Goal: Information Seeking & Learning: Find specific fact

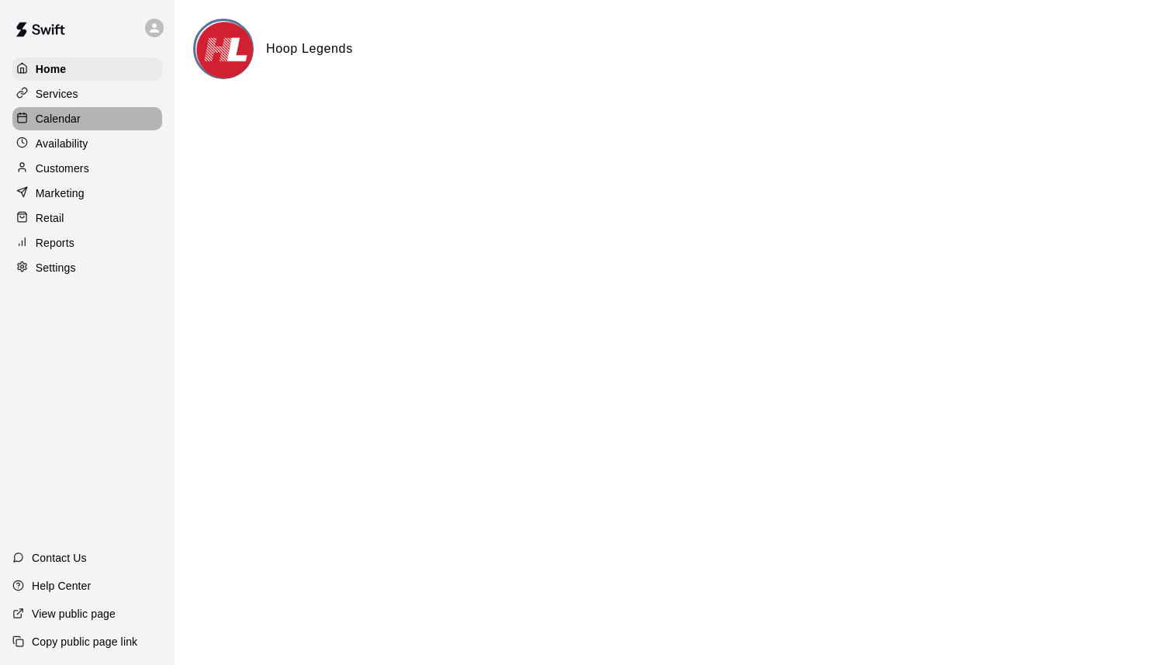
click at [86, 116] on div "Calendar" at bounding box center [87, 118] width 150 height 23
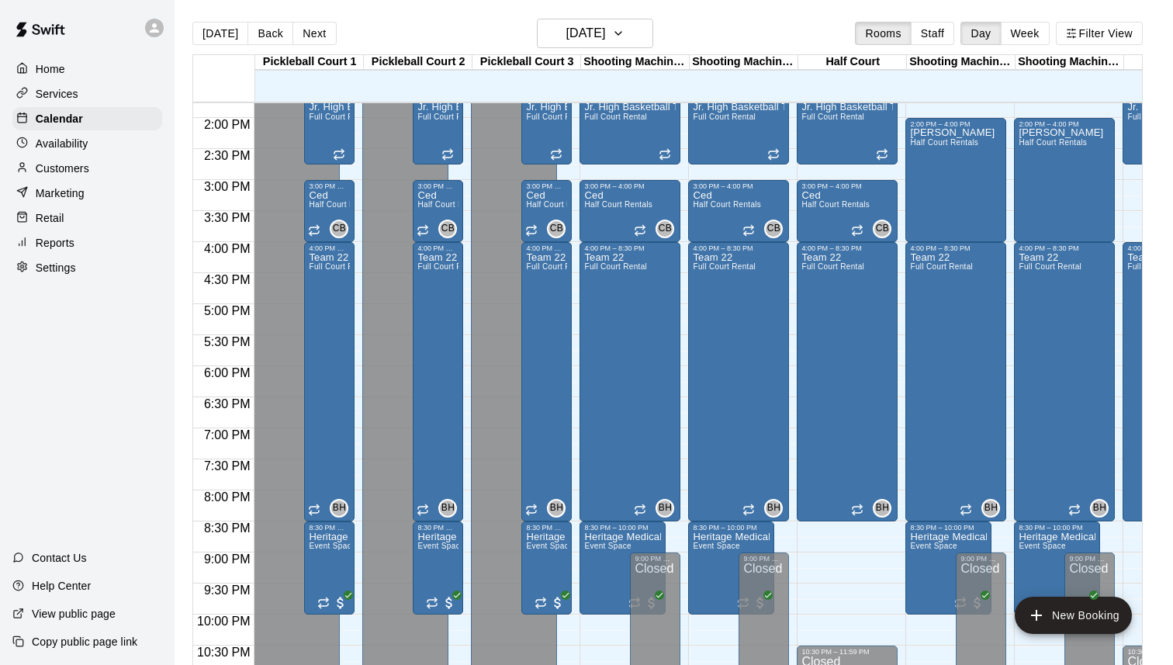
scroll to position [860, 0]
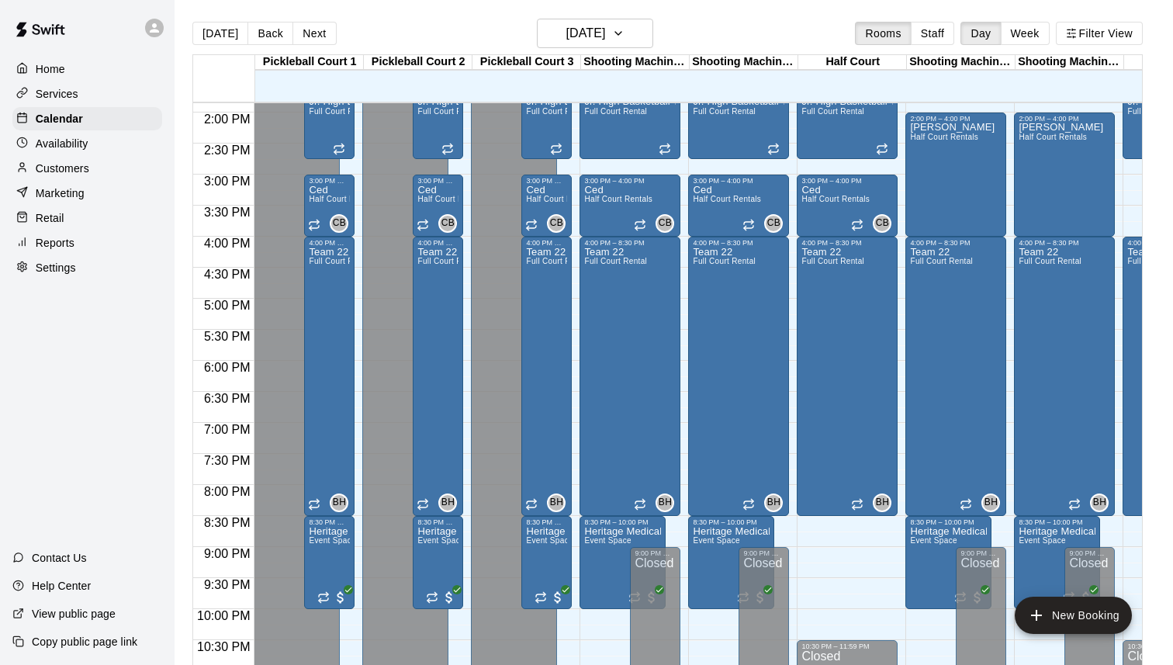
click at [63, 241] on p "Reports" at bounding box center [55, 243] width 39 height 16
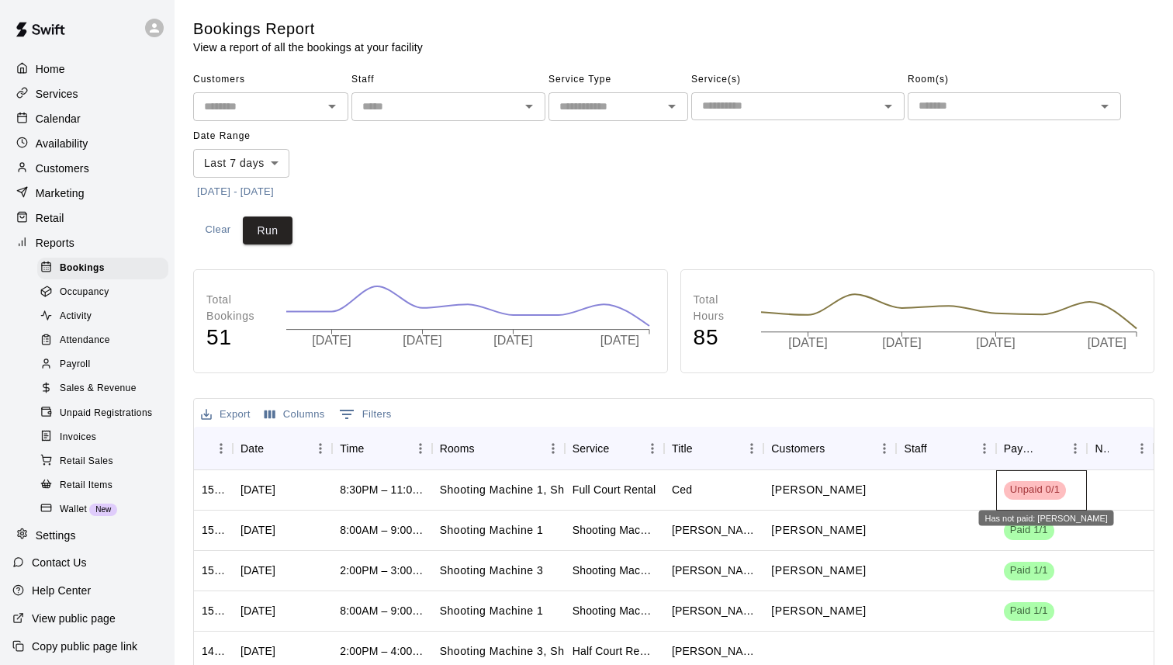
click at [1010, 492] on span "Unpaid 0/1" at bounding box center [1035, 490] width 62 height 15
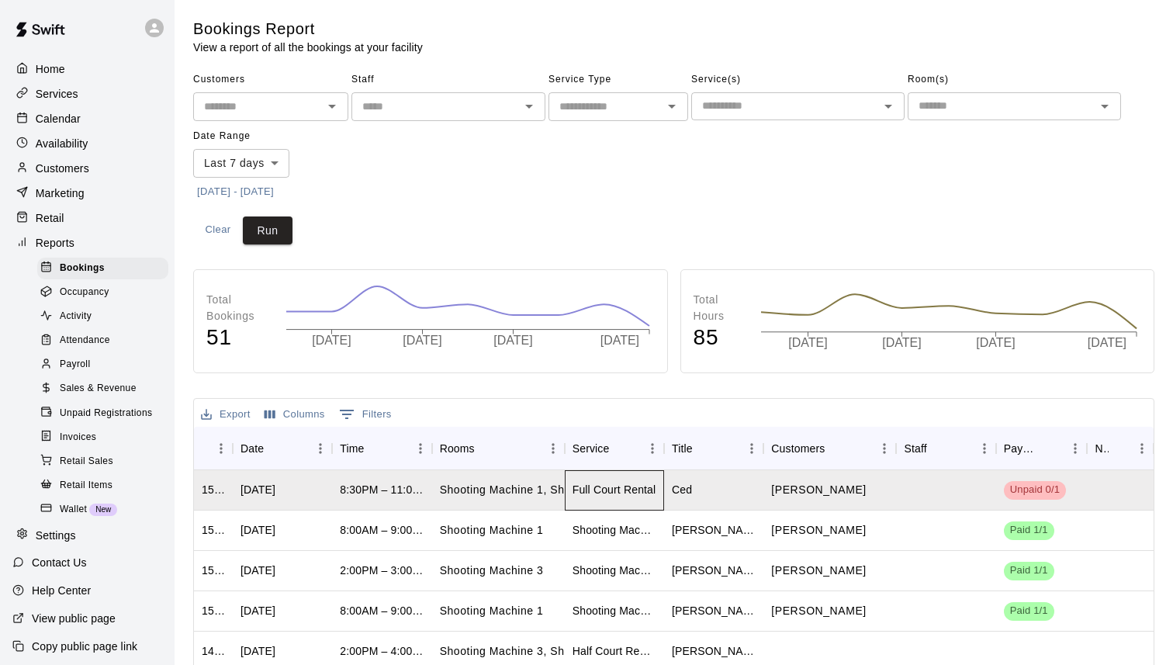
click at [628, 486] on div "Full Court Rental" at bounding box center [615, 490] width 84 height 16
click at [275, 489] on div "Wed, Oct 08, 2025" at bounding box center [258, 490] width 35 height 16
click at [69, 124] on p "Calendar" at bounding box center [58, 119] width 45 height 16
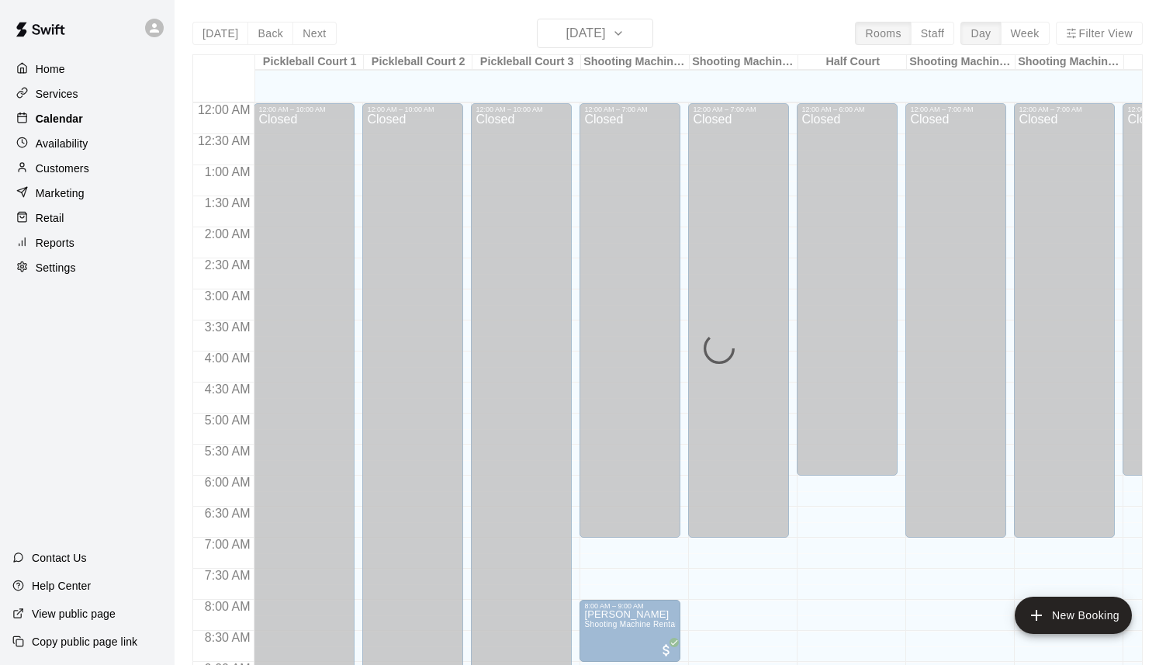
scroll to position [744, 0]
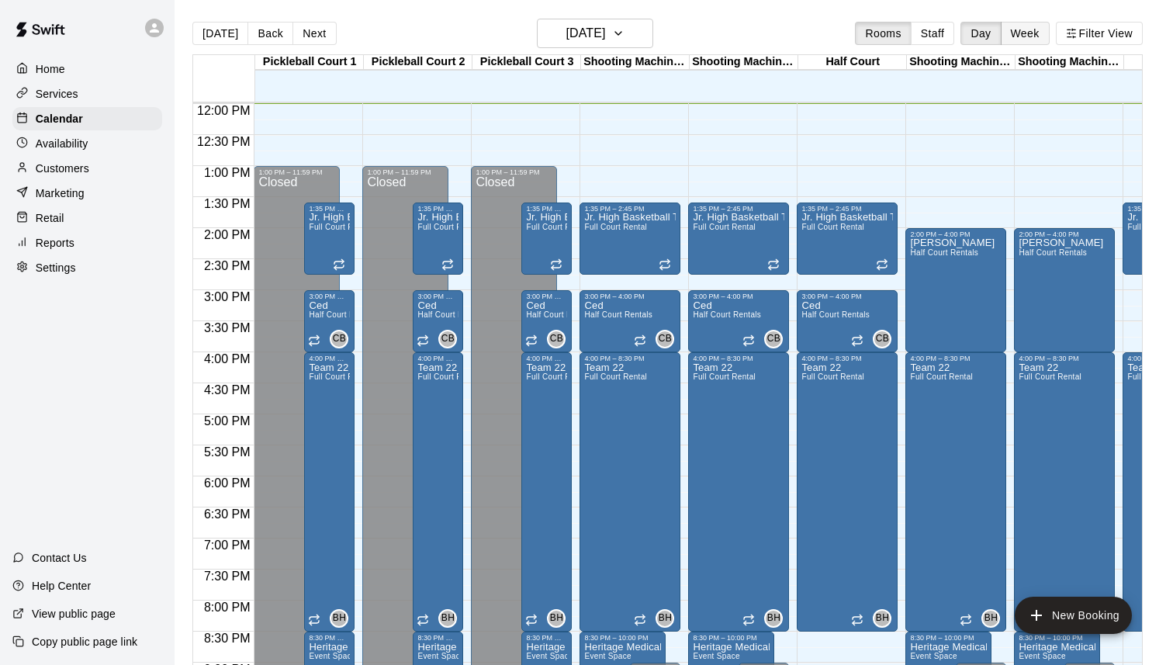
click at [1016, 35] on button "Week" at bounding box center [1025, 33] width 49 height 23
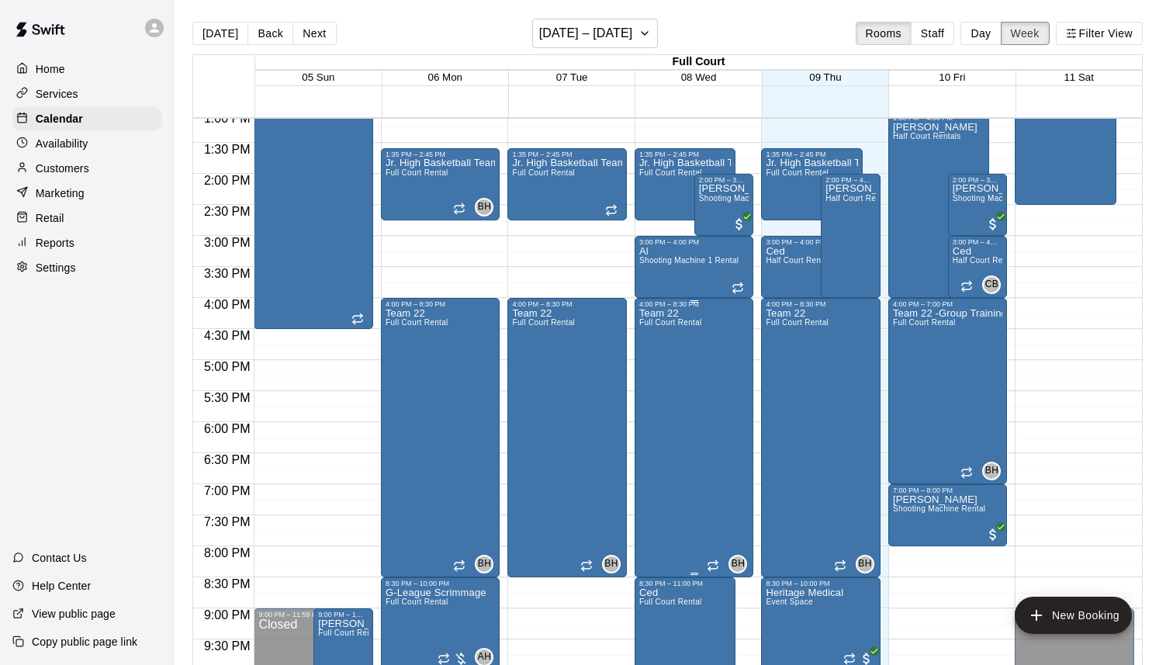
scroll to position [926, 0]
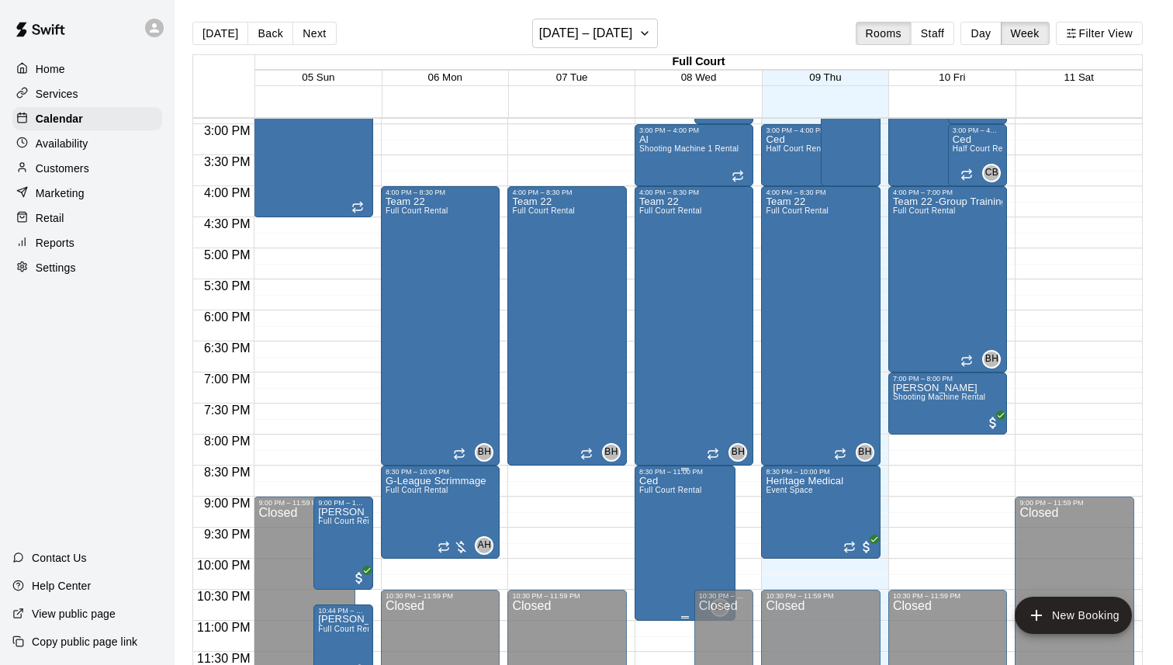
click at [649, 532] on img "edit" at bounding box center [655, 529] width 18 height 18
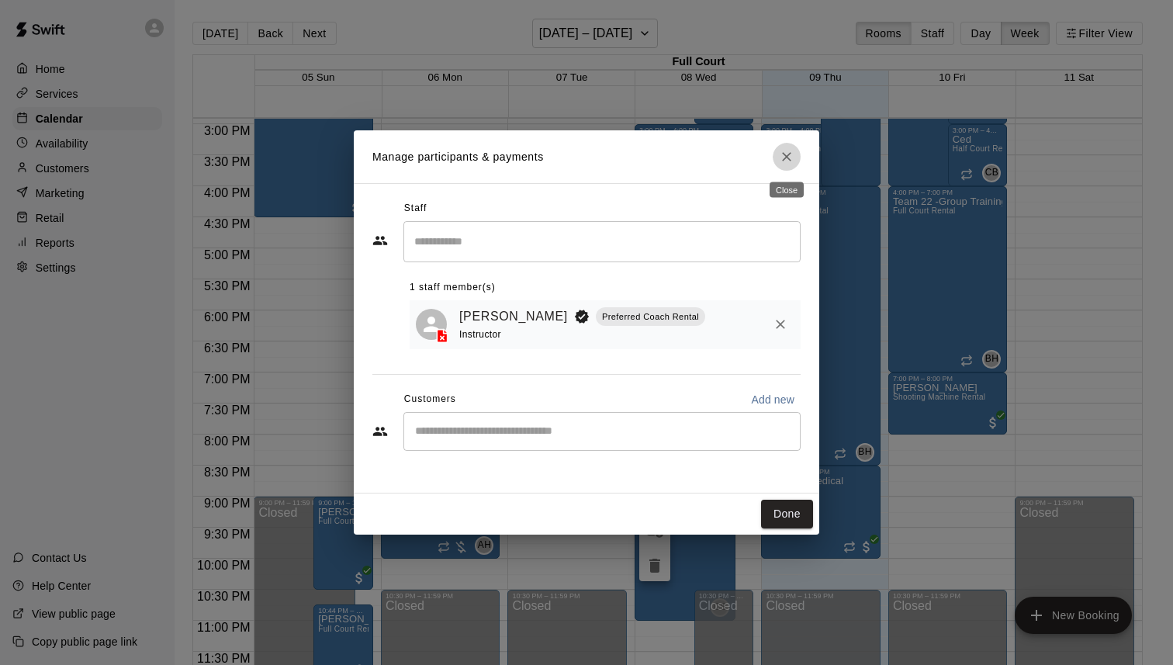
click at [789, 154] on icon "Close" at bounding box center [786, 156] width 9 height 9
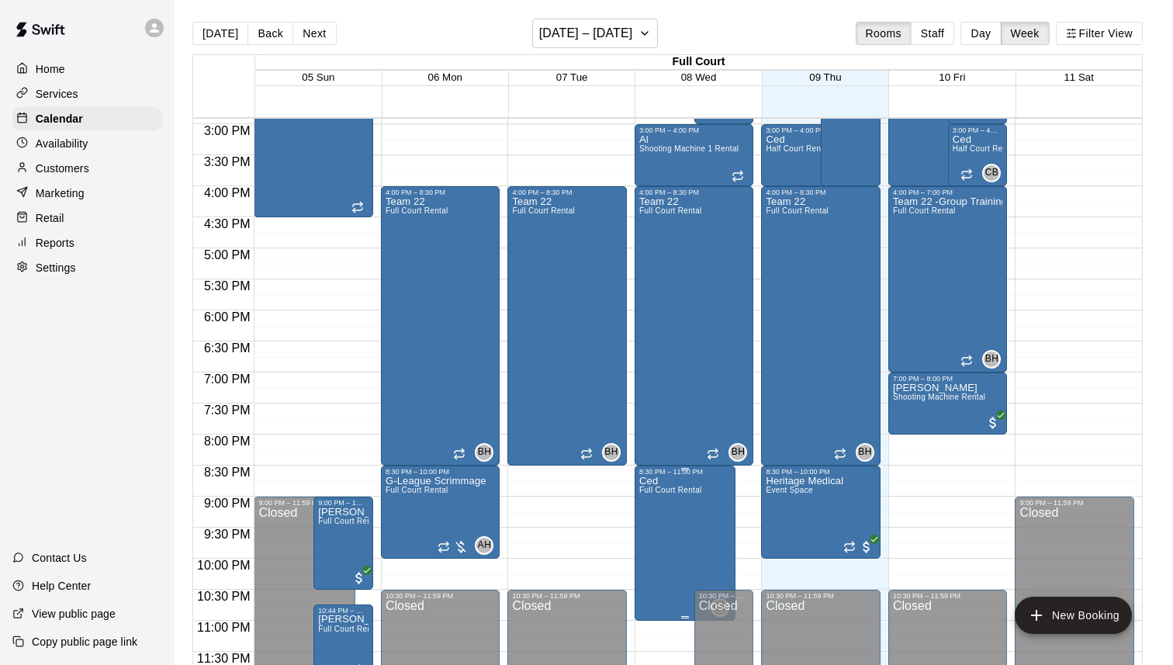
click at [656, 532] on img "edit" at bounding box center [655, 529] width 18 height 18
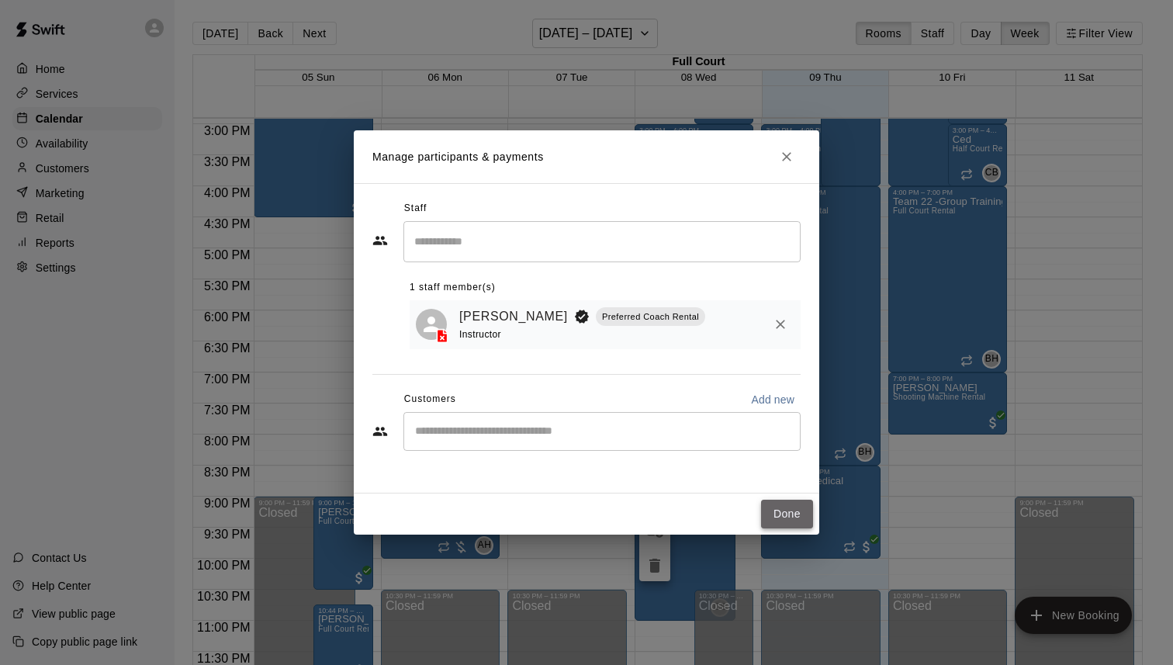
click at [782, 510] on button "Done" at bounding box center [787, 514] width 52 height 29
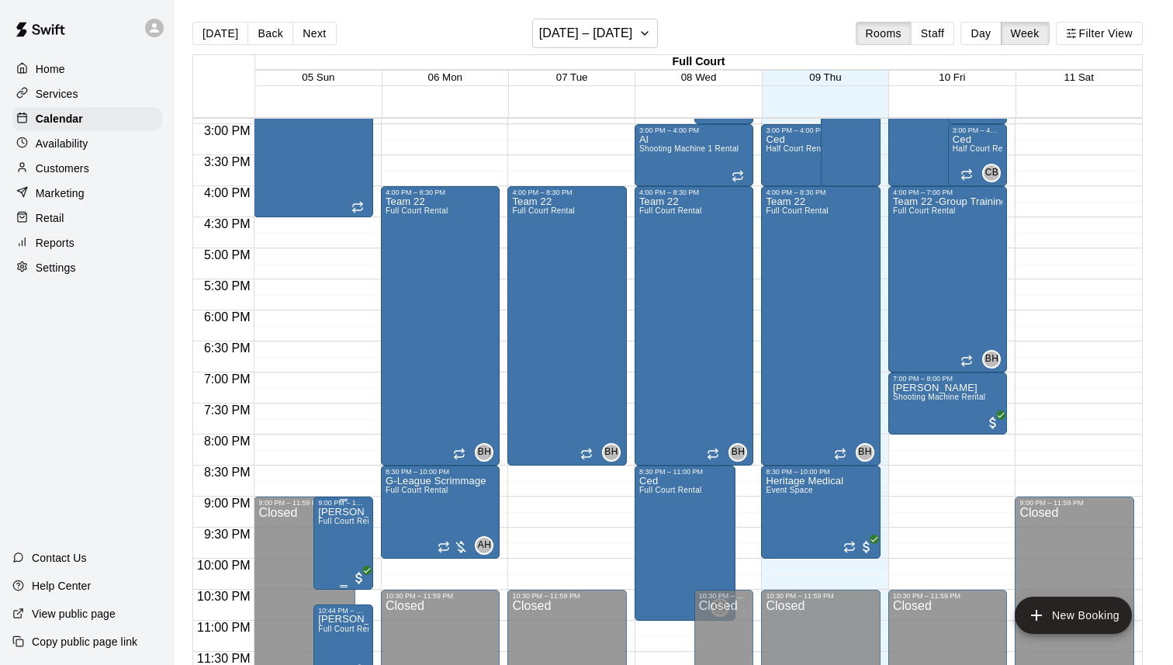
scroll to position [25, 0]
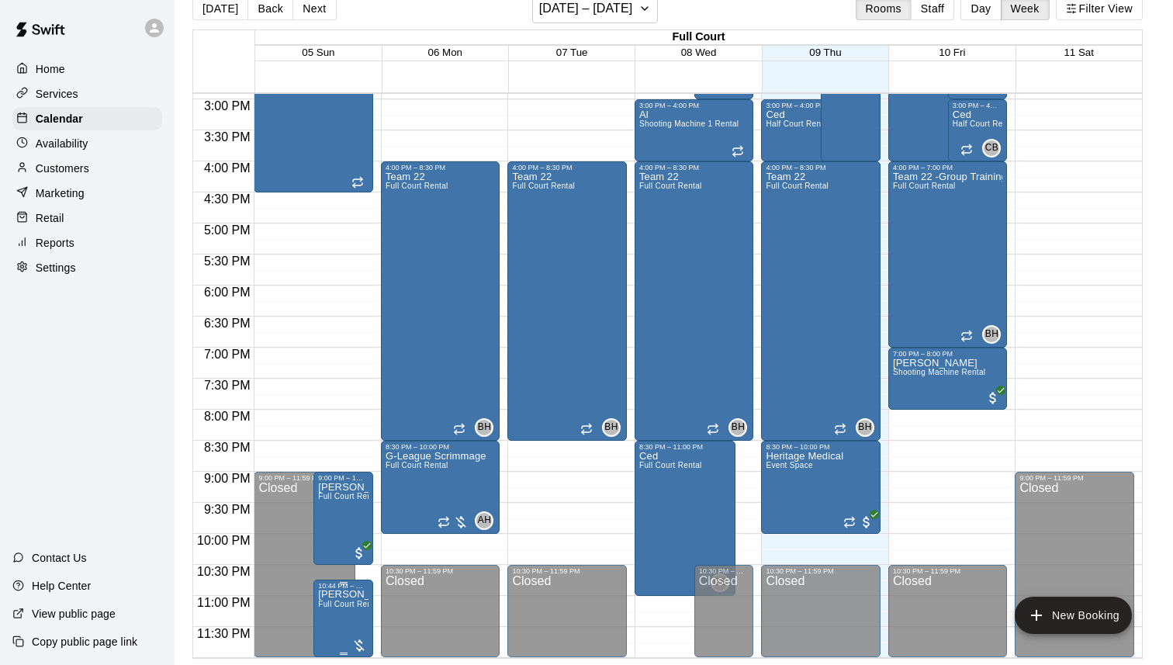
click at [337, 633] on icon "delete" at bounding box center [334, 637] width 11 height 14
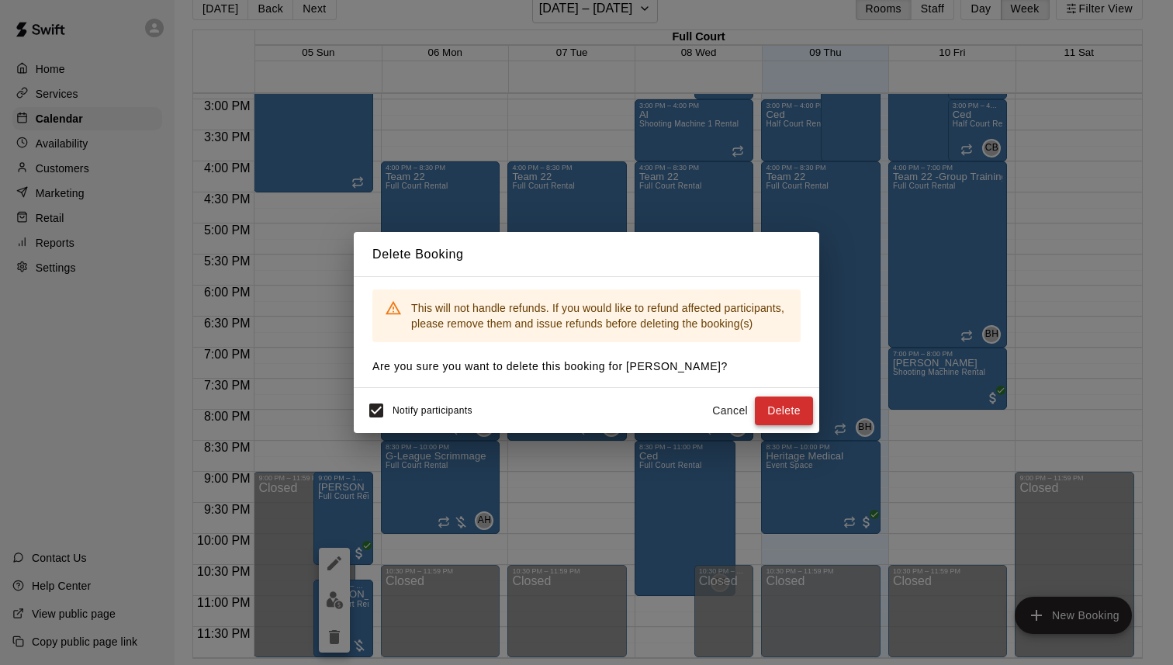
click at [778, 407] on button "Delete" at bounding box center [784, 410] width 58 height 29
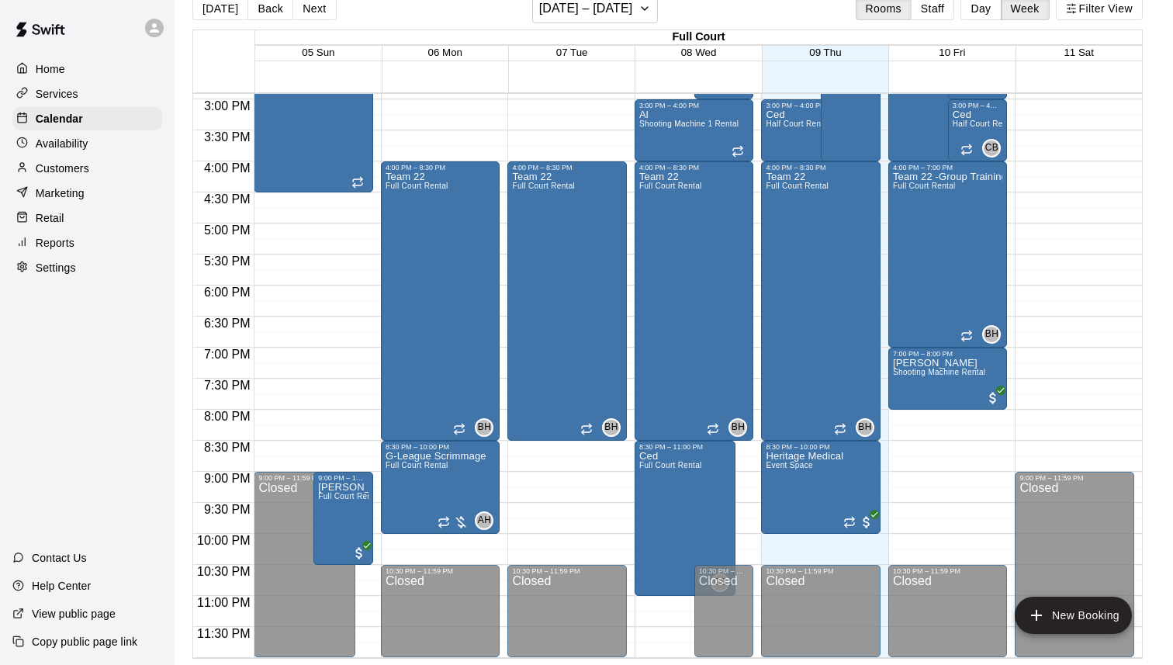
click at [83, 237] on div "Reports" at bounding box center [87, 242] width 150 height 23
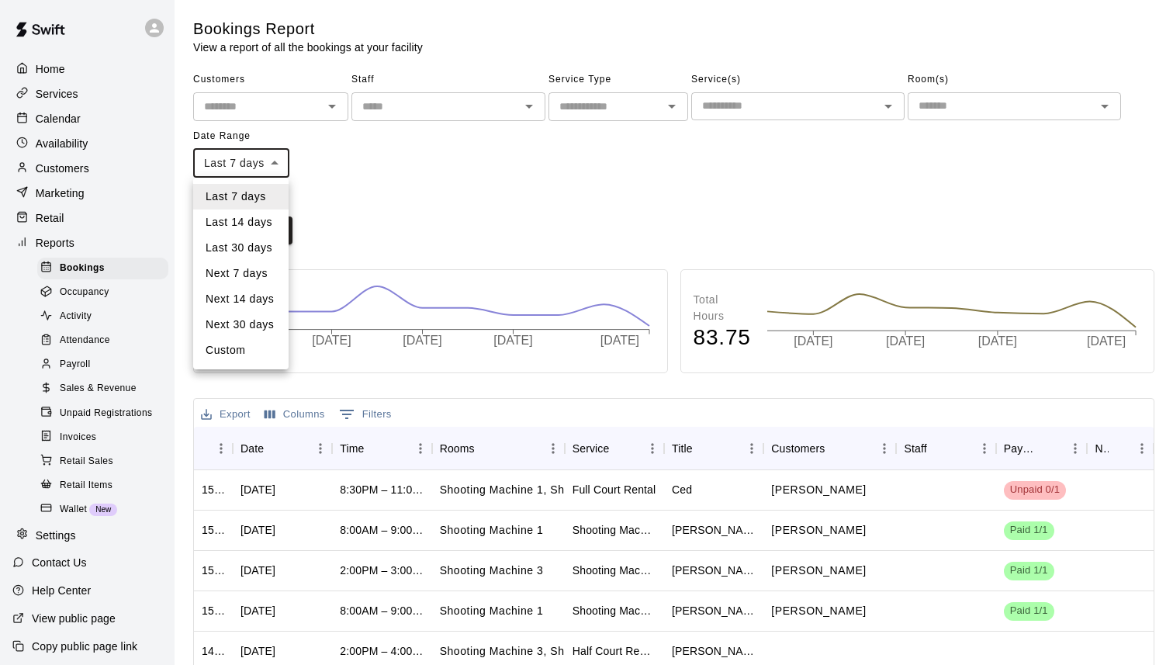
click at [278, 171] on body "Home Services Calendar Availability Customers Marketing Retail Reports Bookings…" at bounding box center [586, 473] width 1173 height 947
click at [246, 354] on li "Custom" at bounding box center [240, 350] width 95 height 26
type input "******"
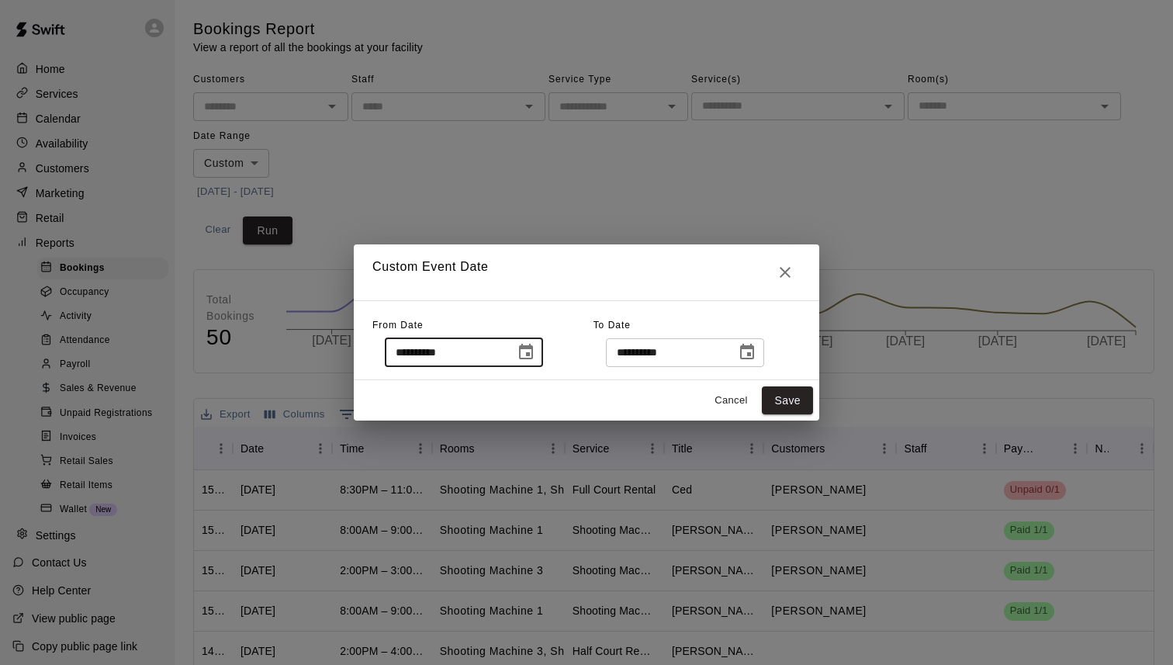
click at [393, 351] on input "**********" at bounding box center [444, 352] width 119 height 29
click at [525, 357] on icon "Choose date, selected date is Oct 2, 2025" at bounding box center [526, 352] width 14 height 16
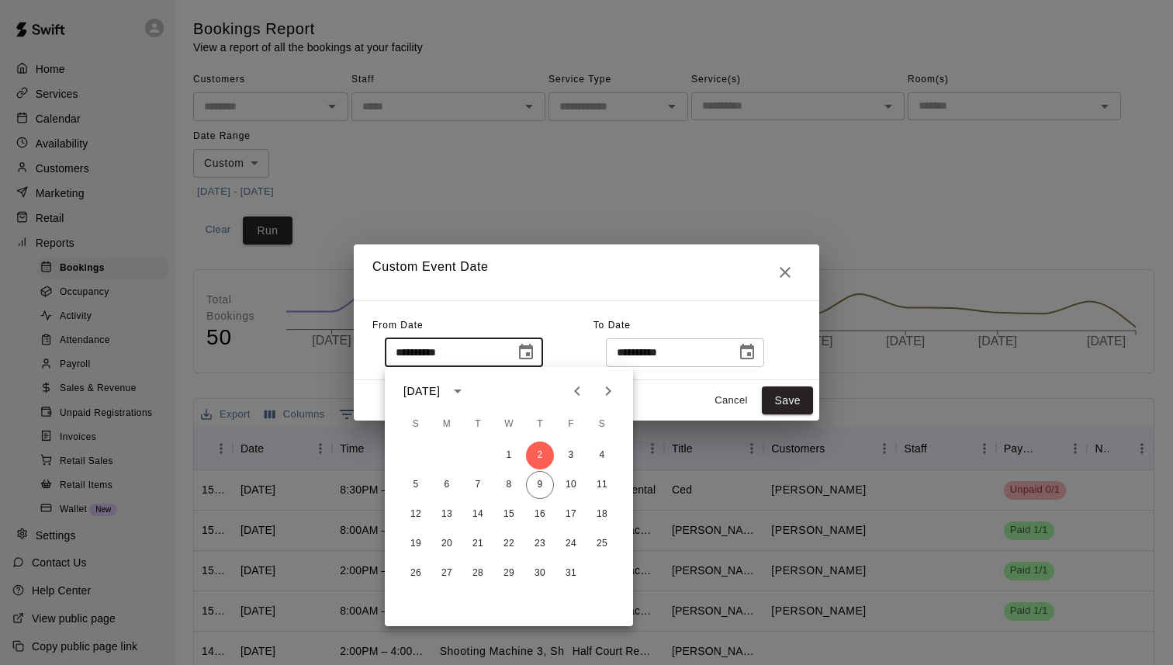
click at [574, 390] on icon "Previous month" at bounding box center [577, 391] width 19 height 19
click at [448, 454] on button "1" at bounding box center [447, 455] width 28 height 28
type input "**********"
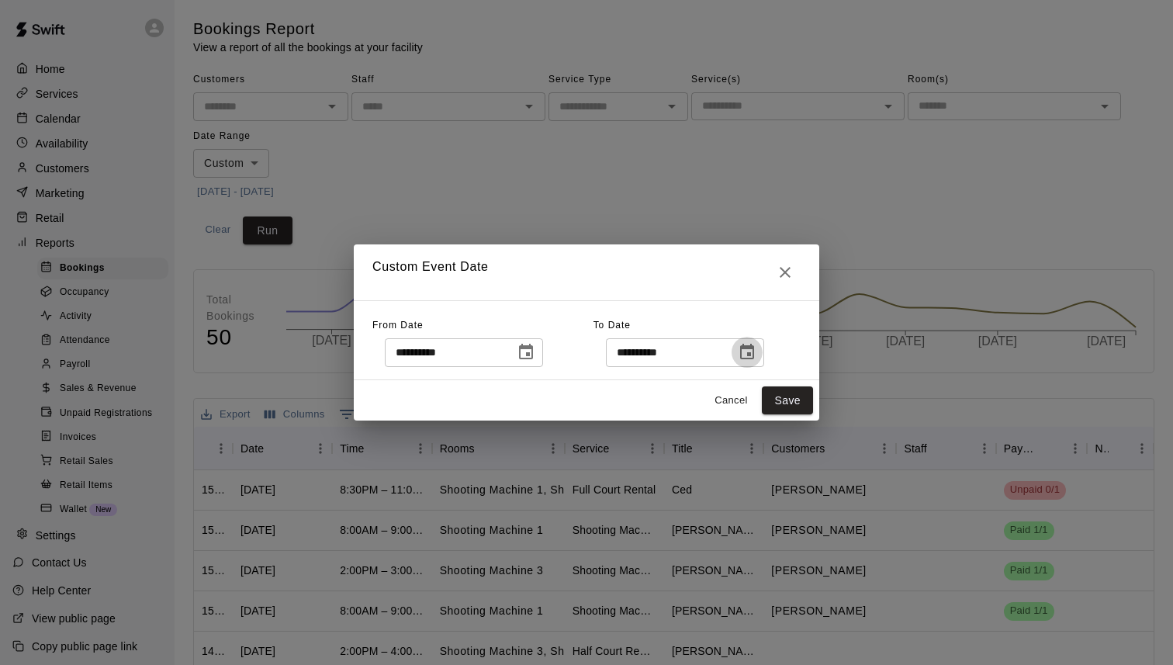
click at [756, 355] on icon "Choose date, selected date is Oct 9, 2025" at bounding box center [747, 352] width 19 height 19
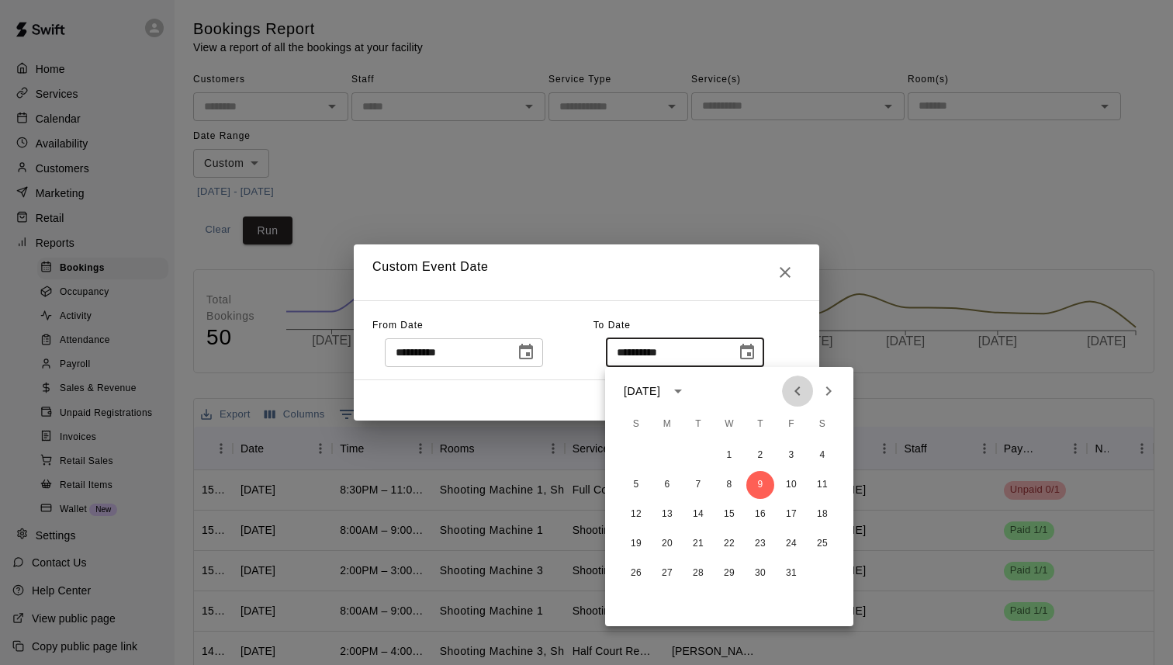
click at [794, 392] on icon "Previous month" at bounding box center [797, 391] width 19 height 19
click at [701, 568] on button "30" at bounding box center [698, 573] width 28 height 28
type input "**********"
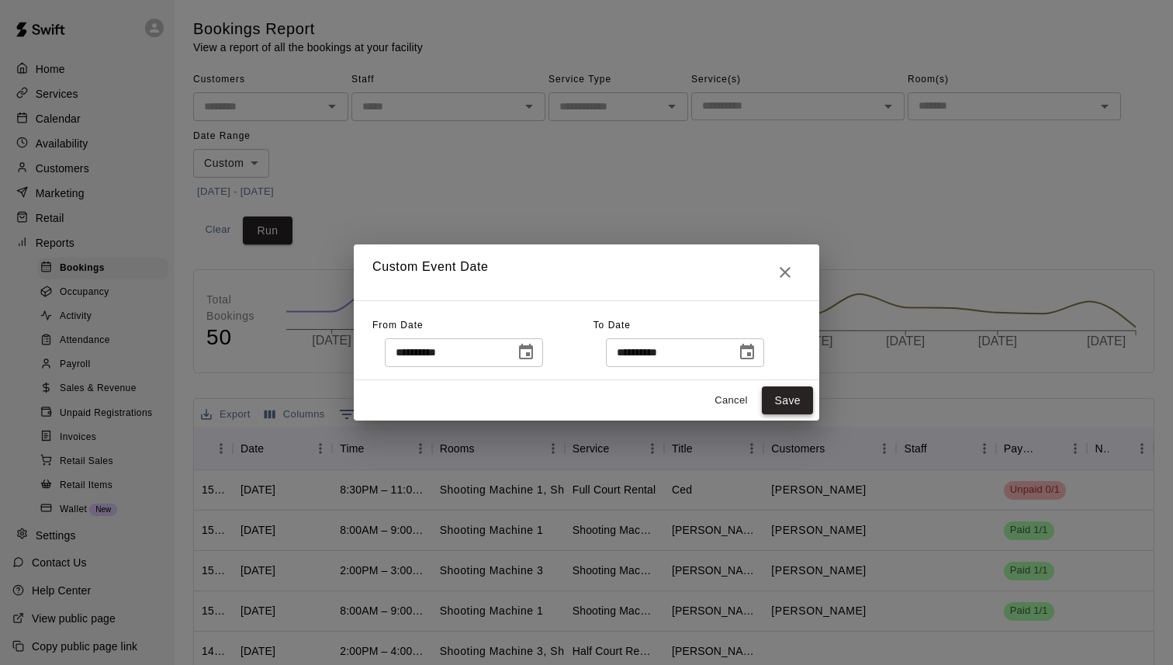
click at [783, 399] on button "Save" at bounding box center [787, 400] width 51 height 29
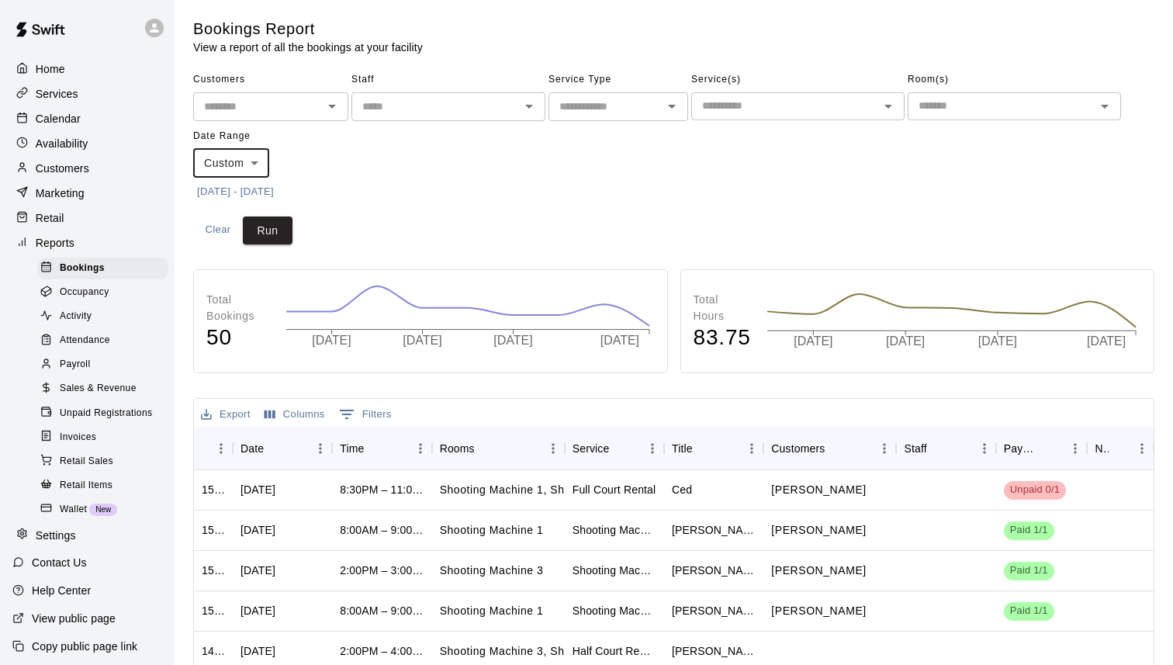
click at [88, 384] on span "Sales & Revenue" at bounding box center [98, 389] width 77 height 16
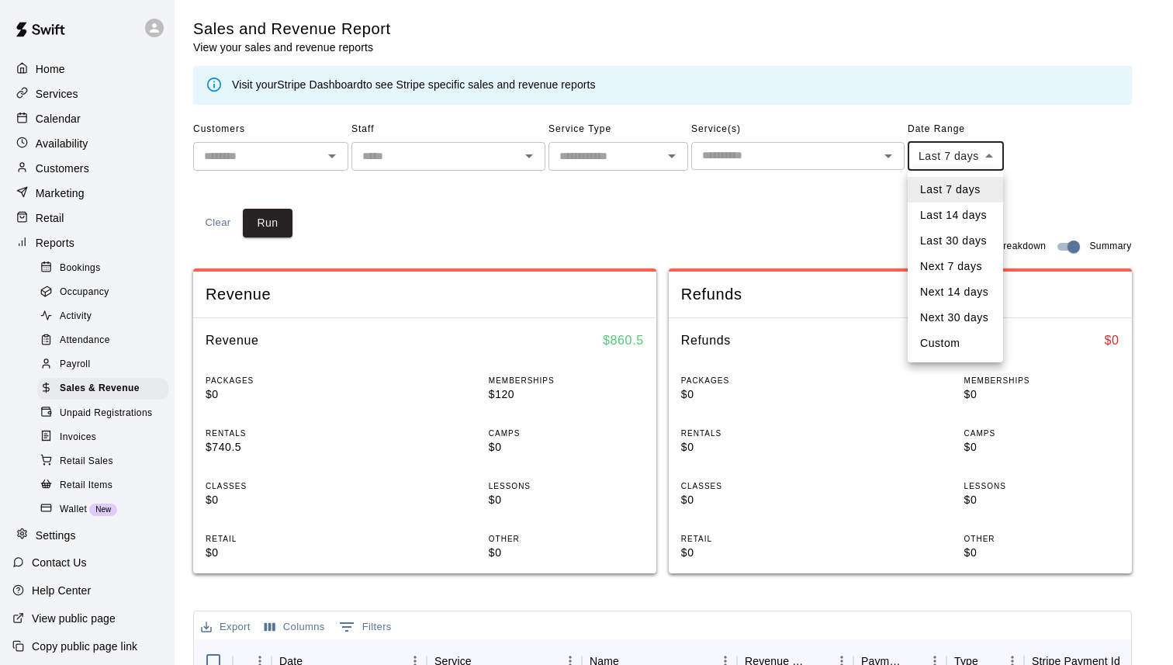
click at [971, 158] on body "Home Services Calendar Availability Customers Marketing Retail Reports Bookings…" at bounding box center [586, 580] width 1173 height 1160
click at [932, 338] on li "Custom" at bounding box center [955, 344] width 95 height 26
type input "******"
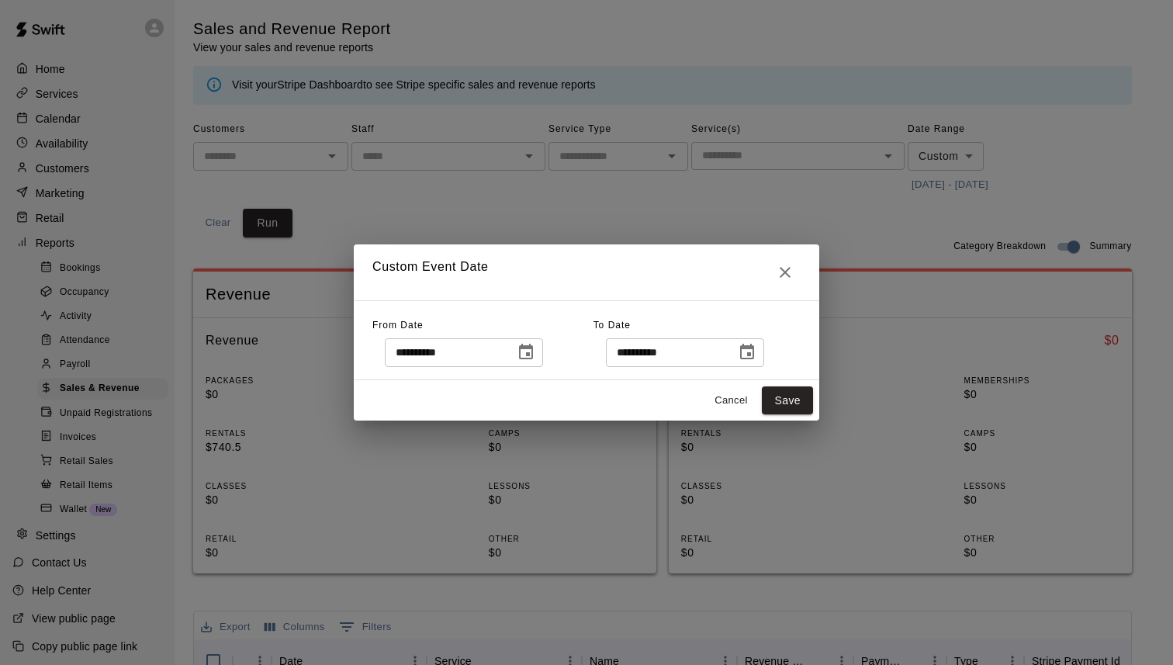
click at [739, 386] on div "Cancel Save" at bounding box center [586, 400] width 465 height 41
click at [739, 403] on button "Cancel" at bounding box center [731, 401] width 50 height 24
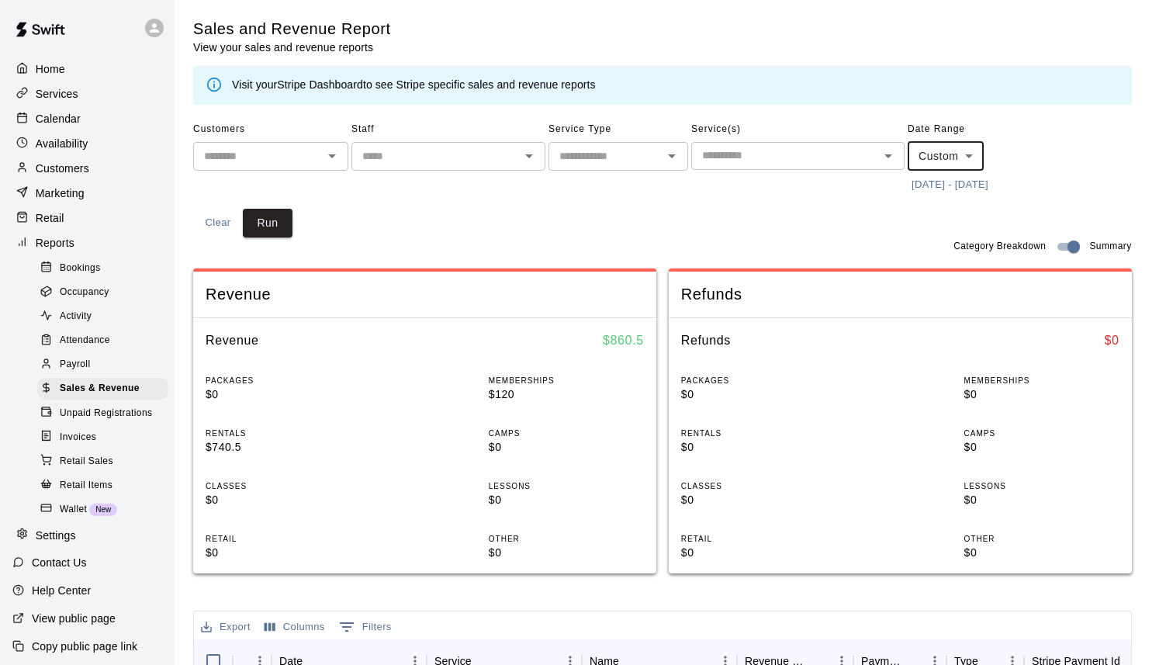
click at [936, 185] on button "10/2/2025 - 10/9/2025" at bounding box center [950, 185] width 85 height 24
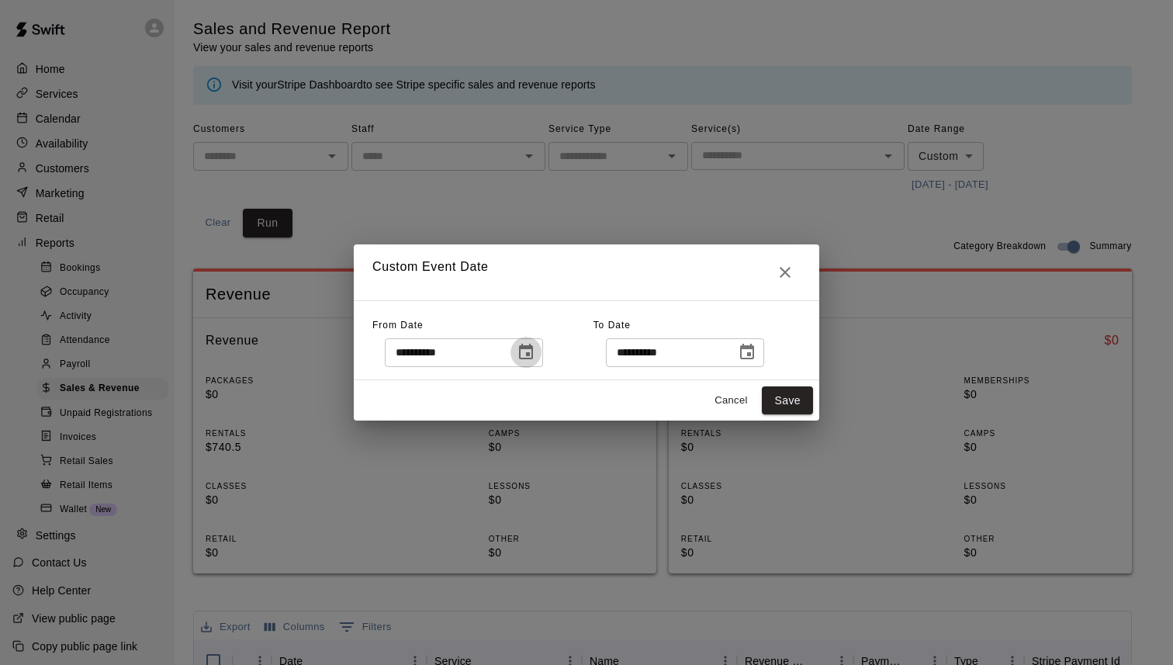
click at [535, 350] on icon "Choose date, selected date is Oct 2, 2025" at bounding box center [526, 352] width 19 height 19
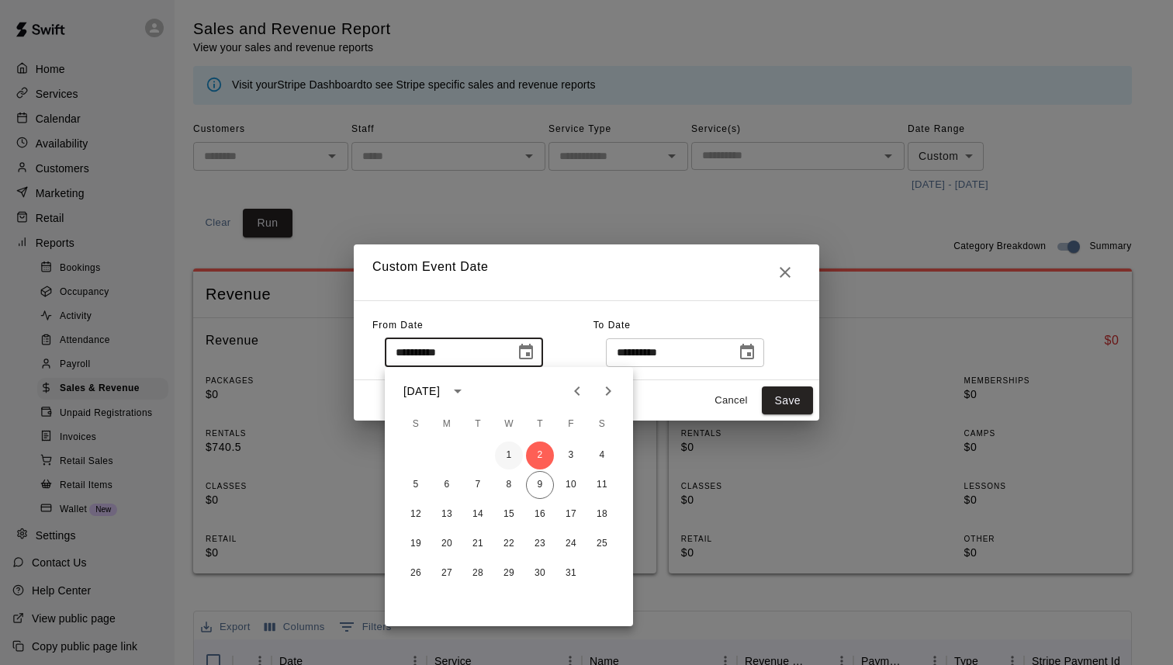
click at [510, 457] on button "1" at bounding box center [509, 455] width 28 height 28
type input "**********"
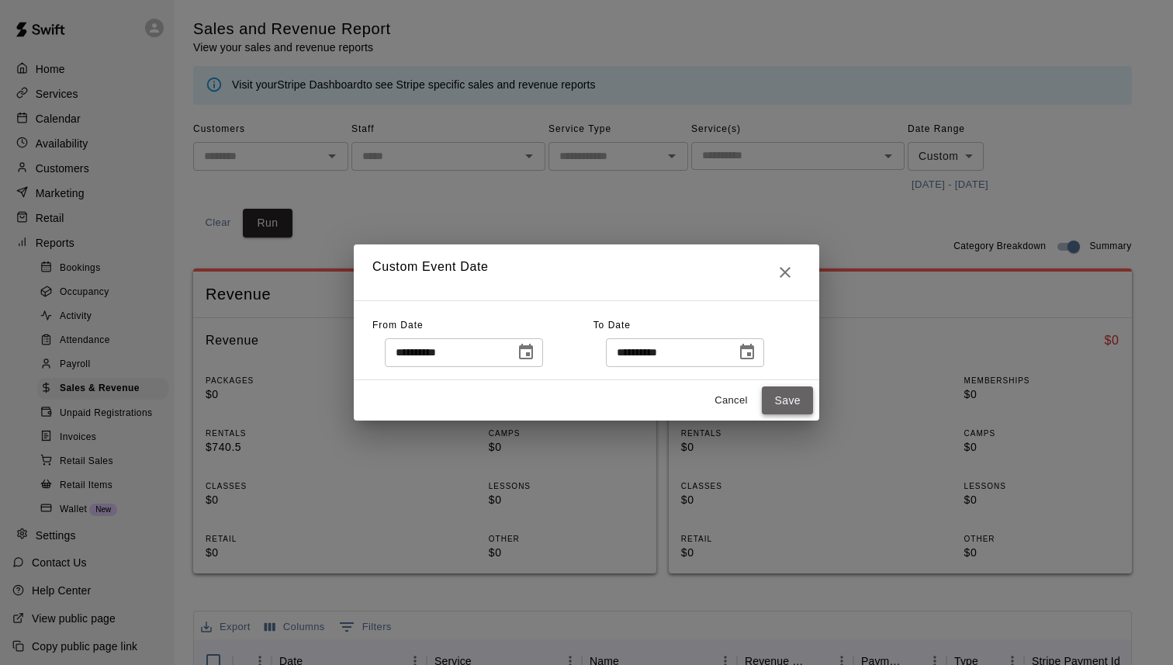
click at [787, 398] on button "Save" at bounding box center [787, 400] width 51 height 29
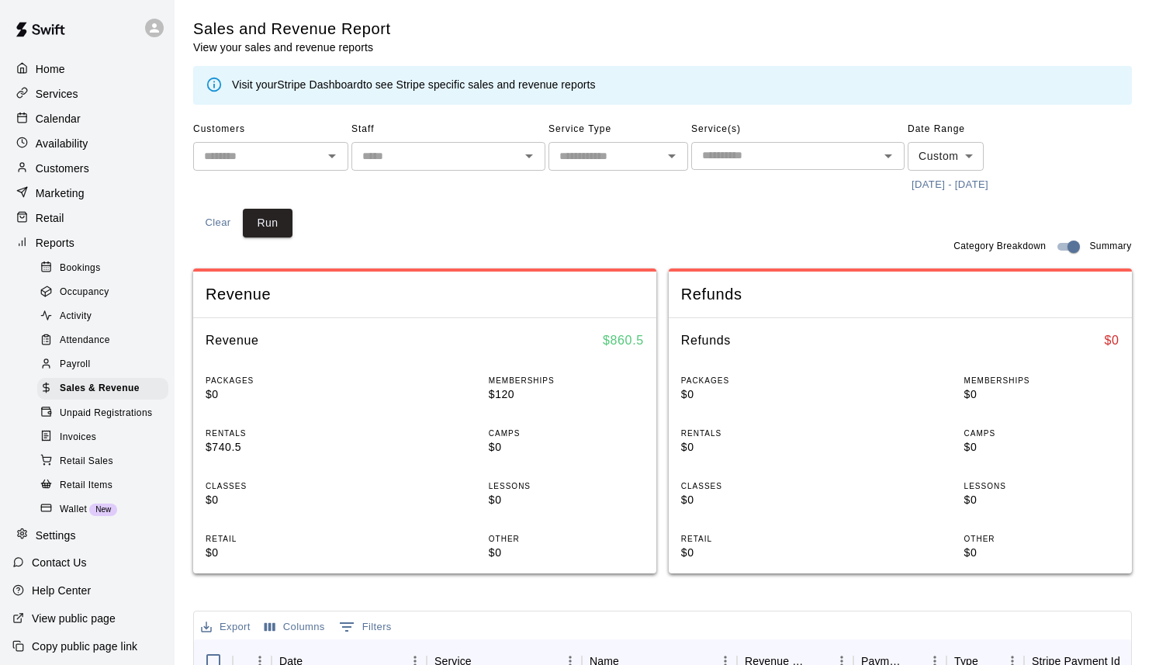
click at [953, 161] on body "Home Services Calendar Availability Customers Marketing Retail Reports Bookings…" at bounding box center [586, 580] width 1173 height 1160
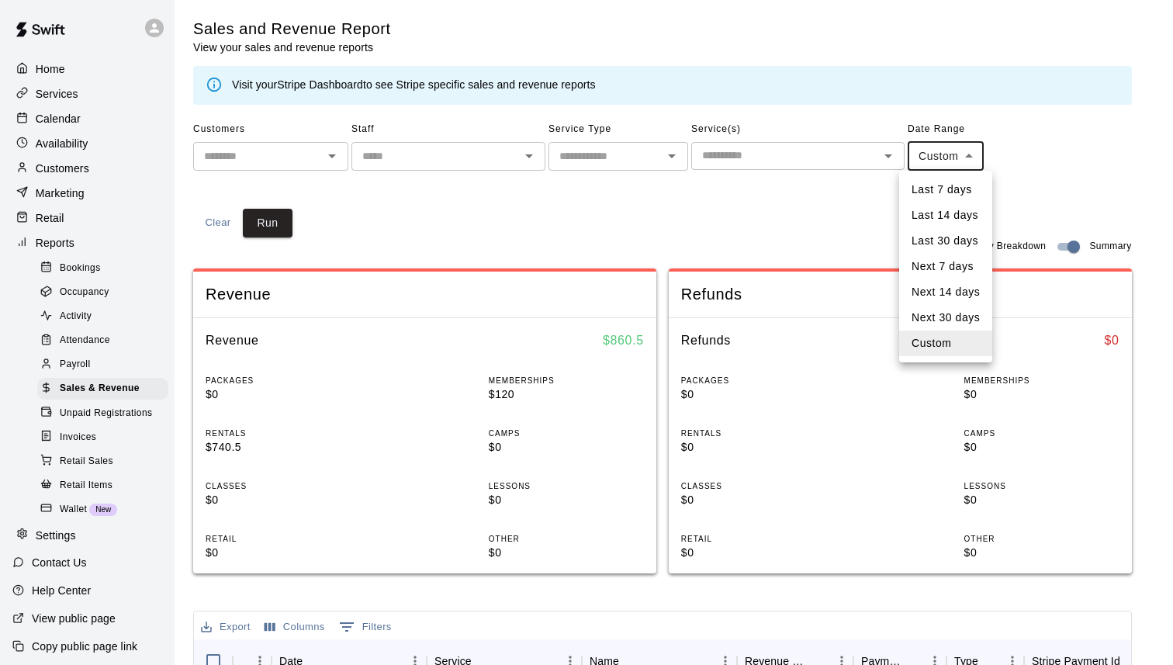
click at [829, 234] on div at bounding box center [586, 332] width 1173 height 665
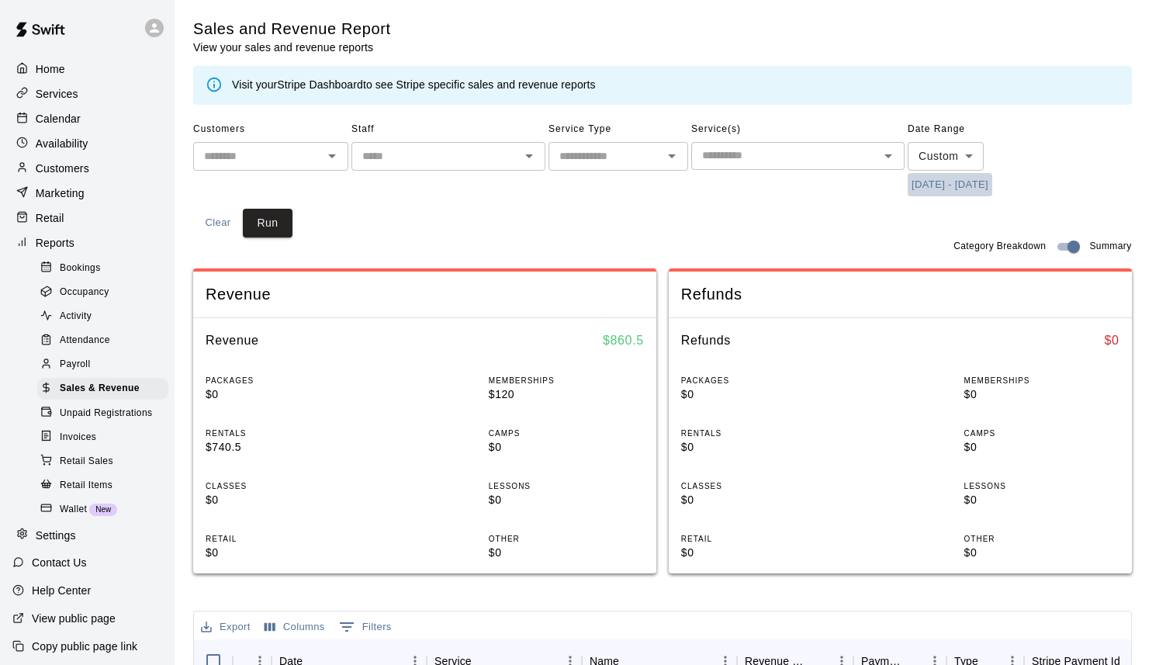
click at [928, 185] on button "10/1/2025 - 10/9/2025" at bounding box center [950, 185] width 85 height 24
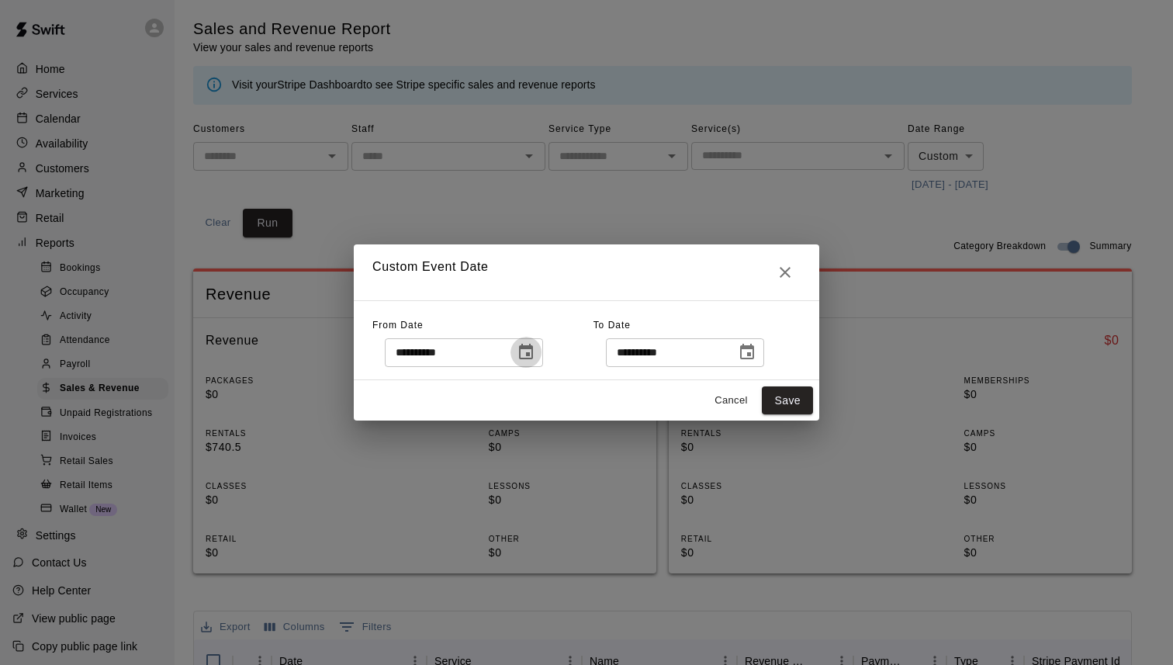
click at [533, 348] on icon "Choose date, selected date is Oct 1, 2025" at bounding box center [526, 352] width 14 height 16
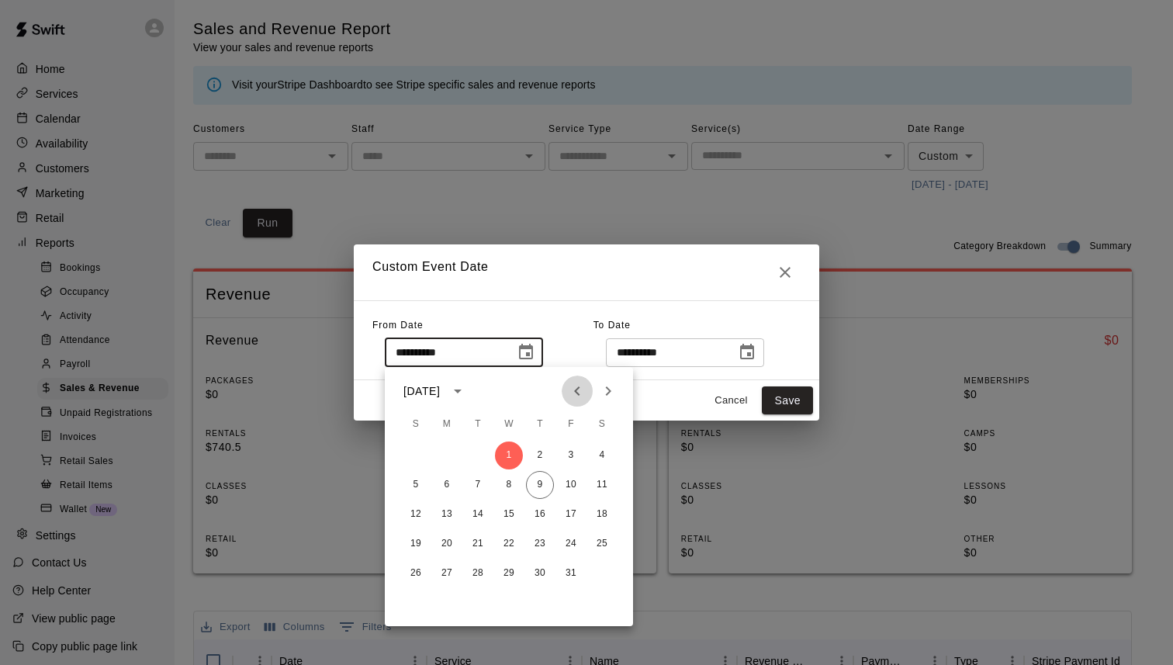
click at [577, 397] on icon "Previous month" at bounding box center [577, 391] width 19 height 19
click at [447, 458] on button "1" at bounding box center [447, 455] width 28 height 28
type input "**********"
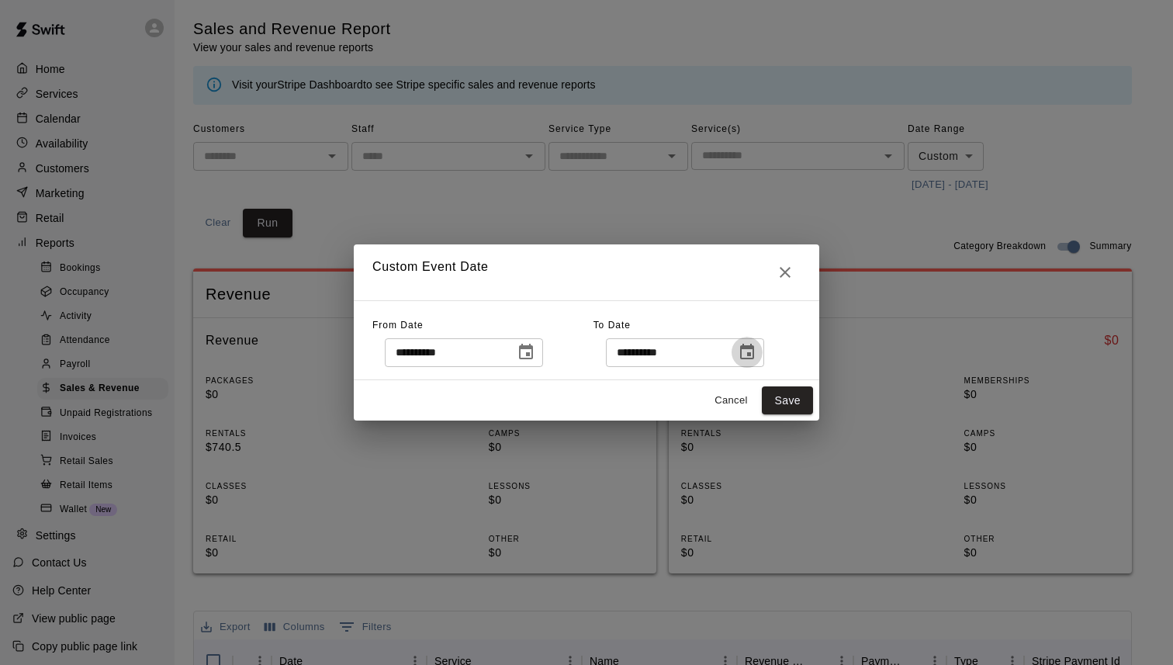
click at [751, 349] on icon "Choose date, selected date is Oct 9, 2025" at bounding box center [747, 352] width 19 height 19
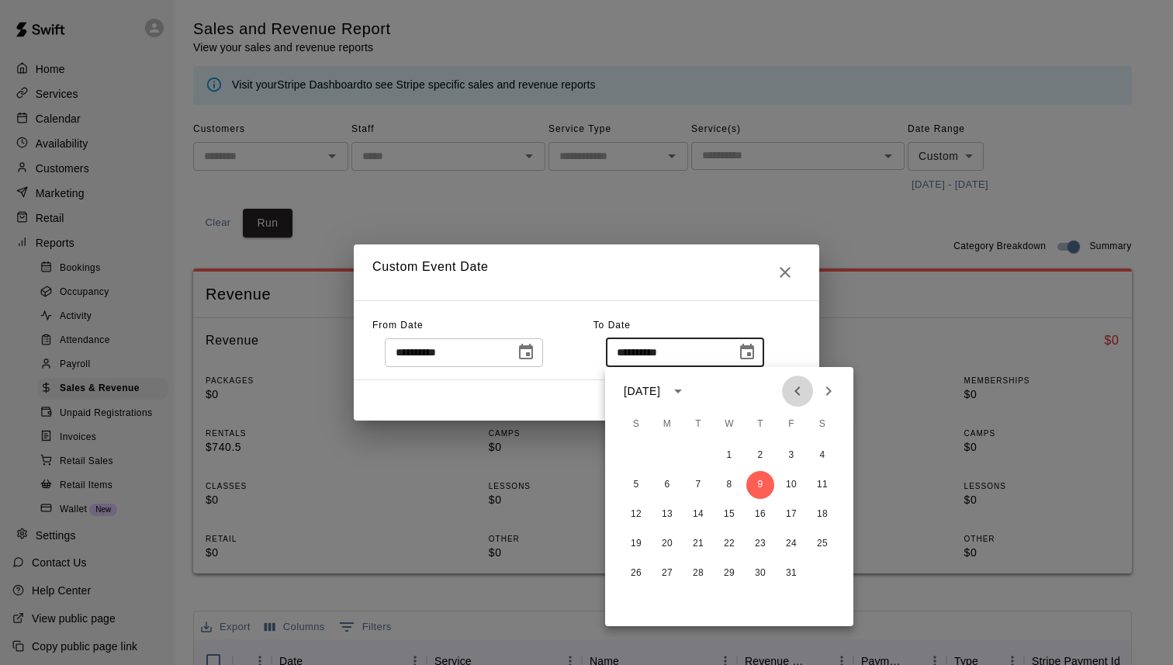
click at [795, 393] on icon "Previous month" at bounding box center [797, 391] width 19 height 19
click at [825, 393] on icon "Next month" at bounding box center [828, 391] width 19 height 19
click at [790, 400] on icon "Previous month" at bounding box center [797, 391] width 19 height 19
click at [698, 569] on button "30" at bounding box center [698, 573] width 28 height 28
type input "**********"
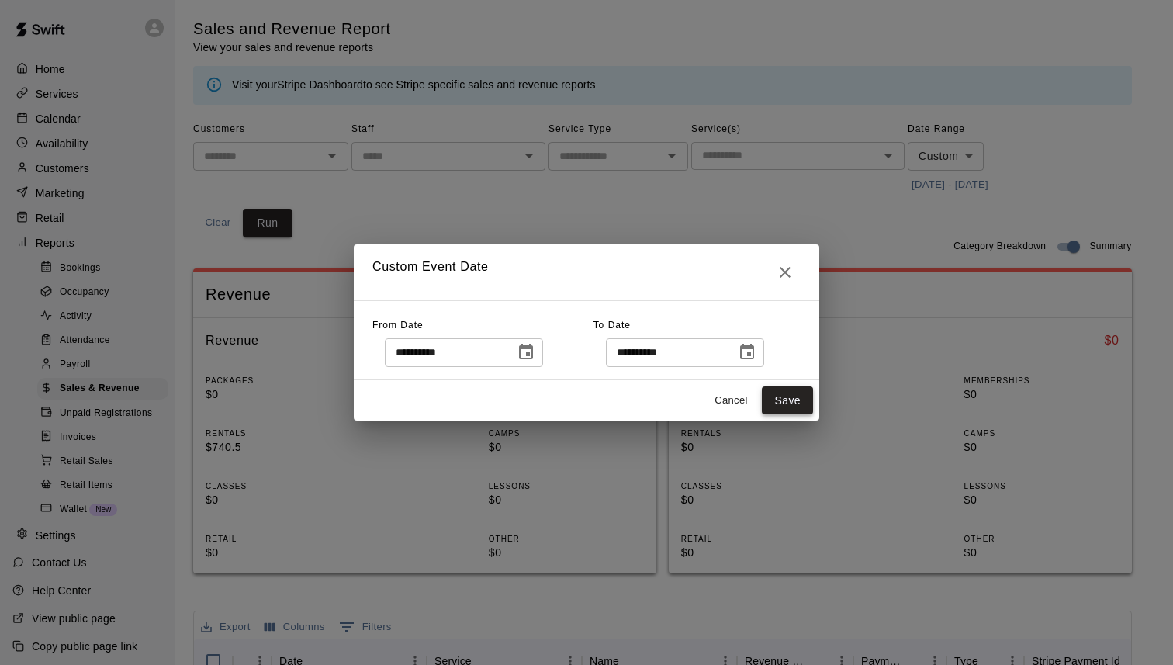
click at [791, 407] on button "Save" at bounding box center [787, 400] width 51 height 29
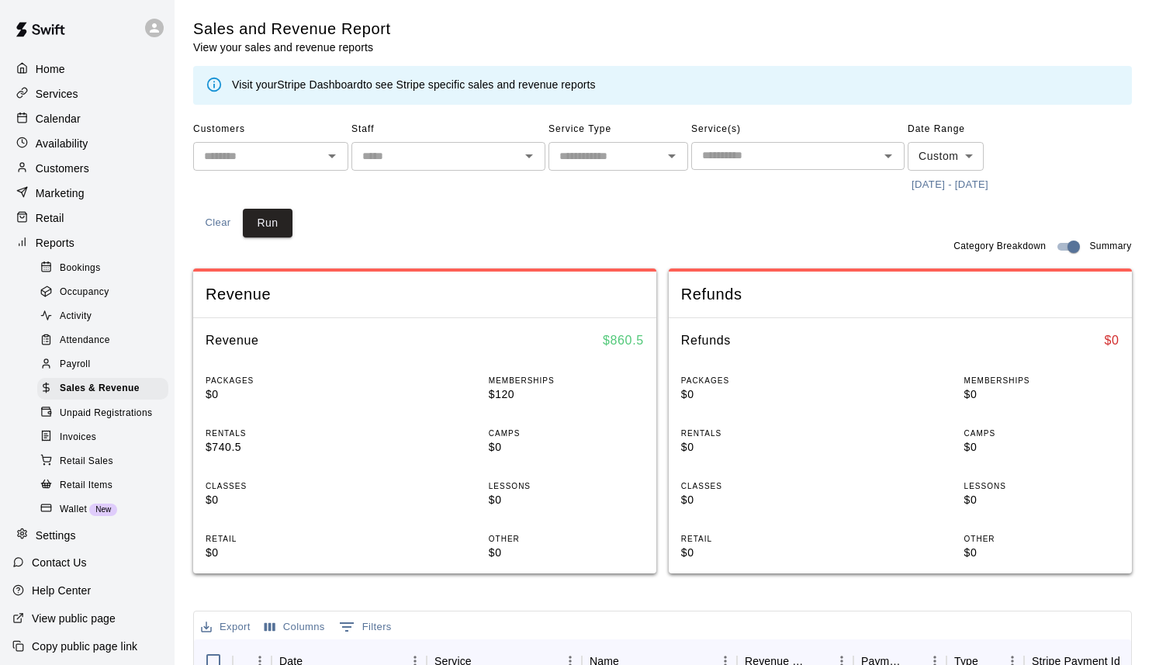
click at [295, 233] on div "Customers ​ Staff ​ Service Type ​ Service(s) ​ Date Range Custom ****** ​ 9/1/…" at bounding box center [662, 177] width 939 height 120
click at [279, 230] on button "Run" at bounding box center [268, 223] width 50 height 29
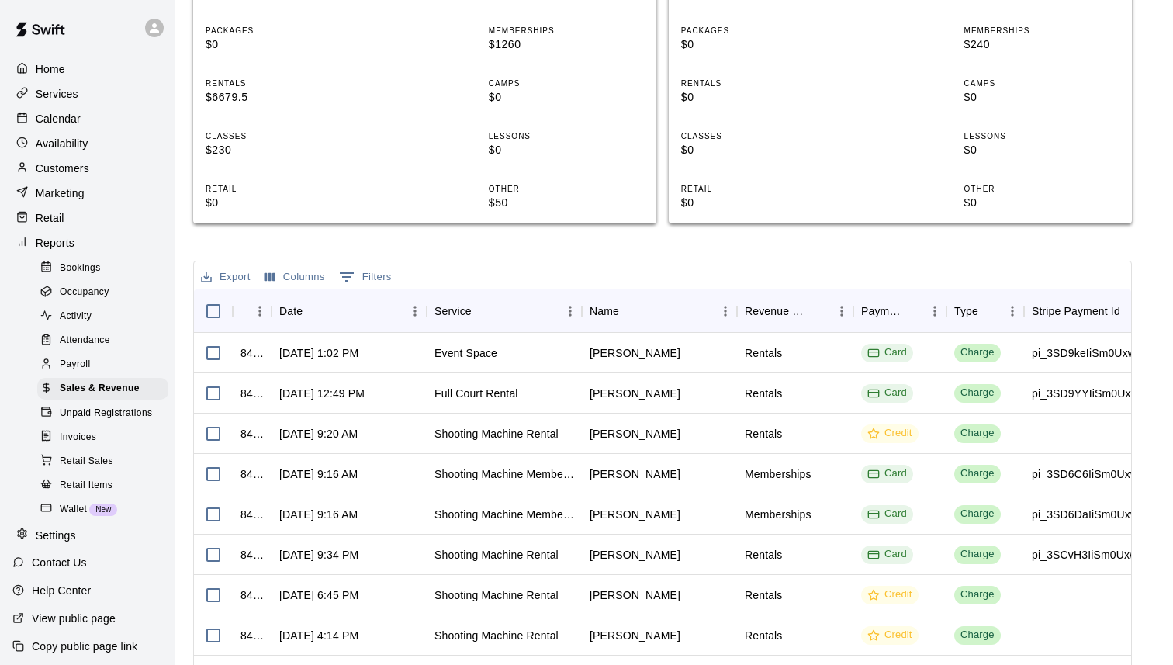
scroll to position [495, 0]
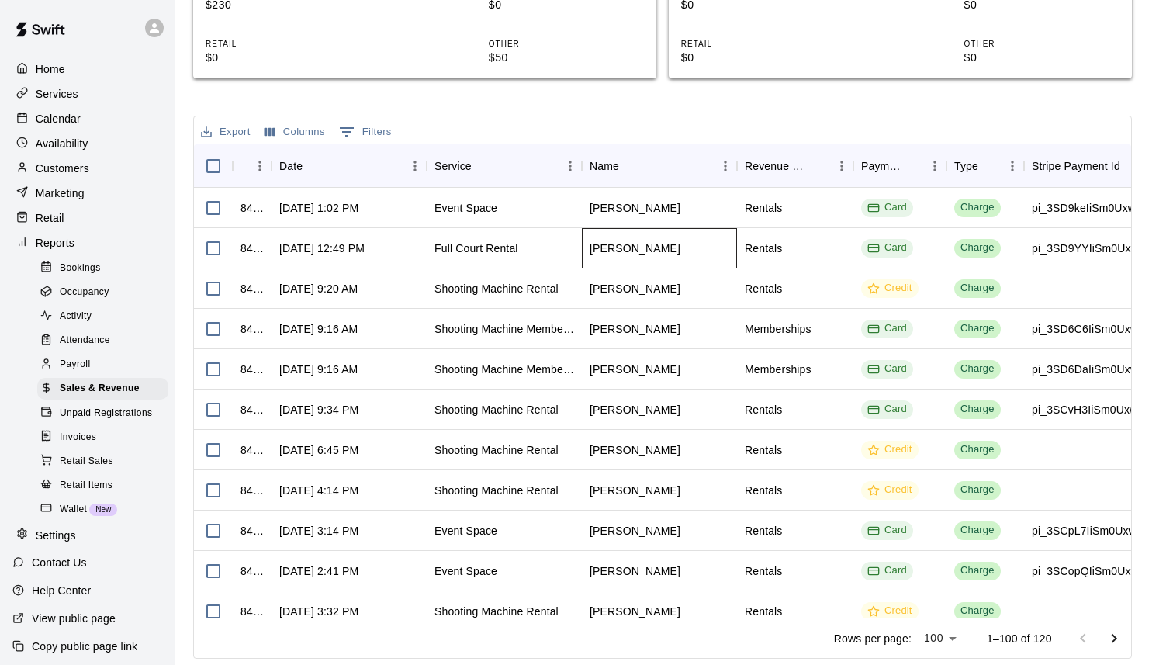
click at [614, 252] on div "[PERSON_NAME]" at bounding box center [635, 249] width 91 height 16
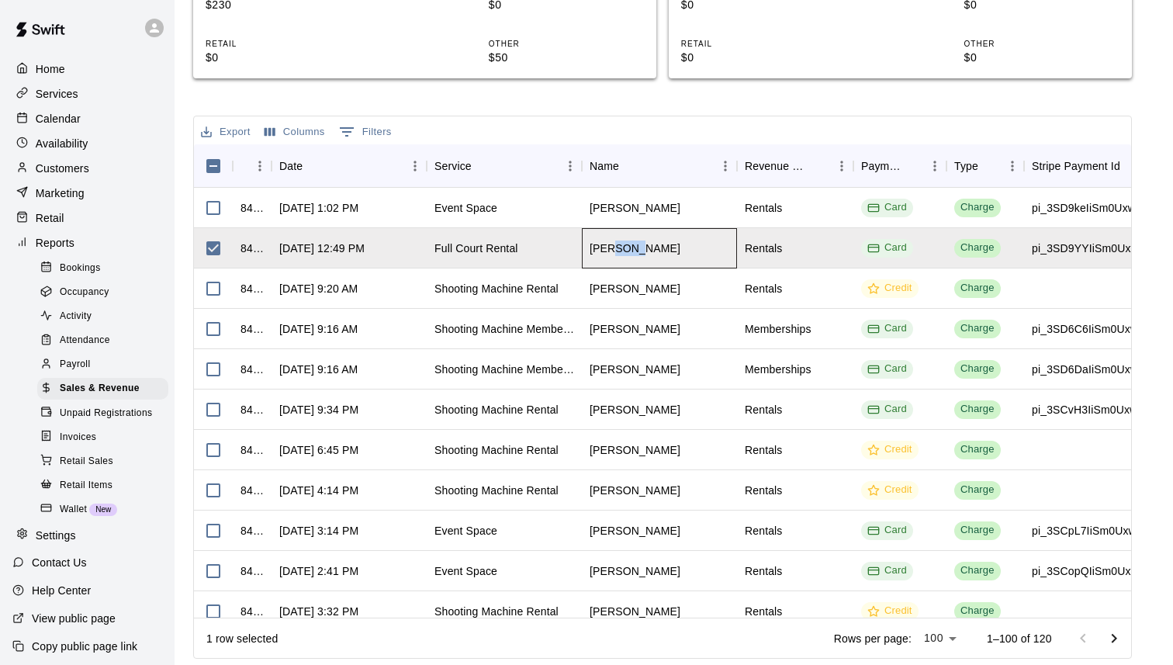
click at [614, 252] on div "[PERSON_NAME]" at bounding box center [635, 249] width 91 height 16
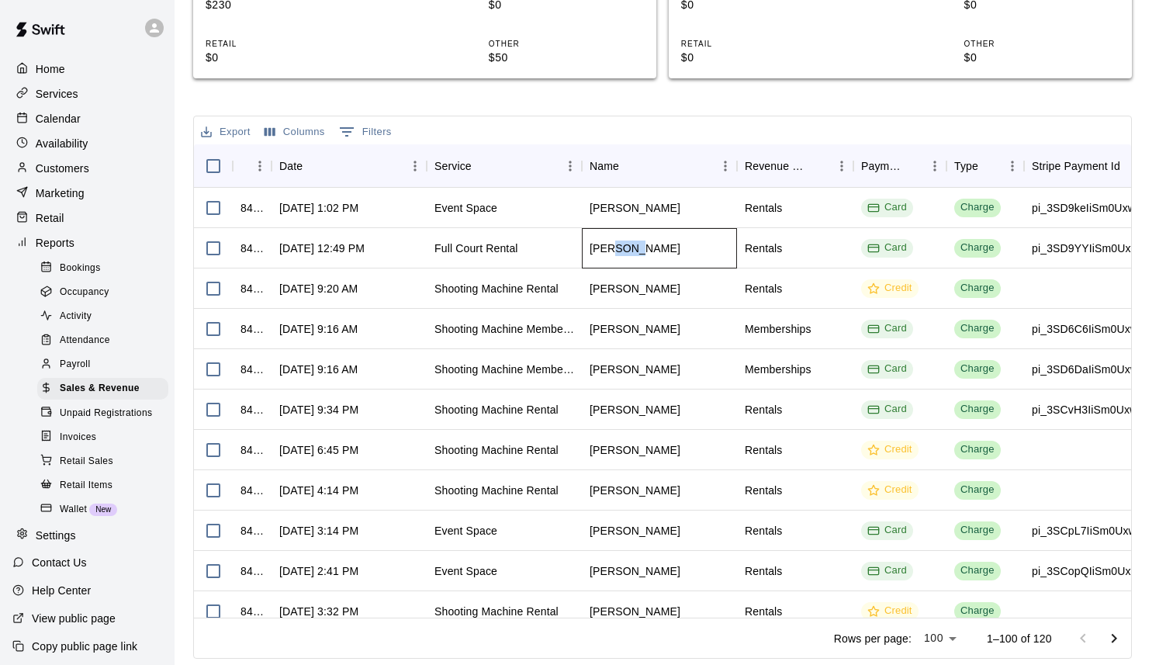
click at [614, 252] on div "[PERSON_NAME]" at bounding box center [635, 249] width 91 height 16
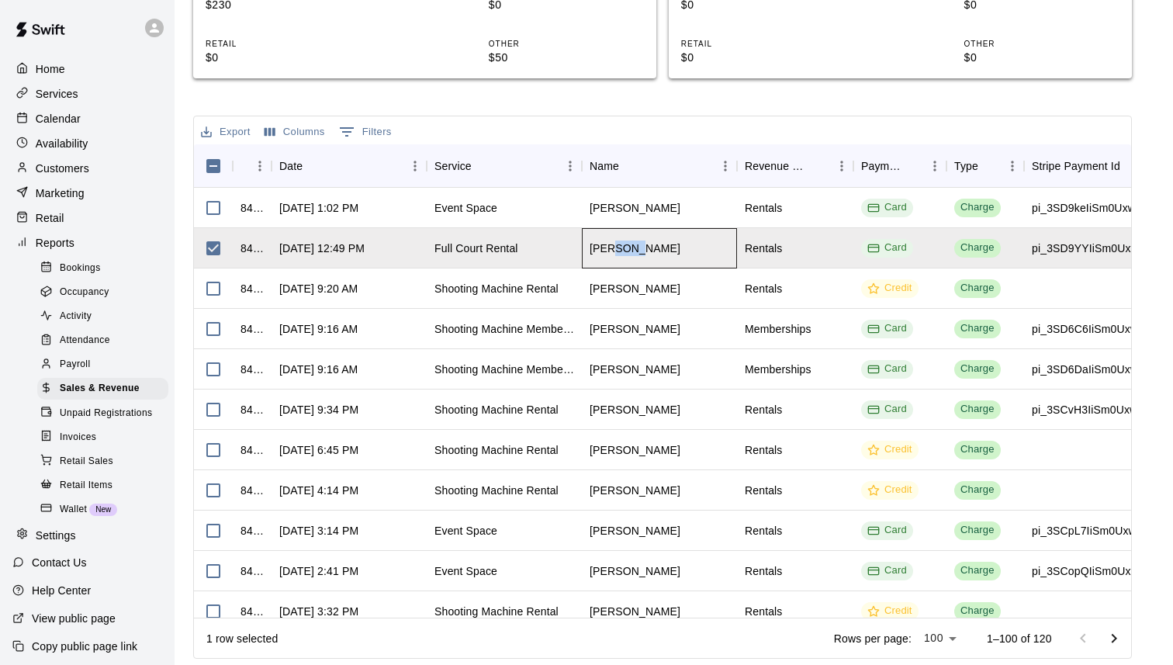
click at [614, 252] on div "[PERSON_NAME]" at bounding box center [635, 249] width 91 height 16
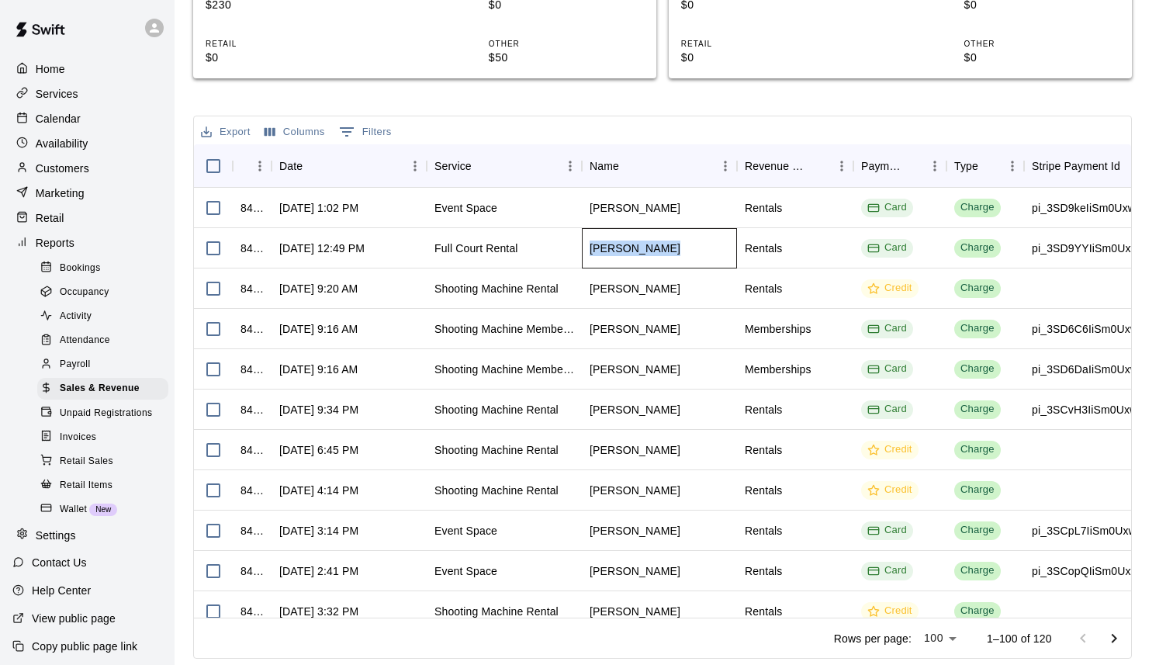
click at [614, 252] on div "[PERSON_NAME]" at bounding box center [635, 249] width 91 height 16
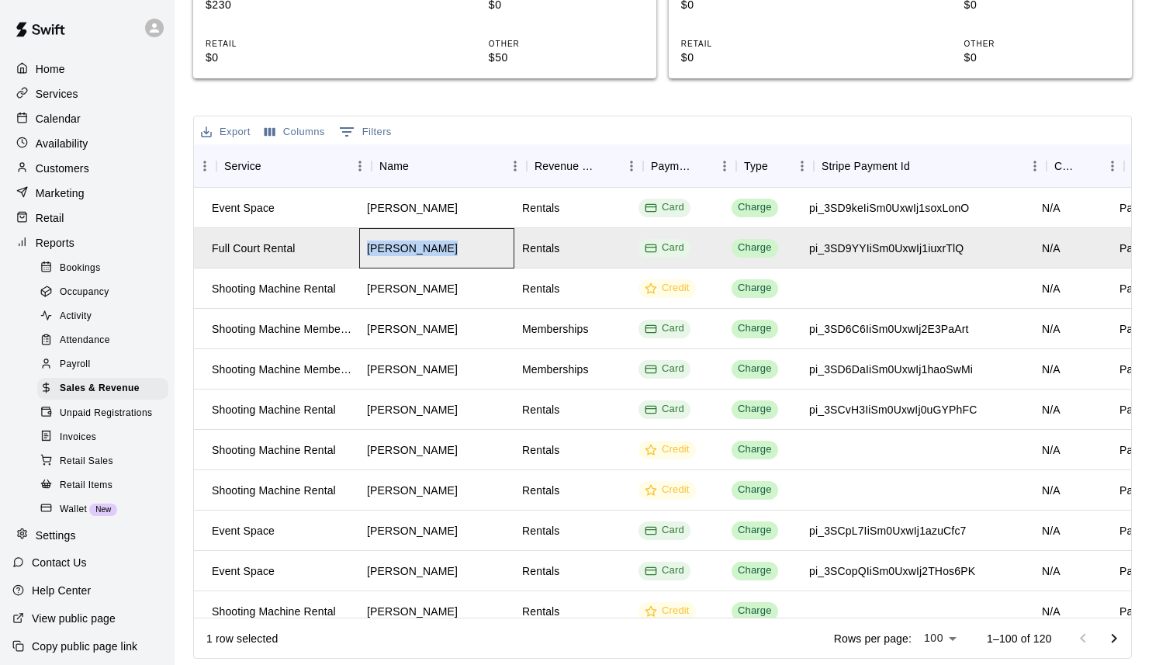
scroll to position [0, 197]
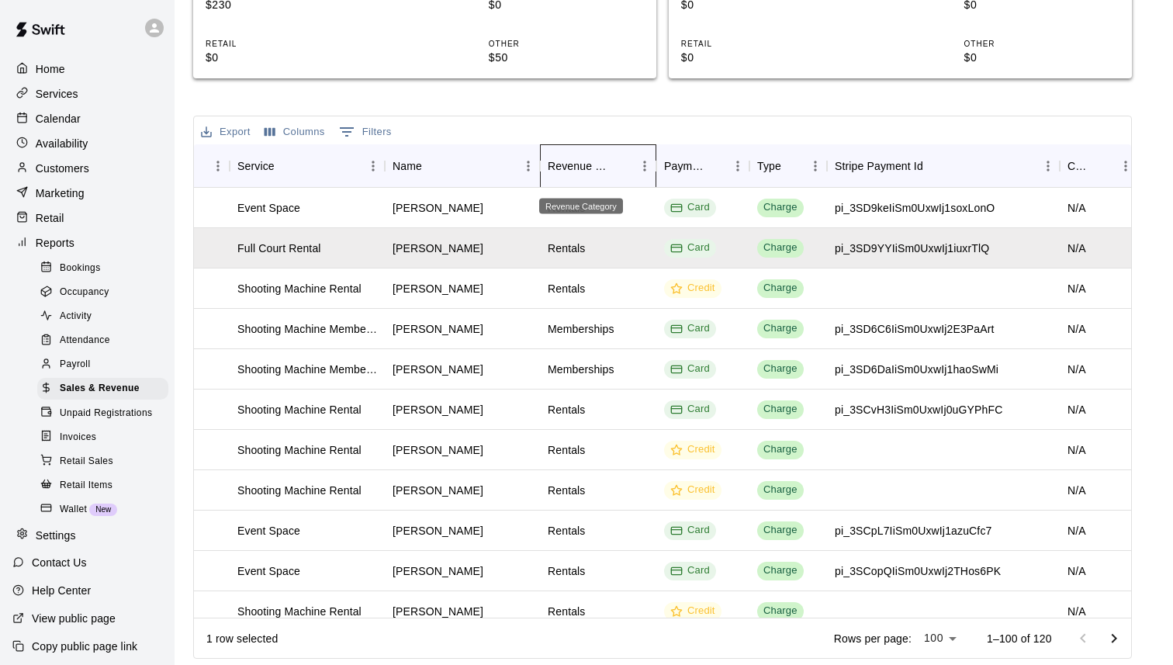
click at [597, 167] on div "Revenue Category" at bounding box center [580, 165] width 64 height 43
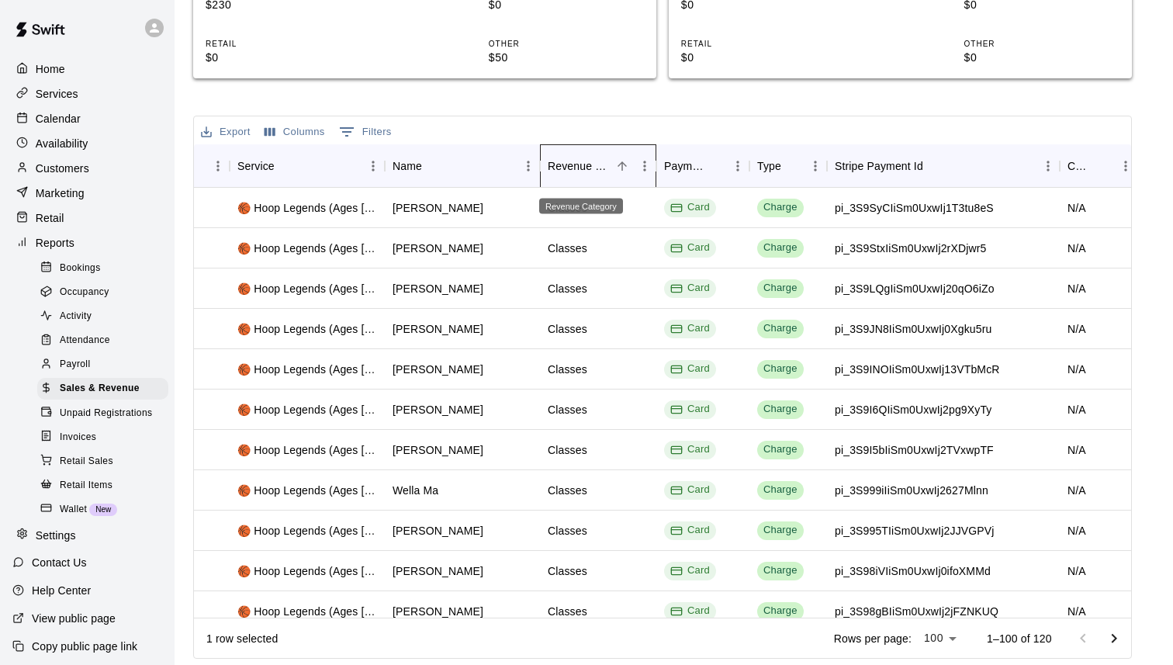
click at [597, 167] on div "Revenue Category" at bounding box center [580, 165] width 64 height 43
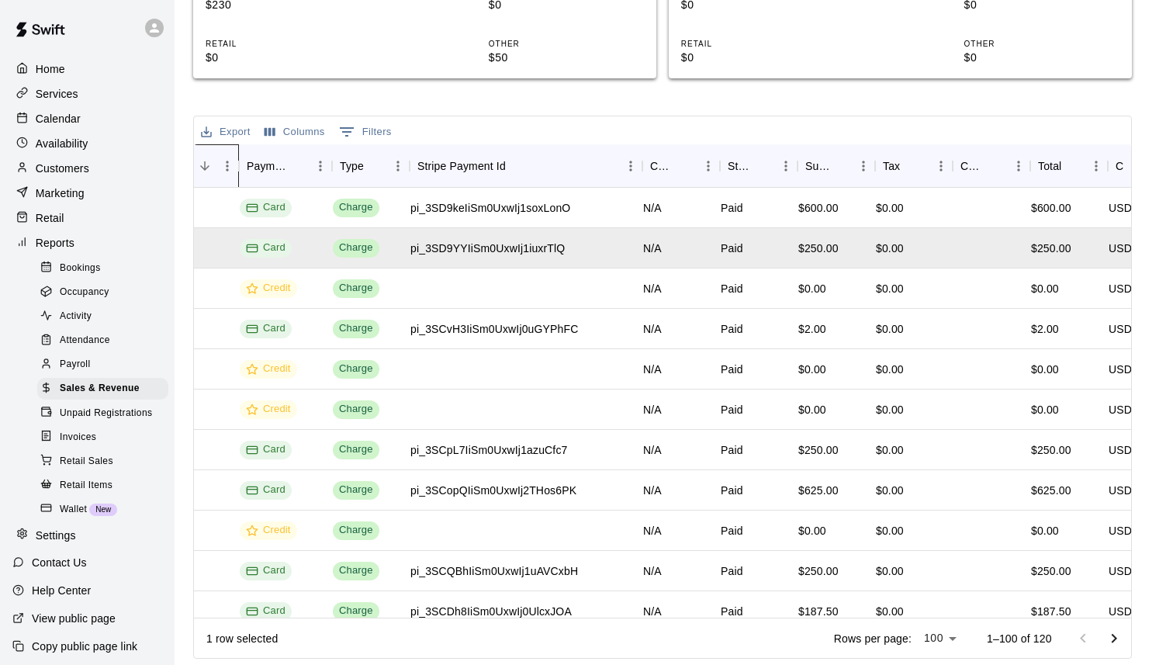
scroll to position [0, 653]
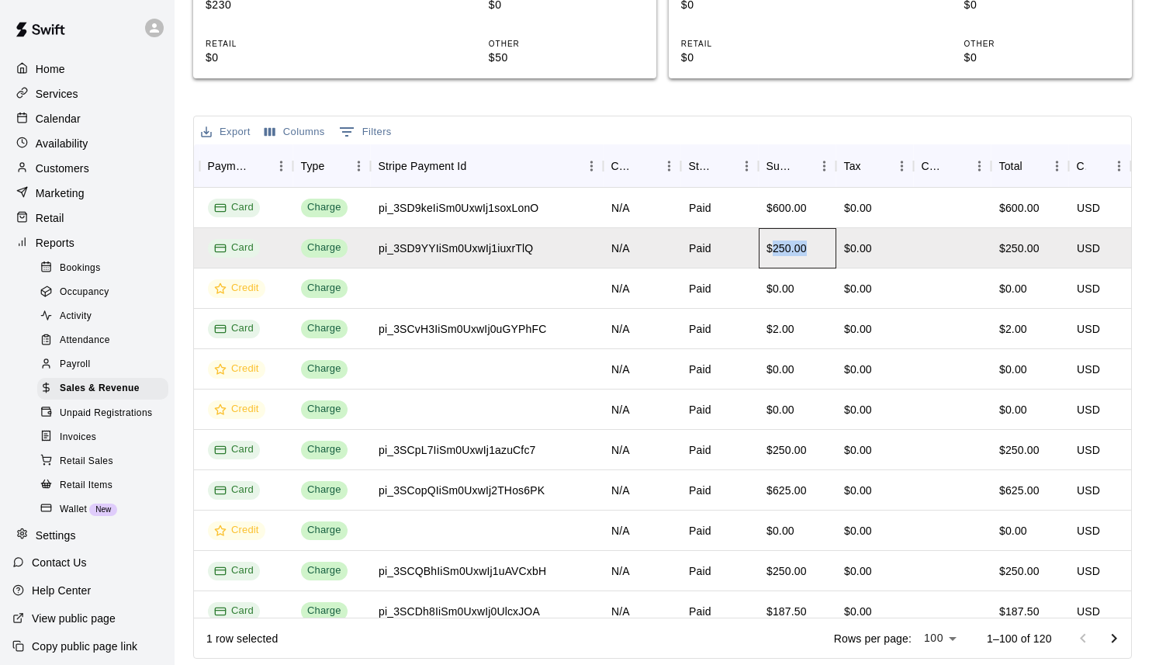
drag, startPoint x: 809, startPoint y: 246, endPoint x: 774, endPoint y: 248, distance: 35.0
click at [774, 248] on div "$250.00" at bounding box center [798, 248] width 78 height 40
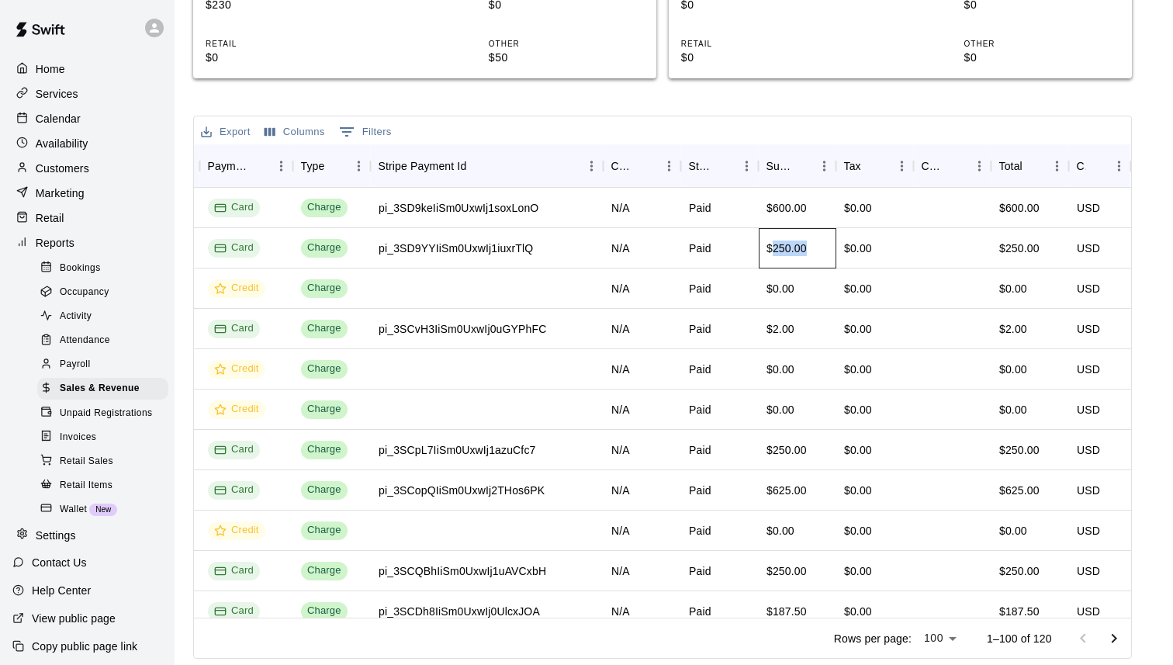
copy div "250.00"
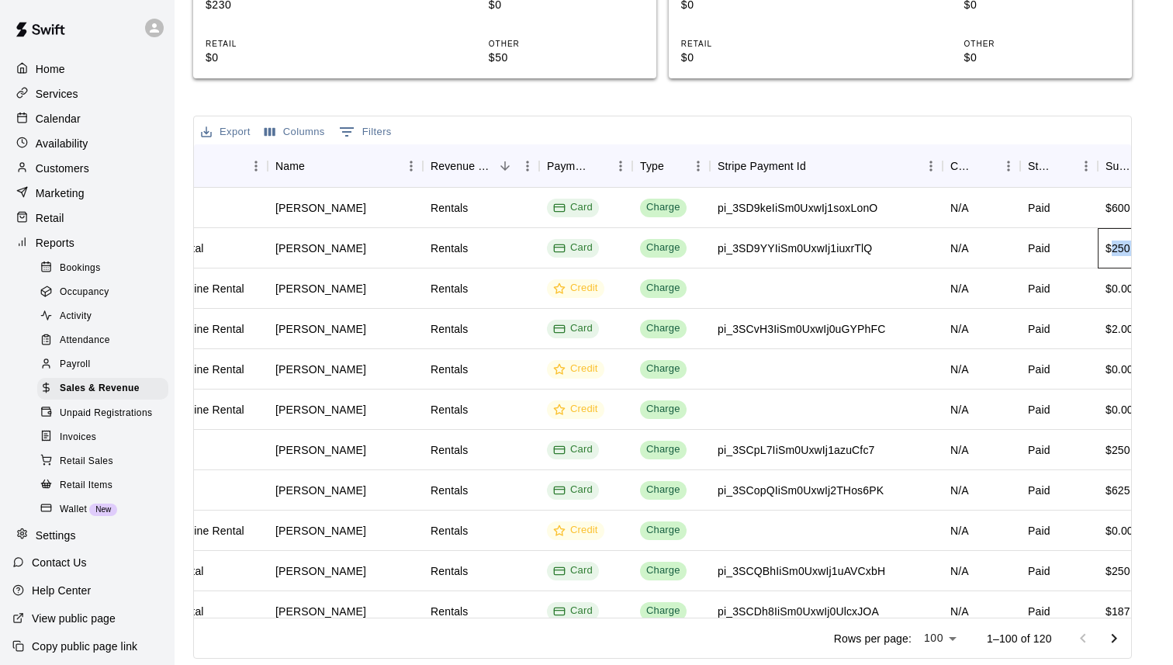
scroll to position [0, 67]
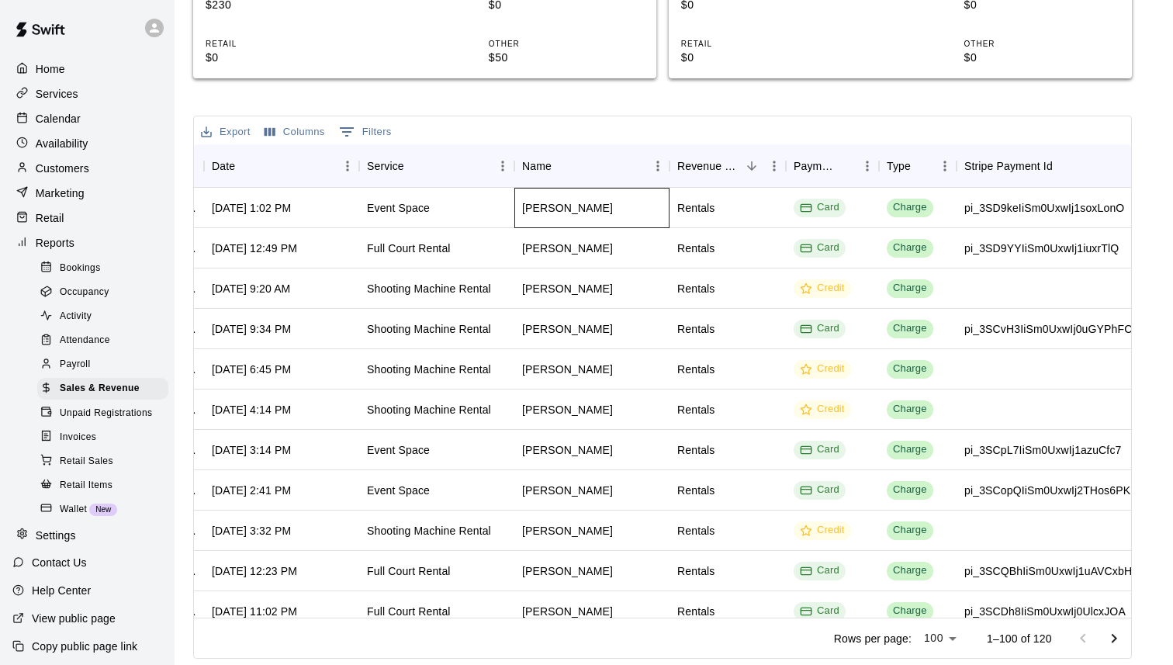
click at [525, 203] on div "Carrie Mirza" at bounding box center [567, 208] width 91 height 16
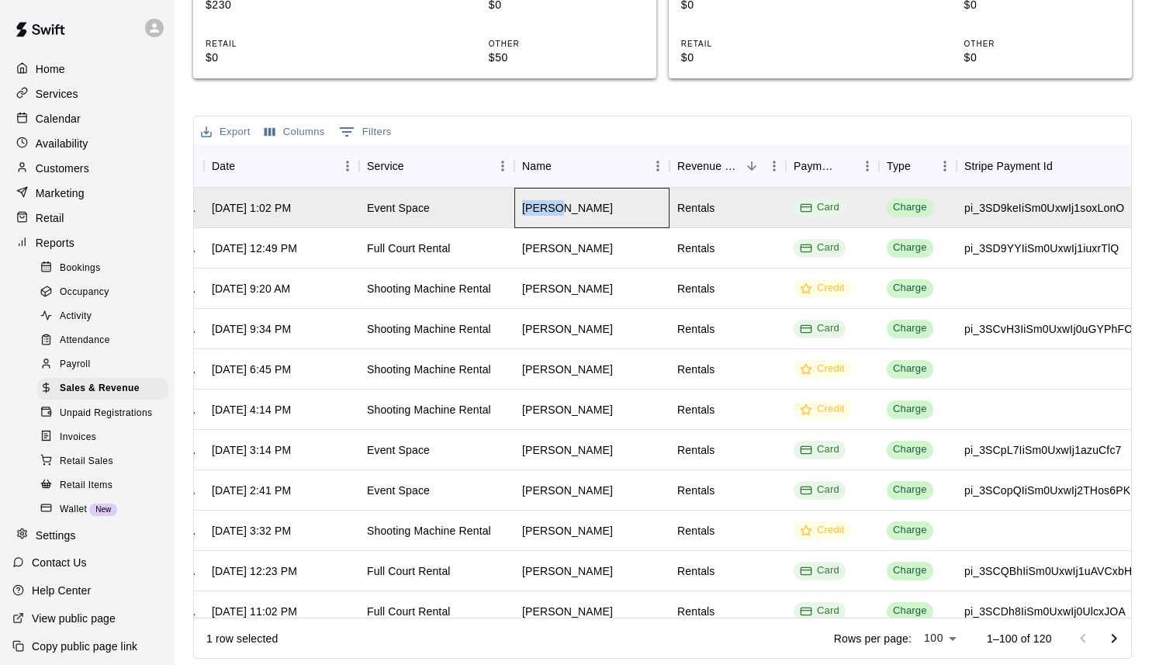
click at [525, 203] on div "Carrie Mirza" at bounding box center [567, 208] width 91 height 16
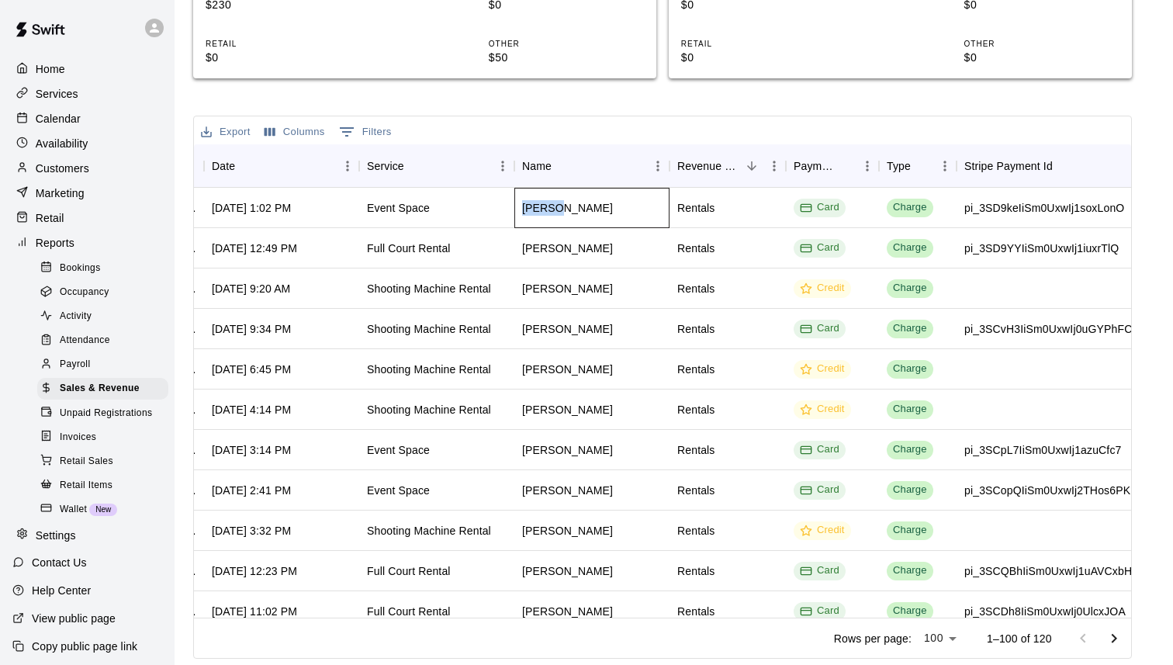
click at [525, 203] on div "Carrie Mirza" at bounding box center [567, 208] width 91 height 16
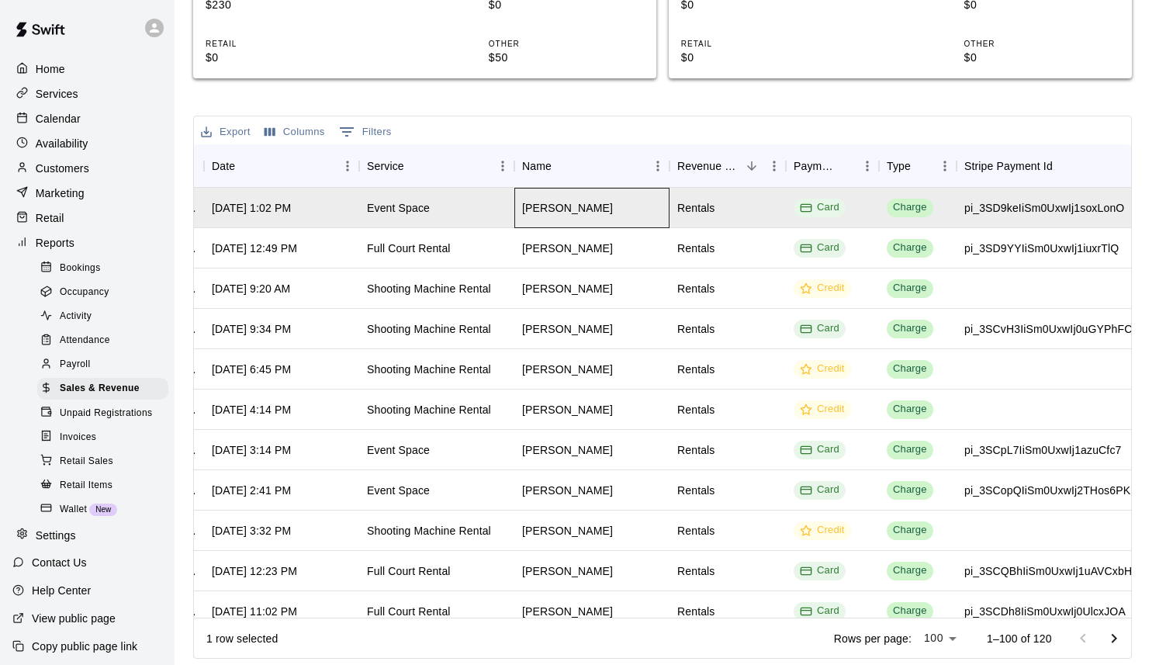
click at [525, 203] on div "Carrie Mirza" at bounding box center [567, 208] width 91 height 16
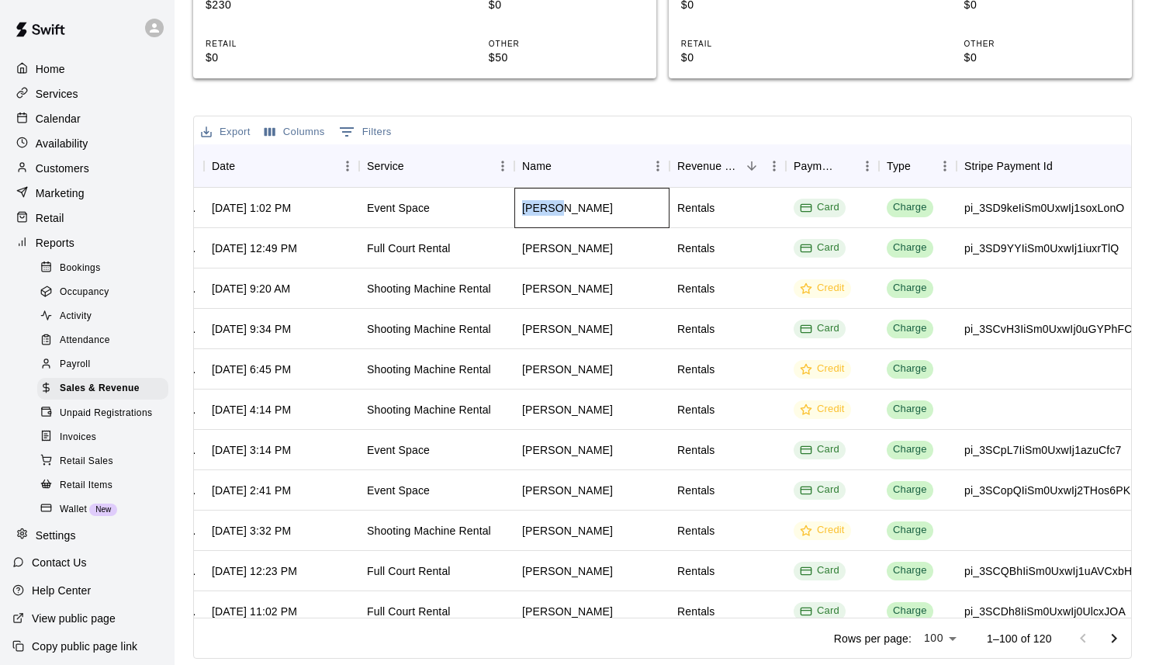
click at [525, 203] on div "Carrie Mirza" at bounding box center [567, 208] width 91 height 16
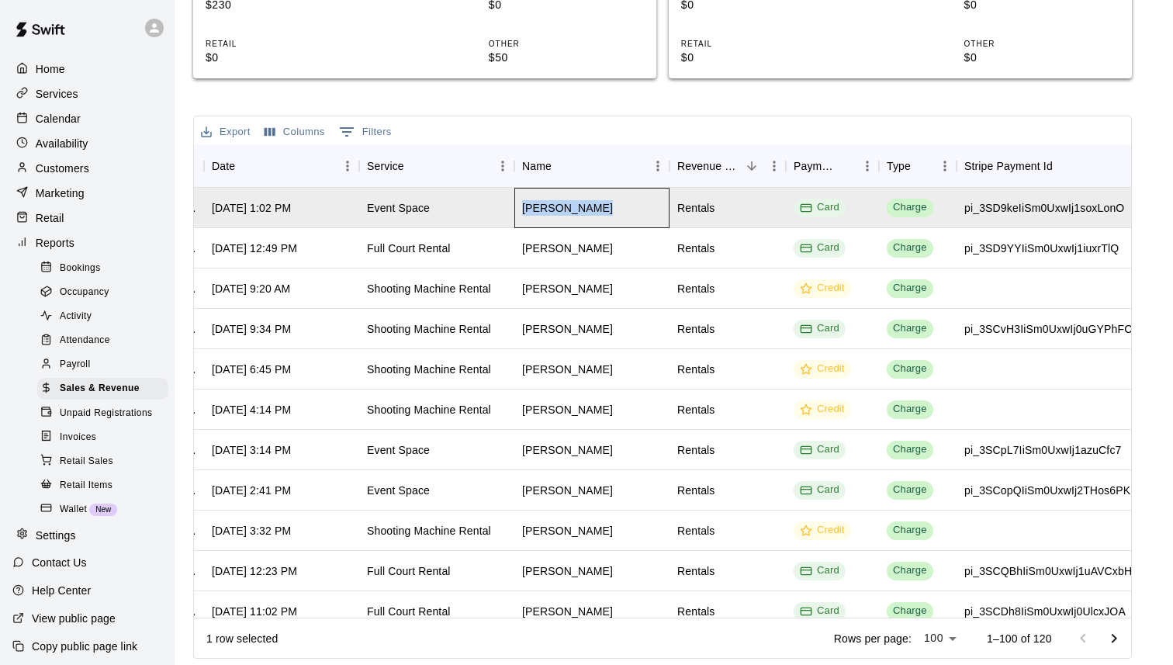
click at [525, 203] on div "Carrie Mirza" at bounding box center [567, 208] width 91 height 16
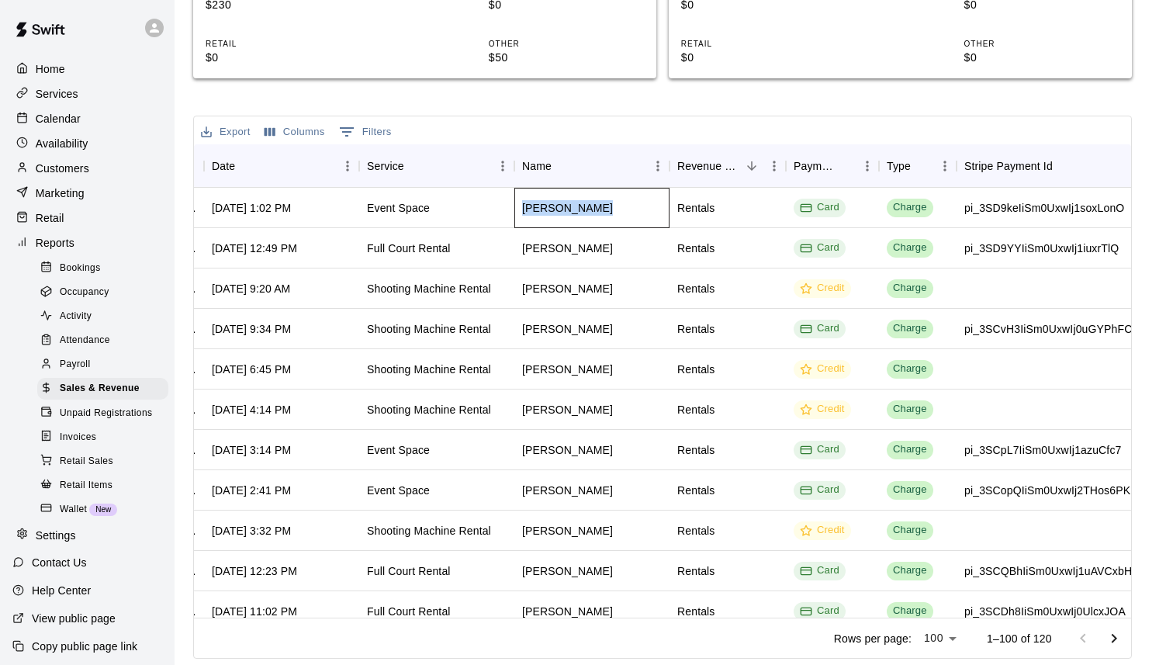
copy div "Carrie Mirza"
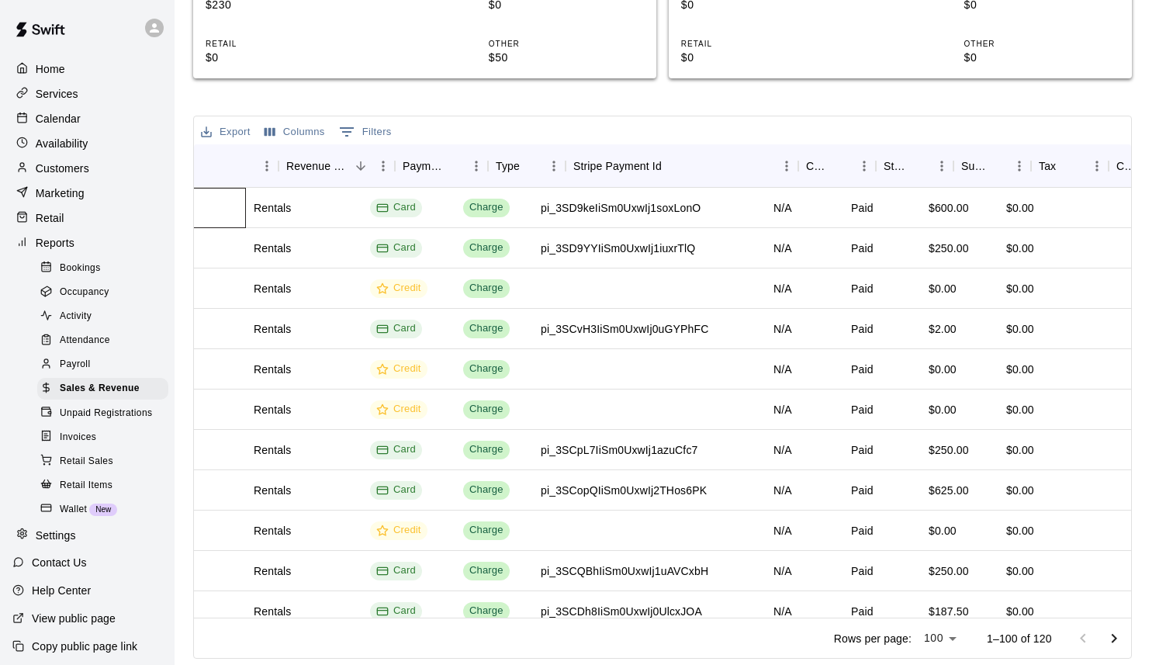
scroll to position [0, 524]
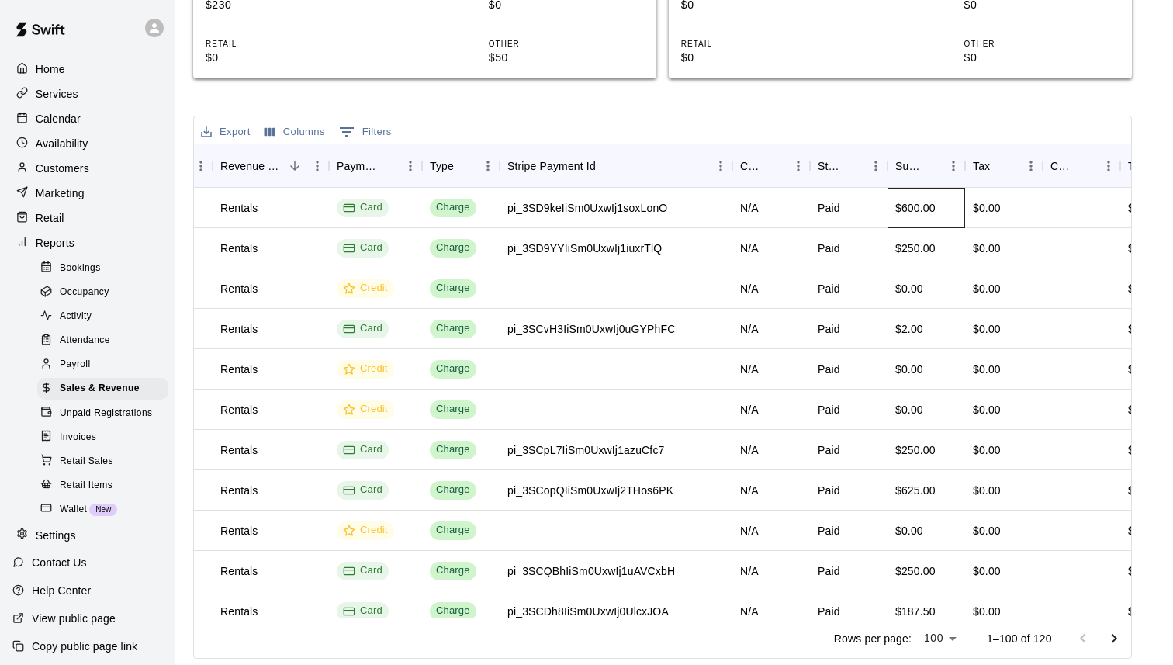
click at [919, 209] on div "$600.00" at bounding box center [915, 208] width 40 height 16
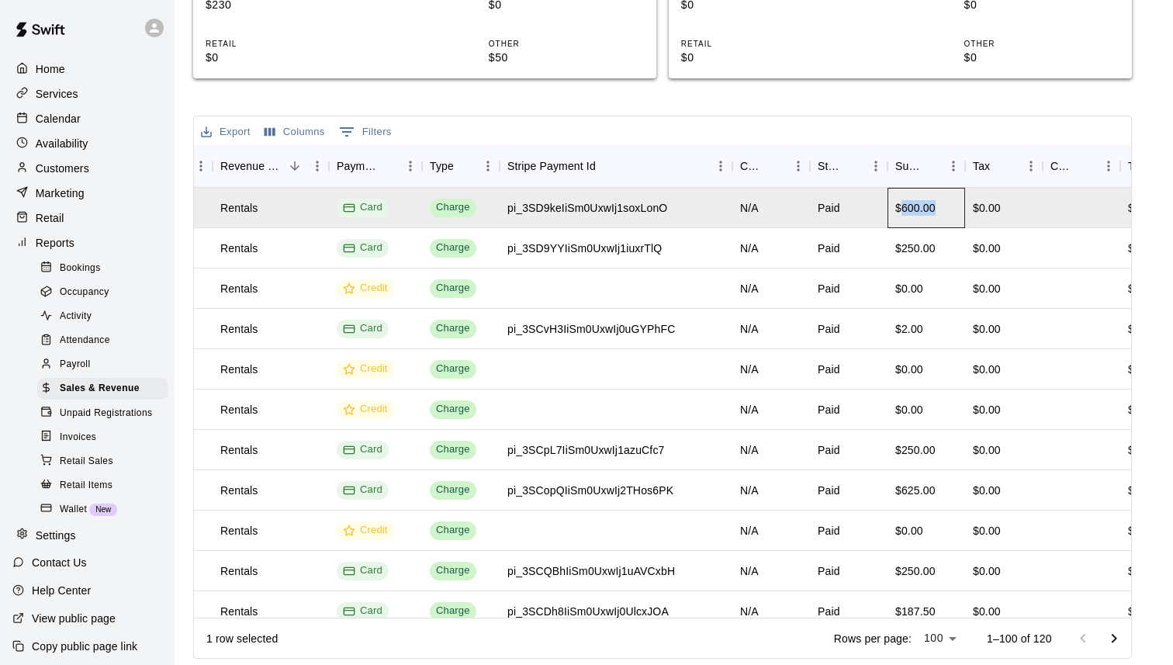
click at [919, 209] on div "$600.00" at bounding box center [915, 208] width 40 height 16
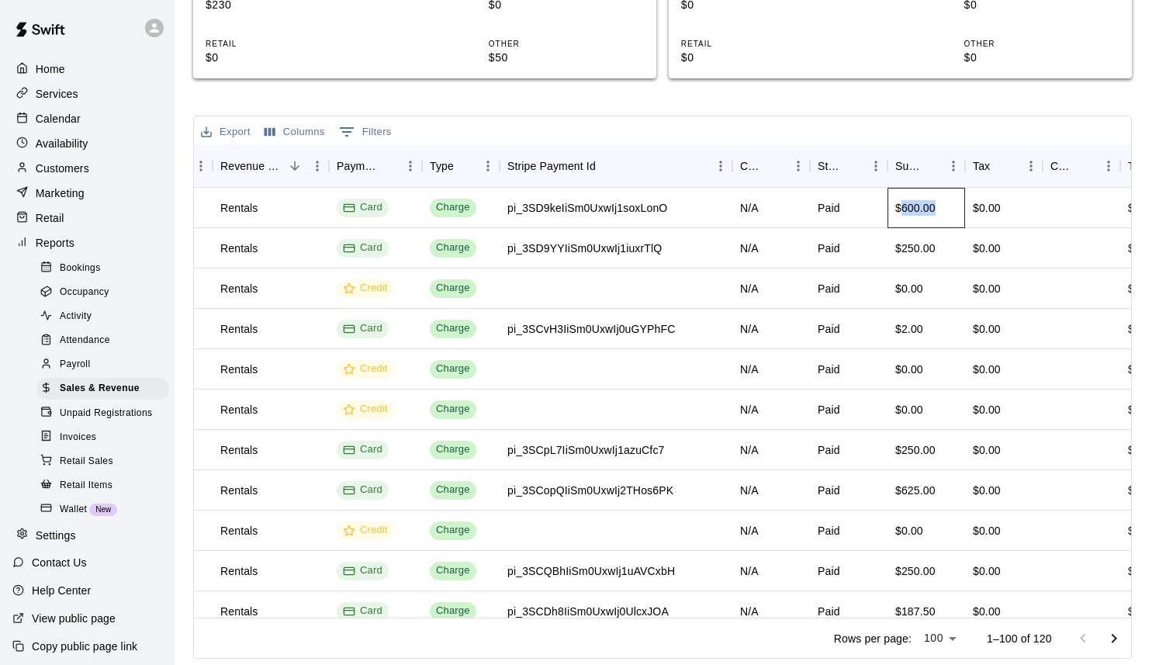
copy div "600.00"
click at [911, 131] on div "Export Columns 0 Filters" at bounding box center [662, 130] width 937 height 28
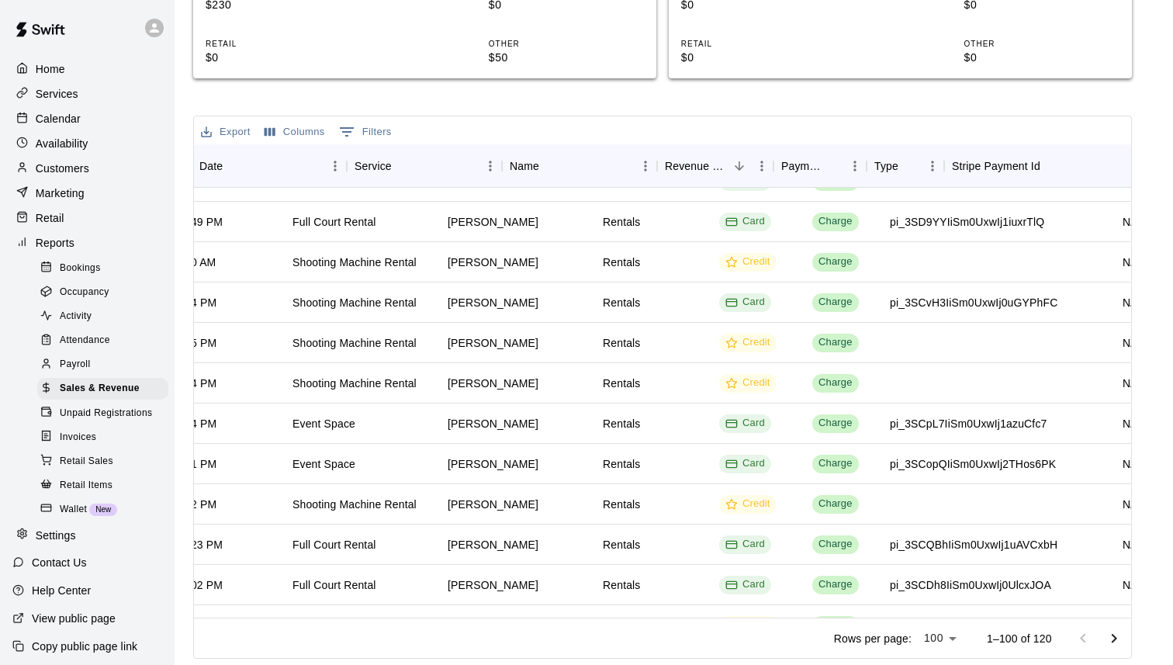
scroll to position [26, 0]
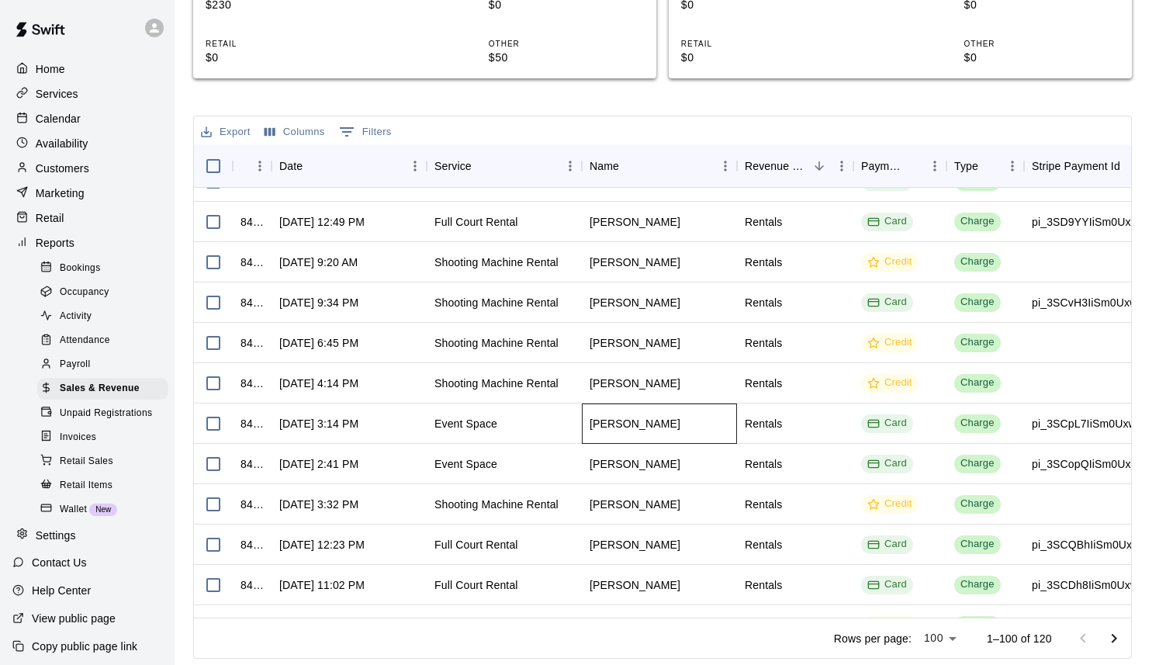
click at [617, 426] on div "[PERSON_NAME]" at bounding box center [635, 424] width 91 height 16
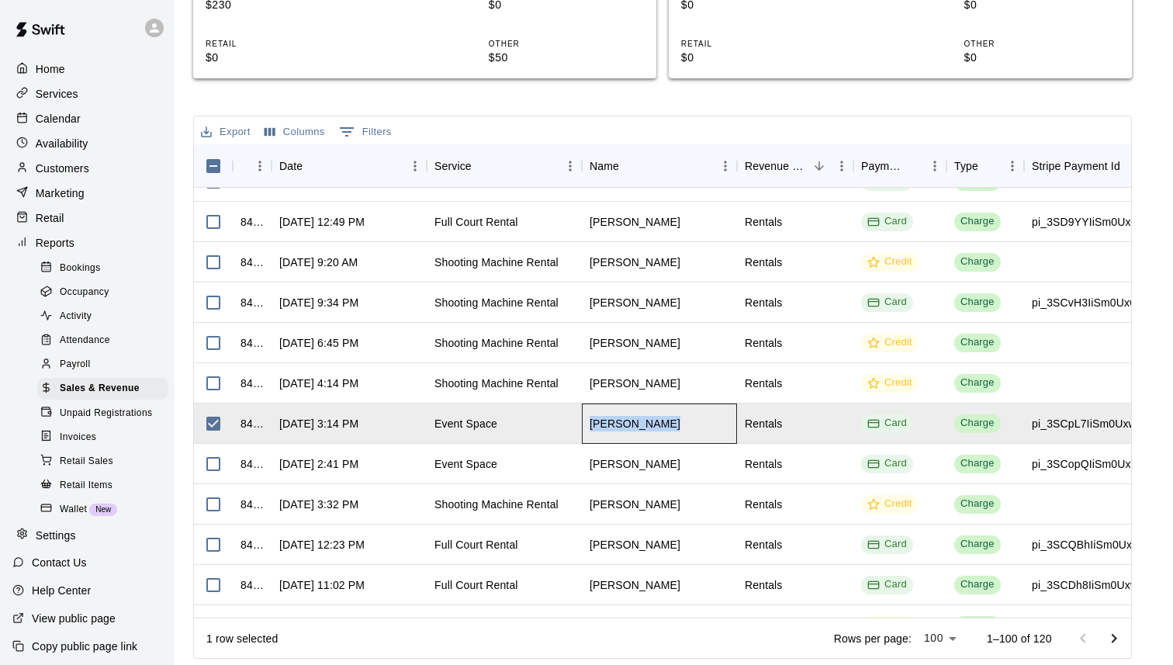
copy div "[PERSON_NAME]"
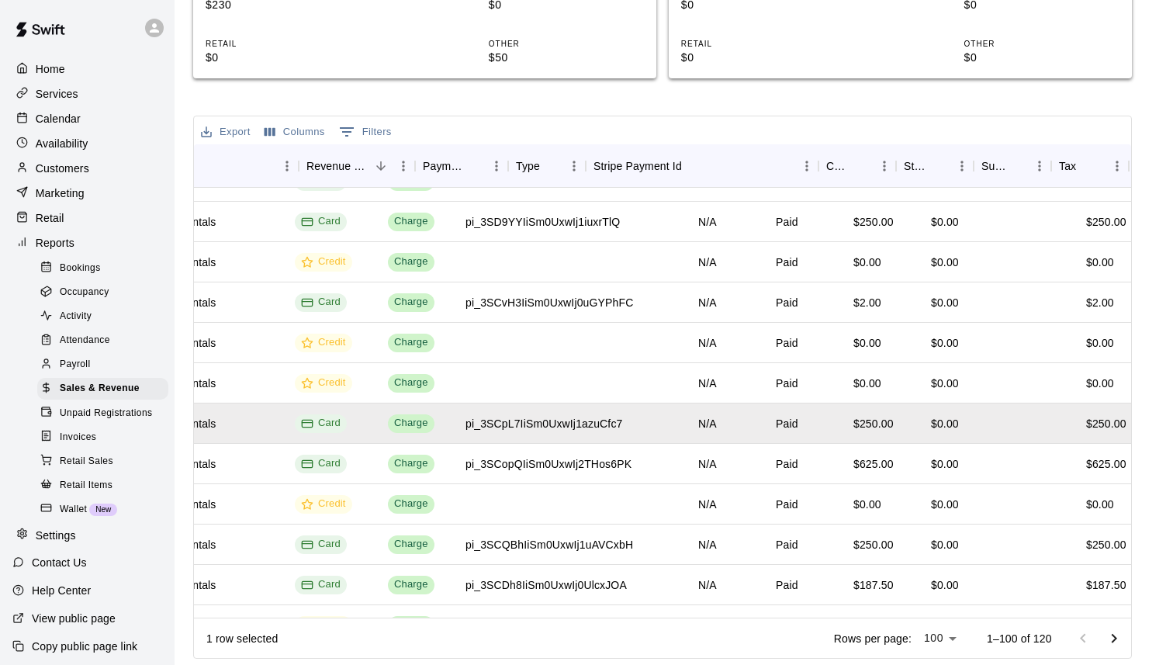
scroll to position [26, 653]
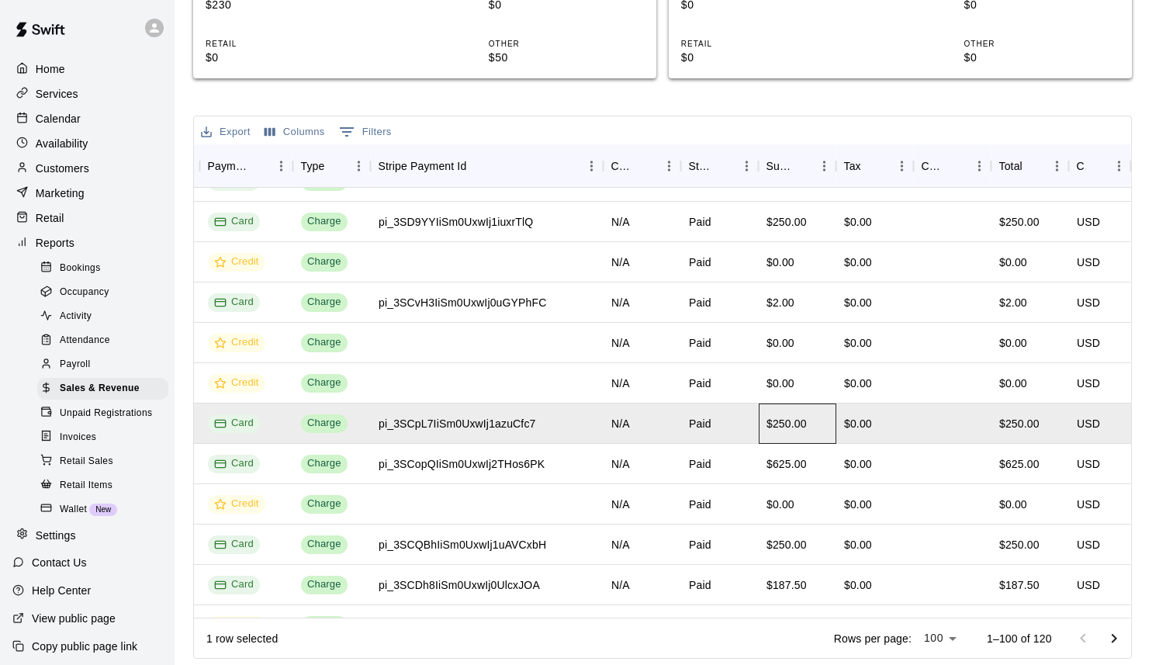
click at [787, 424] on div "$250.00" at bounding box center [787, 424] width 40 height 16
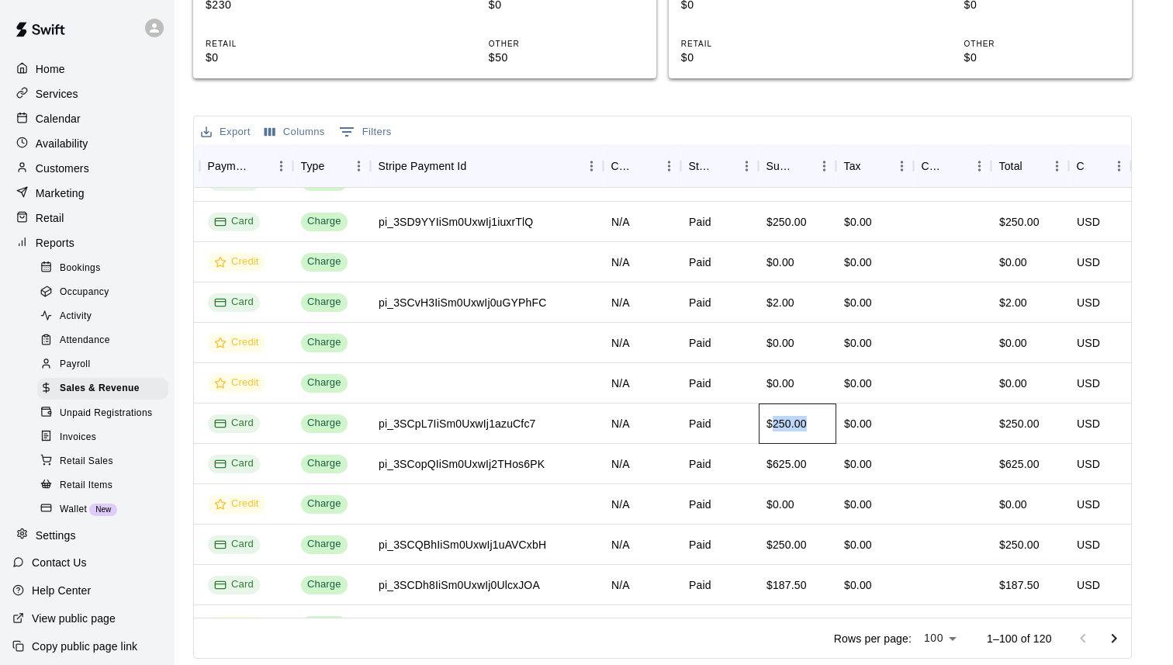
click at [787, 424] on div "$250.00" at bounding box center [787, 424] width 40 height 16
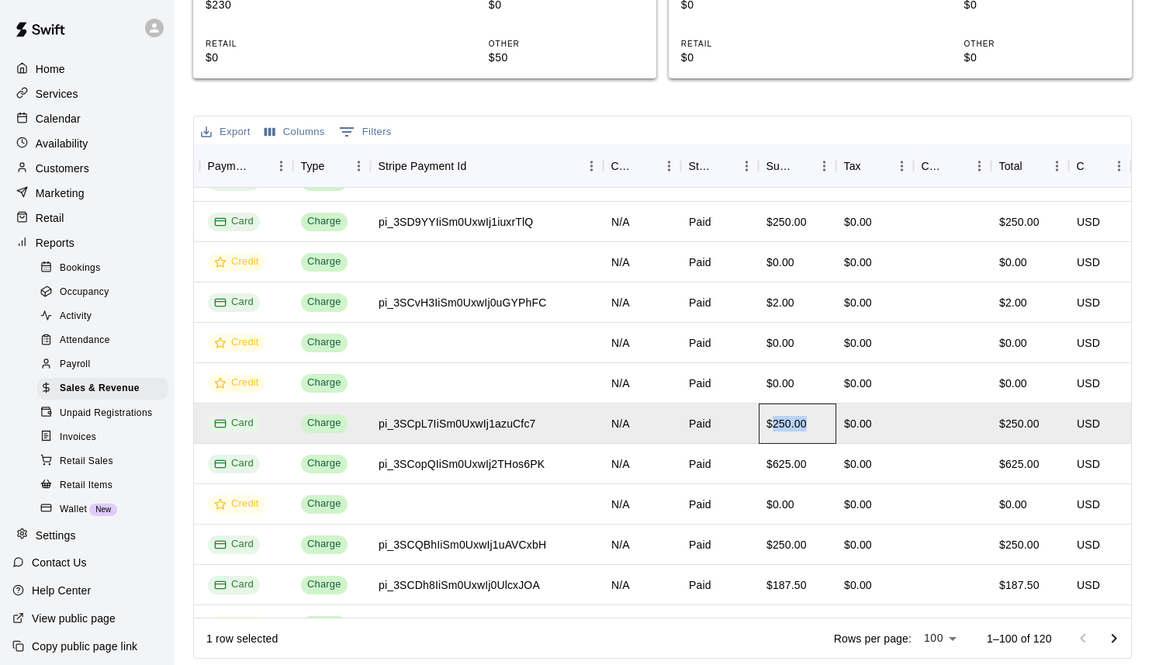
copy div "250.00"
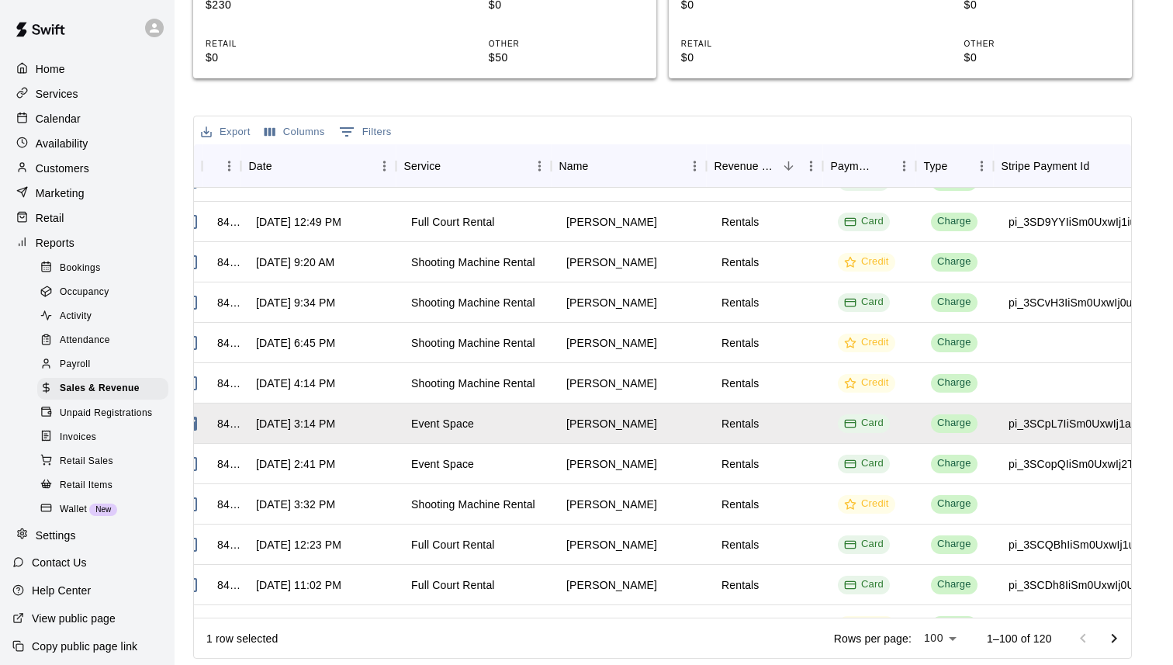
scroll to position [26, 0]
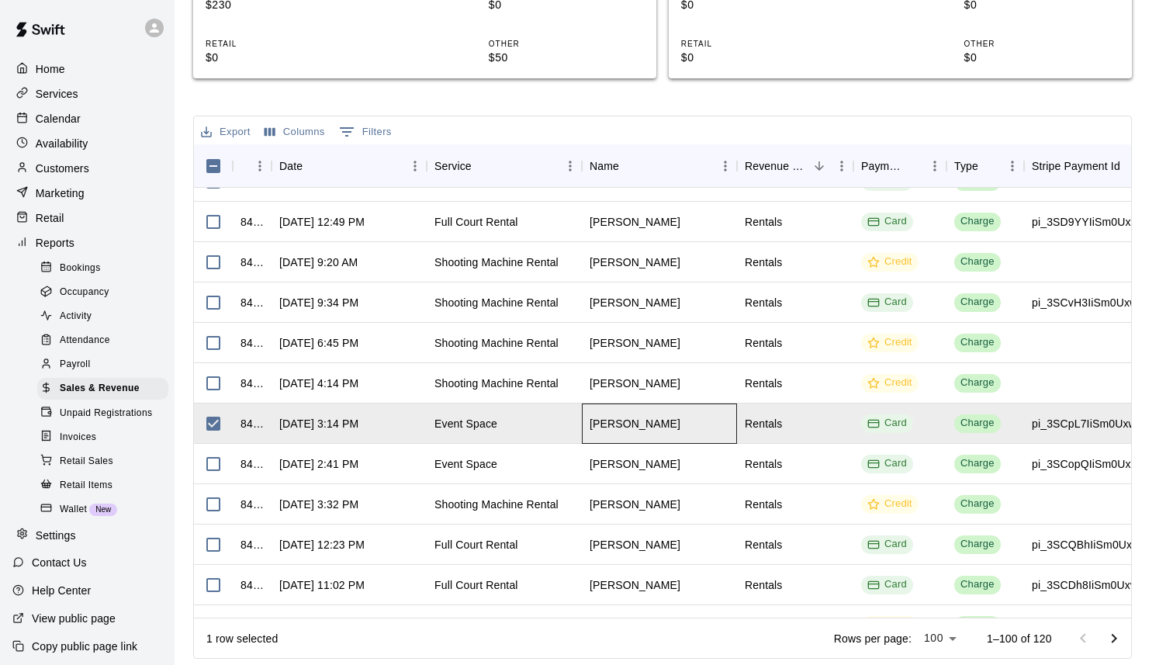
click at [645, 427] on div "[PERSON_NAME]" at bounding box center [635, 424] width 91 height 16
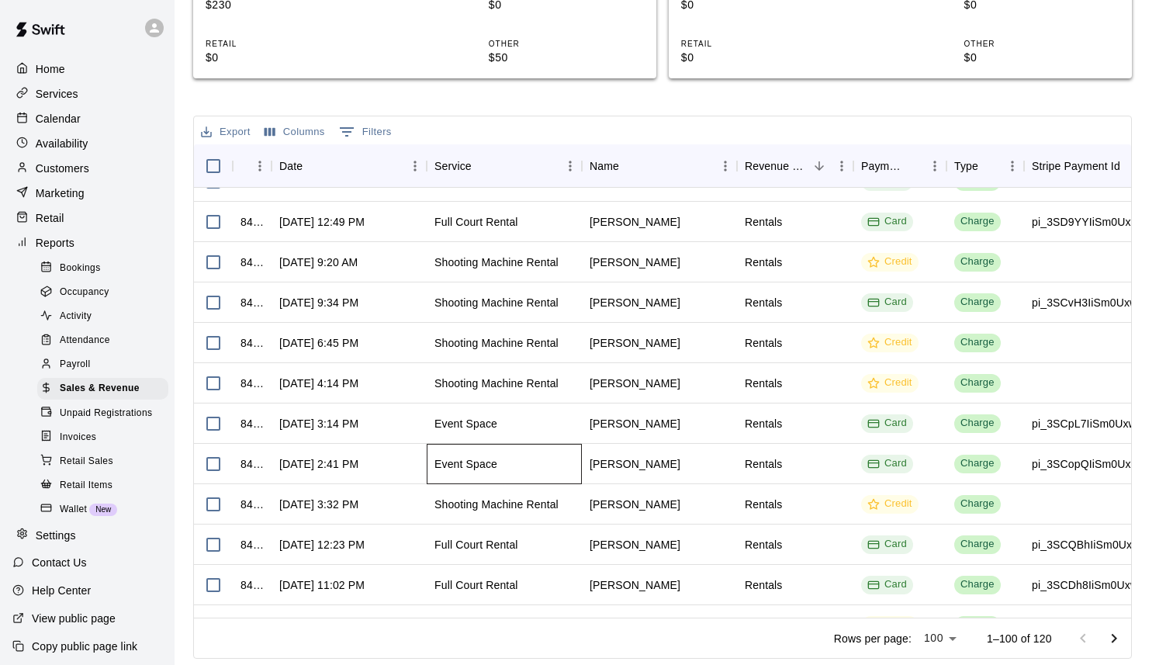
click at [472, 465] on div "Event Space" at bounding box center [465, 464] width 63 height 16
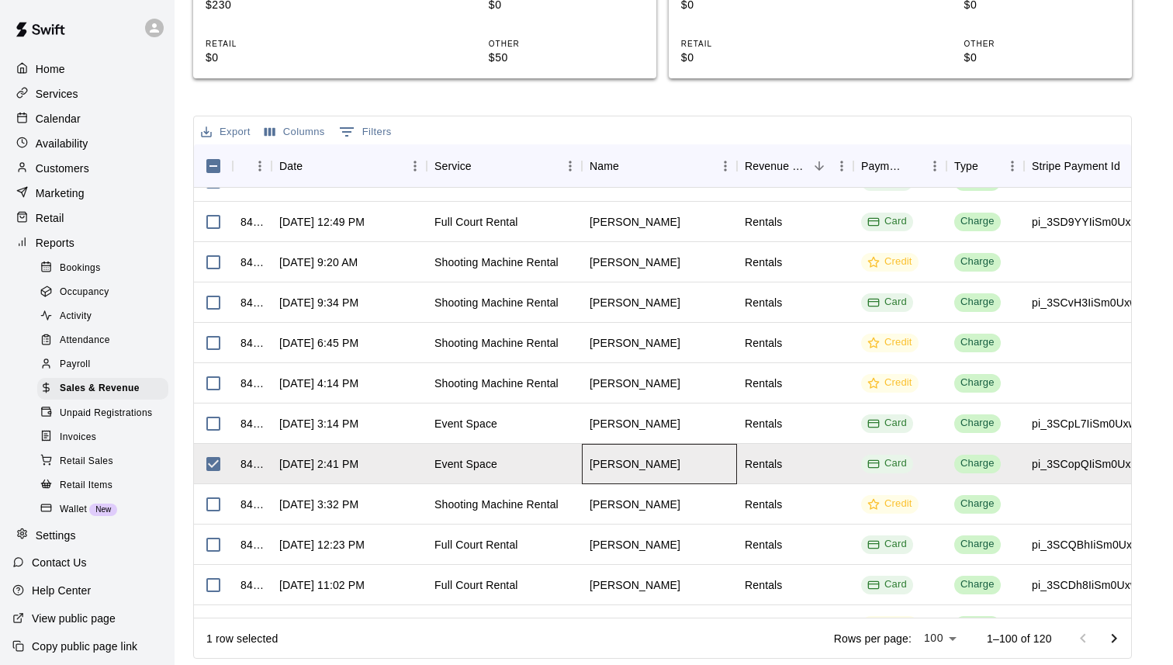
click at [655, 467] on div "[PERSON_NAME]" at bounding box center [635, 464] width 91 height 16
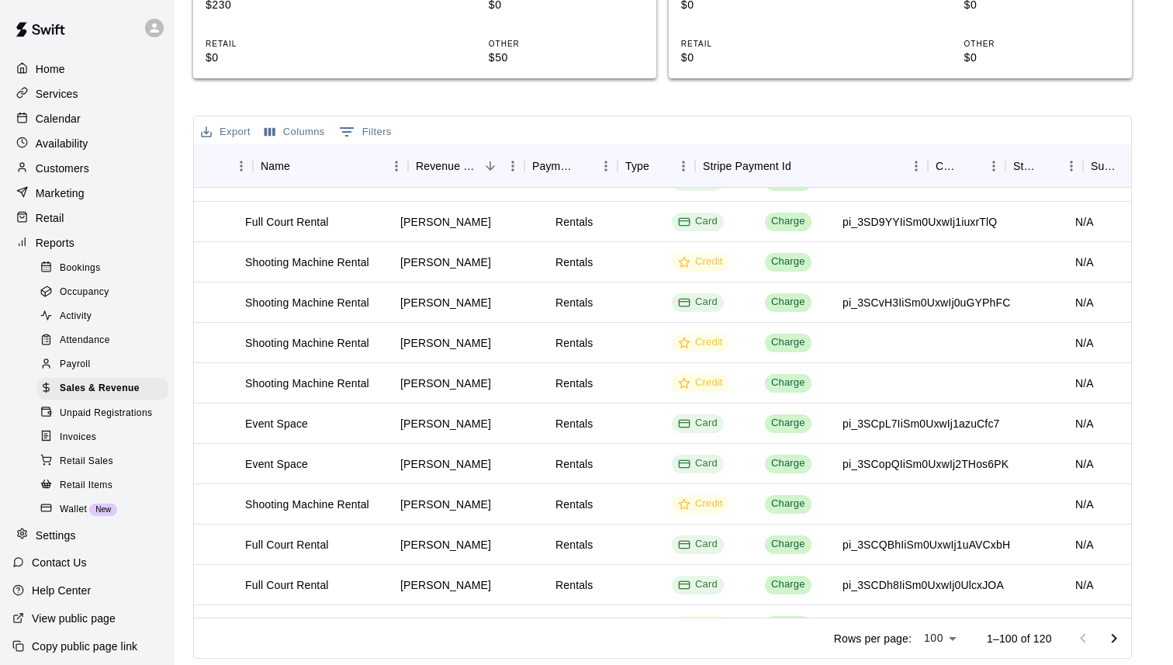
scroll to position [26, 448]
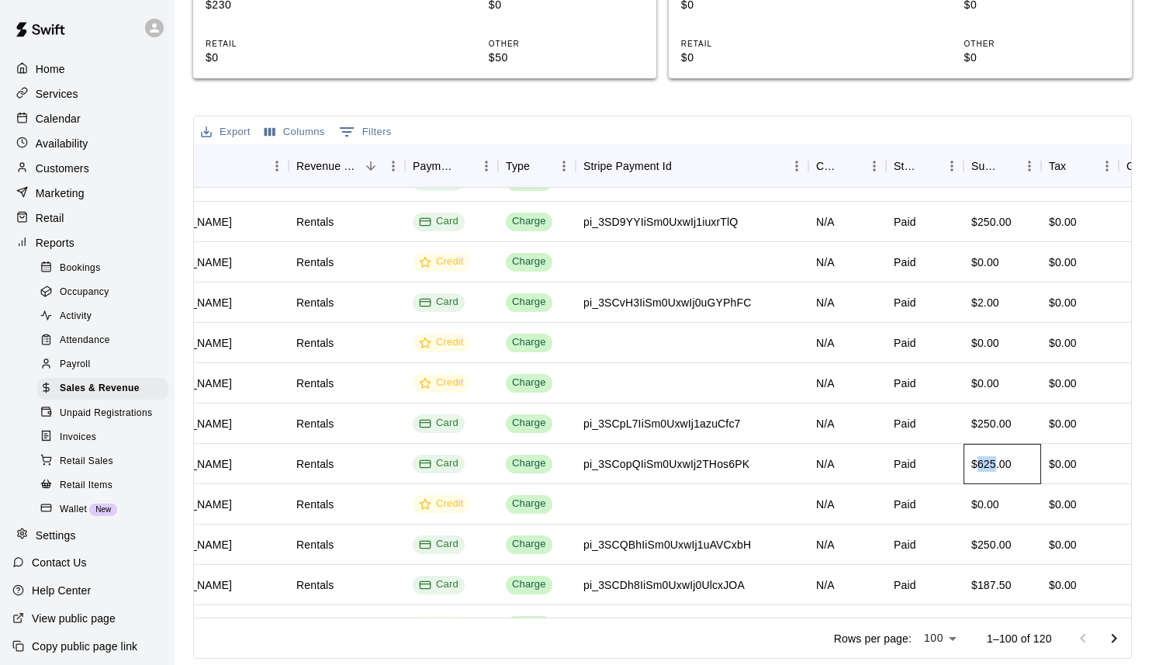
drag, startPoint x: 997, startPoint y: 462, endPoint x: 978, endPoint y: 462, distance: 19.4
click at [978, 462] on div "$625.00" at bounding box center [991, 464] width 40 height 16
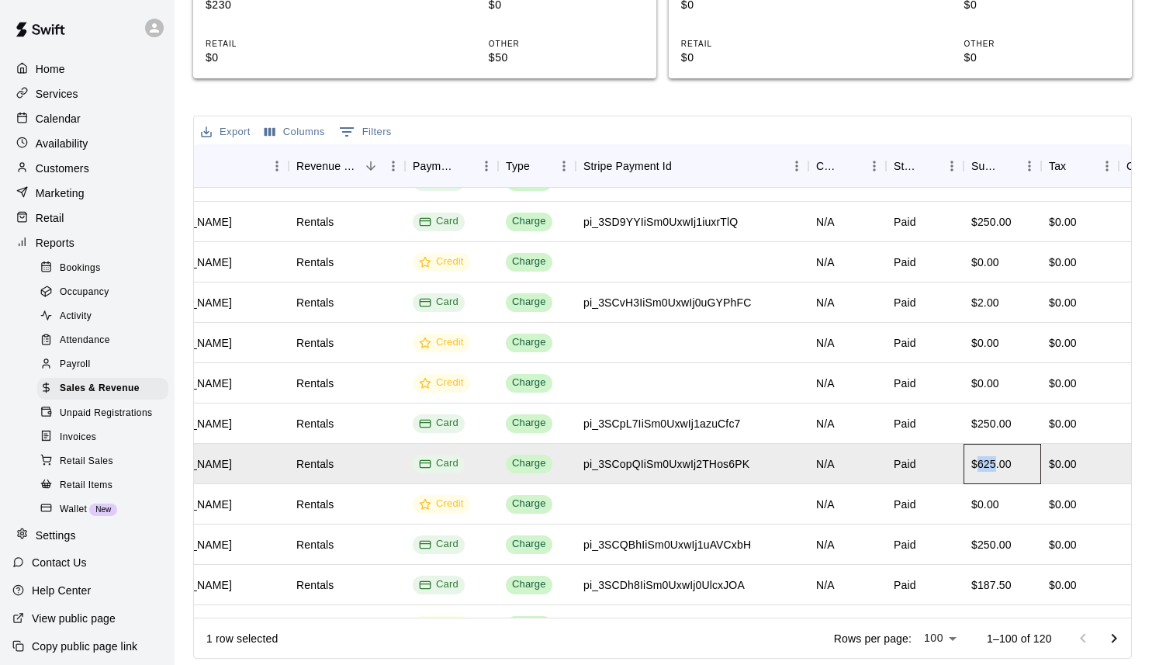
copy div "625"
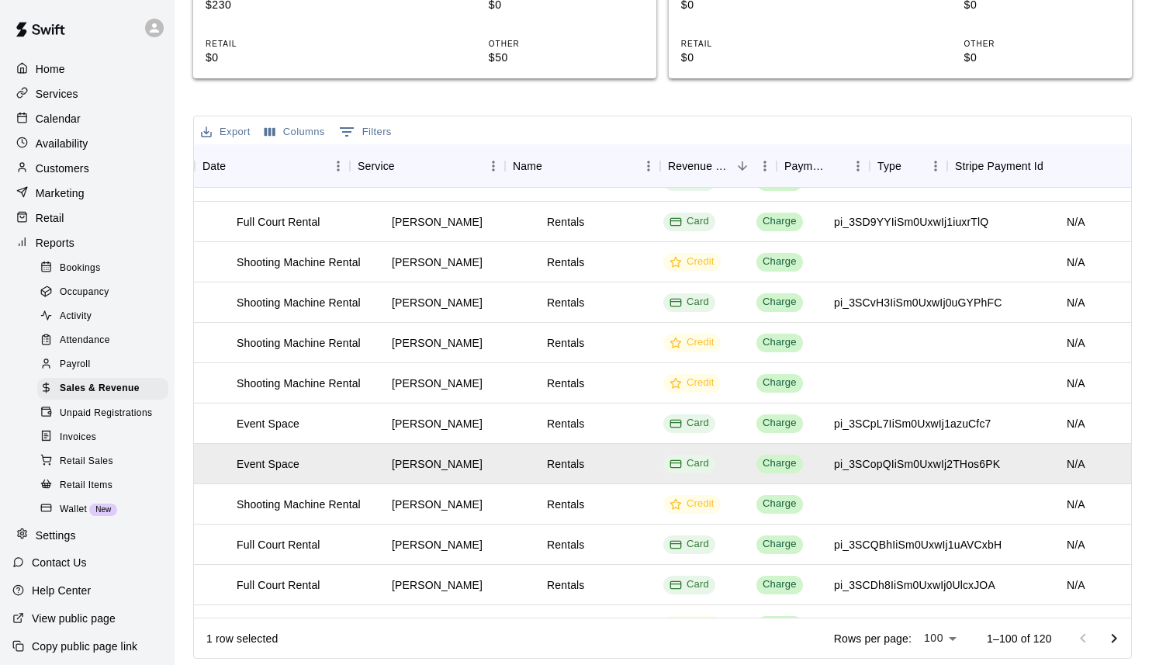
scroll to position [26, 0]
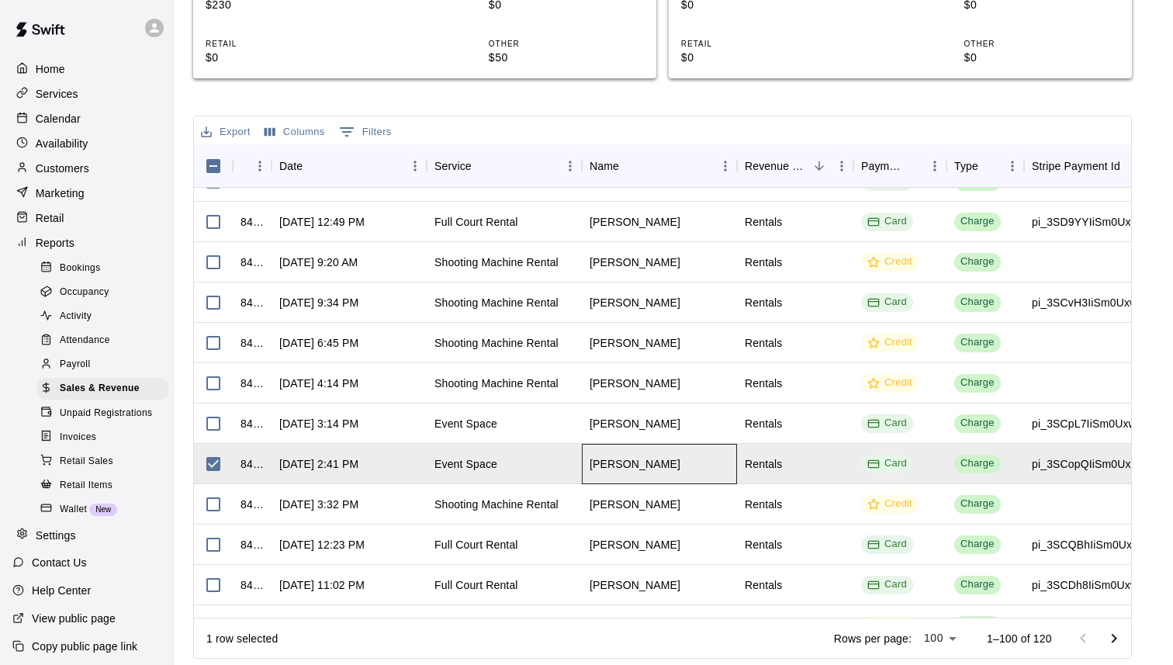
drag, startPoint x: 675, startPoint y: 462, endPoint x: 590, endPoint y: 461, distance: 84.6
click at [590, 461] on div "[PERSON_NAME]" at bounding box center [659, 464] width 155 height 40
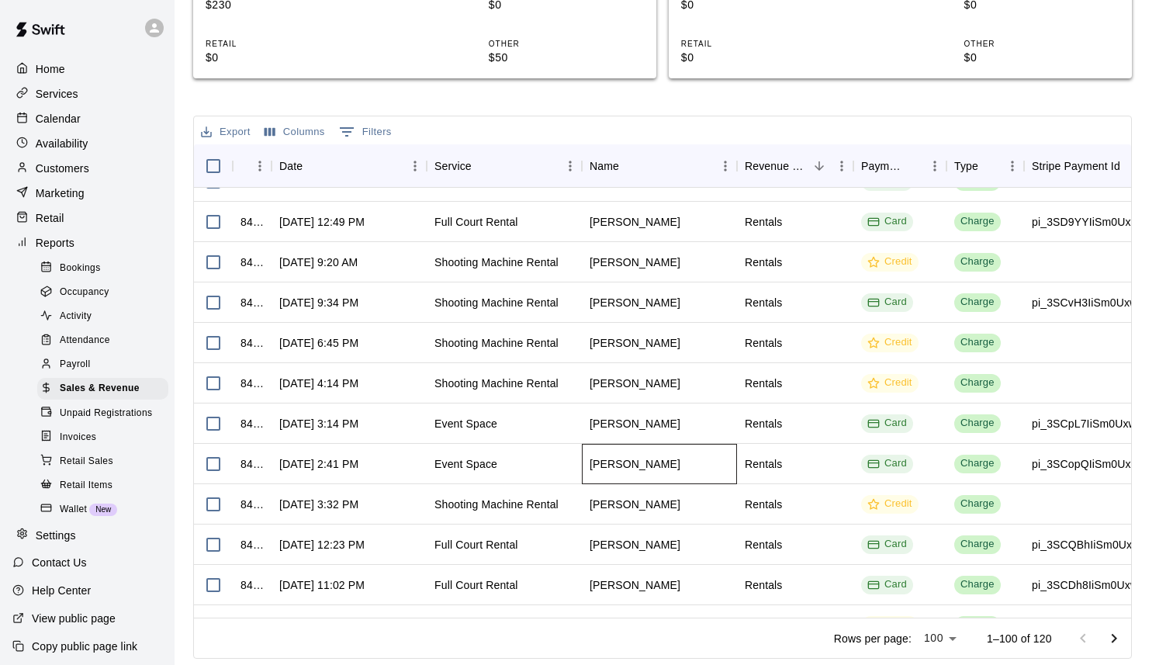
copy div "[PERSON_NAME]"
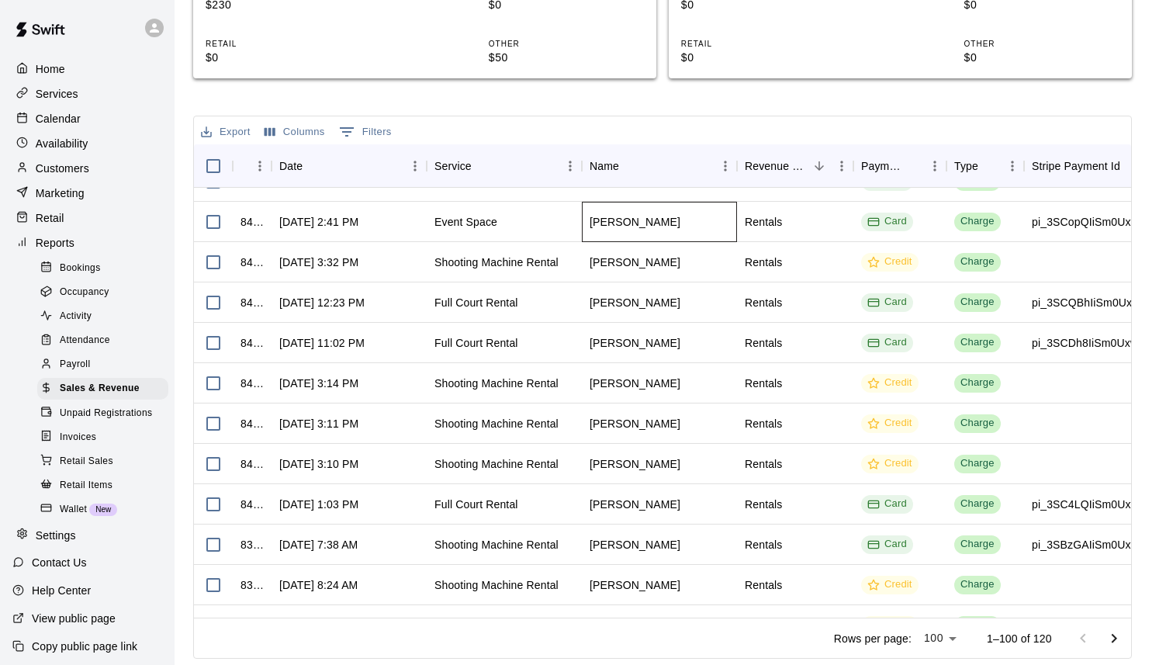
scroll to position [254, 0]
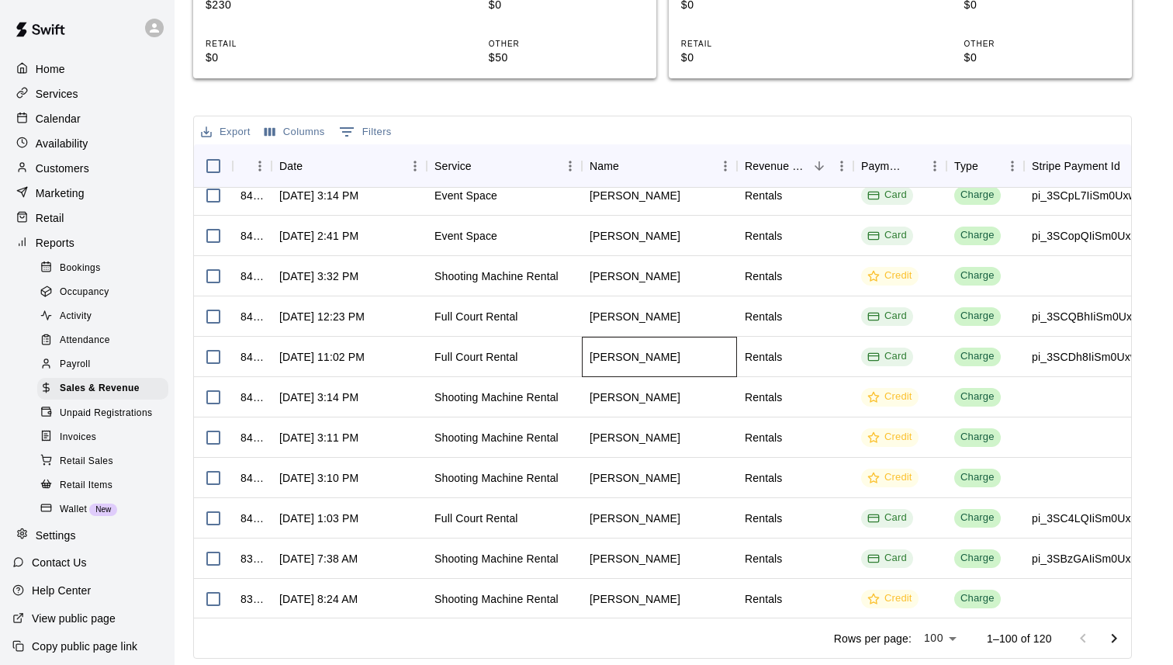
click at [649, 355] on div "[PERSON_NAME]" at bounding box center [635, 357] width 91 height 16
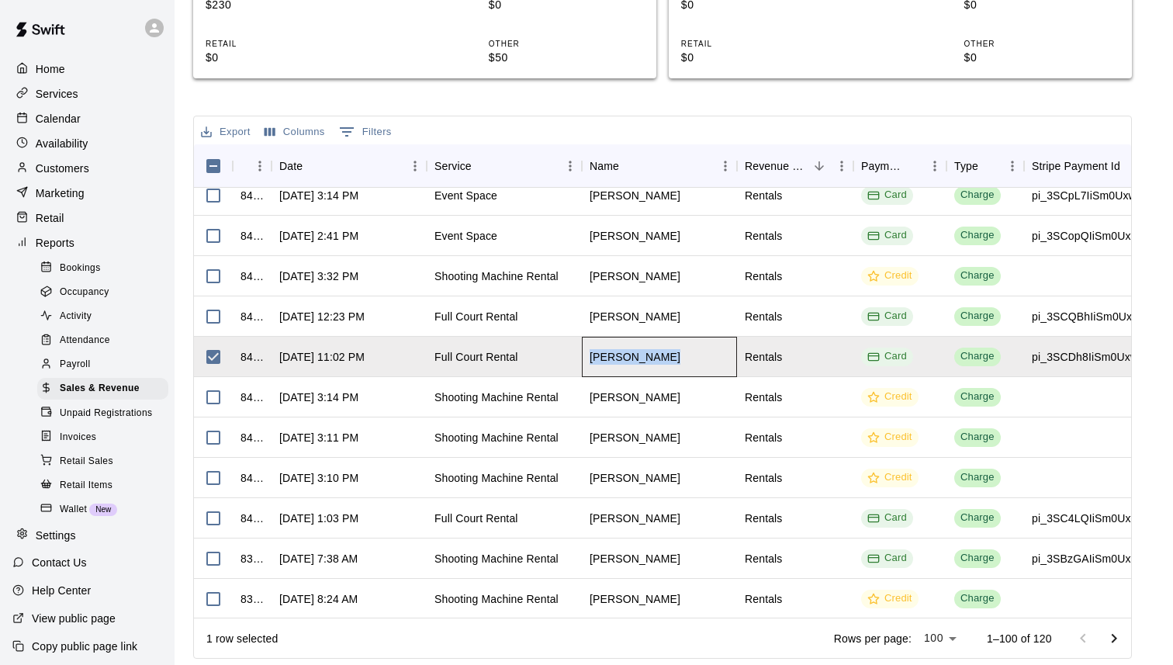
click at [649, 355] on div "[PERSON_NAME]" at bounding box center [635, 357] width 91 height 16
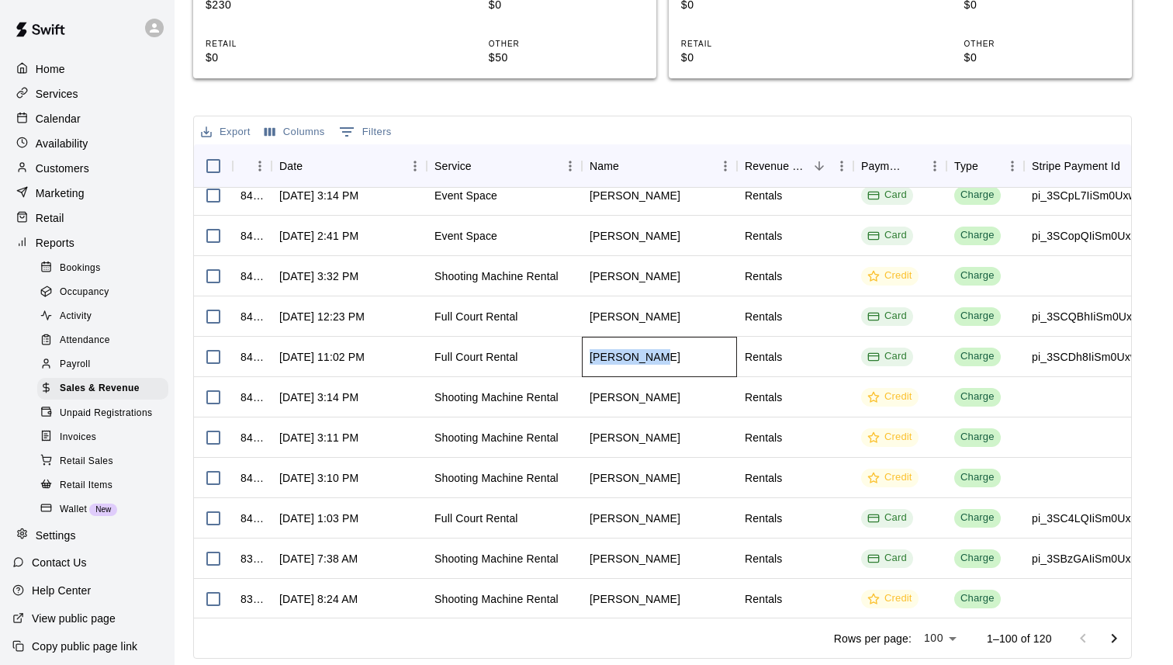
drag, startPoint x: 663, startPoint y: 355, endPoint x: 592, endPoint y: 355, distance: 71.4
click at [592, 354] on div "[PERSON_NAME]" at bounding box center [659, 357] width 155 height 40
copy div "[PERSON_NAME]"
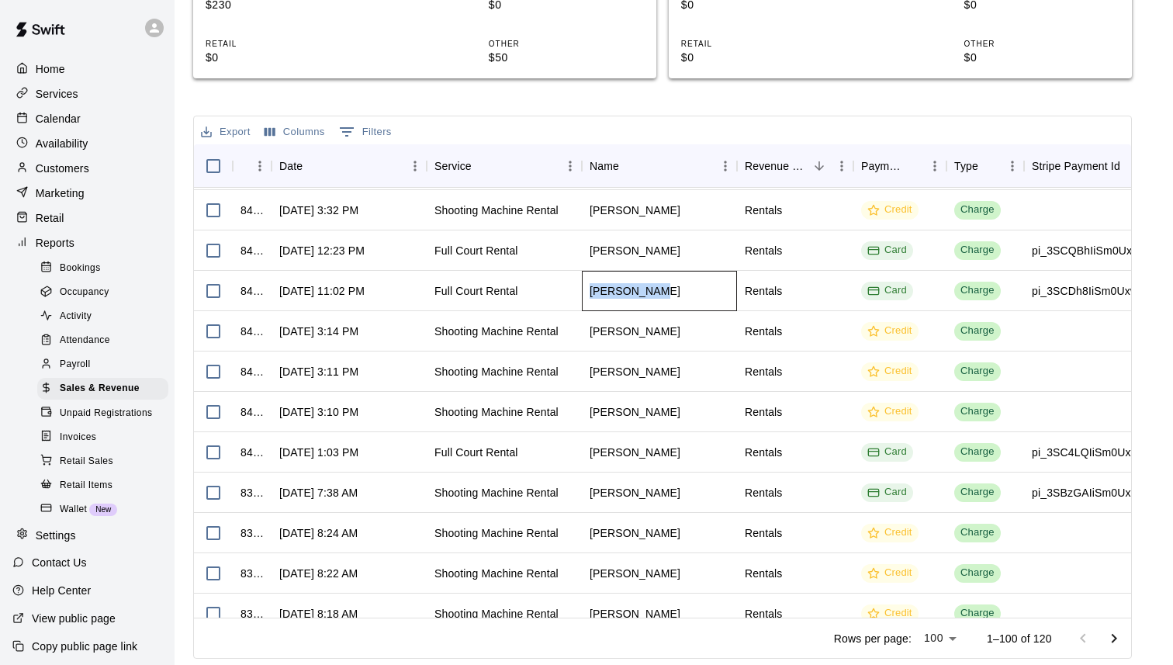
scroll to position [343, 0]
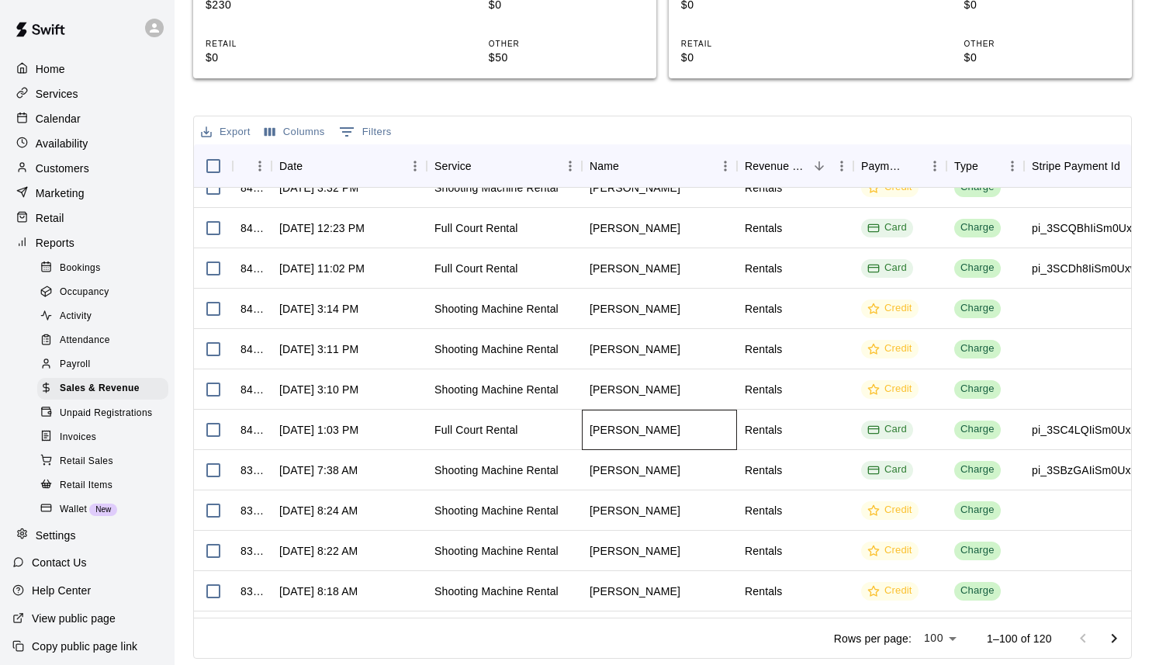
click at [618, 430] on div "[PERSON_NAME]" at bounding box center [635, 430] width 91 height 16
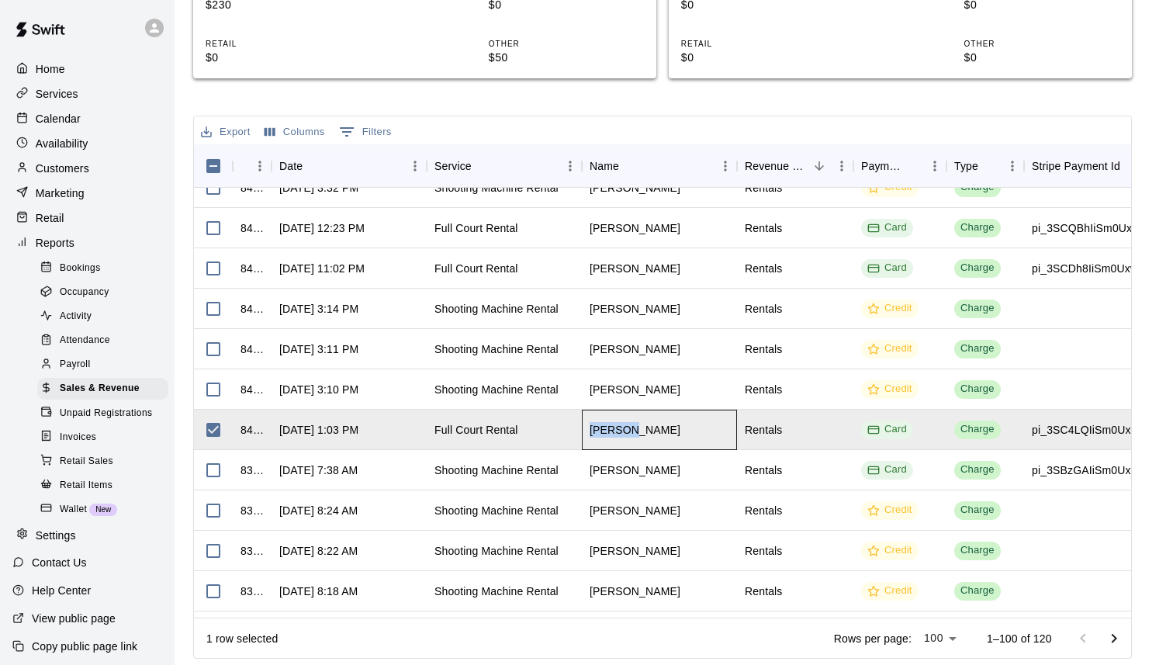
click at [618, 430] on div "[PERSON_NAME]" at bounding box center [635, 430] width 91 height 16
copy div "[PERSON_NAME]"
click at [683, 429] on div "[PERSON_NAME]" at bounding box center [659, 430] width 155 height 40
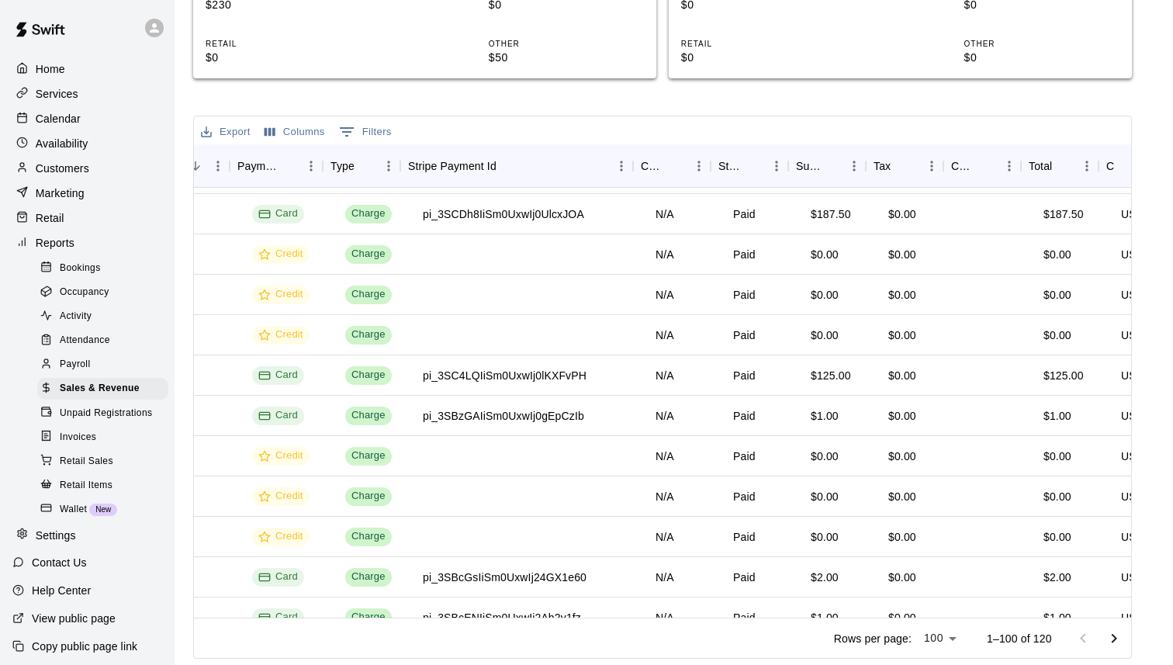
scroll to position [397, 653]
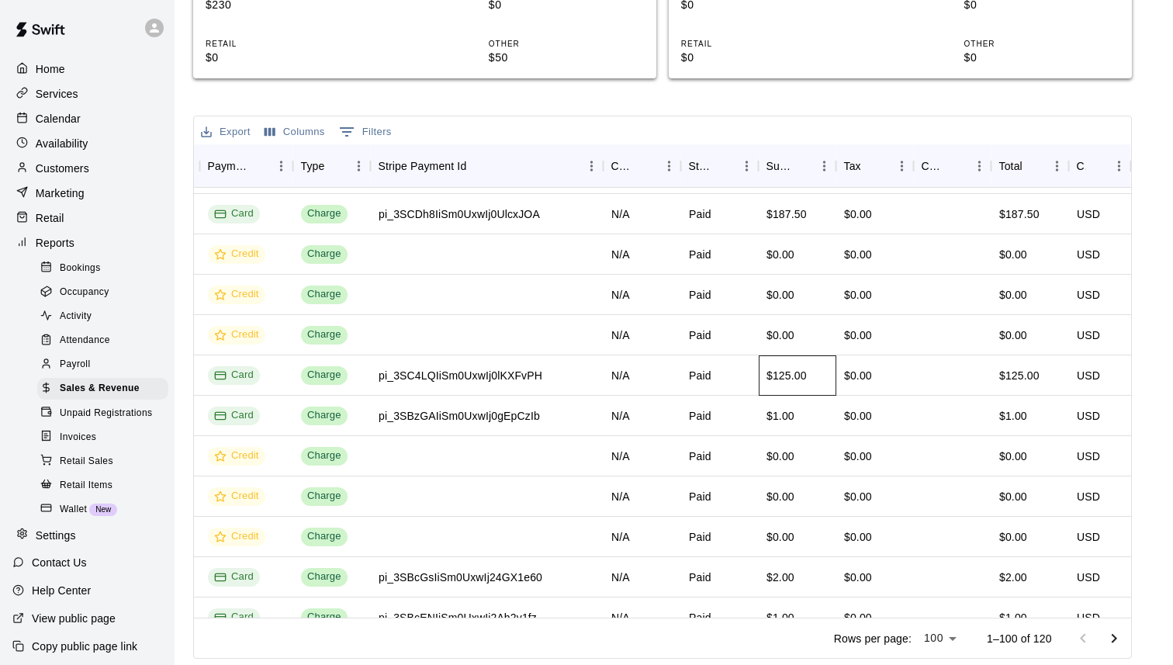
click at [797, 379] on div "$125.00" at bounding box center [787, 376] width 40 height 16
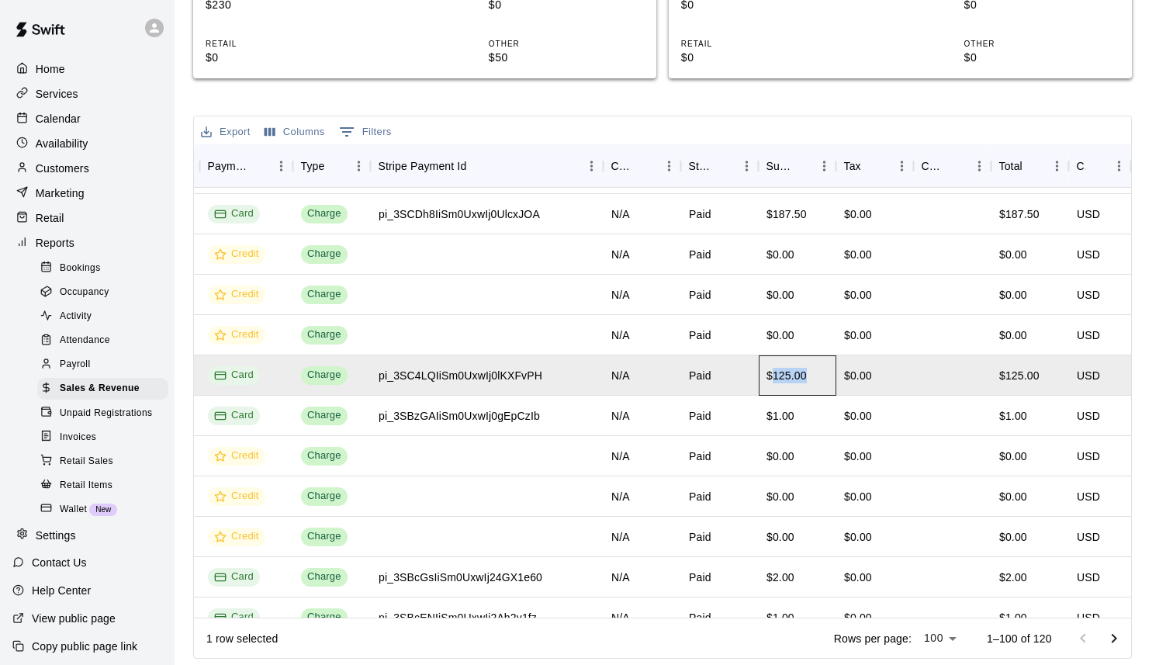
click at [797, 379] on div "$125.00" at bounding box center [787, 376] width 40 height 16
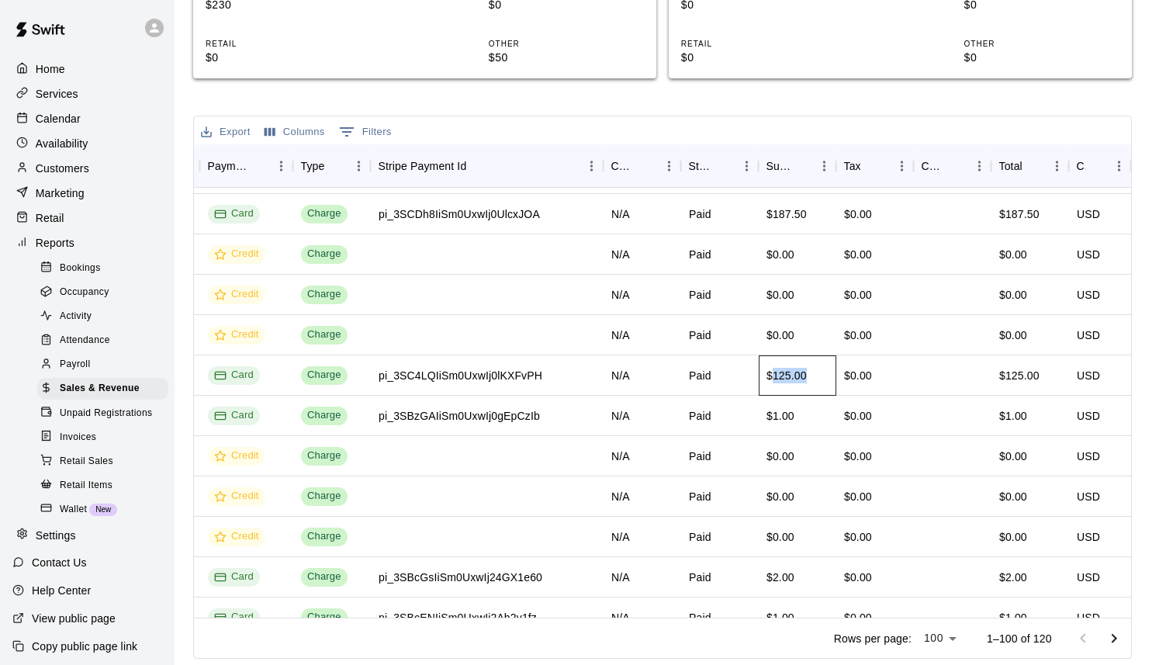
copy div "125.00"
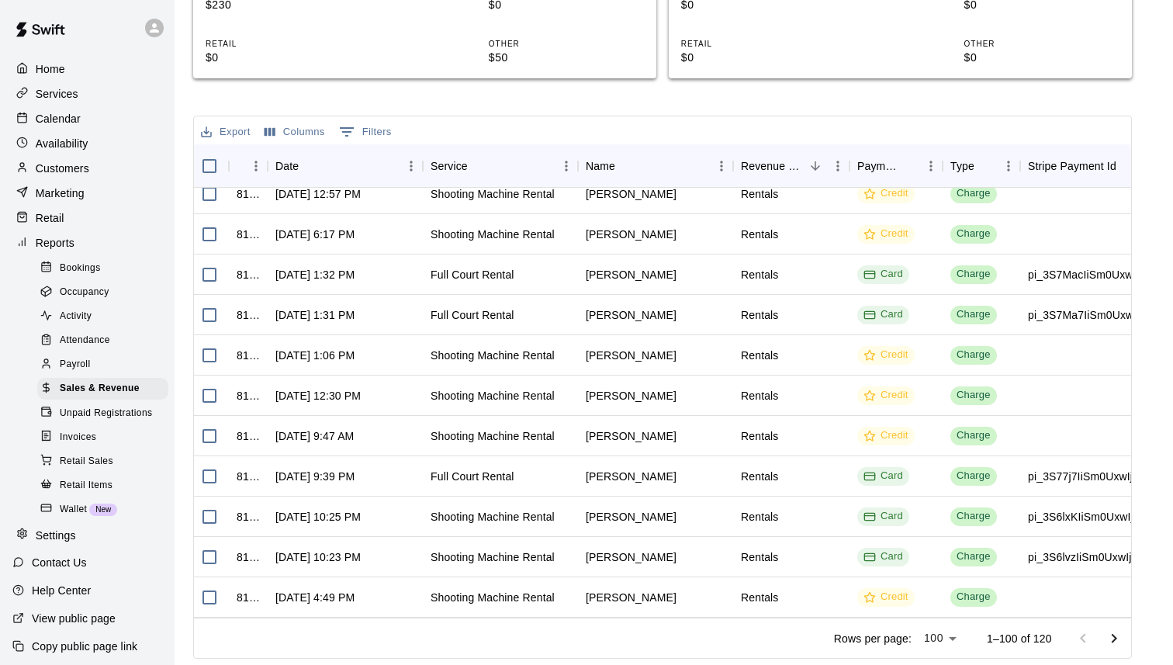
scroll to position [1718, 4]
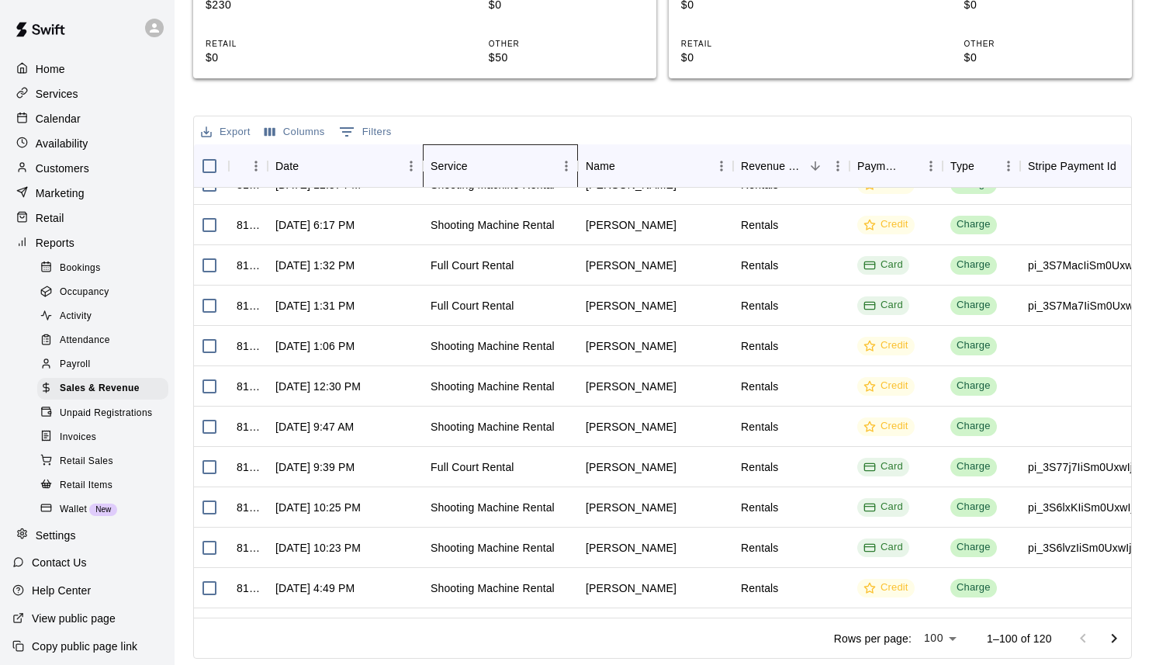
click at [453, 174] on div "Service" at bounding box center [449, 165] width 37 height 43
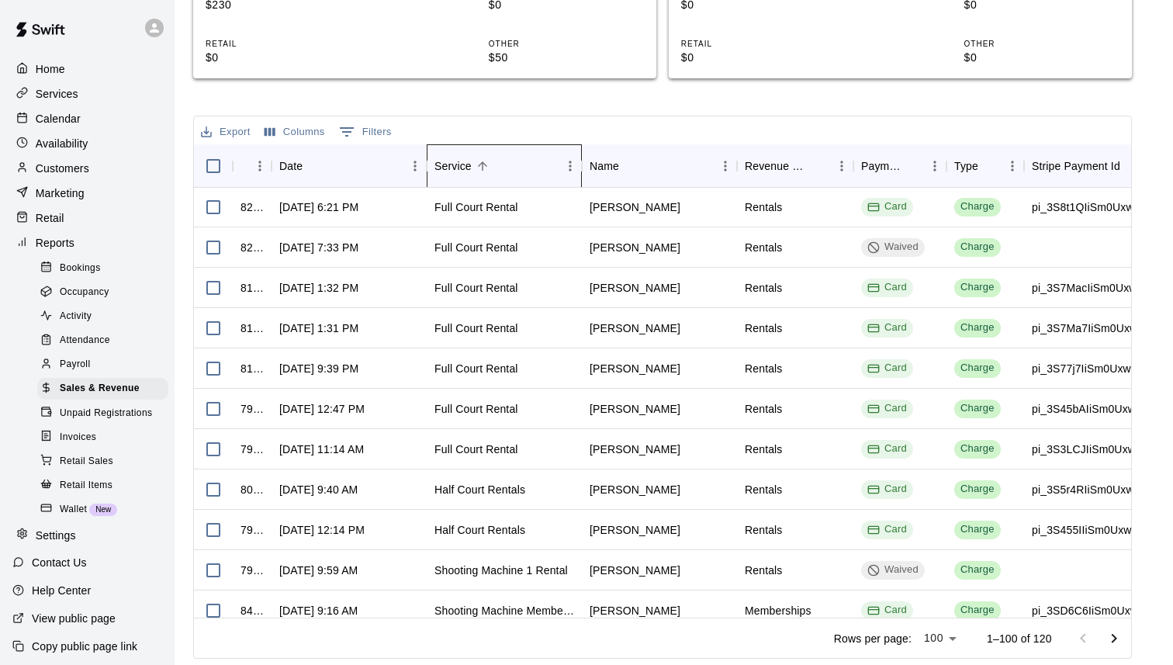
scroll to position [1510, 0]
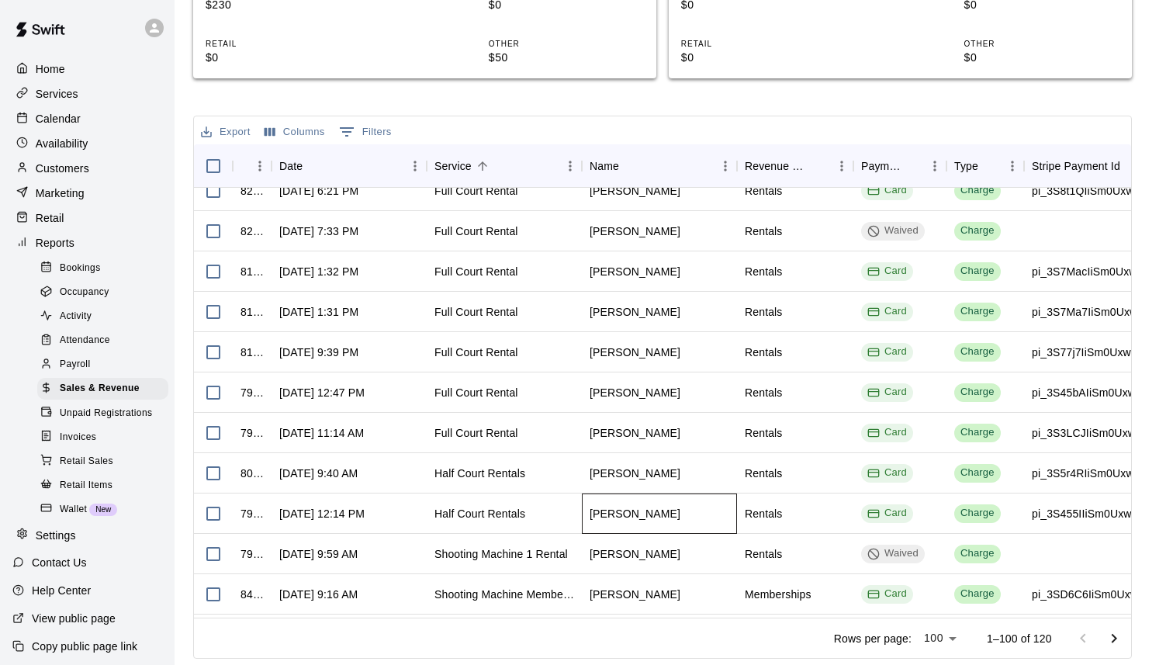
click at [624, 512] on div "[PERSON_NAME]" at bounding box center [635, 514] width 91 height 16
click at [637, 478] on div "[PERSON_NAME]" at bounding box center [635, 473] width 91 height 16
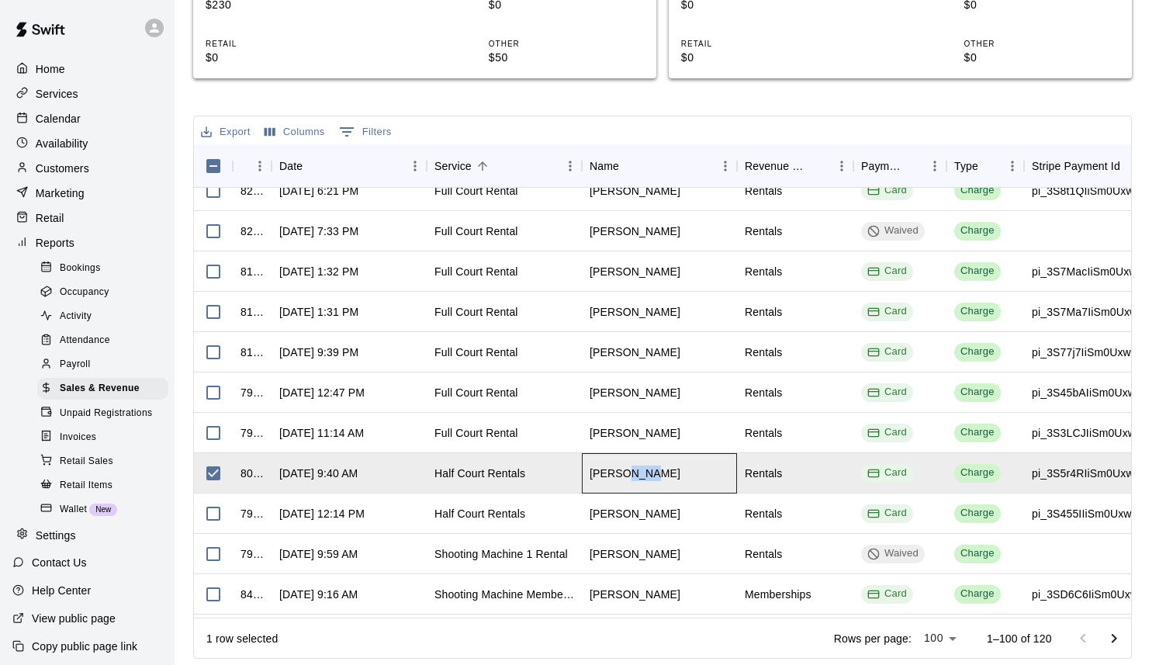
click at [637, 478] on div "[PERSON_NAME]" at bounding box center [635, 473] width 91 height 16
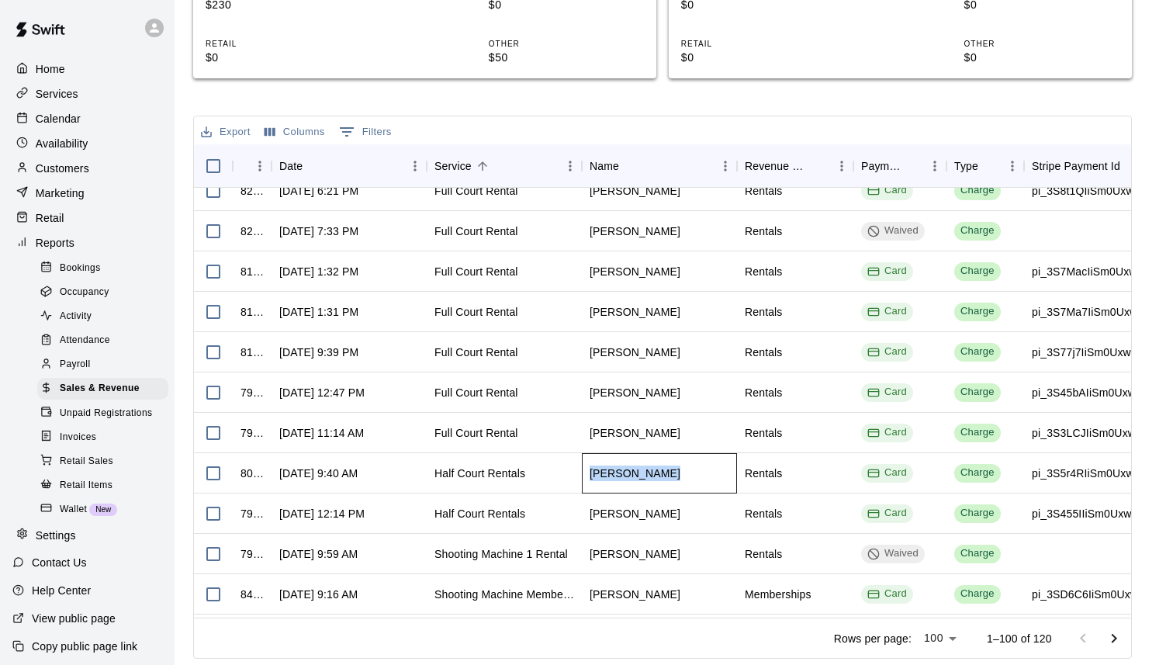
click at [637, 478] on div "[PERSON_NAME]" at bounding box center [635, 473] width 91 height 16
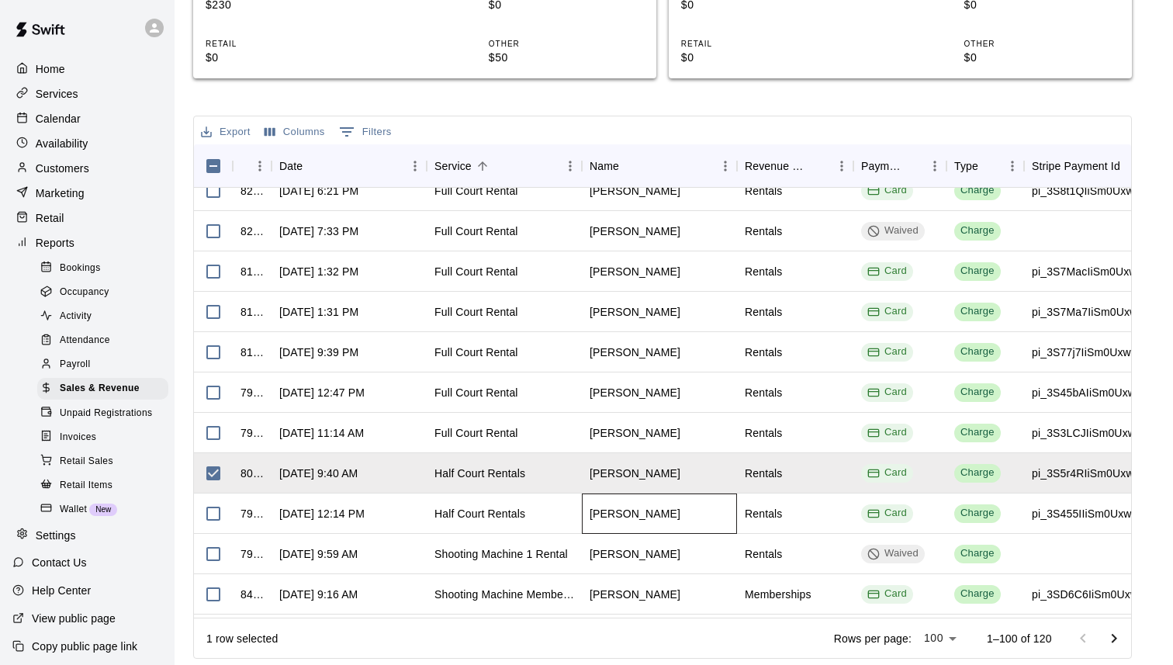
click at [647, 513] on div "[PERSON_NAME]" at bounding box center [635, 514] width 91 height 16
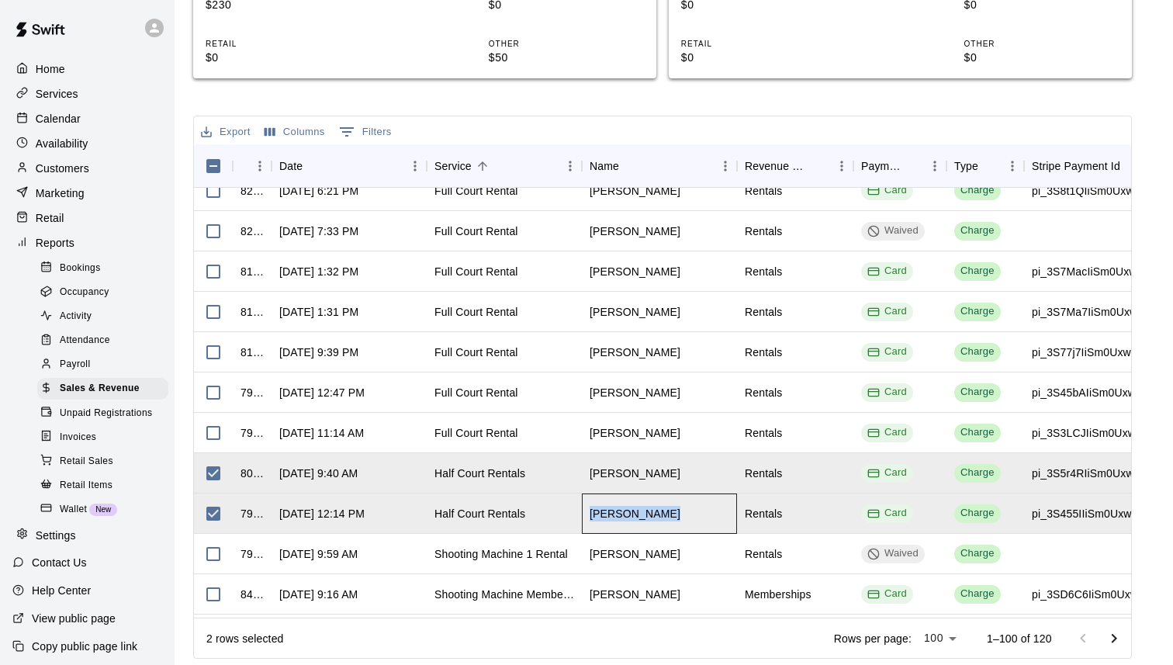
click at [647, 513] on div "[PERSON_NAME]" at bounding box center [635, 514] width 91 height 16
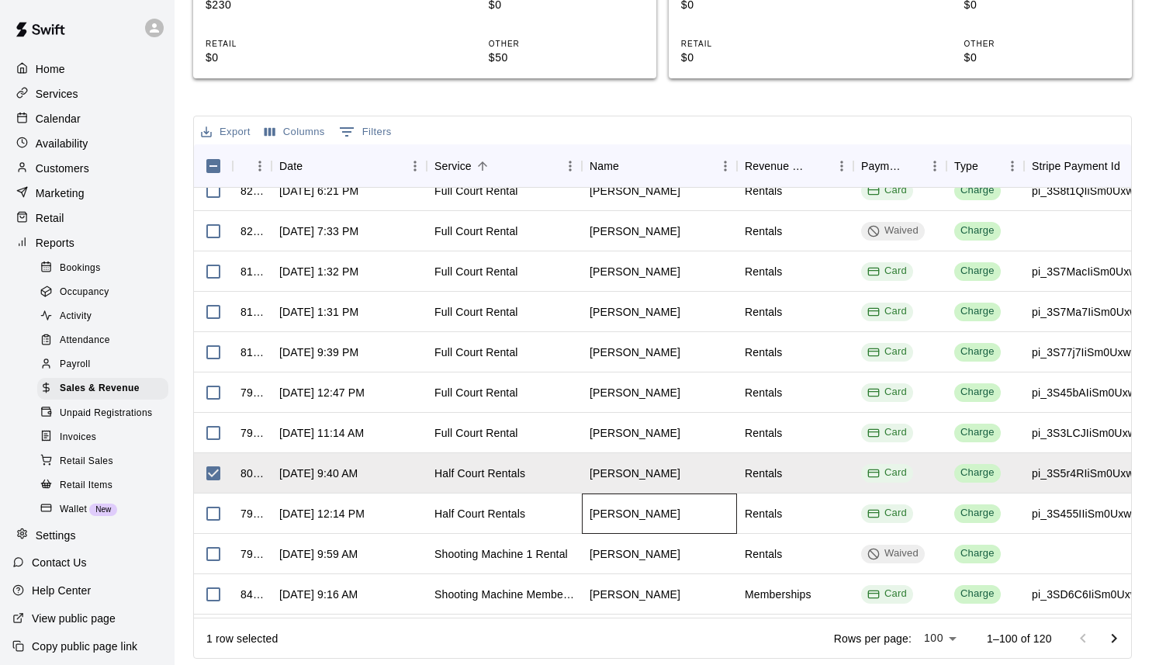
click at [647, 513] on div "[PERSON_NAME]" at bounding box center [635, 514] width 91 height 16
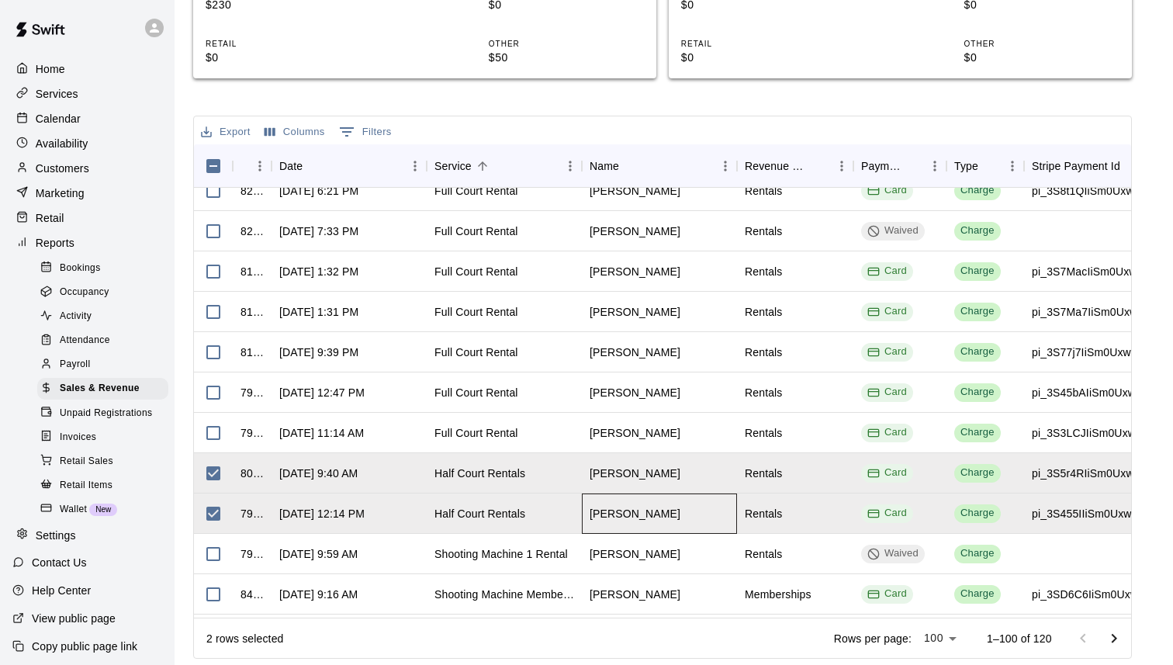
click at [647, 513] on div "[PERSON_NAME]" at bounding box center [635, 514] width 91 height 16
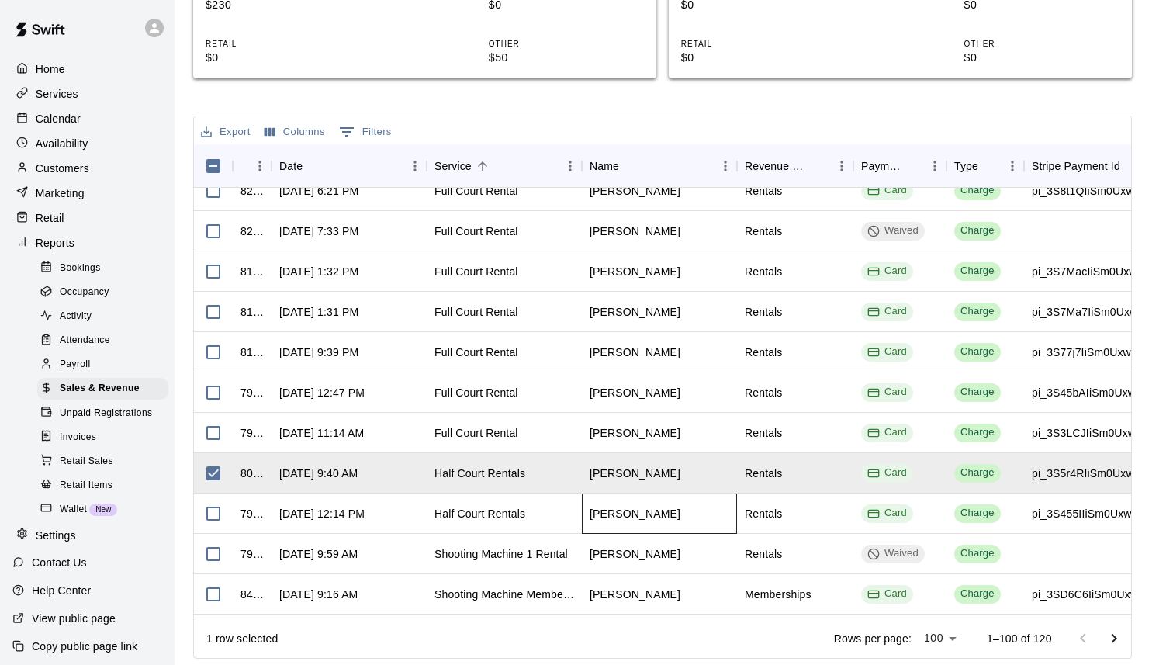
click at [647, 513] on div "[PERSON_NAME]" at bounding box center [635, 514] width 91 height 16
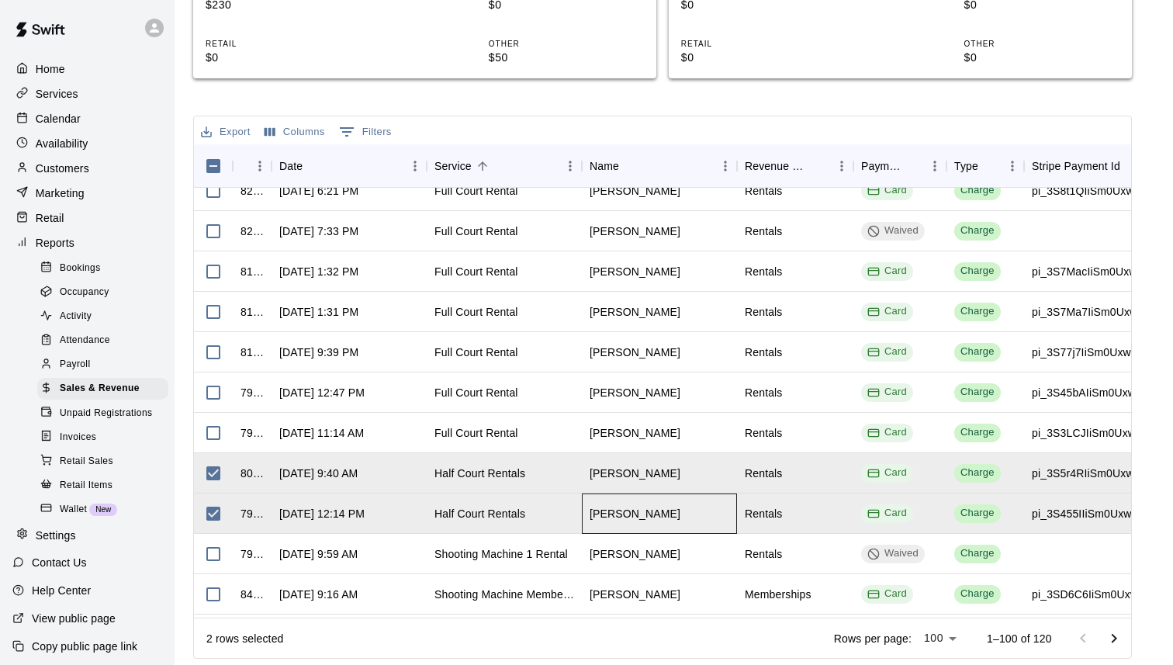
click at [591, 510] on div "[PERSON_NAME]" at bounding box center [635, 514] width 91 height 16
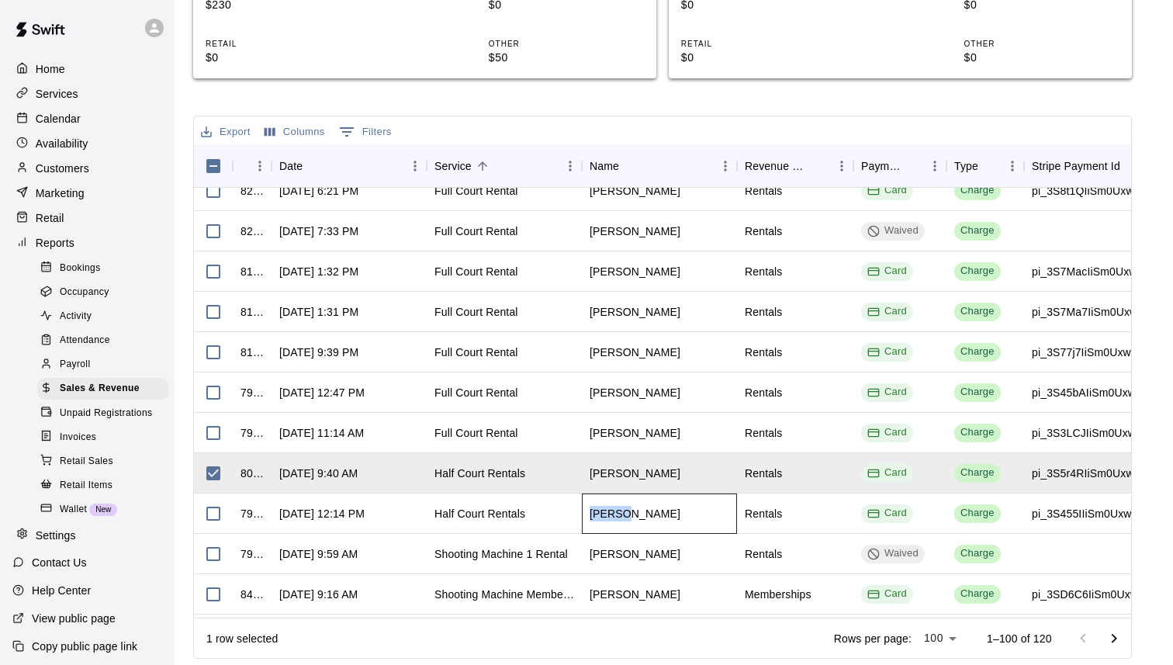
click at [591, 510] on div "[PERSON_NAME]" at bounding box center [635, 514] width 91 height 16
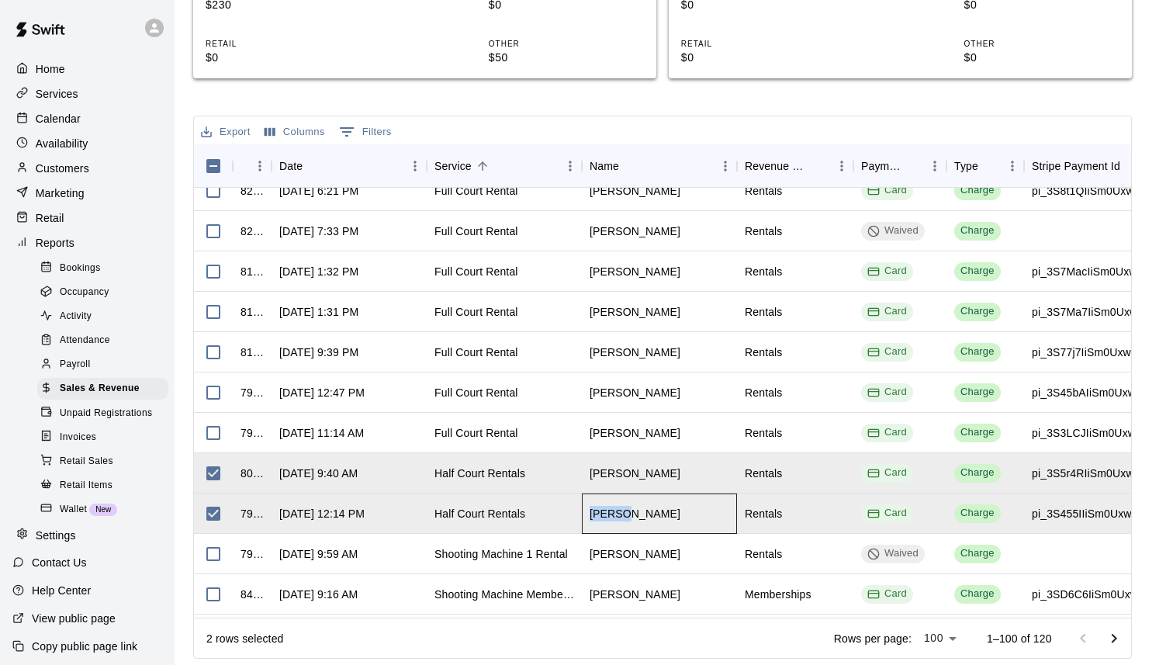
click at [597, 510] on div "[PERSON_NAME]" at bounding box center [635, 514] width 91 height 16
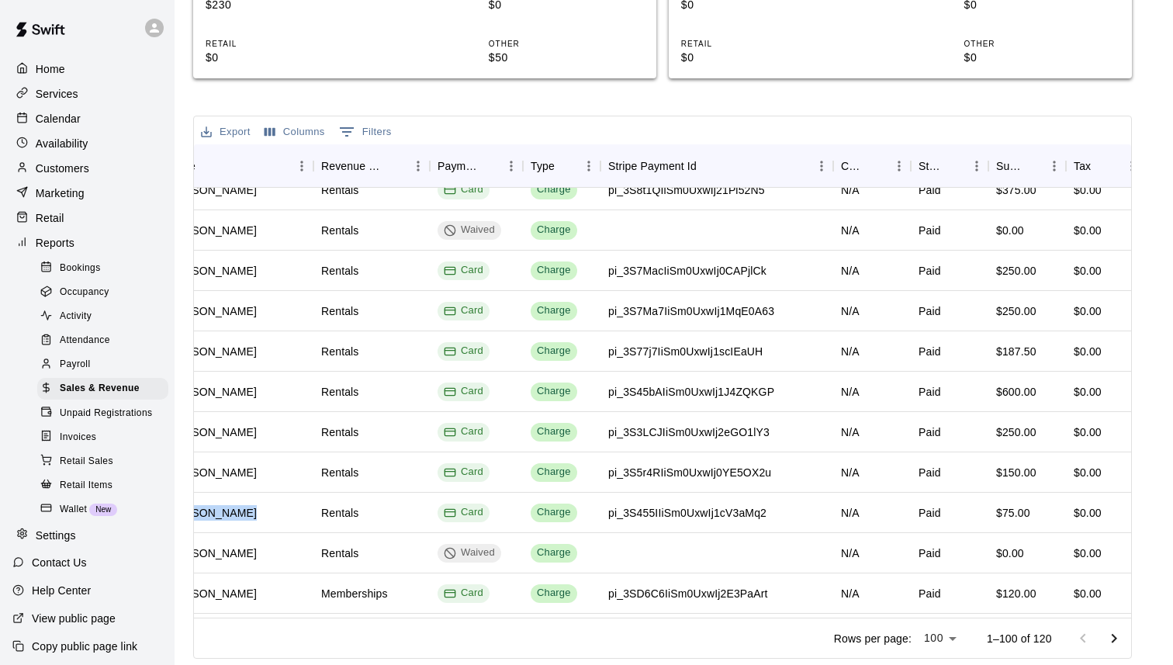
scroll to position [1511, 424]
click at [297, 514] on div "[PERSON_NAME]" at bounding box center [234, 512] width 155 height 40
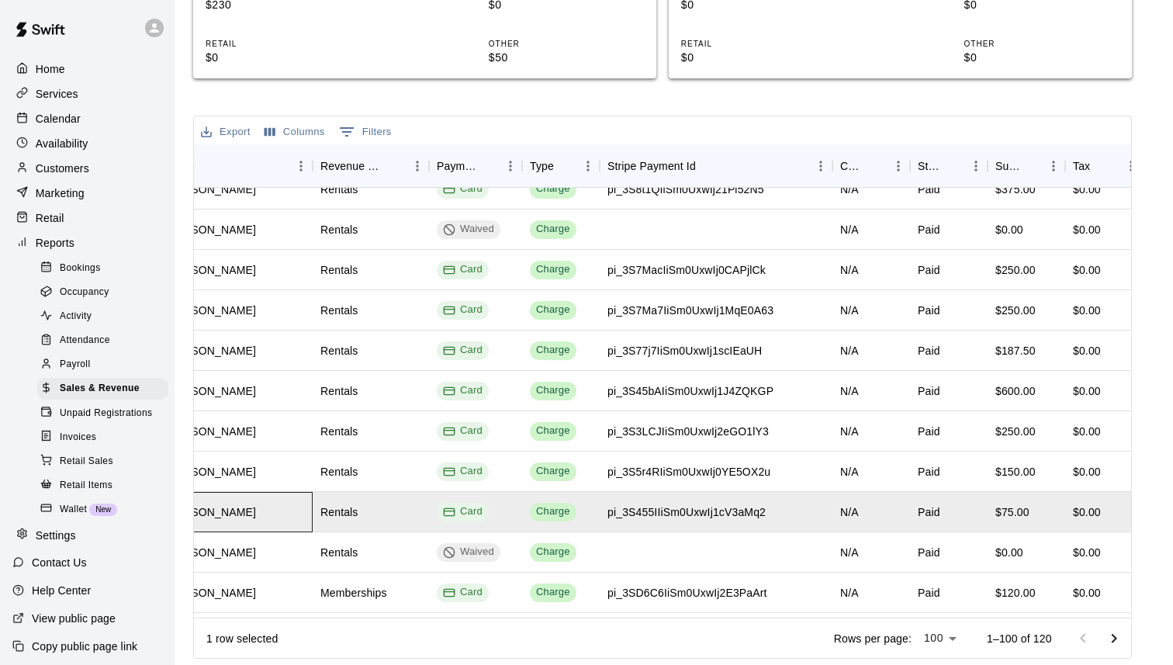
click at [236, 512] on div "[PERSON_NAME]" at bounding box center [210, 512] width 91 height 16
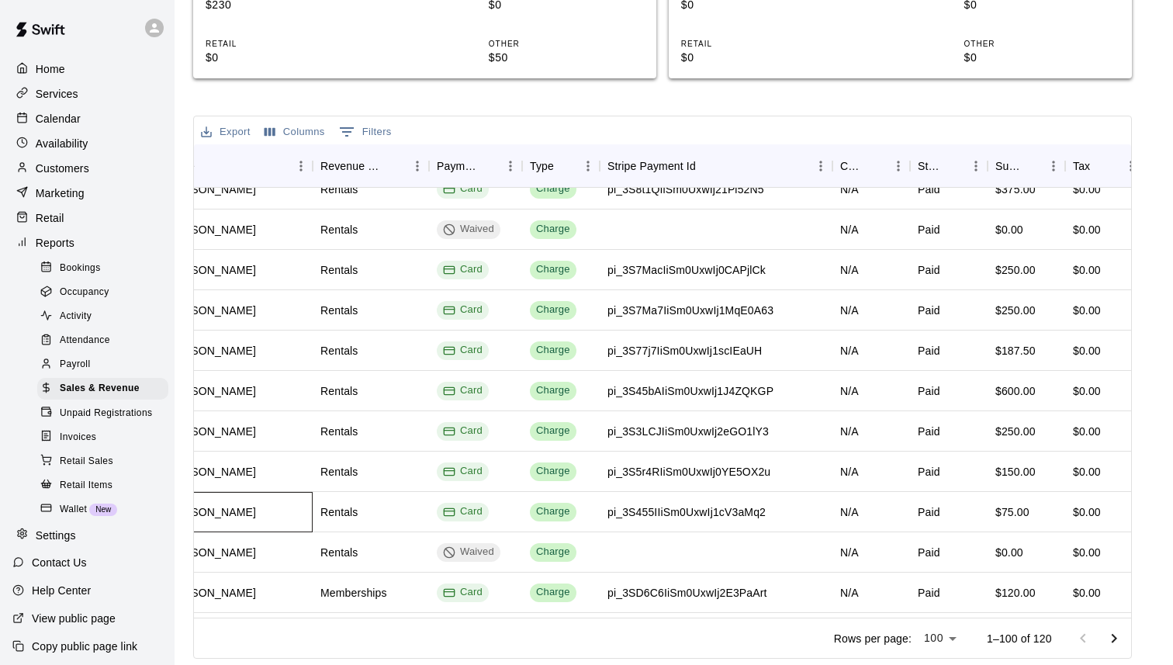
click at [236, 512] on div "[PERSON_NAME]" at bounding box center [210, 512] width 91 height 16
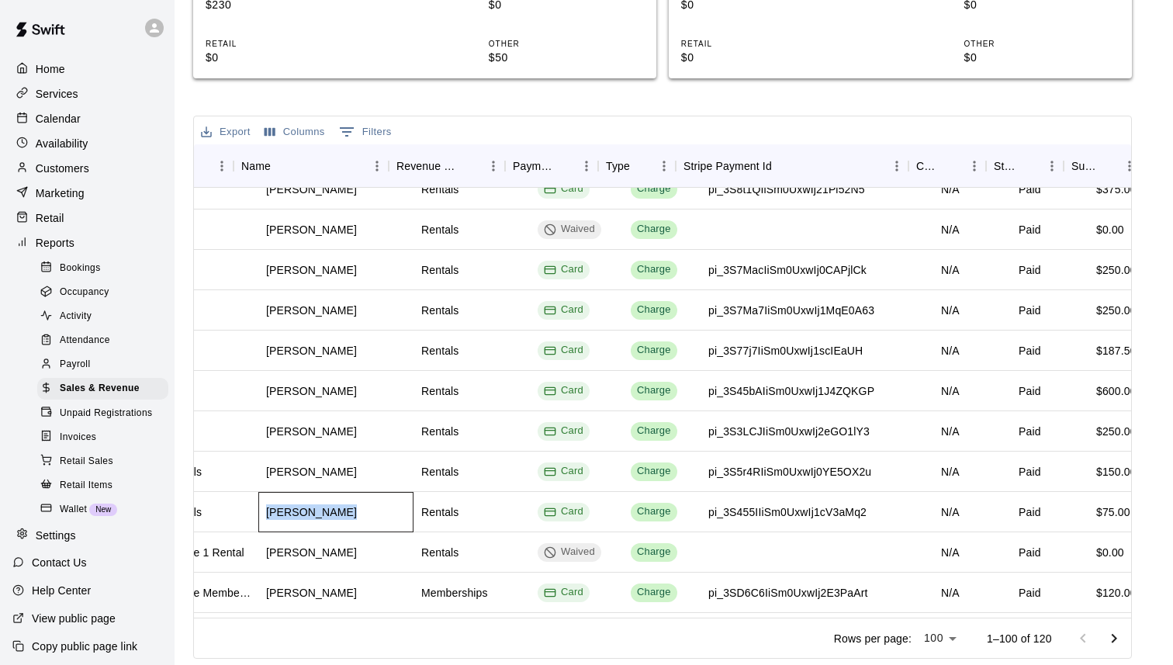
scroll to position [1511, 320]
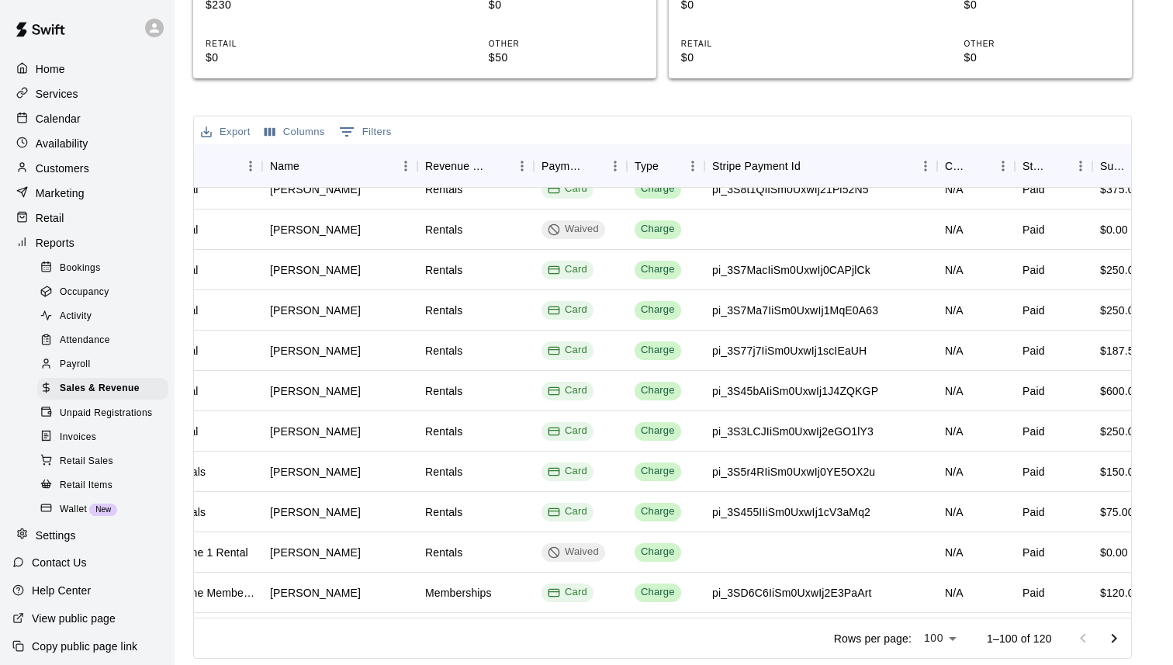
click at [416, 101] on div "Sales and Revenue Report View your sales and revenue reports Visit your Stripe …" at bounding box center [662, 91] width 939 height 1135
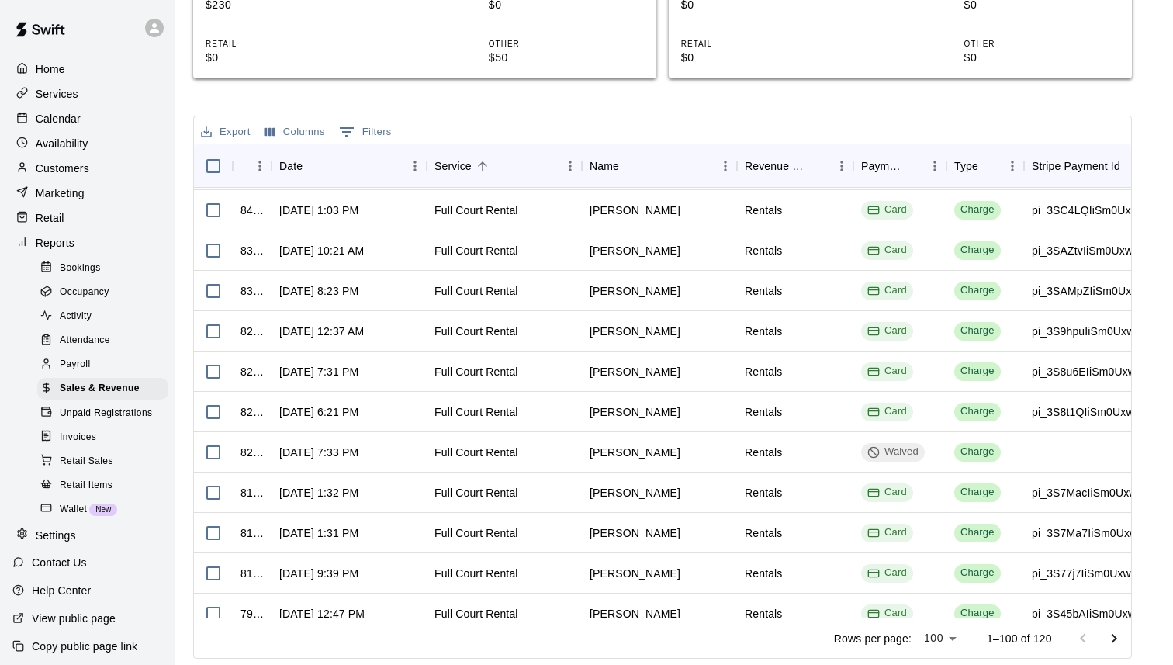
scroll to position [1279, 0]
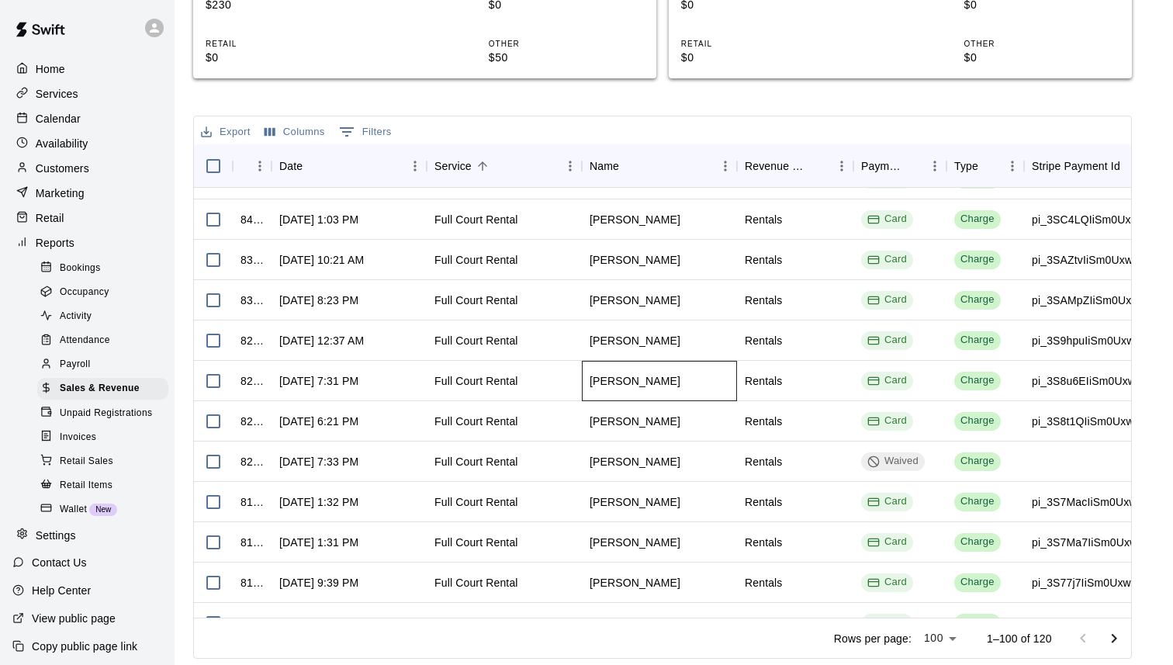
click at [650, 384] on div "[PERSON_NAME]" at bounding box center [635, 381] width 91 height 16
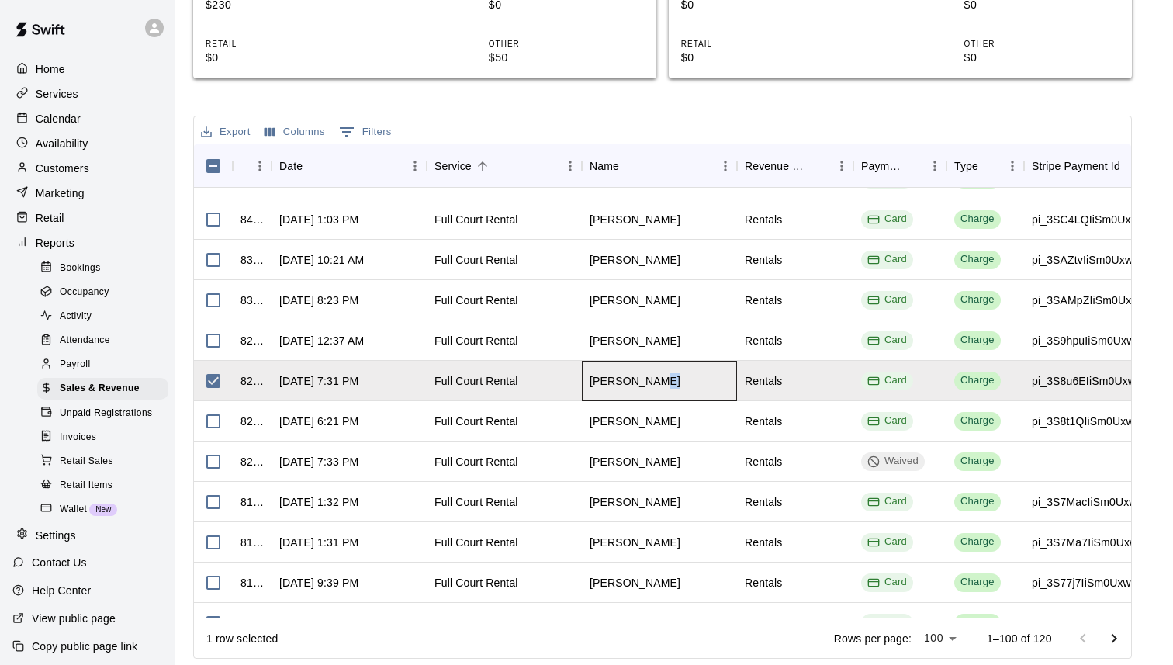
click at [650, 384] on div "[PERSON_NAME]" at bounding box center [635, 381] width 91 height 16
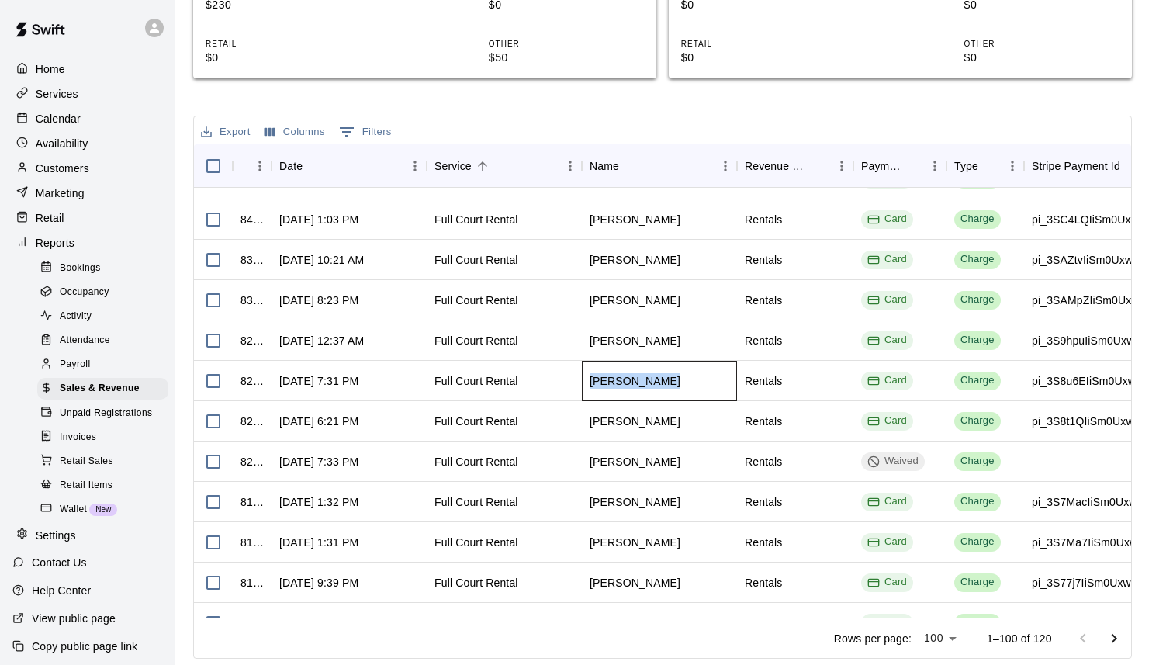
click at [650, 384] on div "[PERSON_NAME]" at bounding box center [635, 381] width 91 height 16
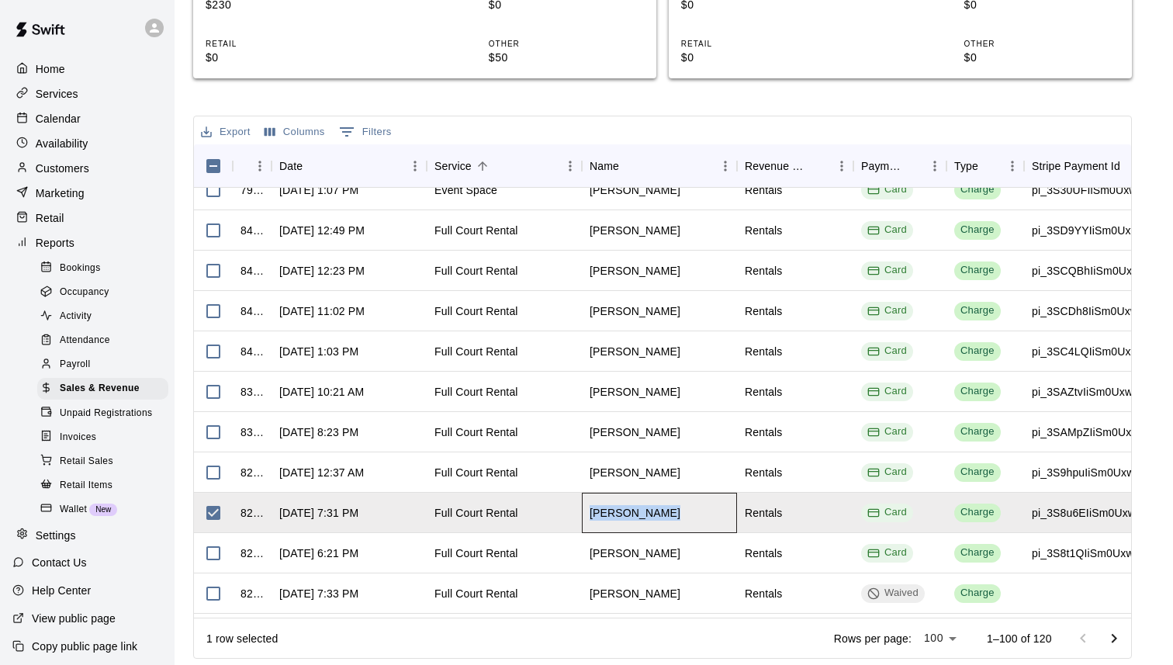
scroll to position [1142, 0]
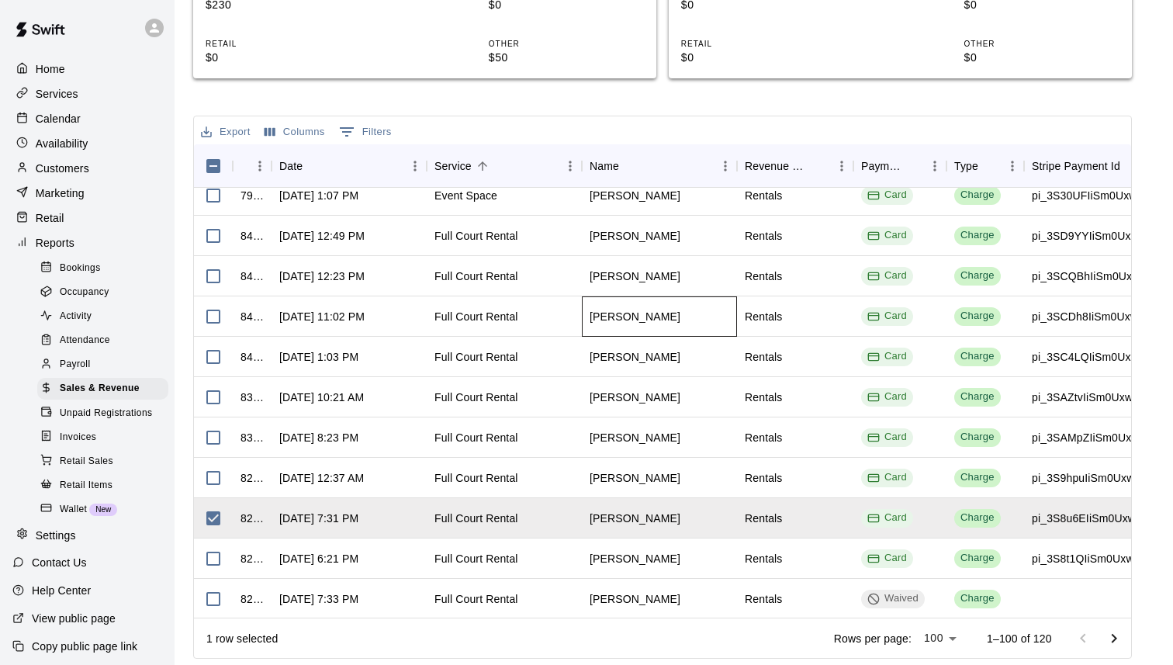
click at [633, 313] on div "[PERSON_NAME]" at bounding box center [635, 317] width 91 height 16
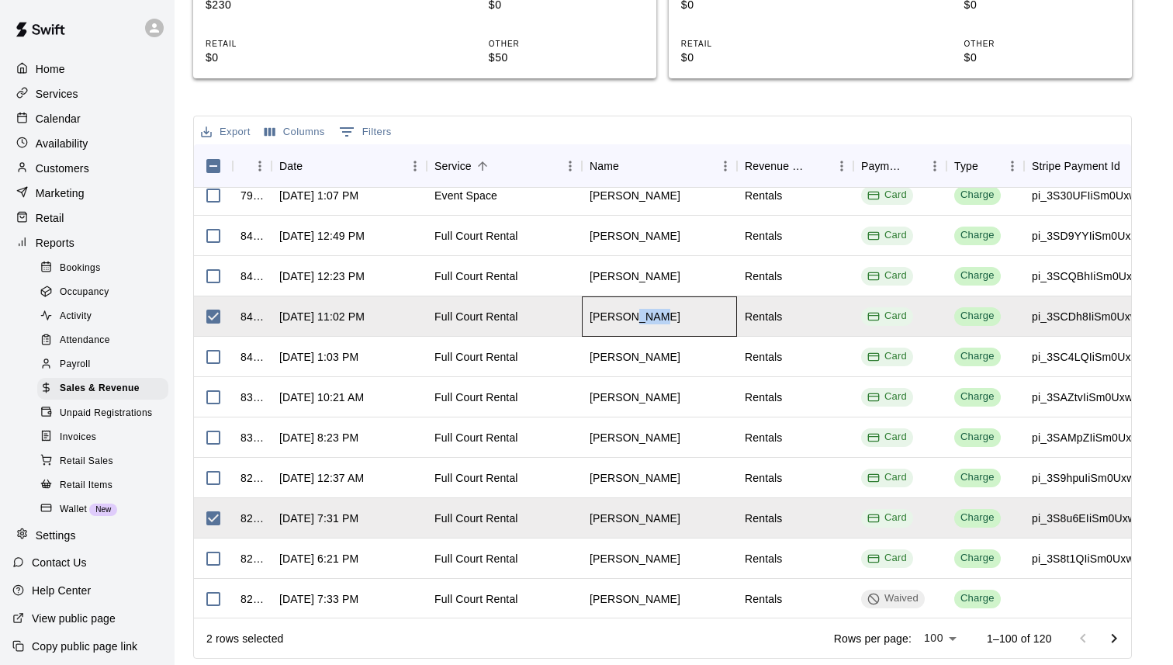
click at [633, 313] on div "[PERSON_NAME]" at bounding box center [635, 317] width 91 height 16
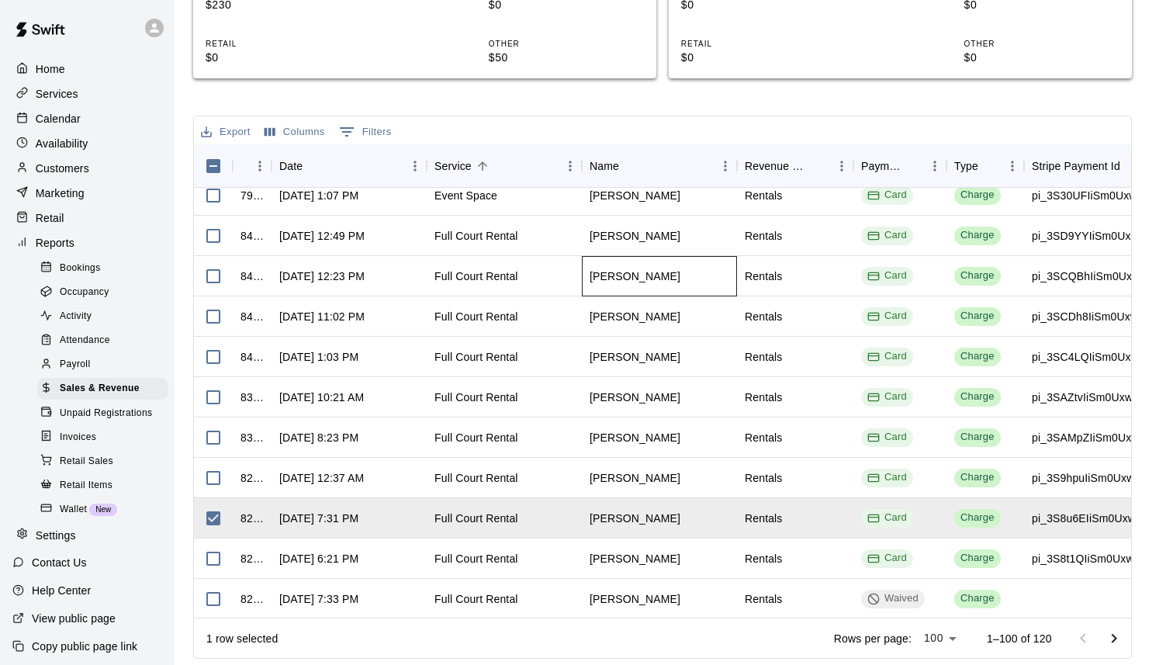
click at [611, 274] on div "[PERSON_NAME]" at bounding box center [635, 276] width 91 height 16
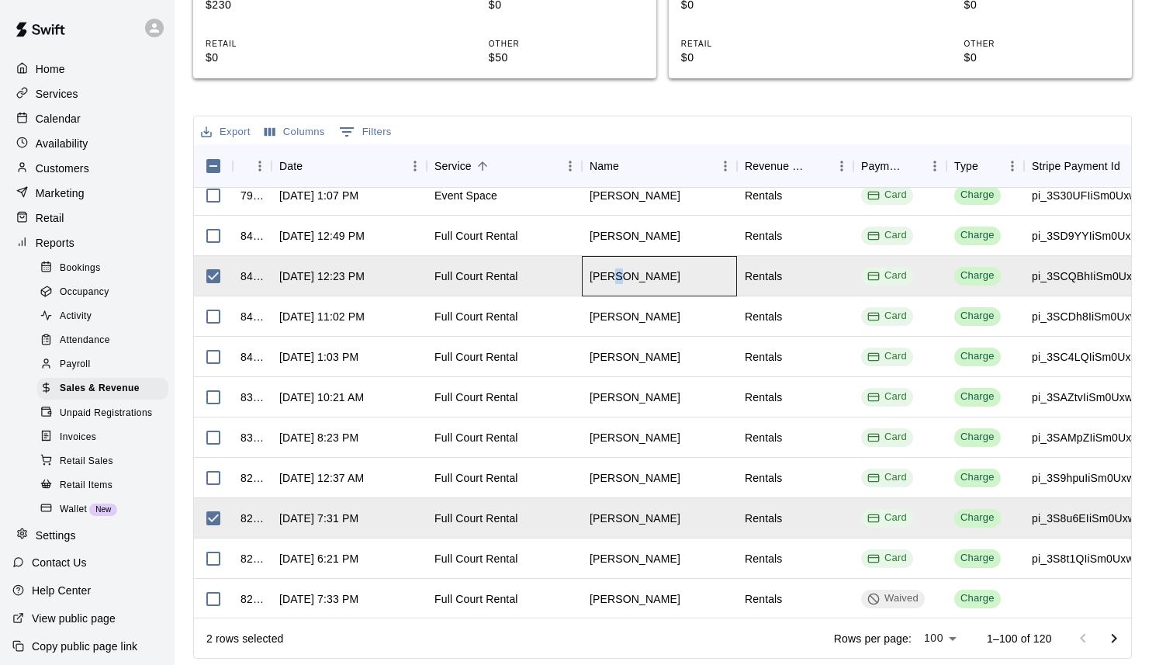
click at [611, 274] on div "[PERSON_NAME]" at bounding box center [635, 276] width 91 height 16
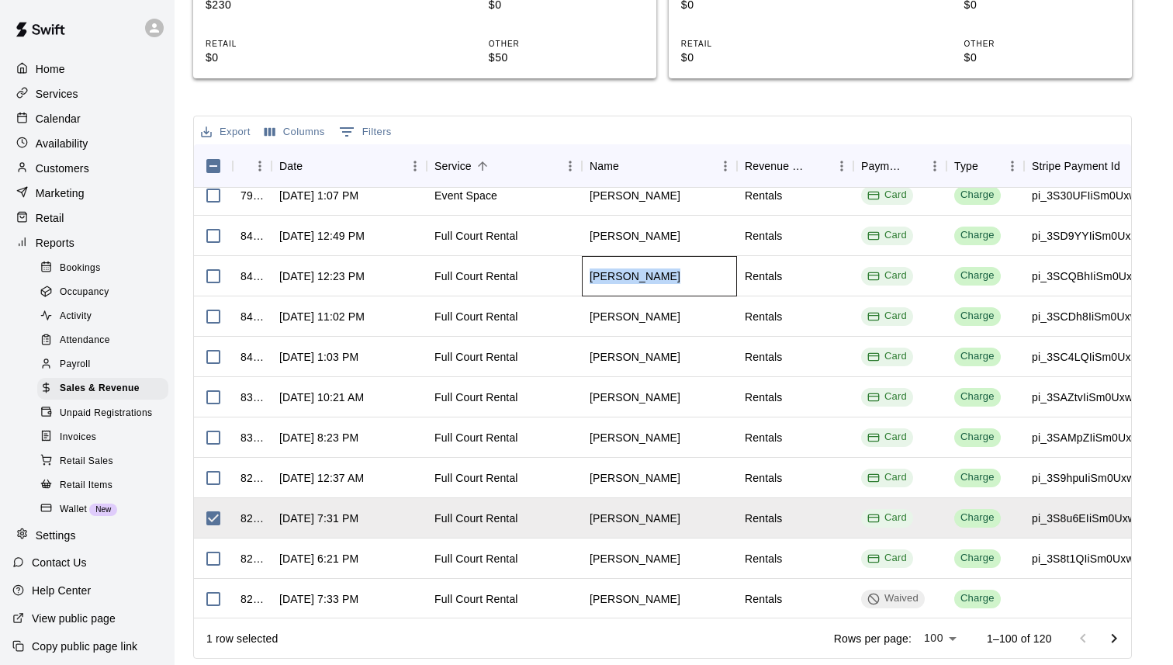
click at [611, 274] on div "[PERSON_NAME]" at bounding box center [635, 276] width 91 height 16
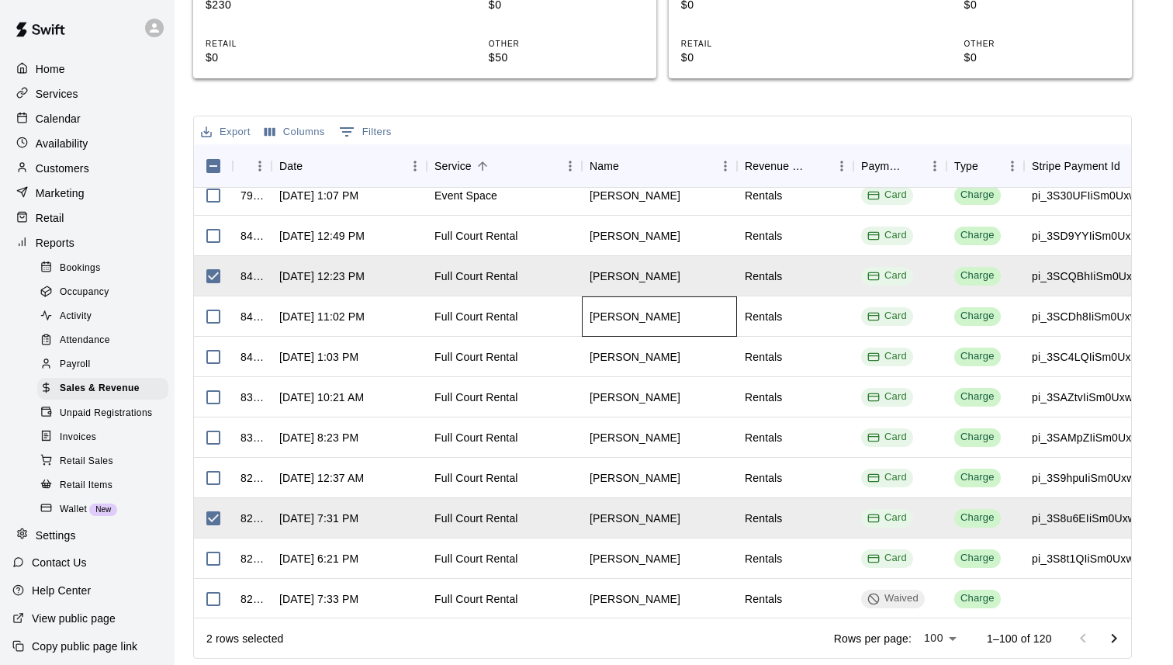
click at [644, 318] on div "[PERSON_NAME]" at bounding box center [635, 317] width 91 height 16
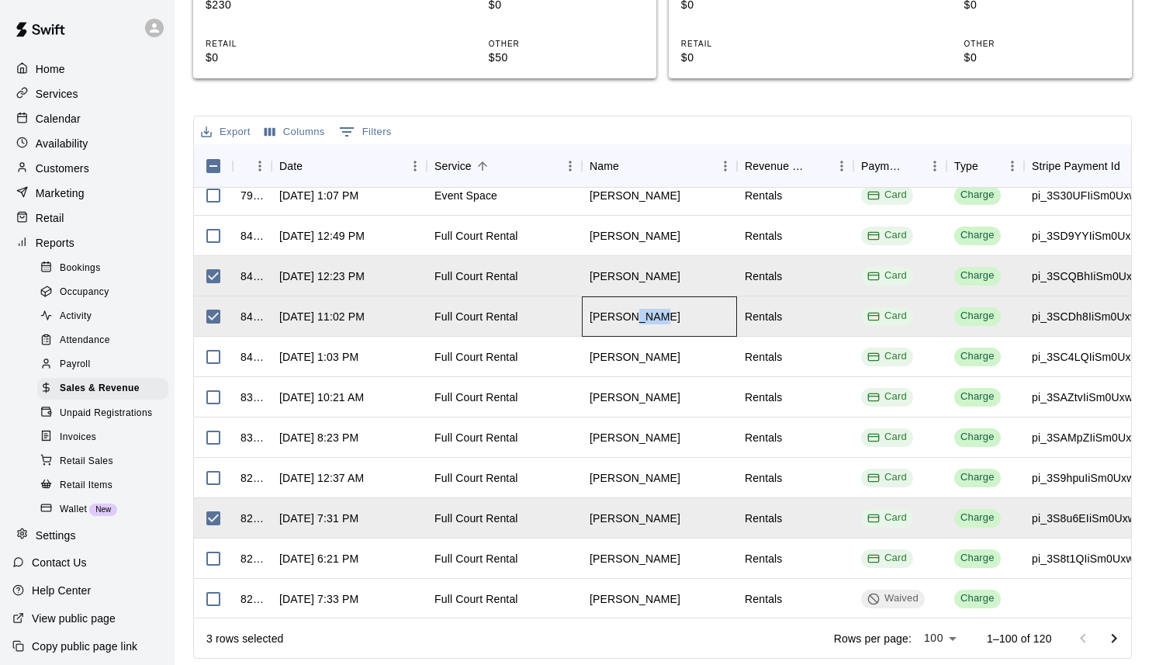
click at [644, 318] on div "[PERSON_NAME]" at bounding box center [635, 317] width 91 height 16
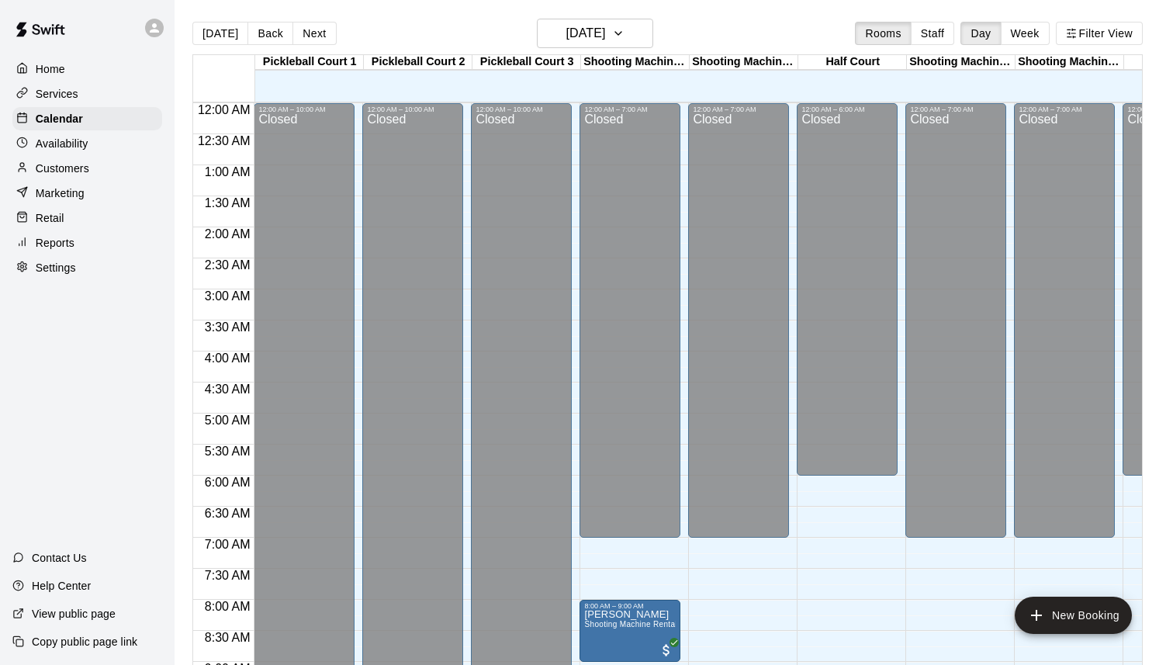
scroll to position [756, 0]
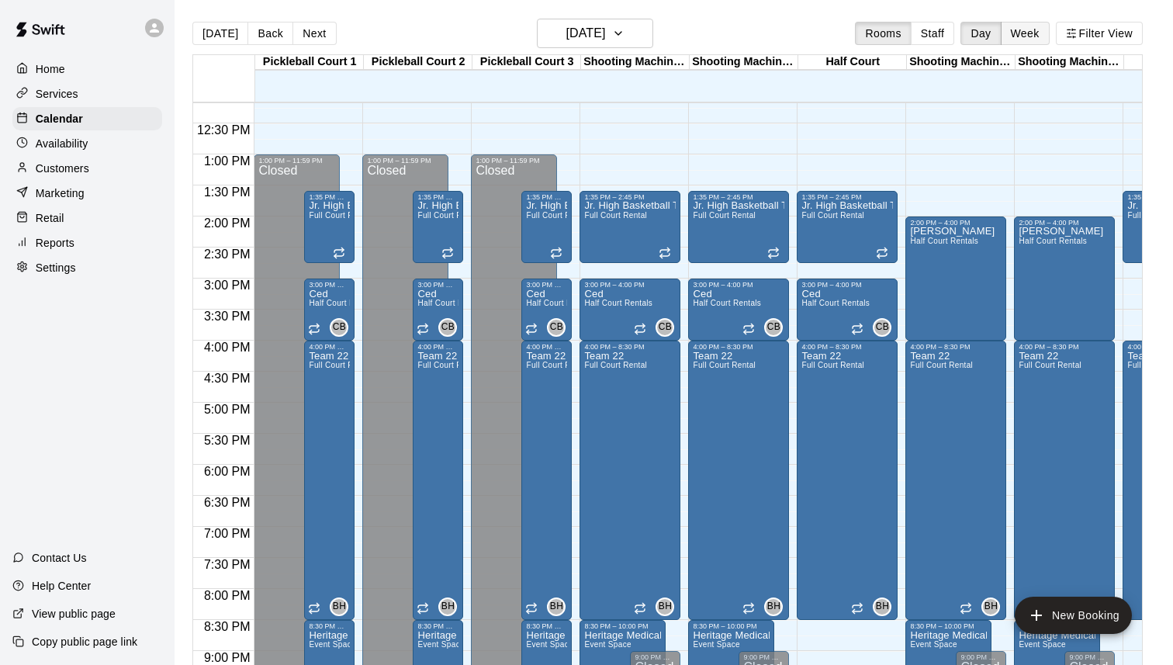
click at [1026, 29] on button "Week" at bounding box center [1025, 33] width 49 height 23
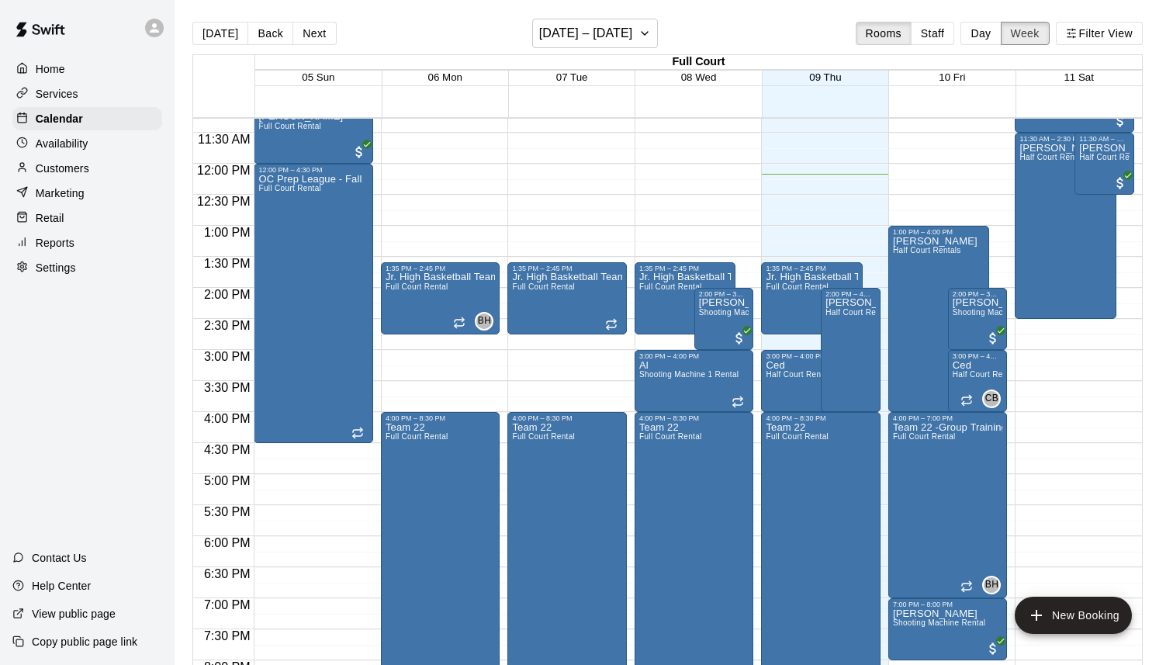
scroll to position [689, 0]
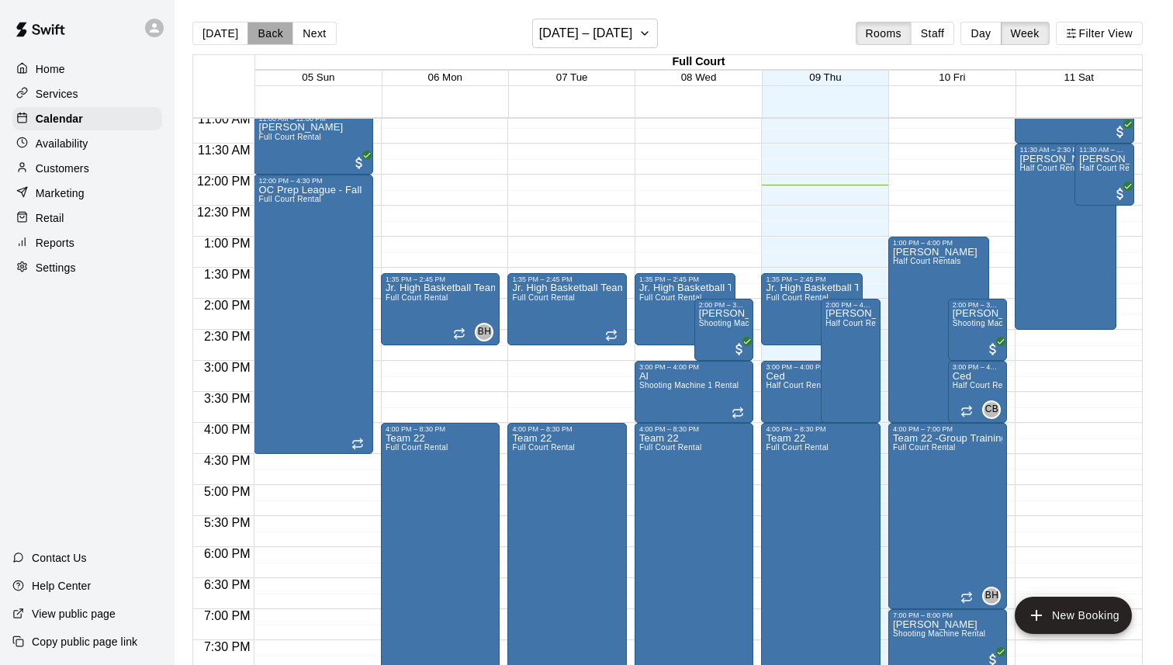
click at [266, 41] on button "Back" at bounding box center [270, 33] width 46 height 23
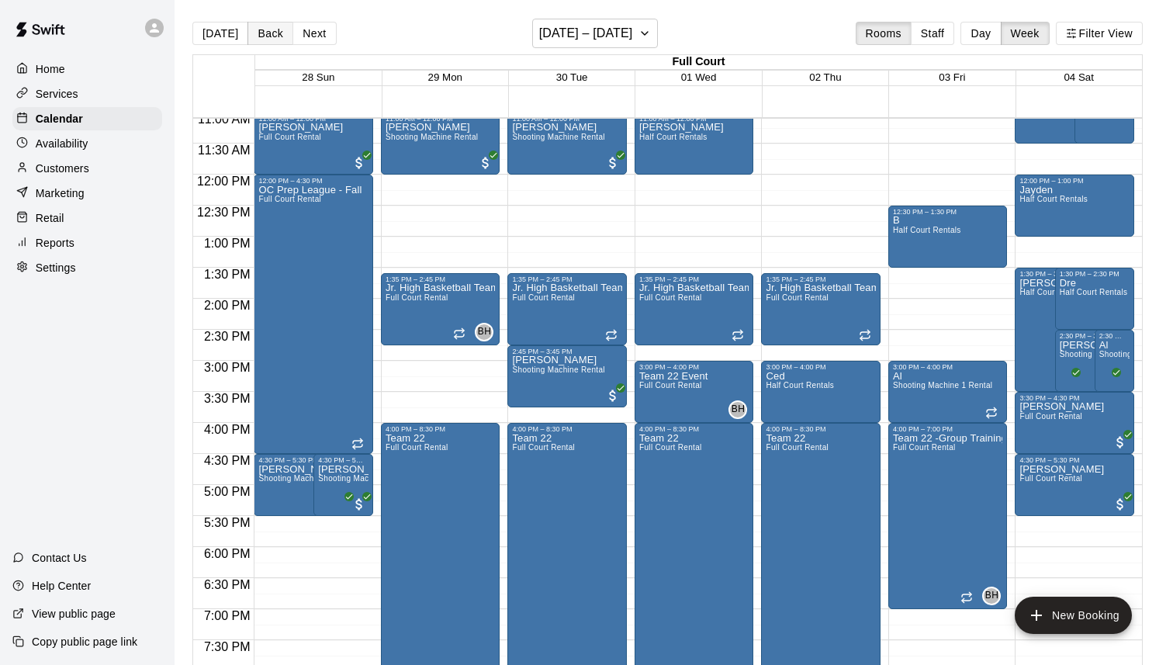
click at [266, 42] on button "Back" at bounding box center [270, 33] width 46 height 23
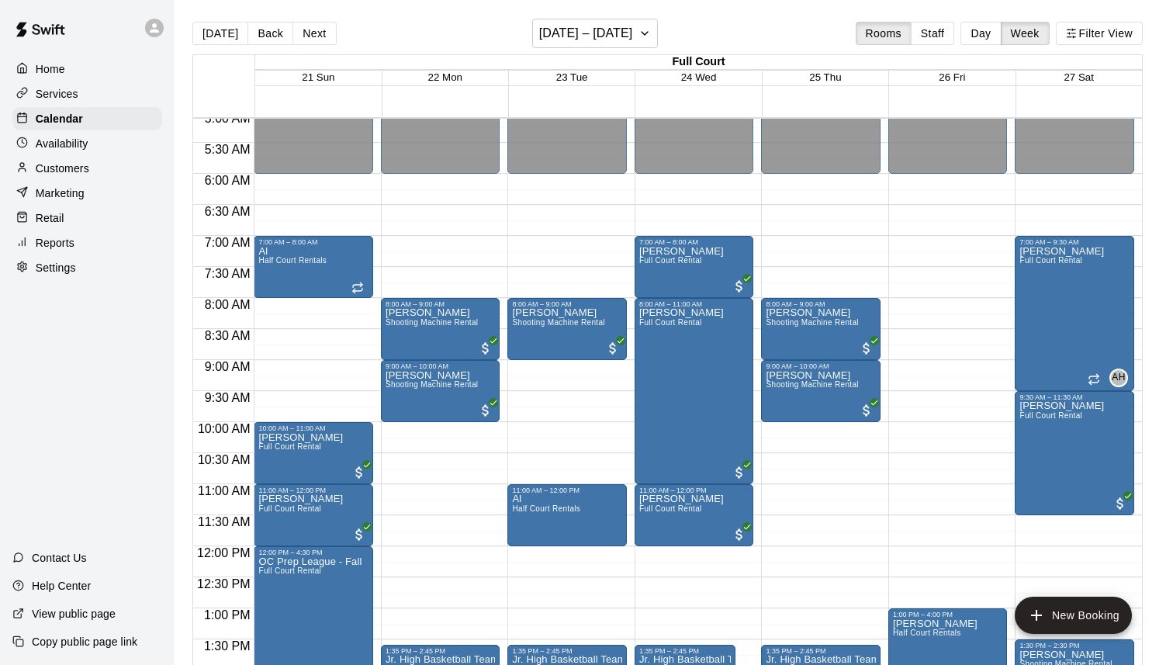
scroll to position [287, 0]
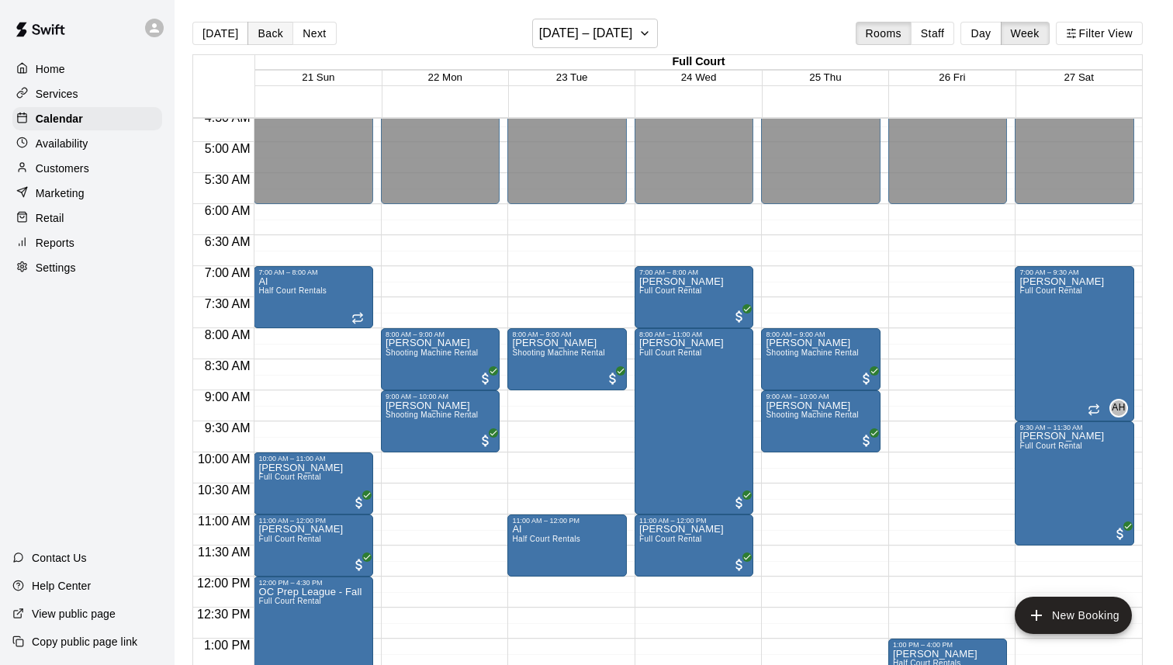
click at [272, 36] on button "Back" at bounding box center [270, 33] width 46 height 23
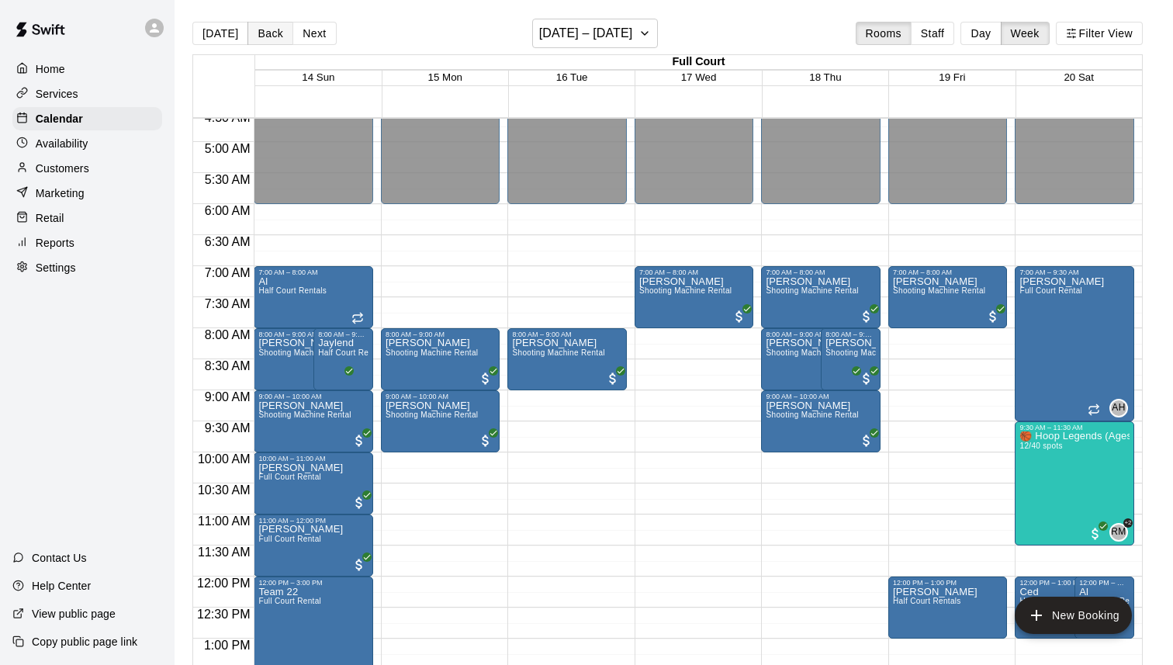
click at [272, 36] on button "Back" at bounding box center [270, 33] width 46 height 23
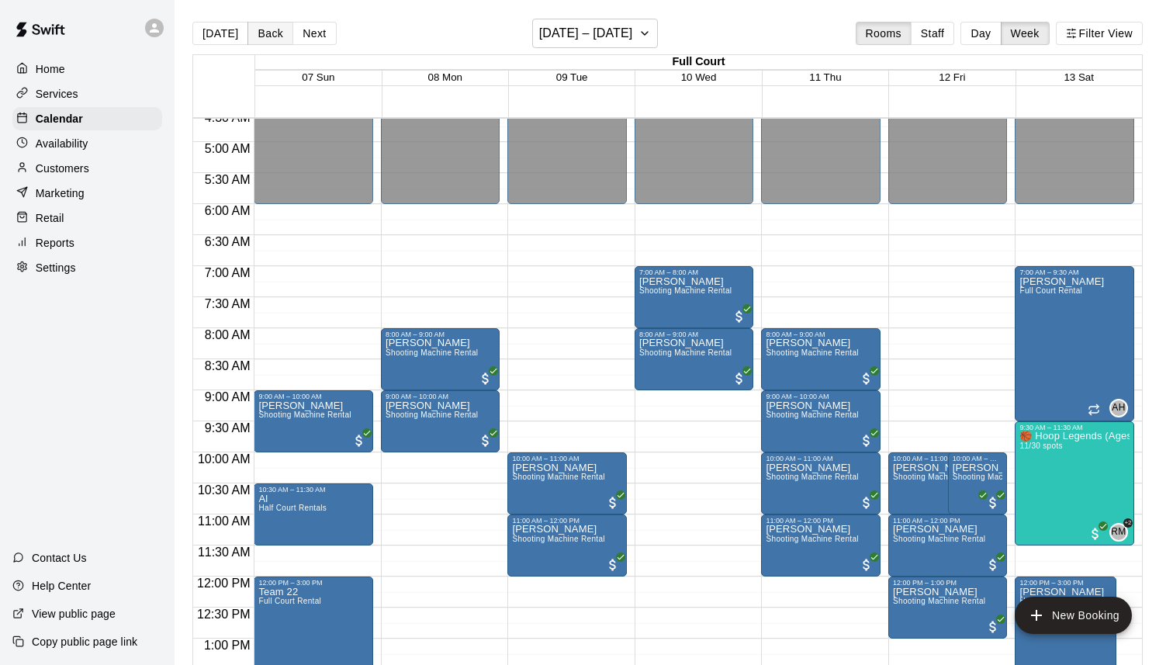
click at [272, 36] on button "Back" at bounding box center [270, 33] width 46 height 23
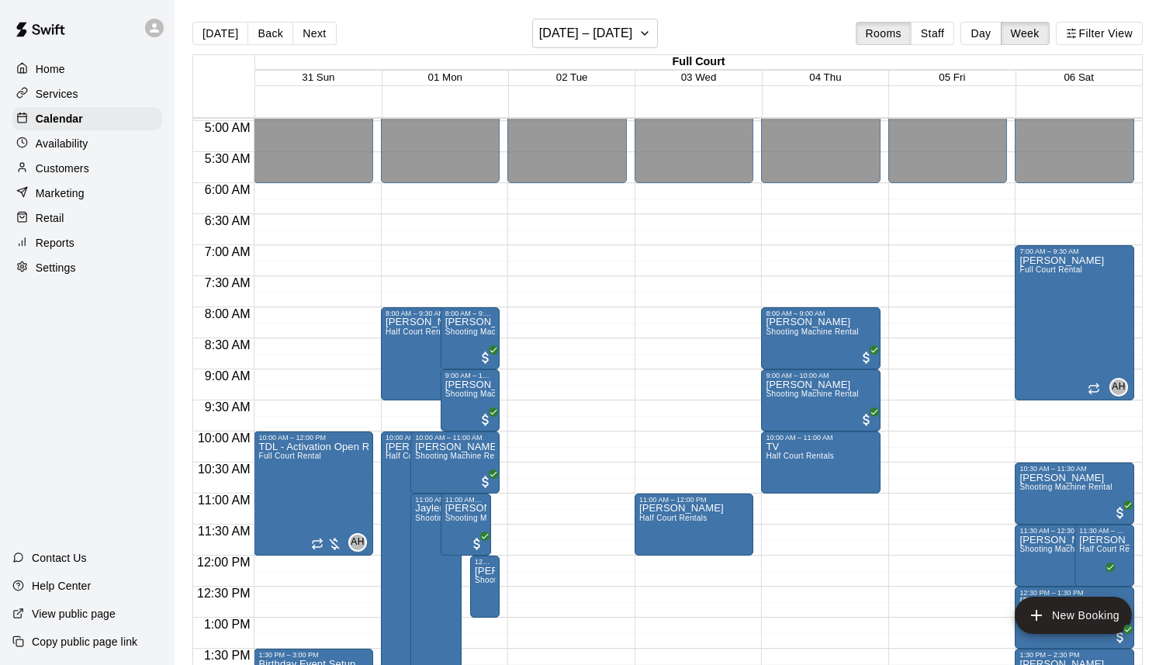
scroll to position [303, 0]
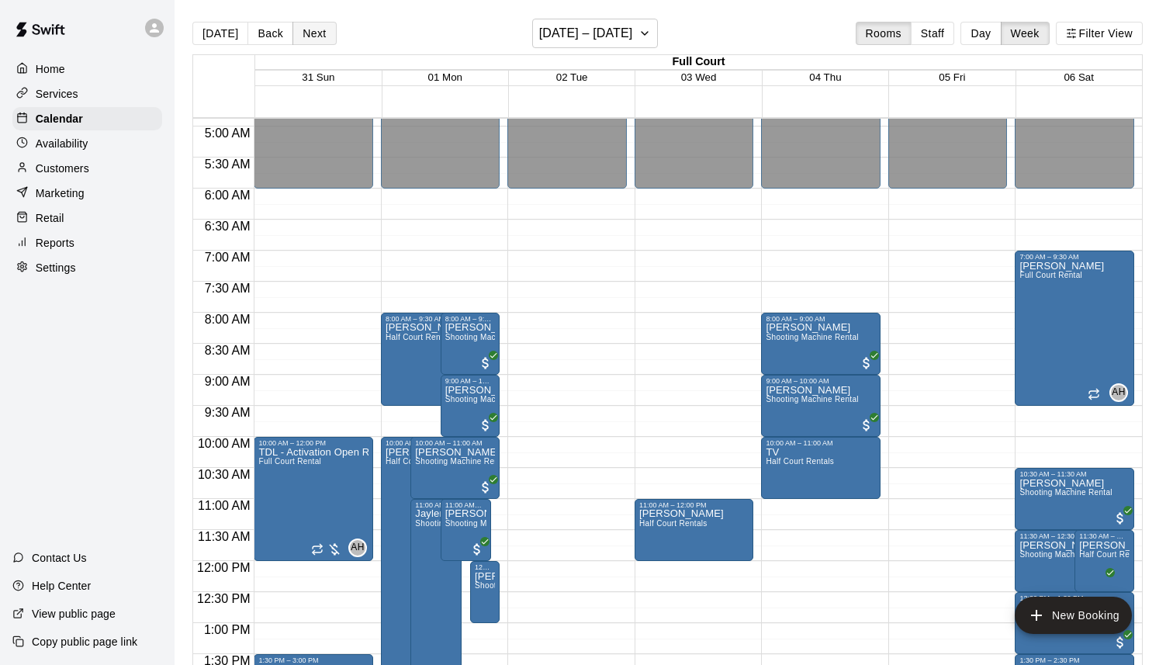
click at [315, 36] on button "Next" at bounding box center [313, 33] width 43 height 23
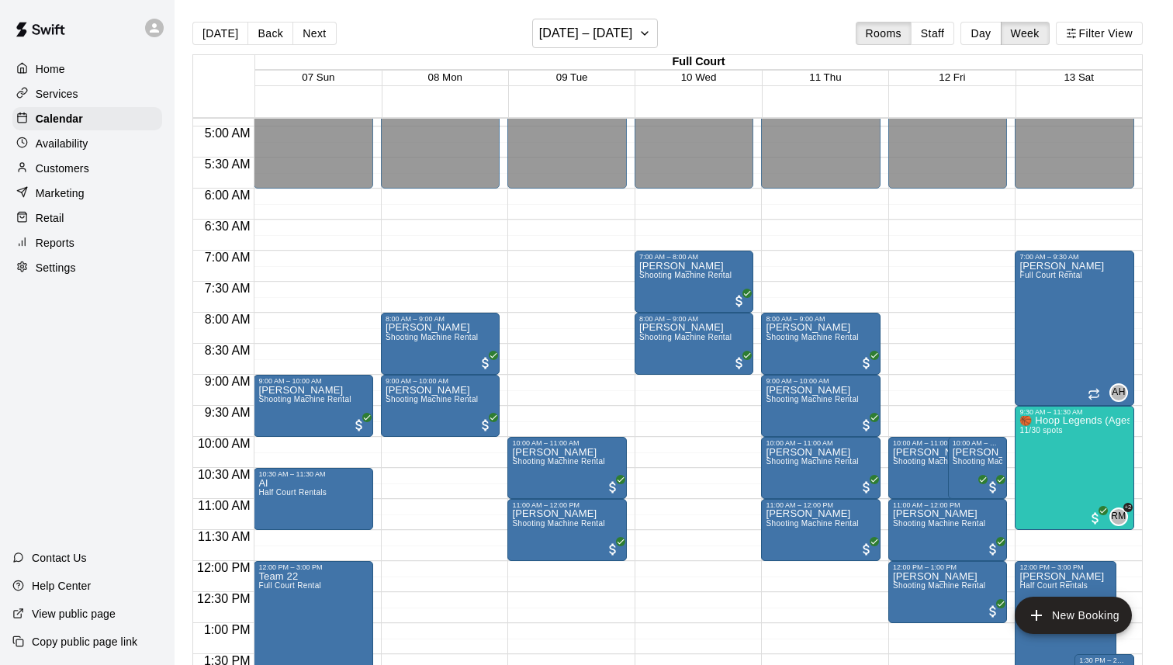
click at [106, 169] on div "Customers" at bounding box center [87, 168] width 150 height 23
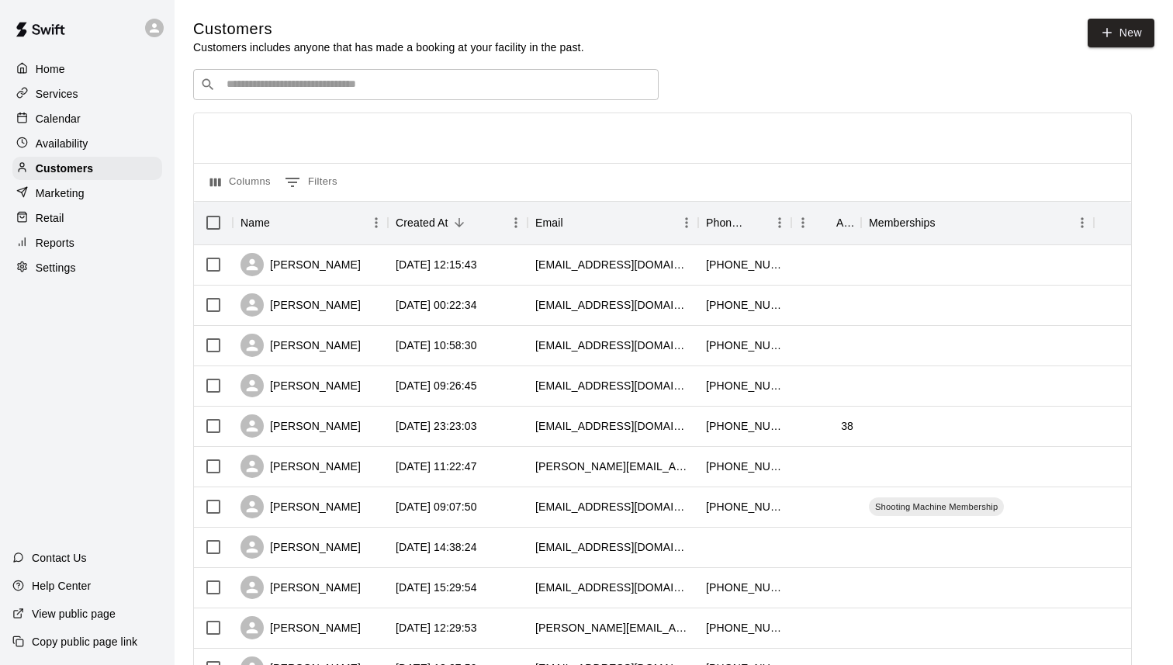
click at [435, 72] on div "​ ​" at bounding box center [425, 84] width 465 height 31
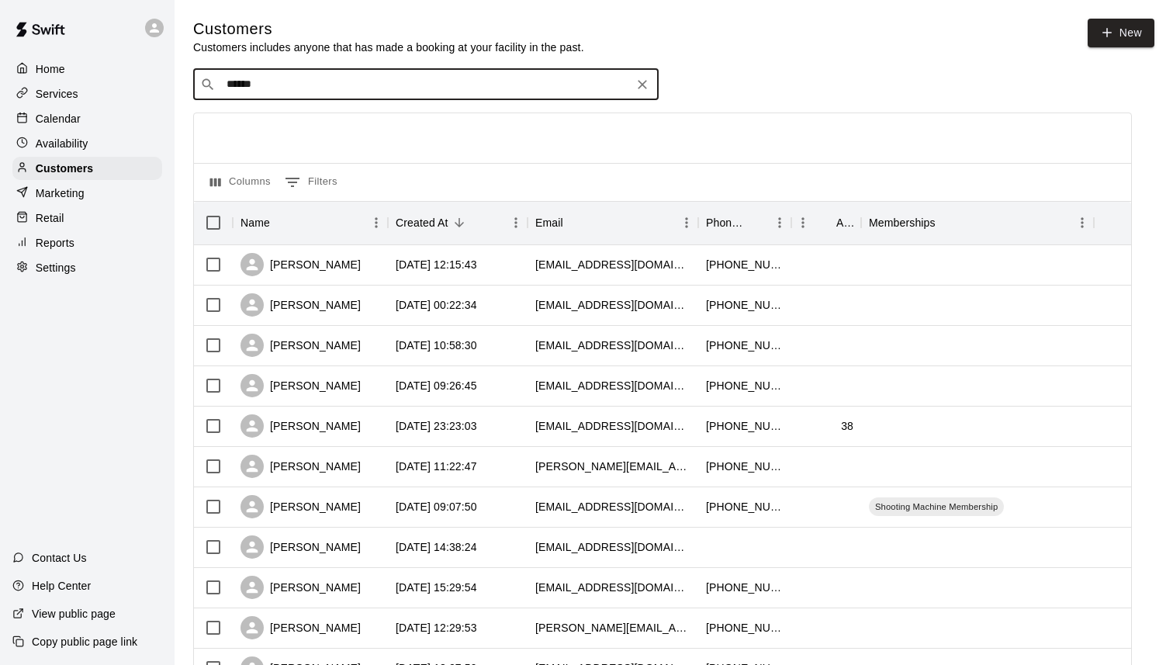
type input "*******"
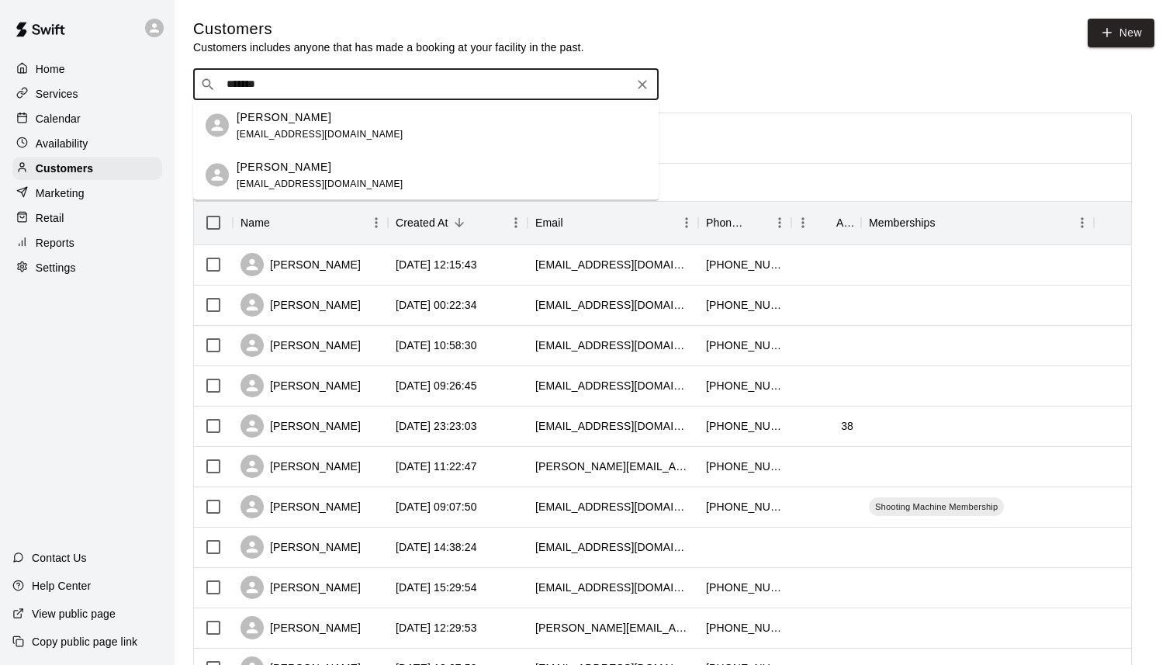
click at [398, 182] on div "[PERSON_NAME] [EMAIL_ADDRESS][DOMAIN_NAME]" at bounding box center [442, 174] width 410 height 33
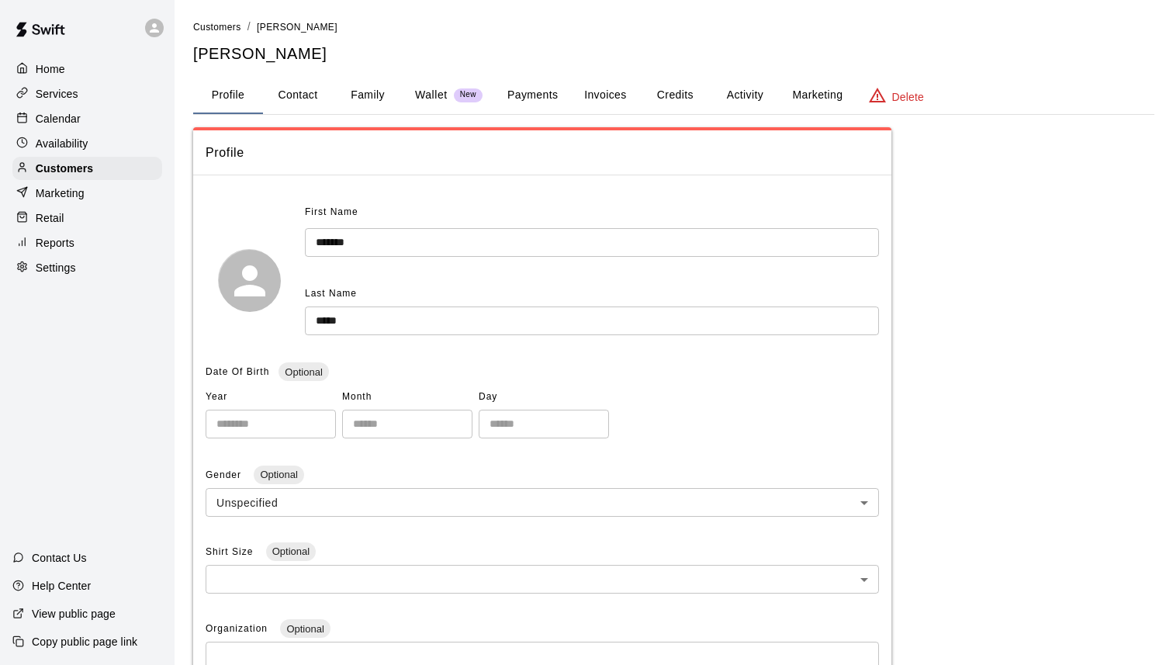
click at [542, 99] on button "Payments" at bounding box center [532, 95] width 75 height 37
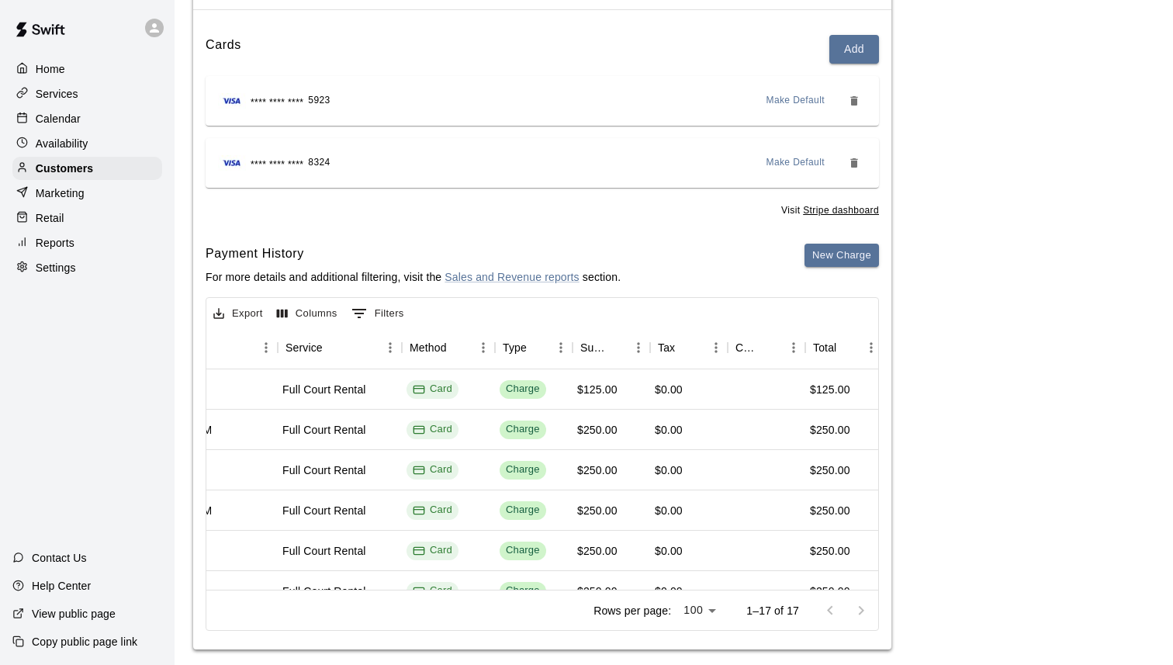
scroll to position [0, 299]
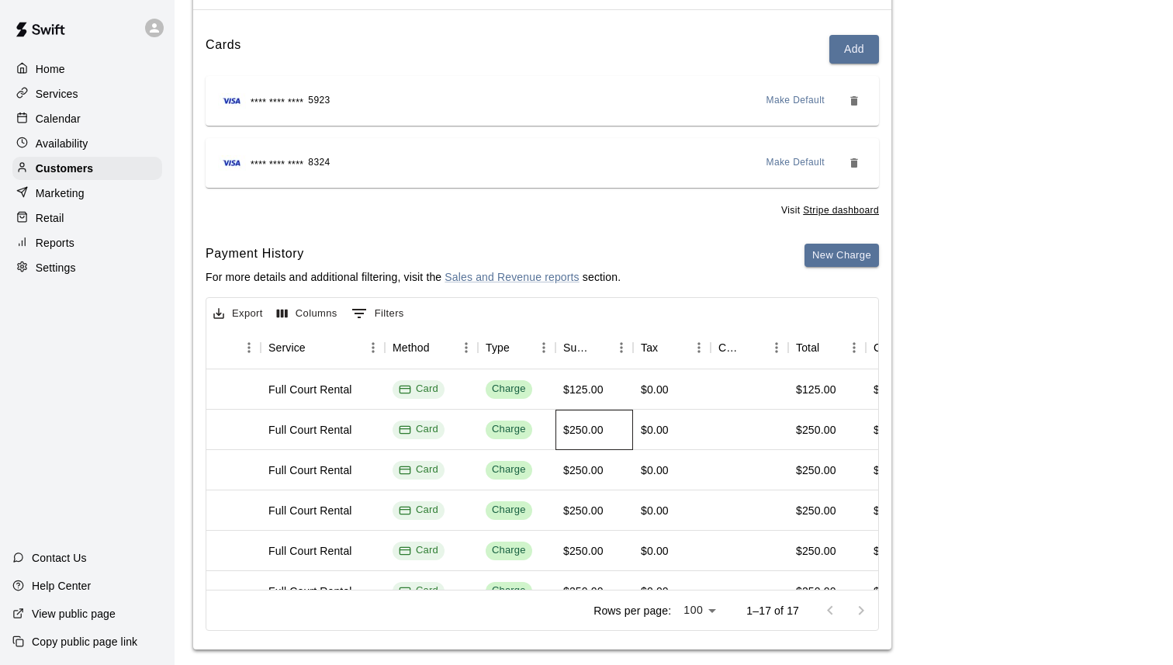
click at [589, 429] on div "$250.00" at bounding box center [583, 430] width 40 height 16
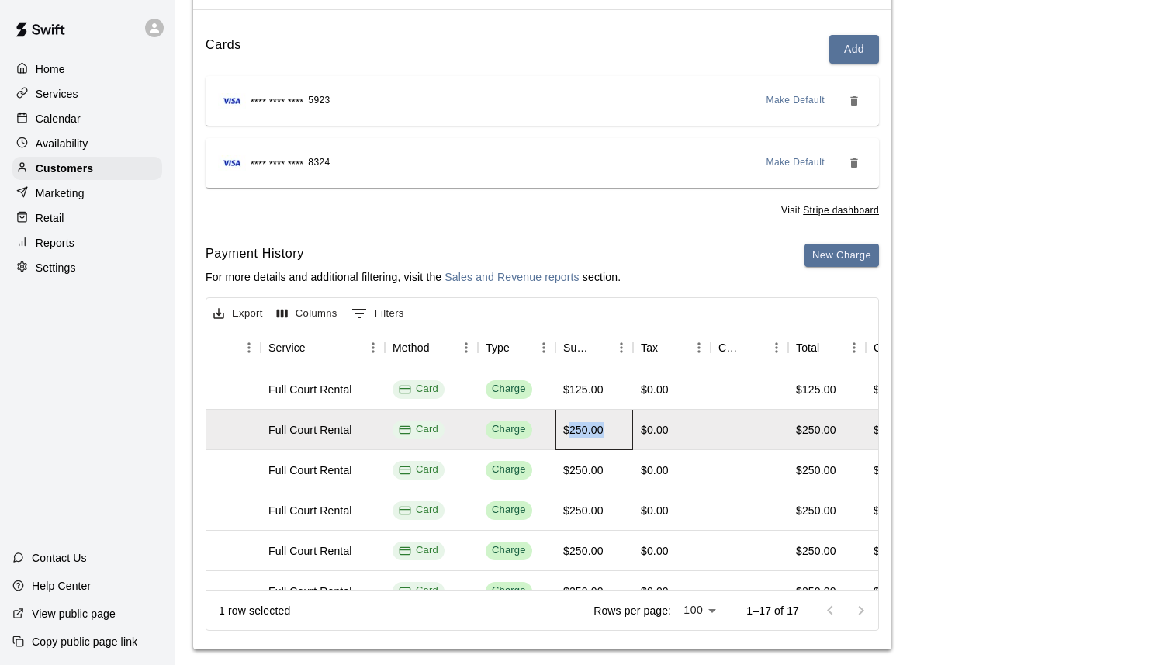
click at [589, 429] on div "$250.00" at bounding box center [583, 430] width 40 height 16
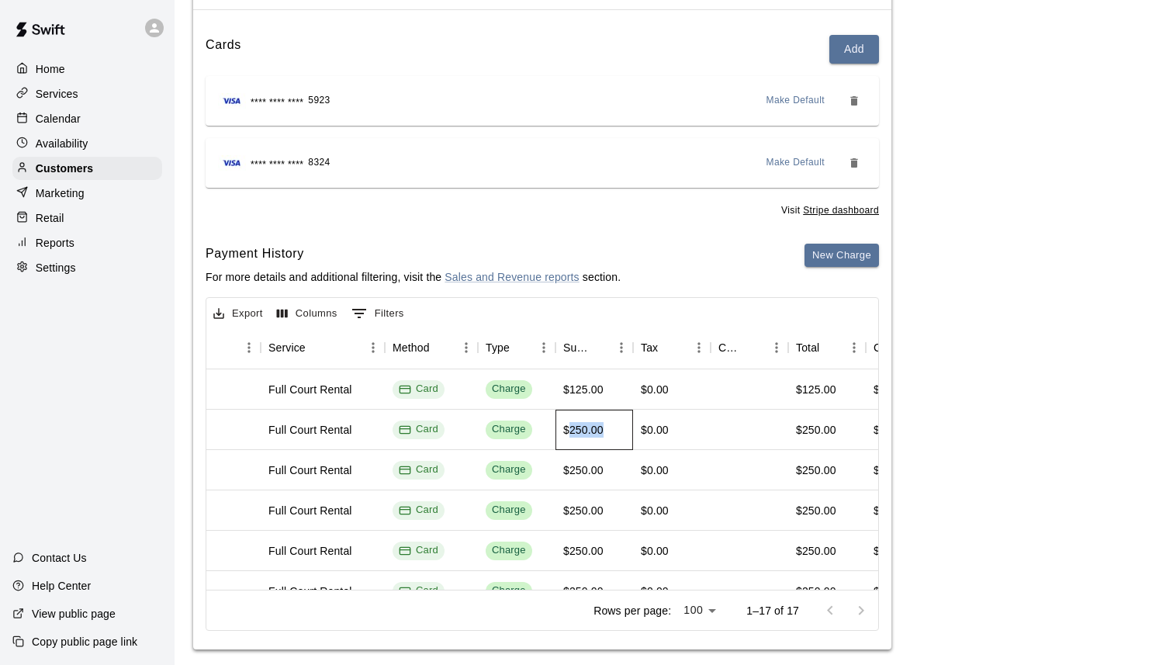
copy div "250.00"
click at [569, 312] on div "Export Columns 0 Filters" at bounding box center [542, 312] width 672 height 28
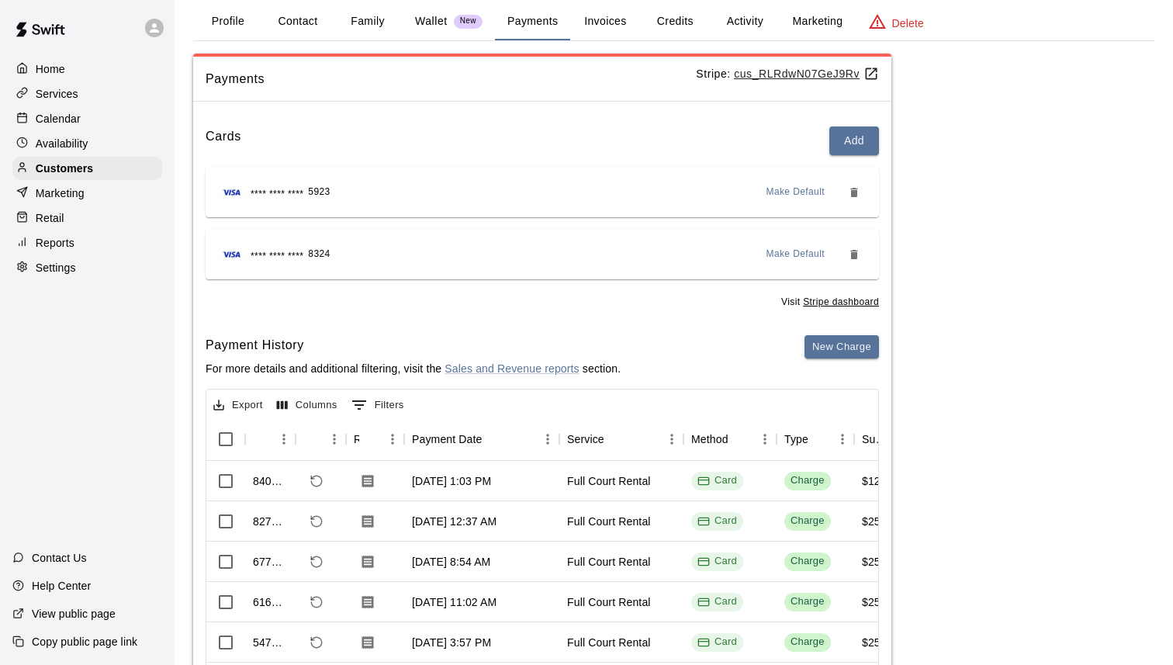
scroll to position [0, 0]
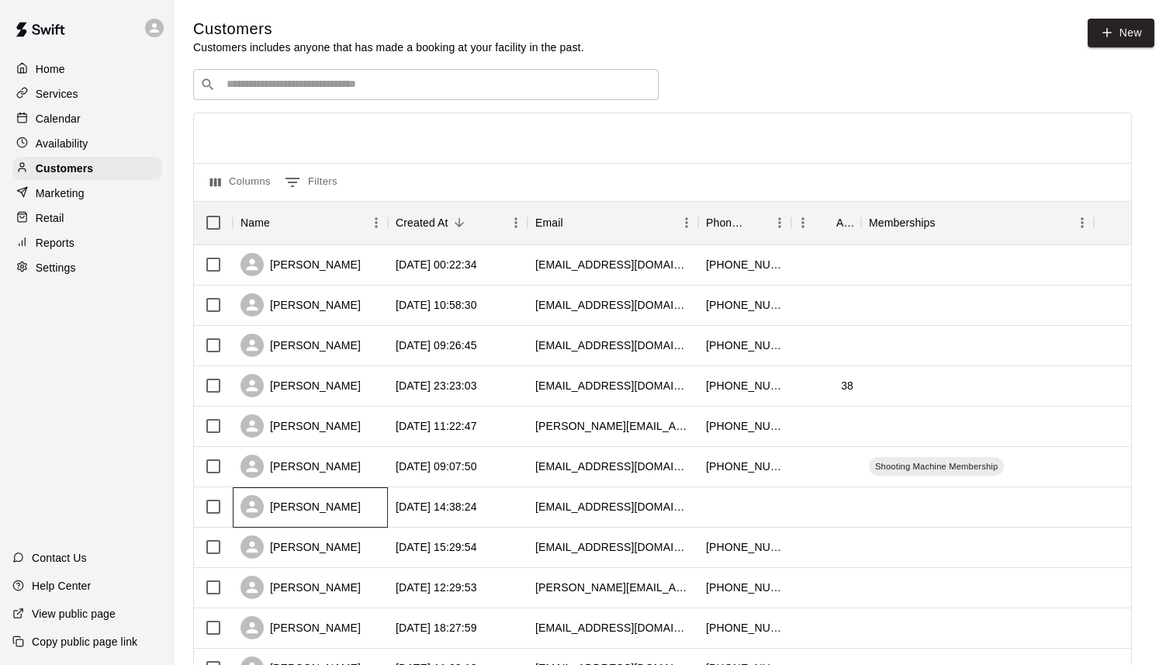
click at [313, 504] on div "[PERSON_NAME]" at bounding box center [301, 506] width 120 height 23
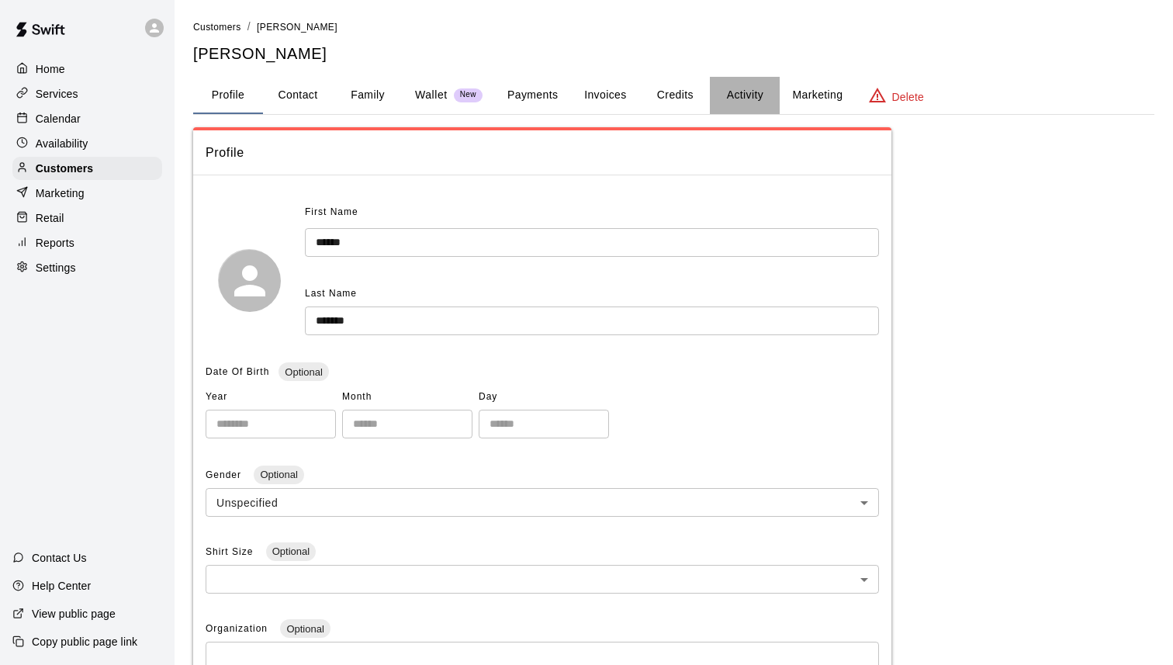
click at [747, 92] on button "Activity" at bounding box center [745, 95] width 70 height 37
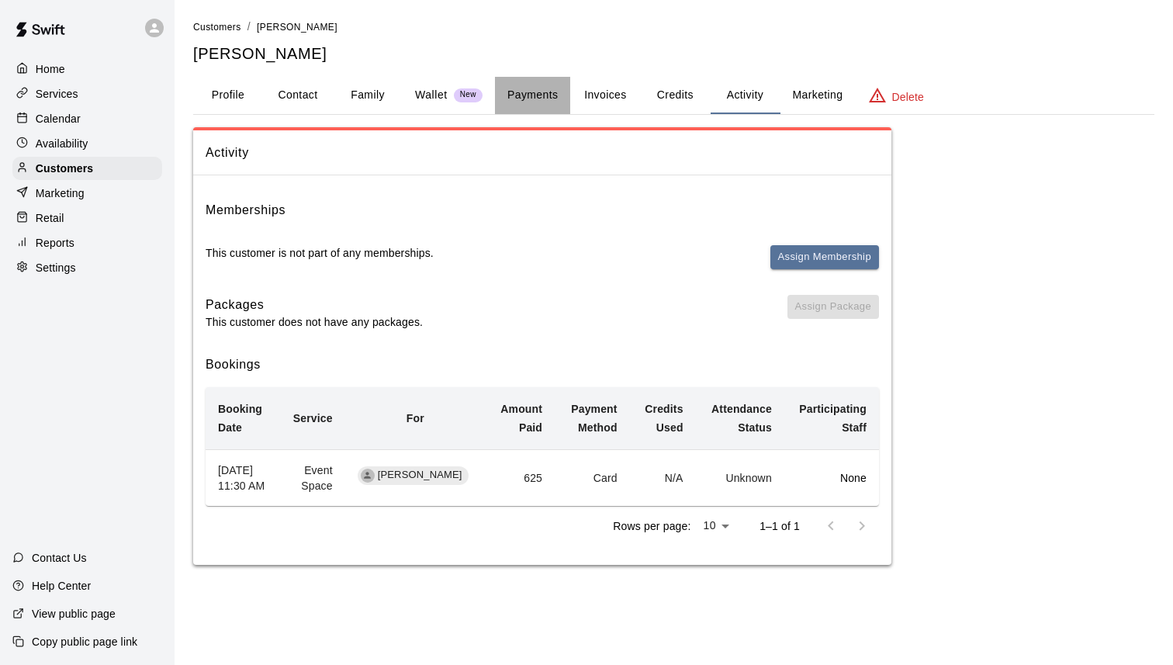
click at [543, 99] on button "Payments" at bounding box center [532, 95] width 75 height 37
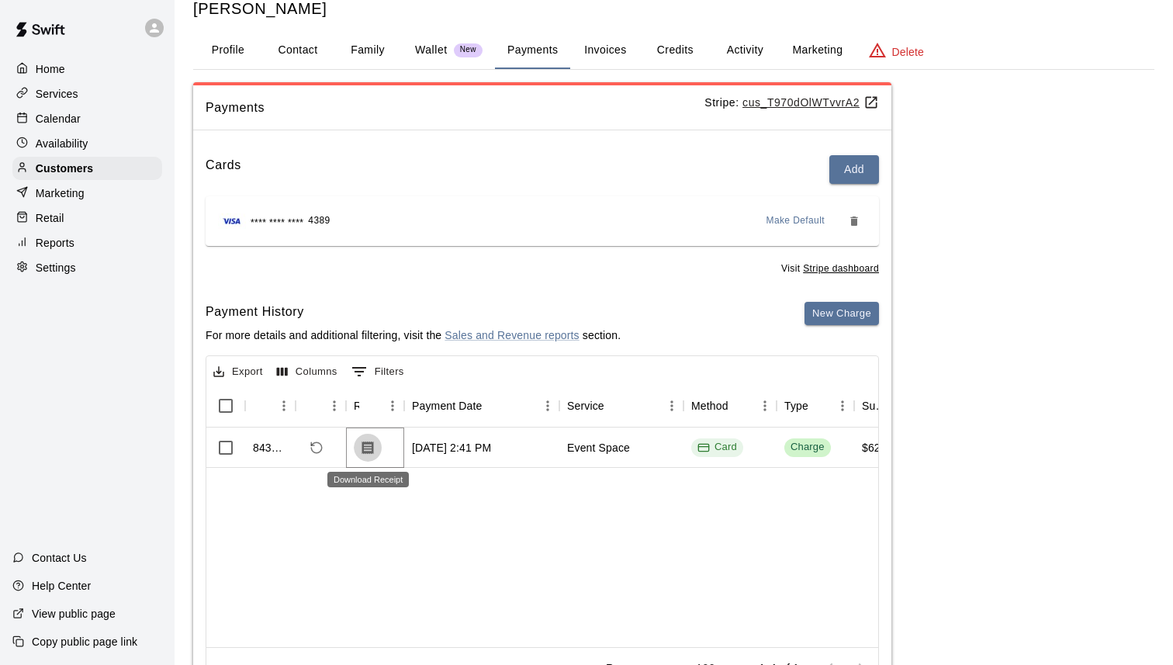
click at [366, 444] on icon "Download Receipt" at bounding box center [368, 448] width 16 height 16
click at [631, 248] on div "Cards Add **** **** **** 4389 Make Default Visit Stripe dashboard" at bounding box center [542, 215] width 673 height 121
click at [244, 54] on button "Profile" at bounding box center [228, 50] width 70 height 37
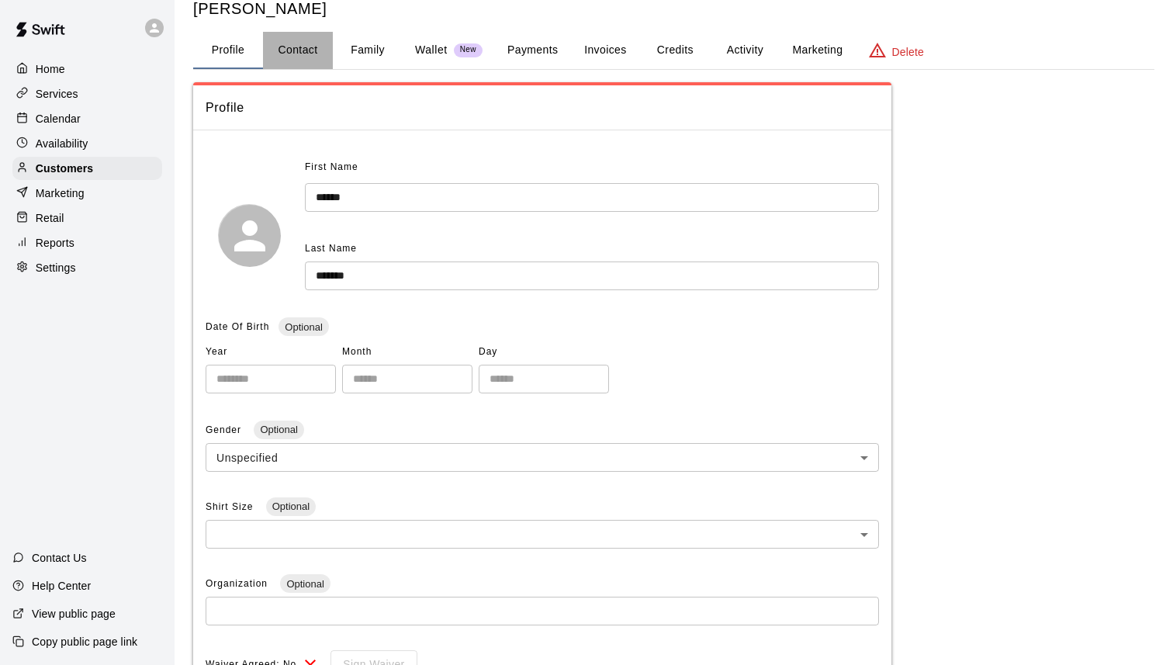
click at [313, 44] on button "Contact" at bounding box center [298, 50] width 70 height 37
select select "**"
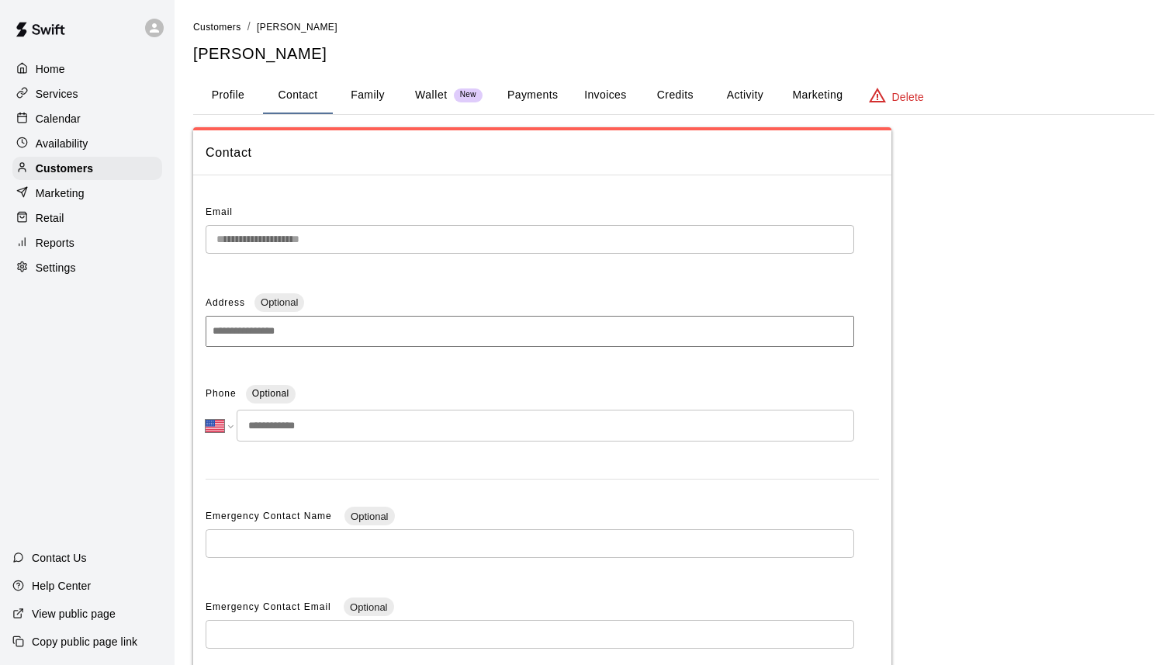
click at [364, 92] on button "Family" at bounding box center [368, 95] width 70 height 37
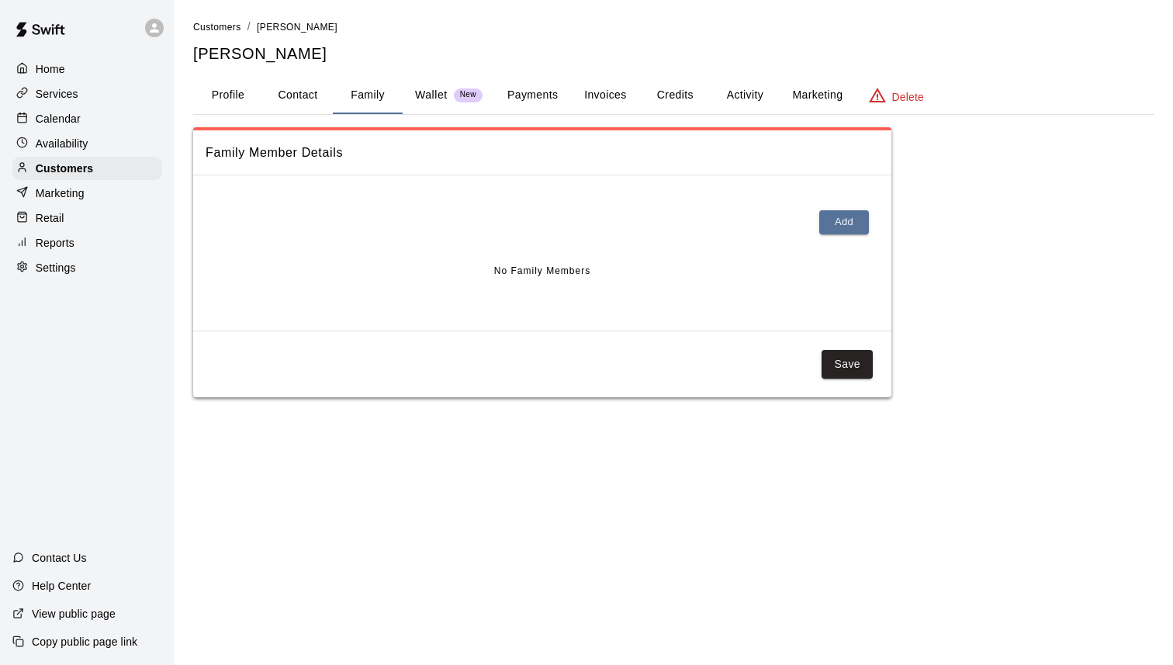
click at [431, 97] on p "Wallet" at bounding box center [431, 95] width 33 height 16
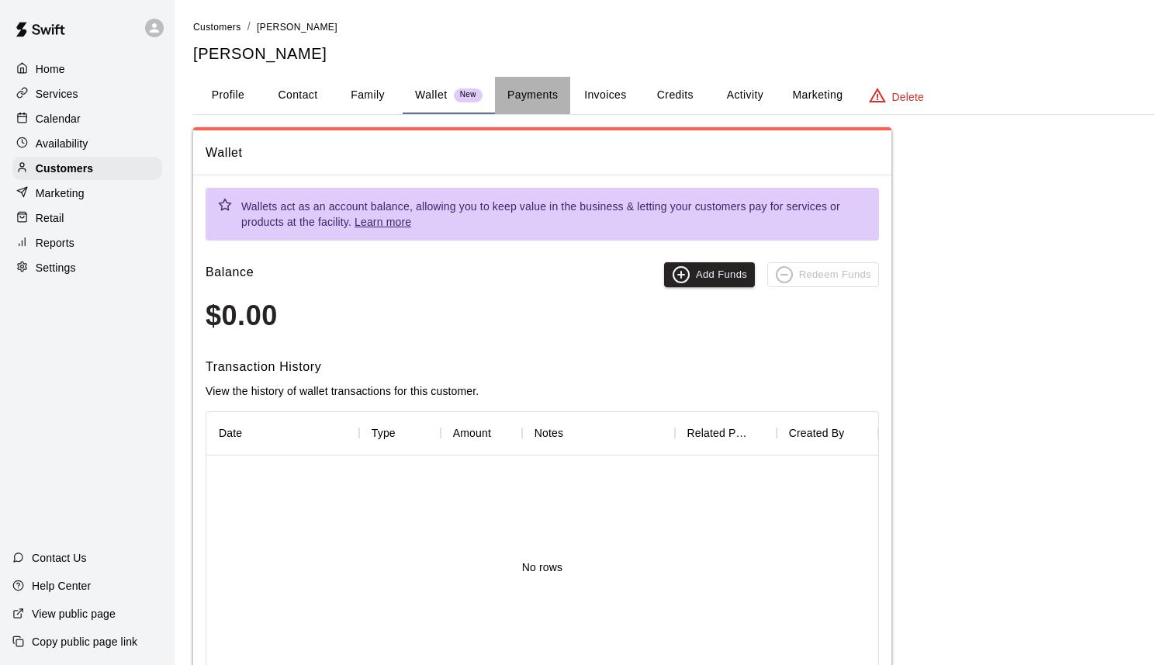
click at [521, 97] on button "Payments" at bounding box center [532, 95] width 75 height 37
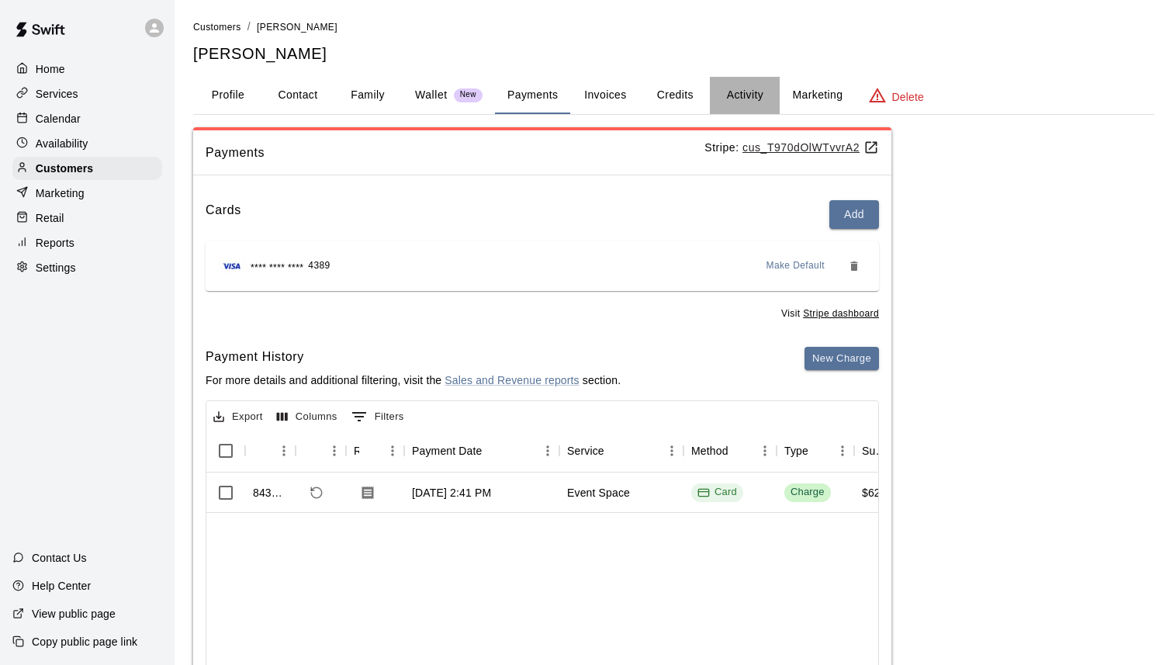
click at [740, 99] on button "Activity" at bounding box center [745, 95] width 70 height 37
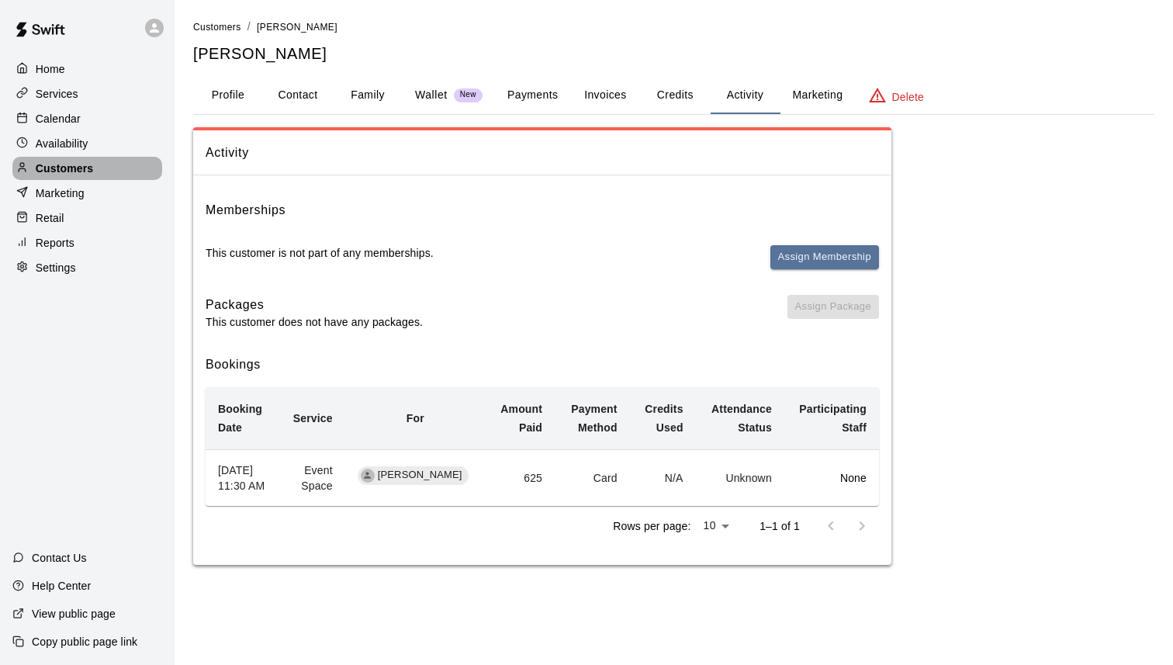
click at [83, 170] on p "Customers" at bounding box center [64, 169] width 57 height 16
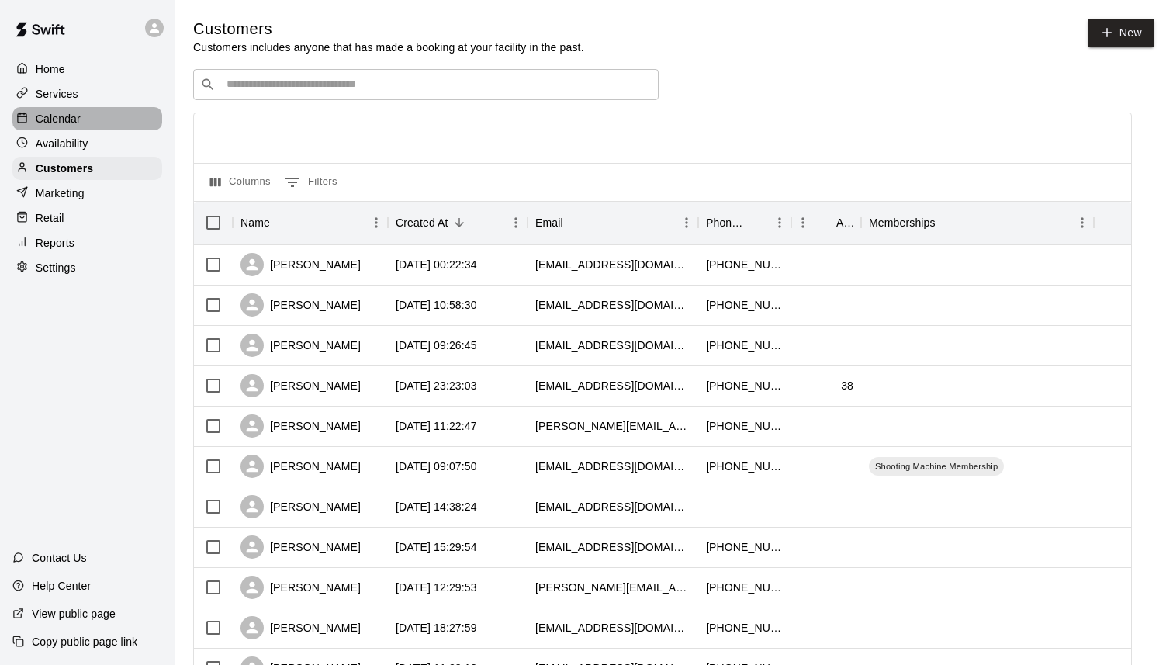
click at [81, 115] on div "Calendar" at bounding box center [87, 118] width 150 height 23
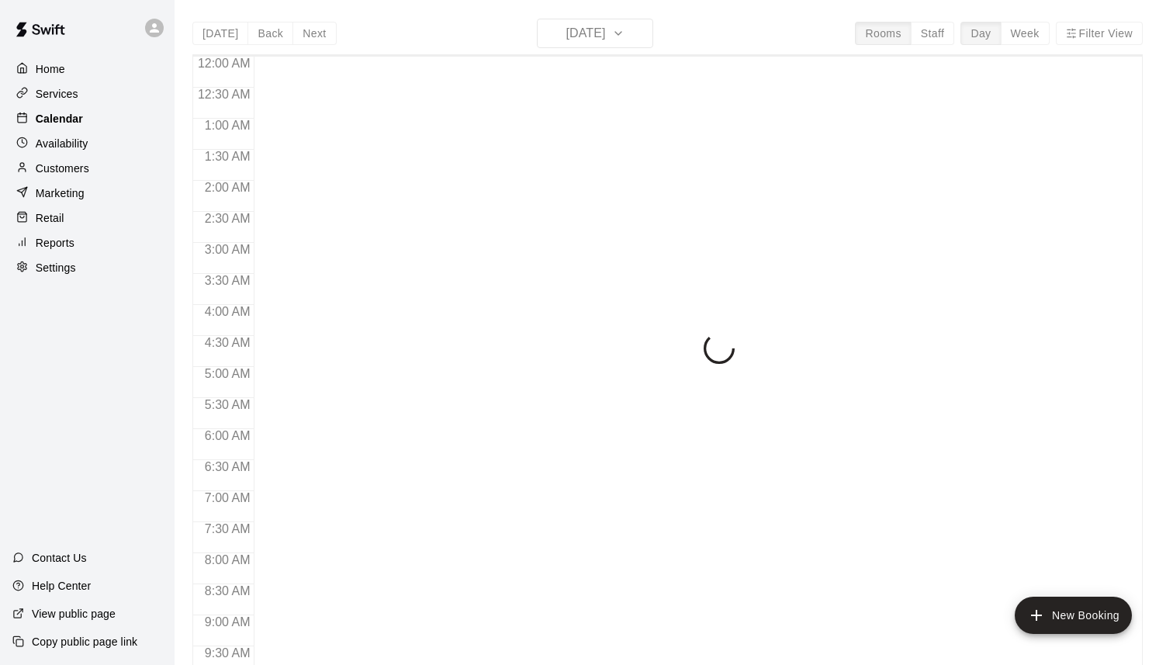
scroll to position [758, 0]
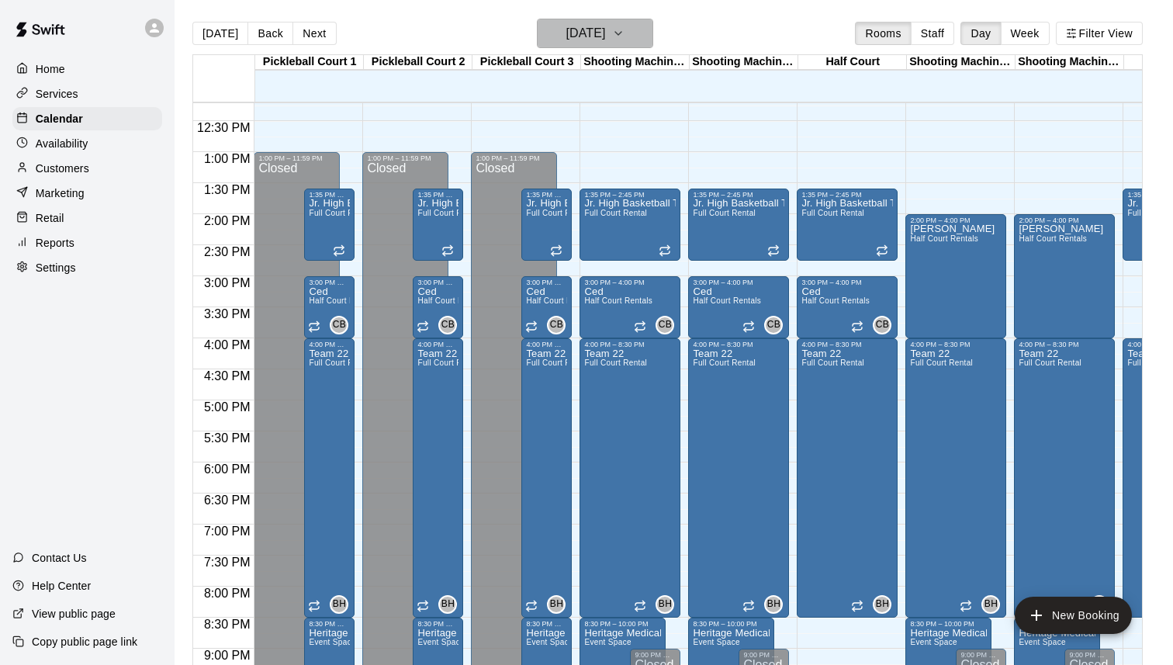
click at [625, 39] on icon "button" at bounding box center [618, 33] width 12 height 19
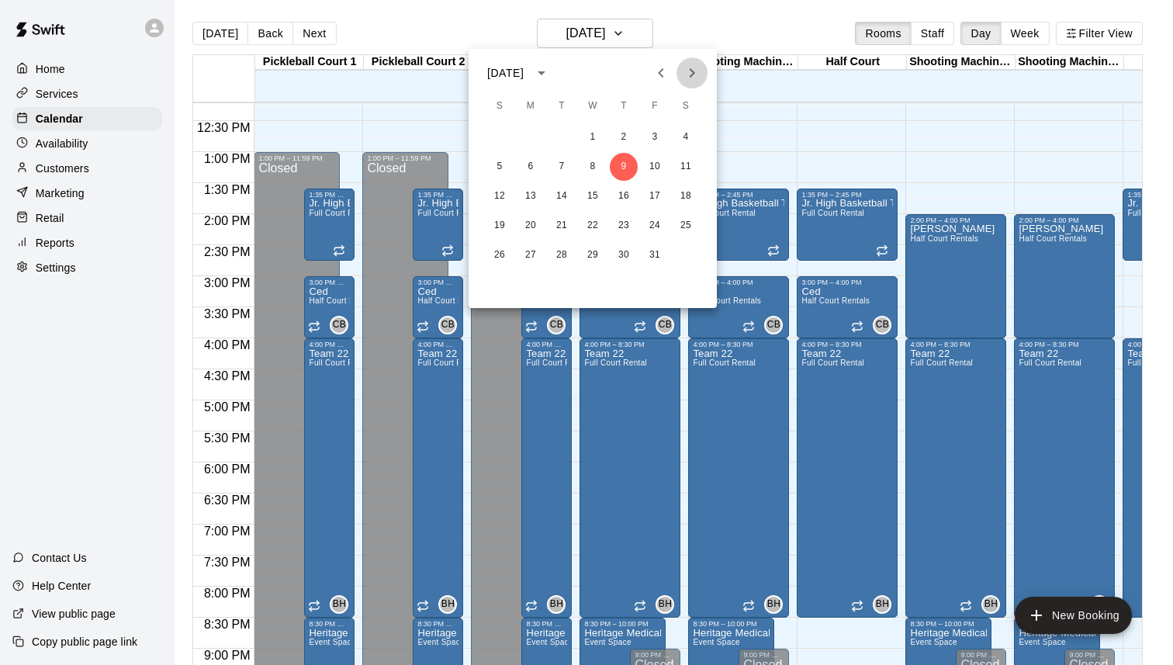
click at [696, 76] on icon "Next month" at bounding box center [692, 73] width 19 height 19
click at [684, 137] on button "1" at bounding box center [686, 137] width 28 height 28
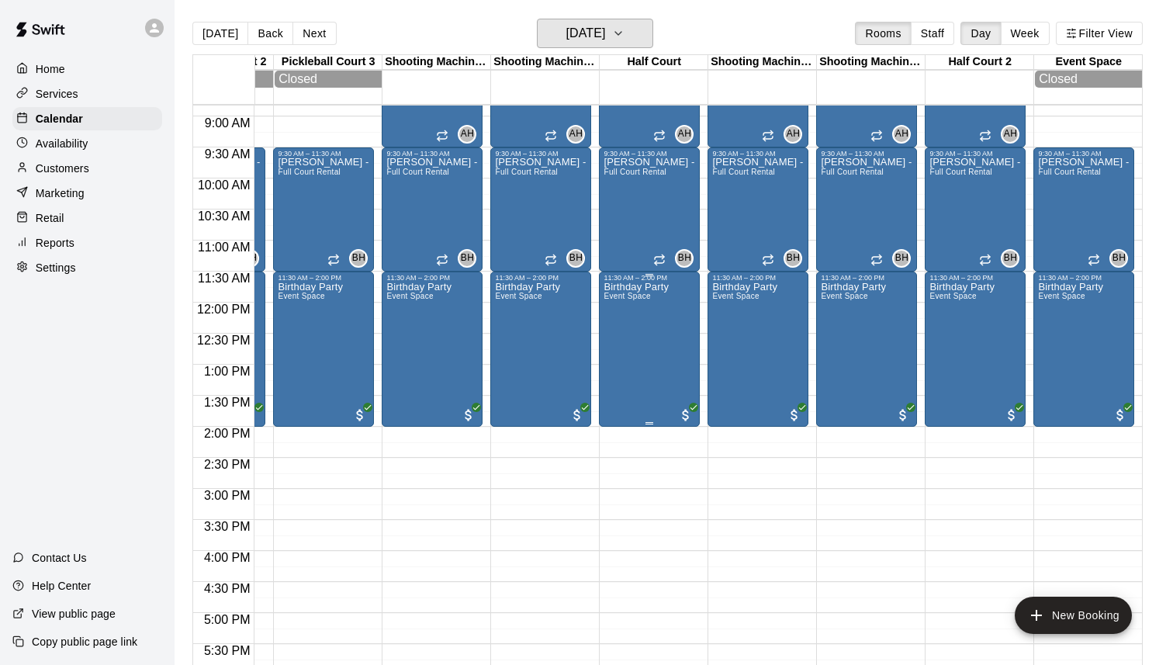
scroll to position [569, 199]
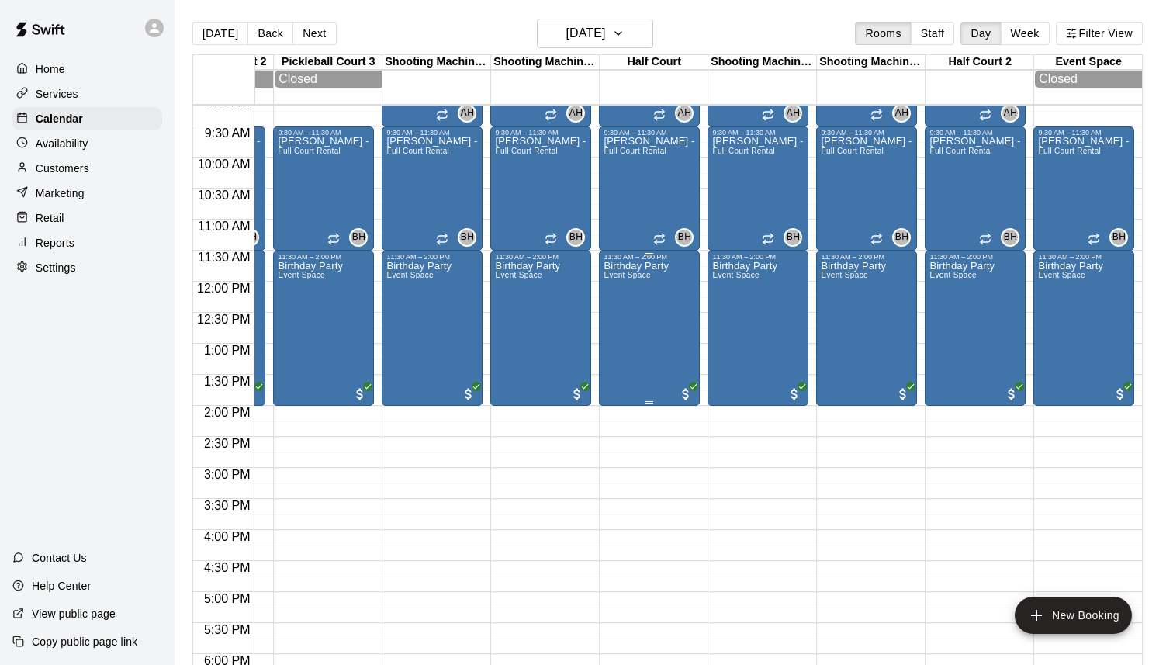
click at [642, 310] on div "Birthday Party Event Space" at bounding box center [636, 593] width 65 height 665
click at [622, 310] on img "edit" at bounding box center [620, 315] width 18 height 18
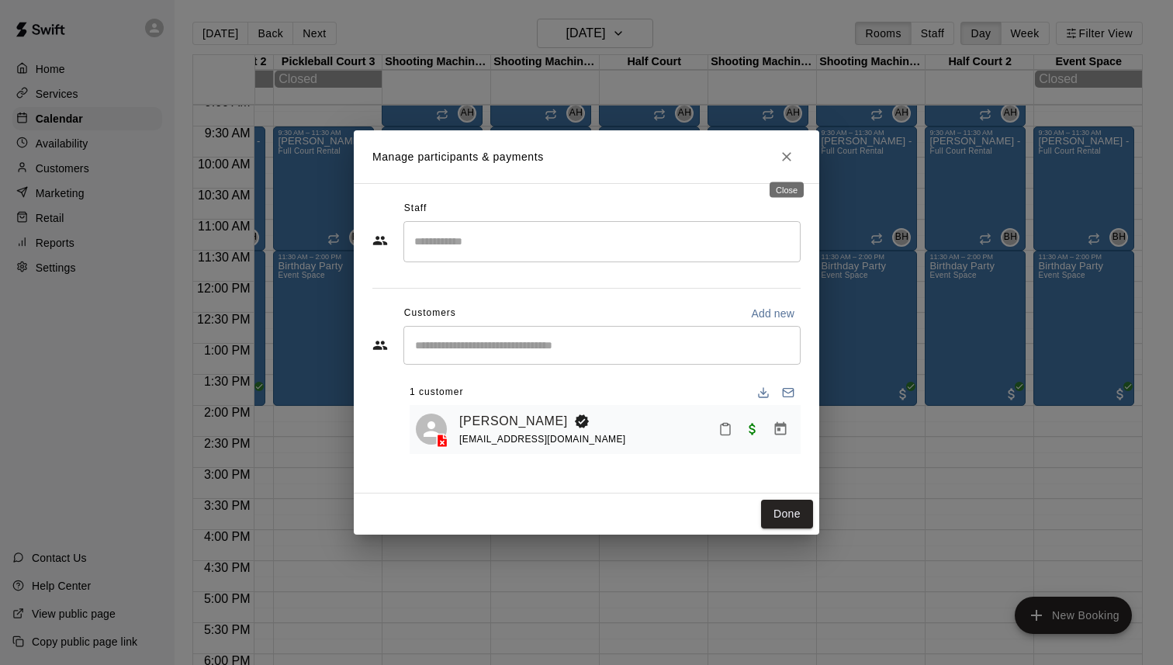
click at [787, 164] on button "Close" at bounding box center [787, 157] width 28 height 28
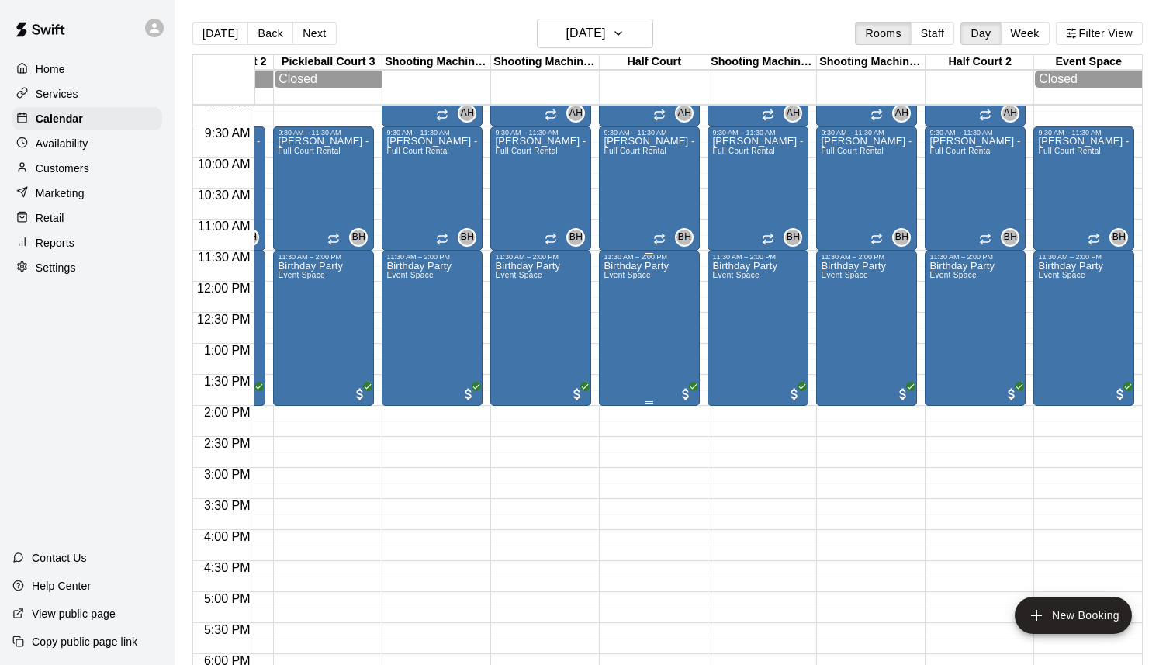
click at [683, 350] on div "Birthday Party Event Space" at bounding box center [650, 593] width 92 height 665
click at [618, 282] on icon "edit" at bounding box center [619, 278] width 19 height 19
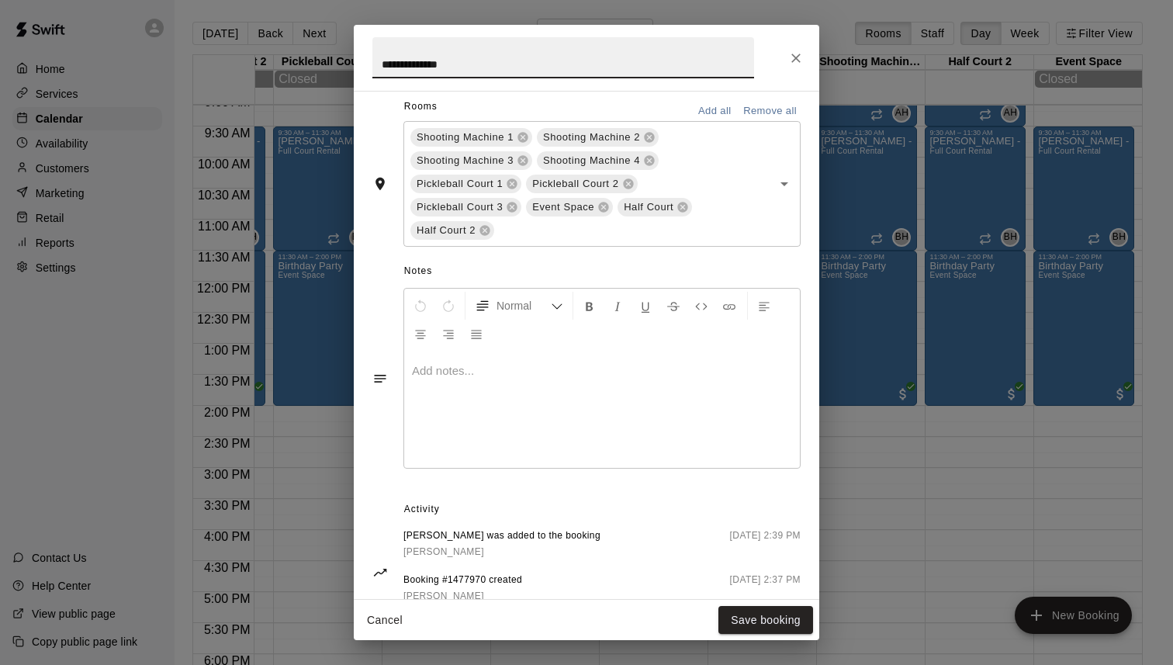
scroll to position [412, 0]
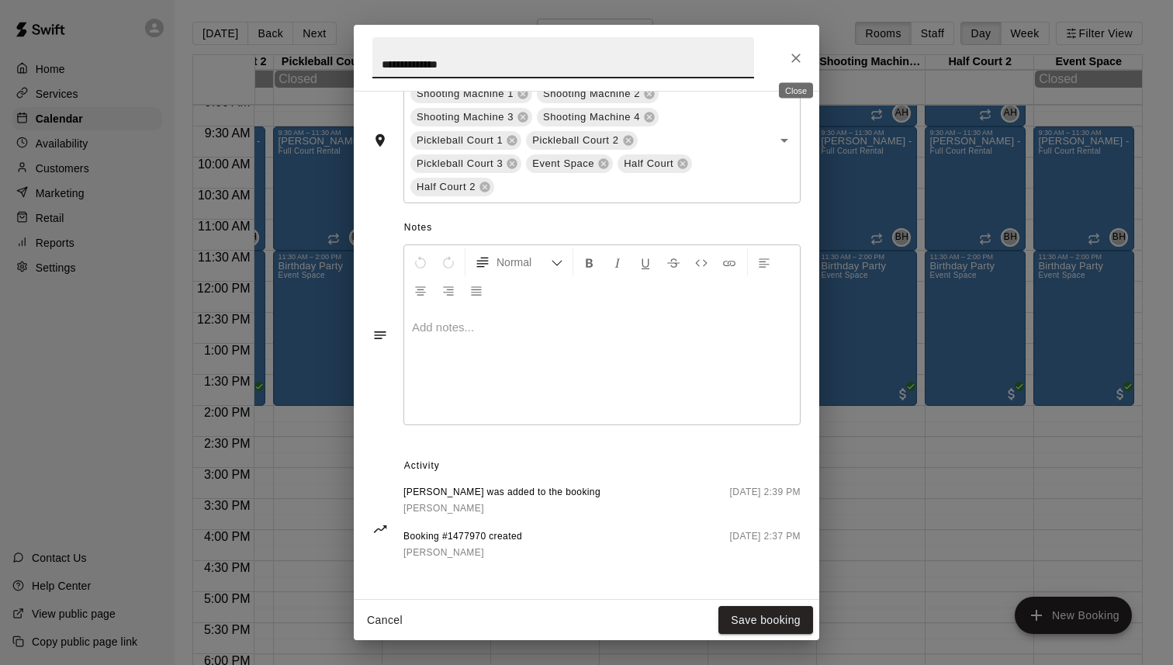
click at [794, 67] on button "Close" at bounding box center [796, 58] width 28 height 28
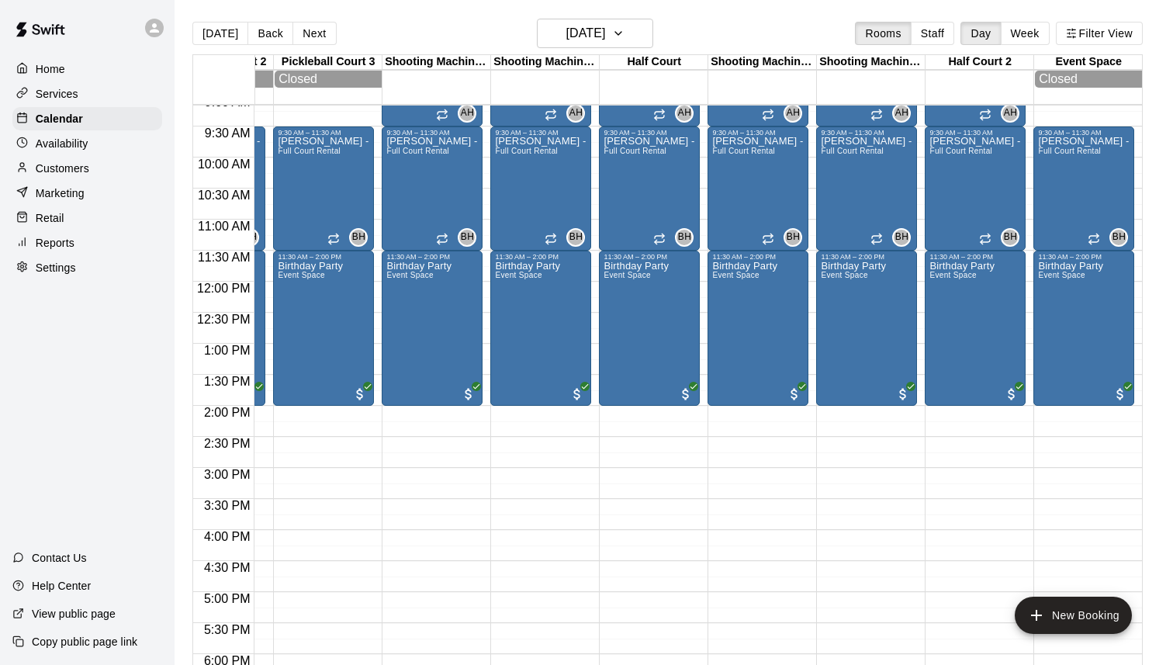
click at [101, 170] on div "Customers" at bounding box center [87, 168] width 150 height 23
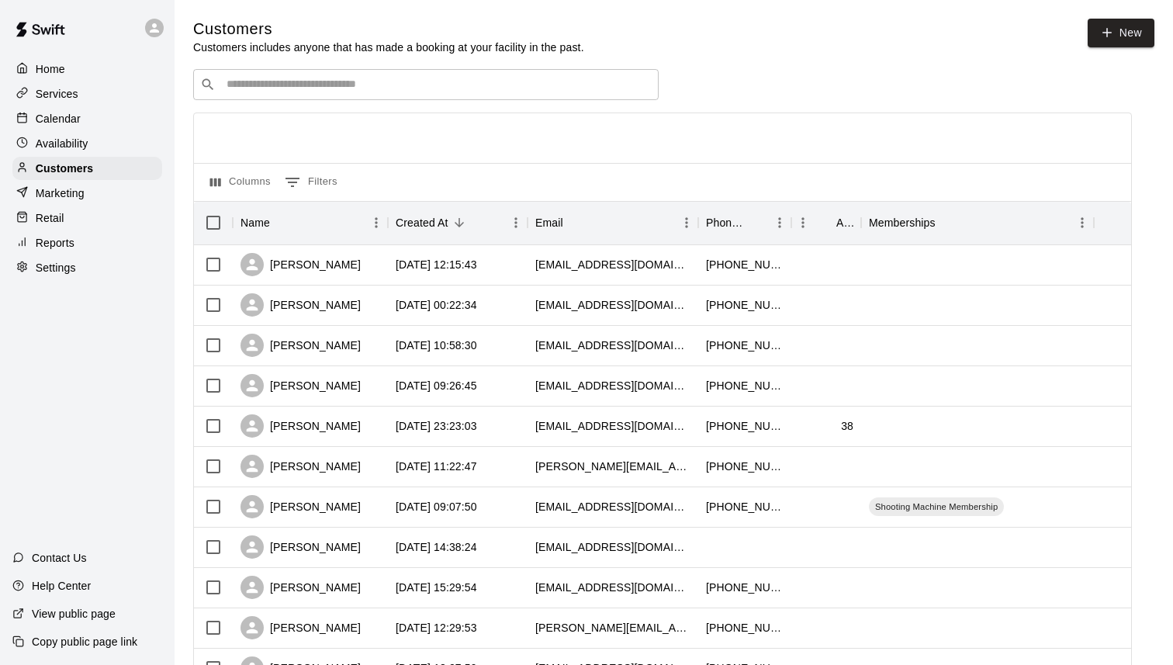
click at [371, 89] on input "Search customers by name or email" at bounding box center [437, 85] width 430 height 16
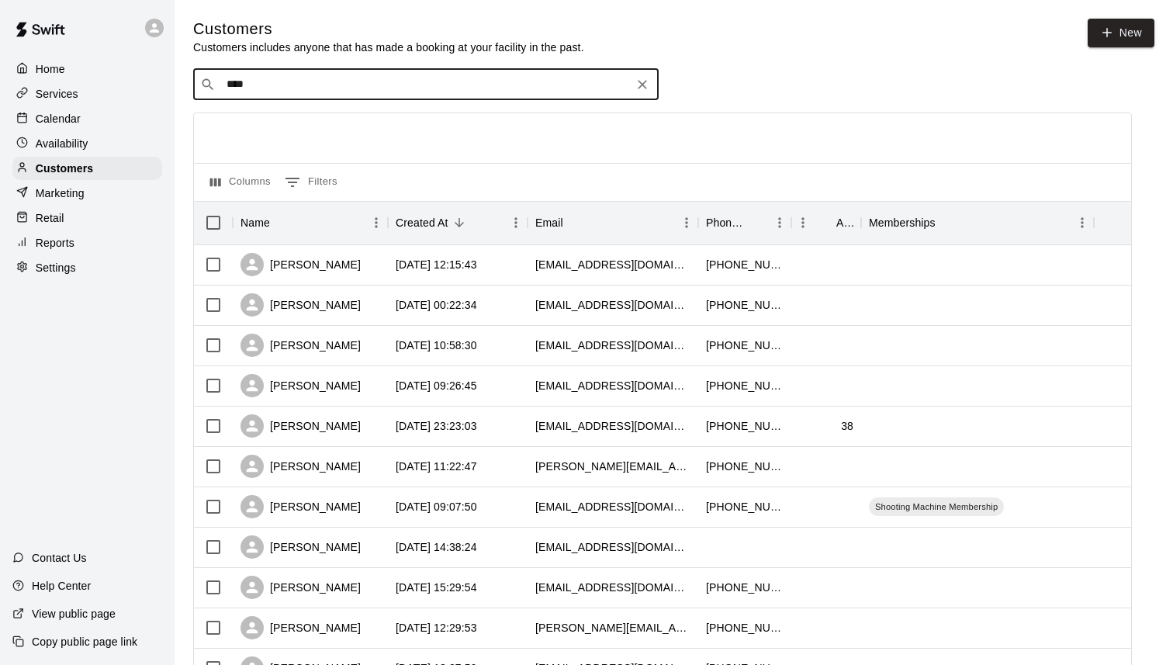
type input "*****"
click at [295, 130] on span "[PERSON_NAME][EMAIL_ADDRESS][DOMAIN_NAME]" at bounding box center [360, 133] width 247 height 11
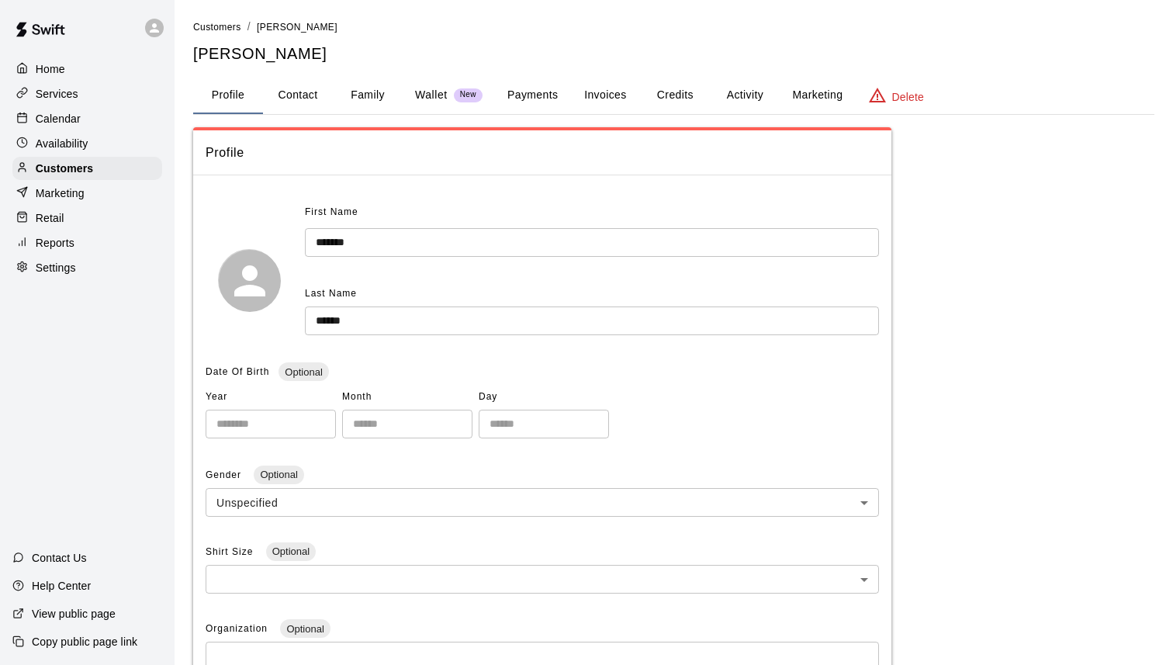
click at [544, 100] on button "Payments" at bounding box center [532, 95] width 75 height 37
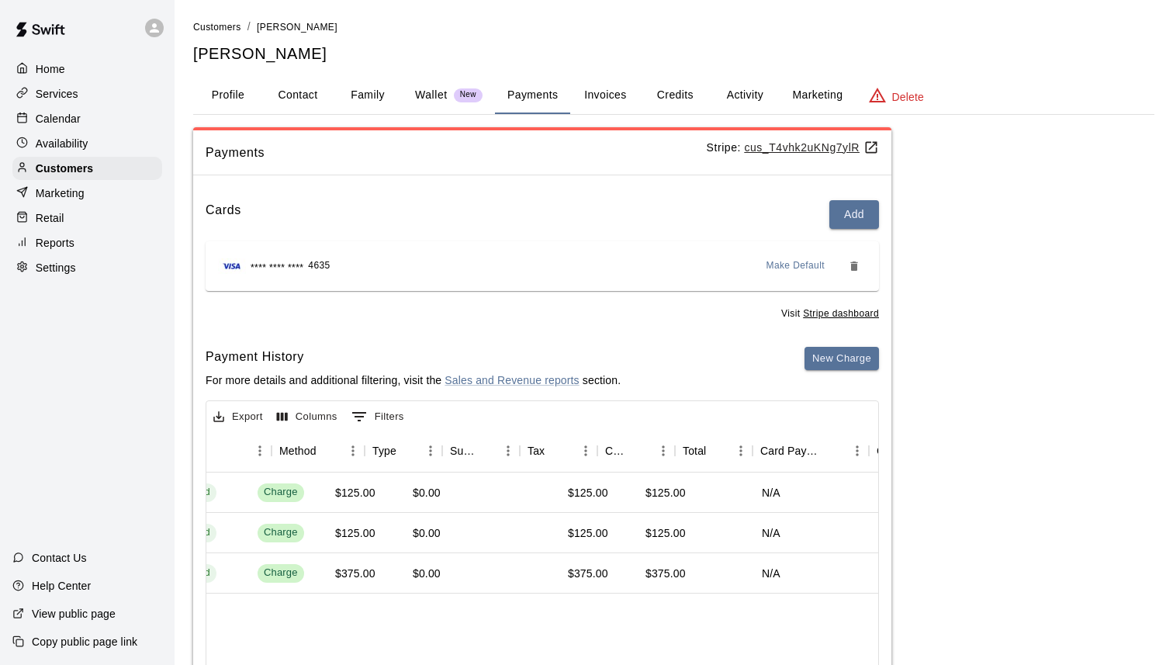
scroll to position [0, 557]
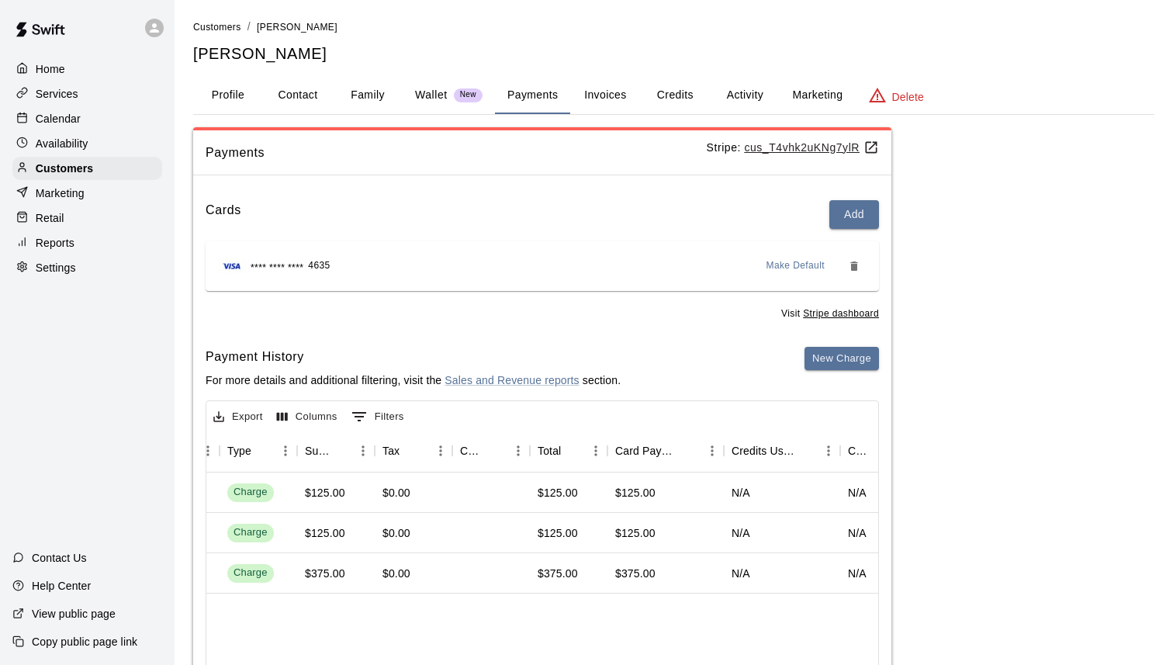
click at [279, 58] on h5 "[PERSON_NAME]" at bounding box center [673, 53] width 961 height 21
copy h5 "[PERSON_NAME]"
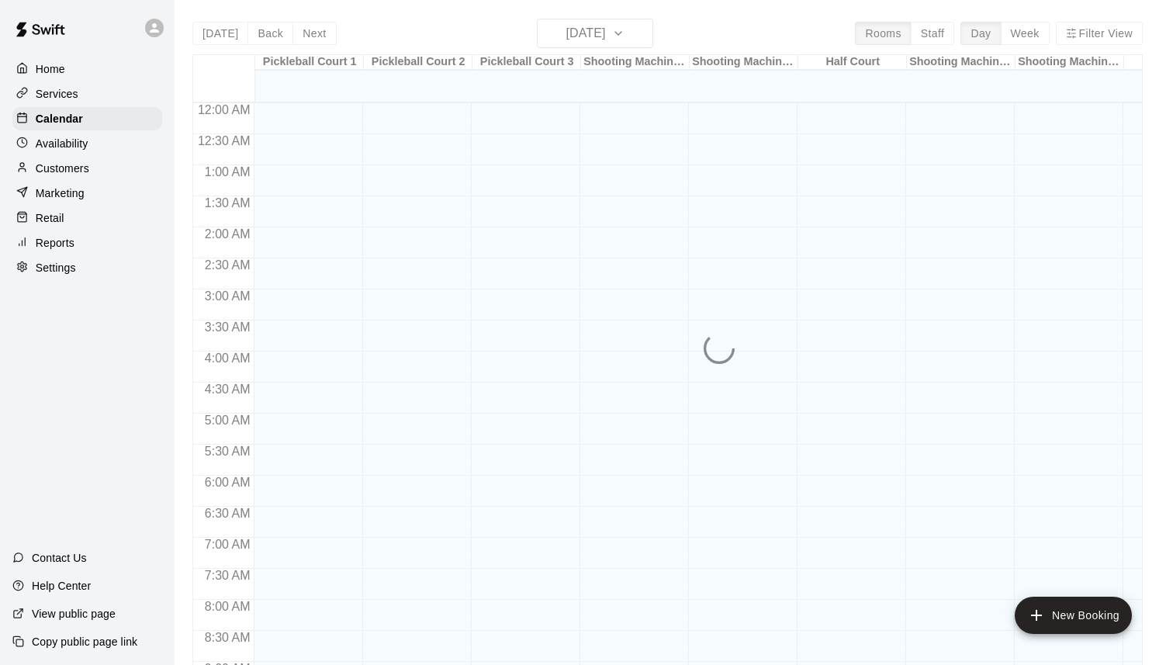
scroll to position [766, 0]
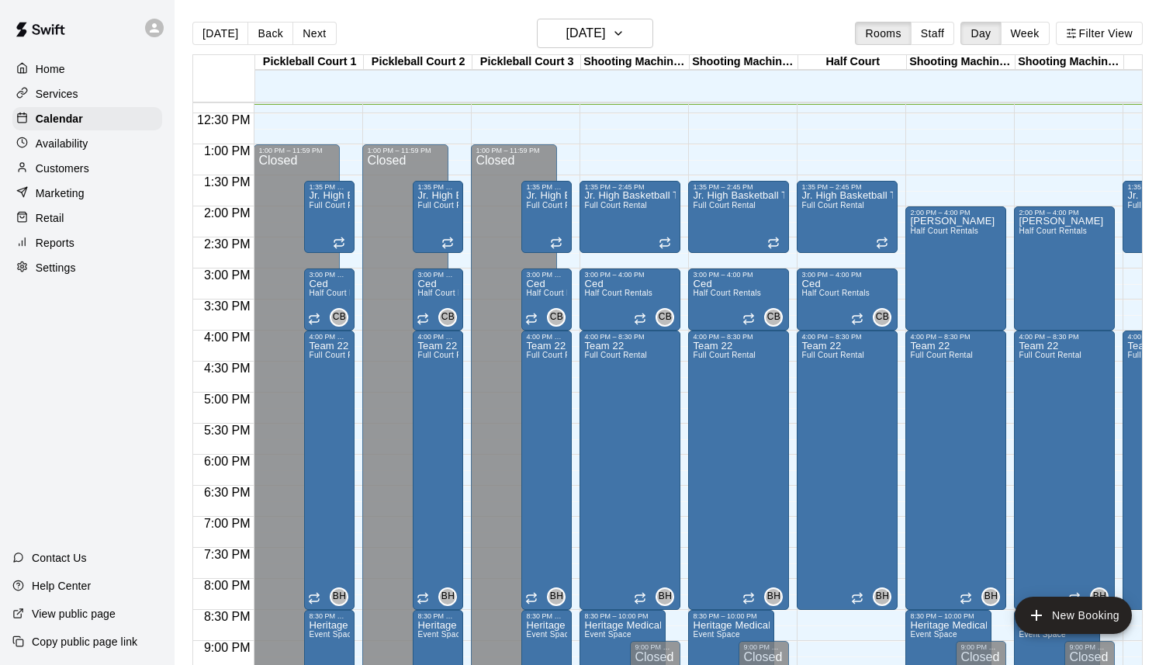
click at [84, 175] on p "Customers" at bounding box center [63, 169] width 54 height 16
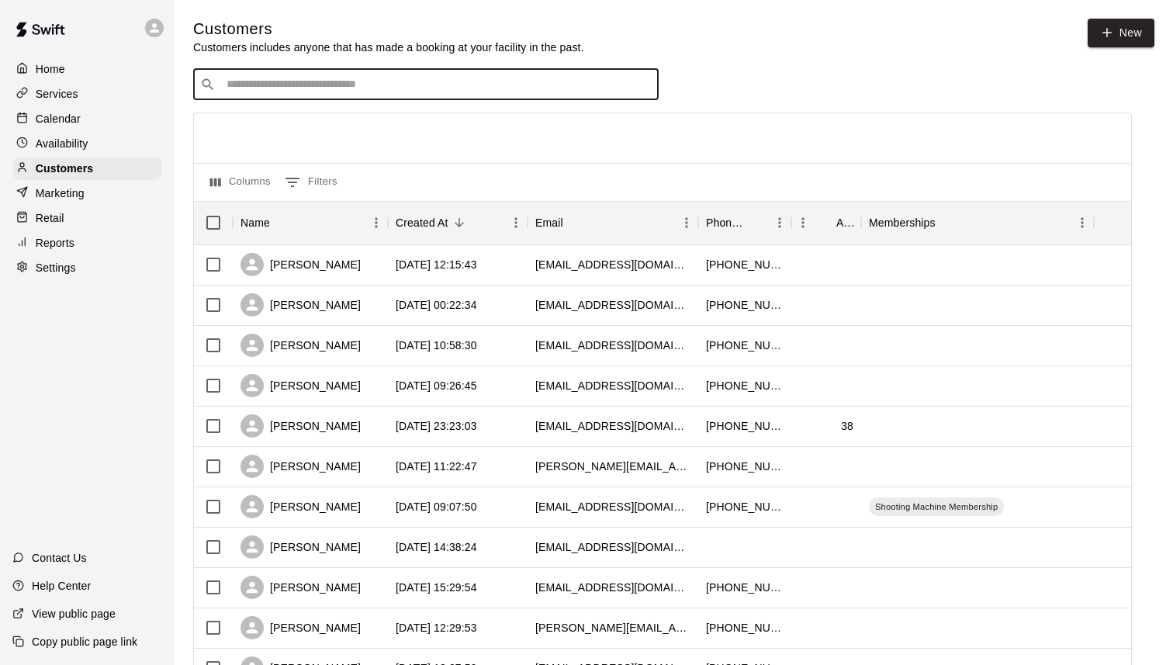
click at [376, 80] on input "Search customers by name or email" at bounding box center [437, 85] width 430 height 16
type input "*****"
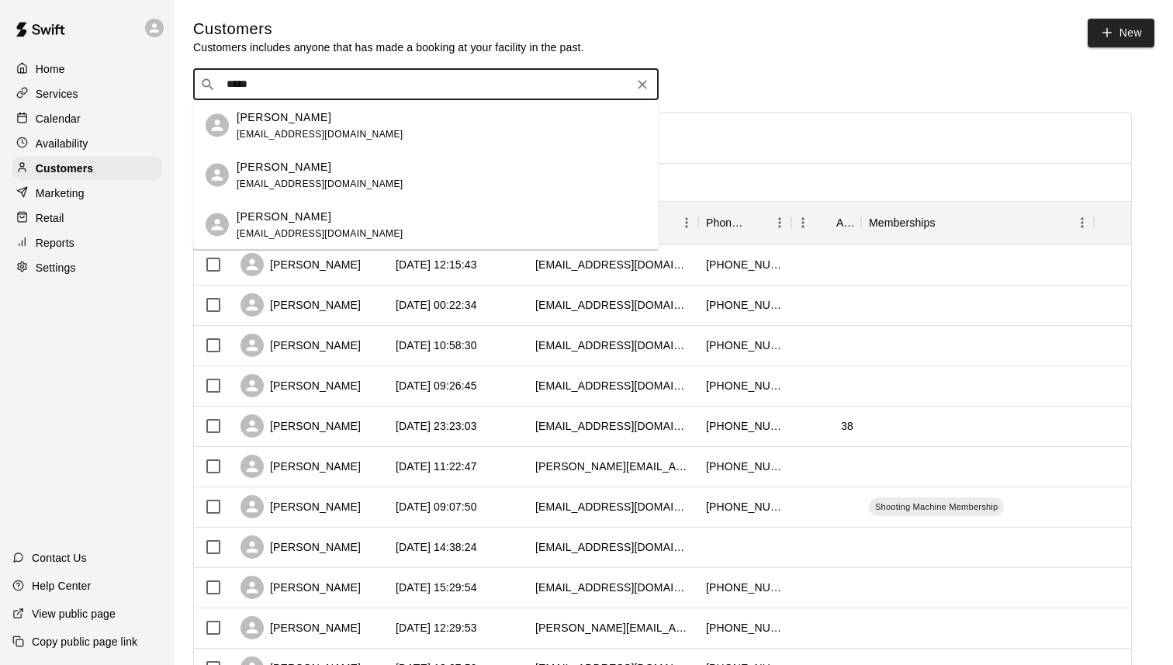
click at [338, 124] on div "[PERSON_NAME]" at bounding box center [320, 117] width 167 height 16
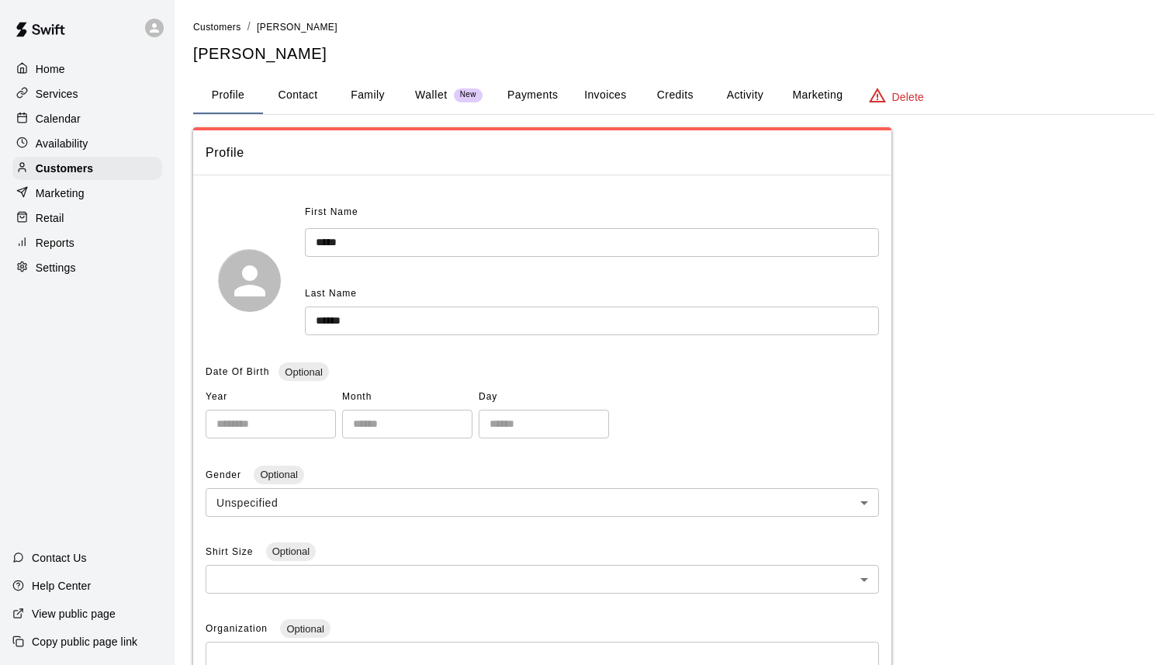
click at [517, 92] on button "Payments" at bounding box center [532, 95] width 75 height 37
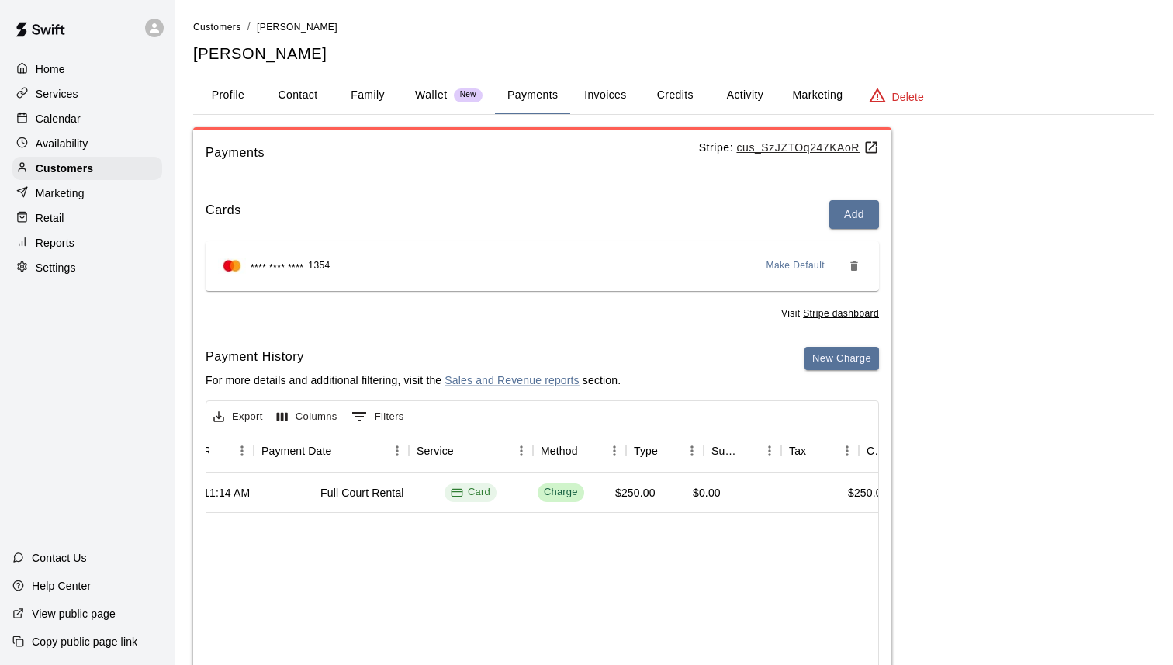
scroll to position [0, 126]
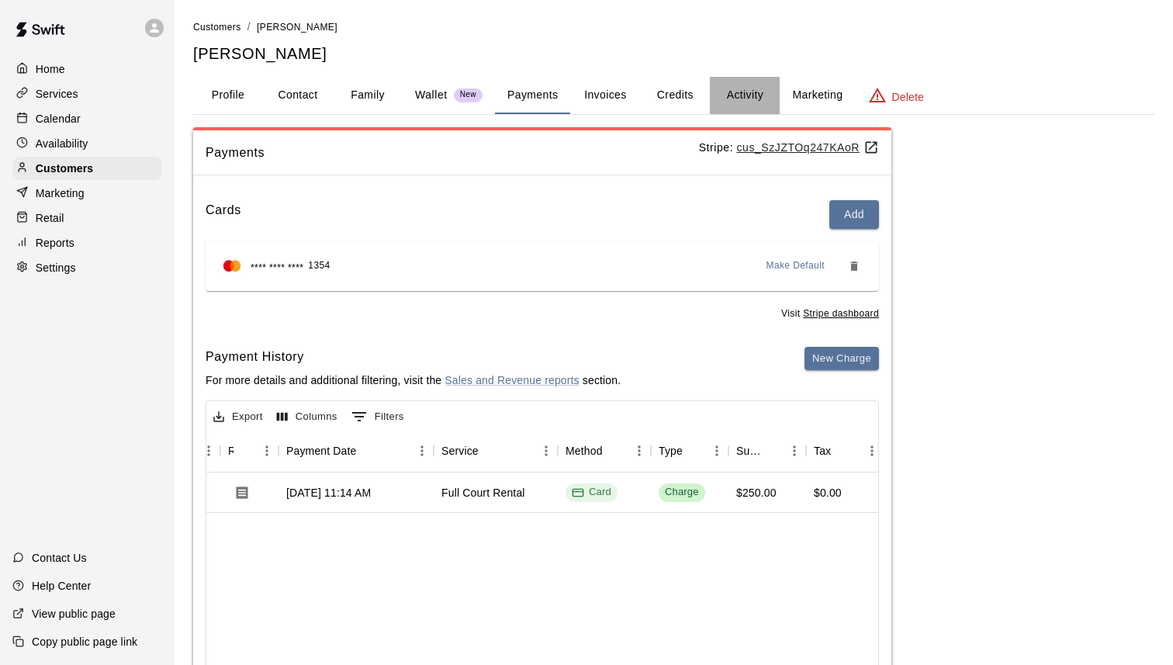
click at [746, 94] on button "Activity" at bounding box center [745, 95] width 70 height 37
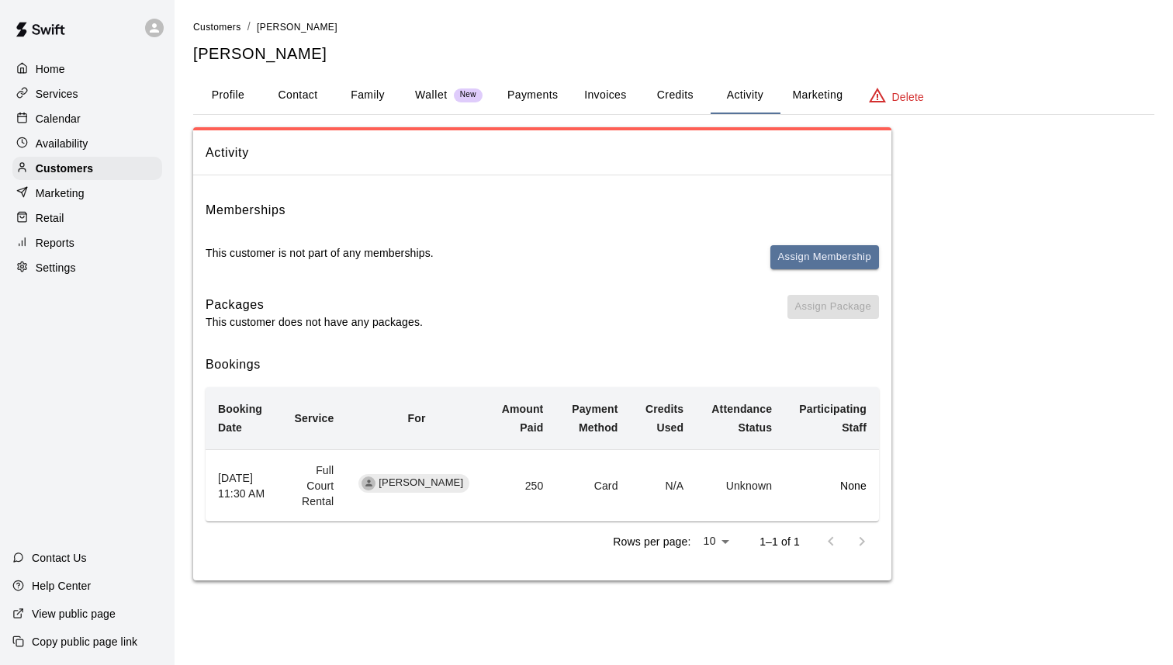
click at [451, 485] on span "[PERSON_NAME]" at bounding box center [420, 483] width 97 height 15
copy span "[PERSON_NAME]"
click at [491, 358] on h6 "Bookings" at bounding box center [542, 365] width 673 height 20
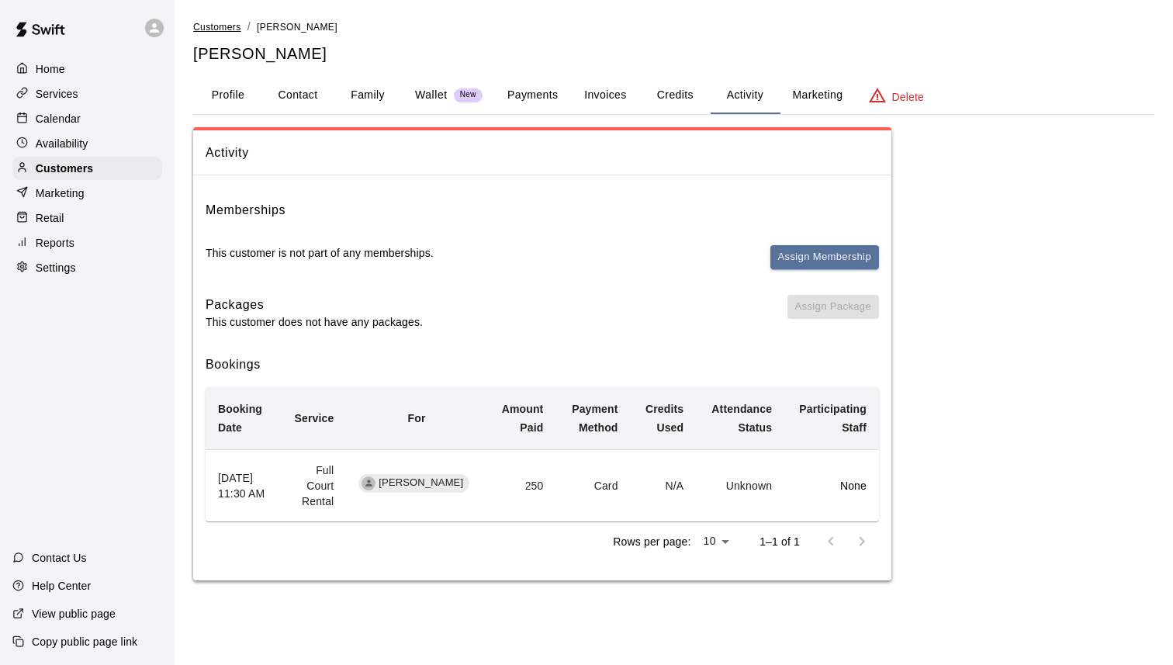
click at [229, 28] on span "Customers" at bounding box center [217, 27] width 48 height 11
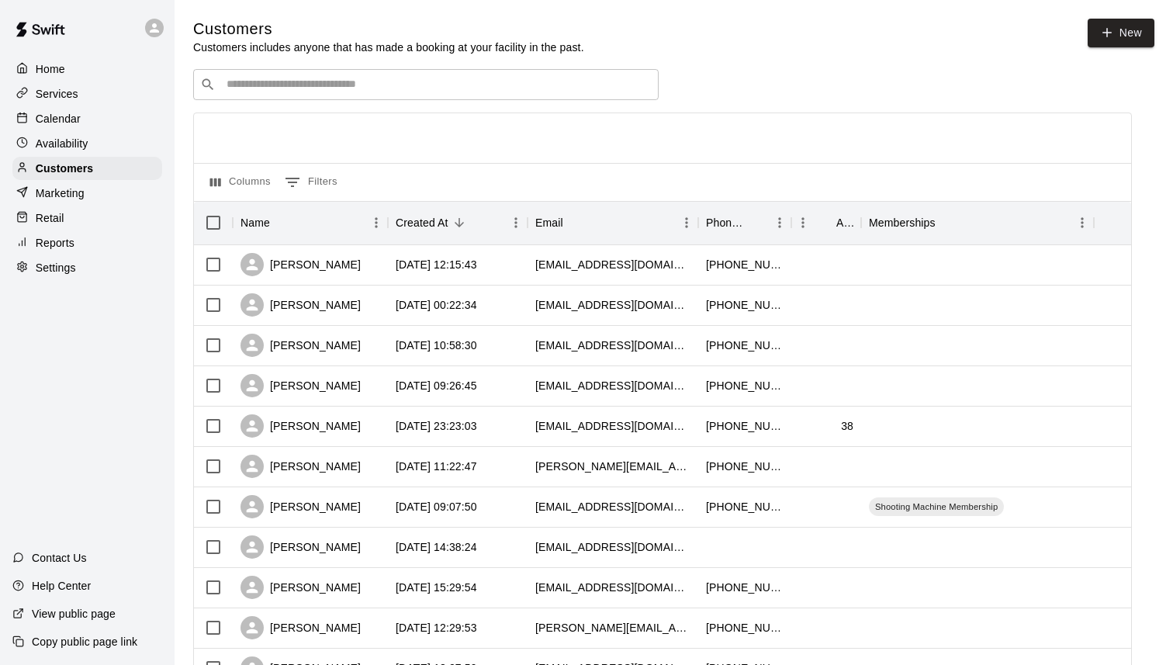
click at [258, 81] on input "Search customers by name or email" at bounding box center [437, 85] width 430 height 16
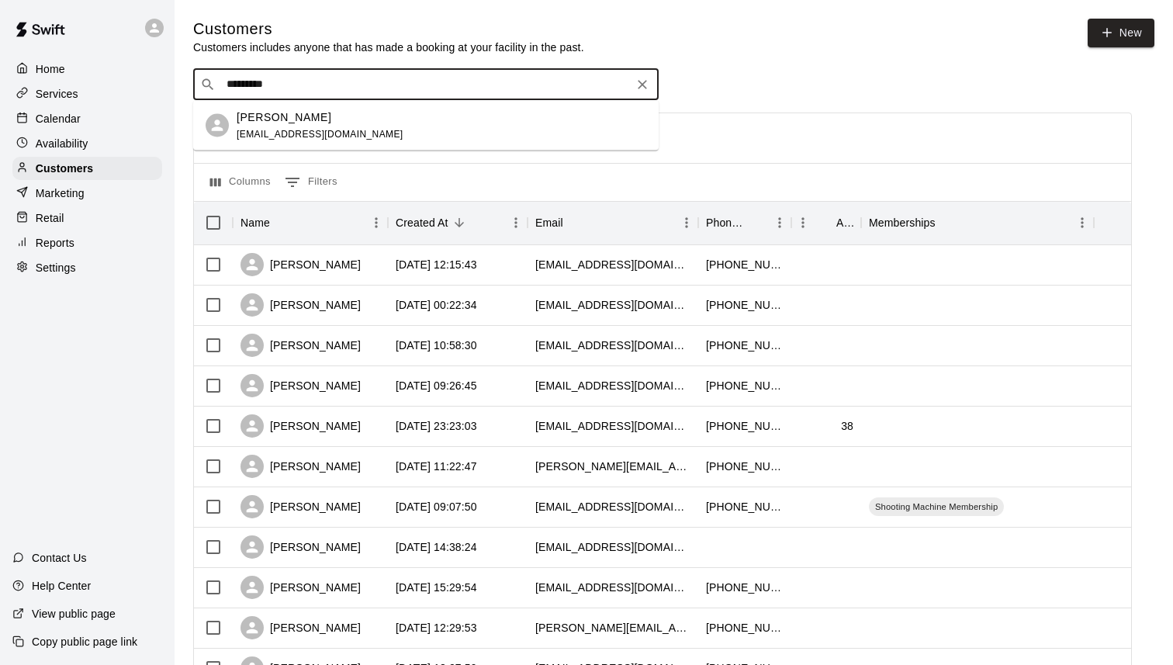
type input "**********"
click at [271, 126] on div "Brent Wong b.wong7@yahoo.com" at bounding box center [320, 125] width 167 height 33
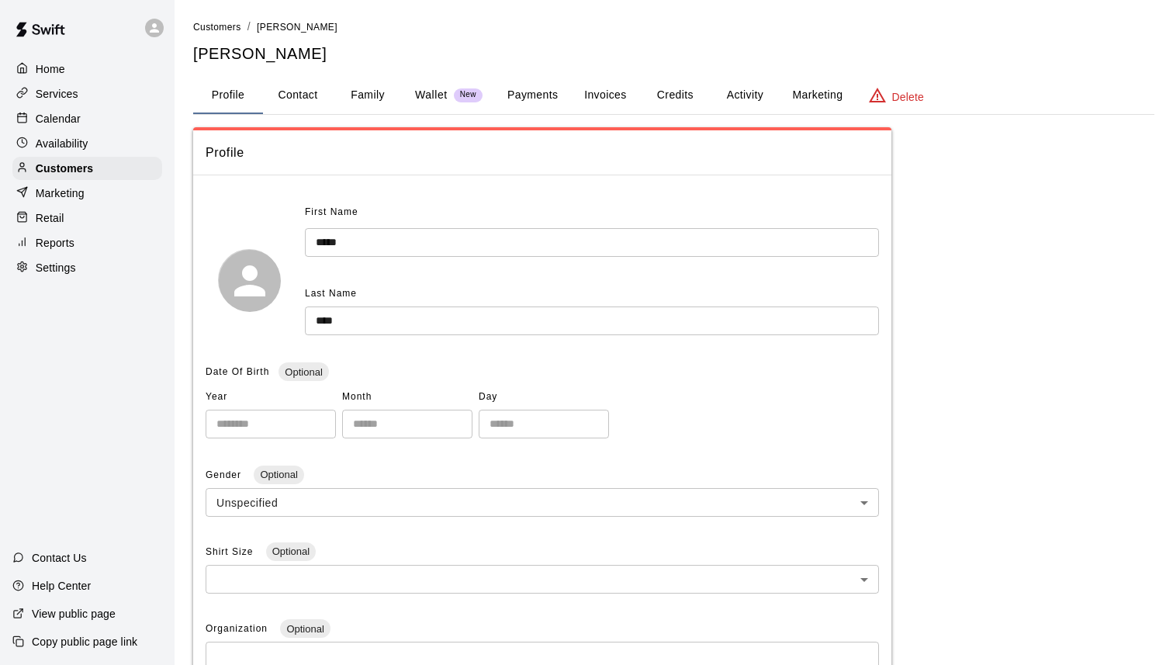
click at [549, 95] on button "Payments" at bounding box center [532, 95] width 75 height 37
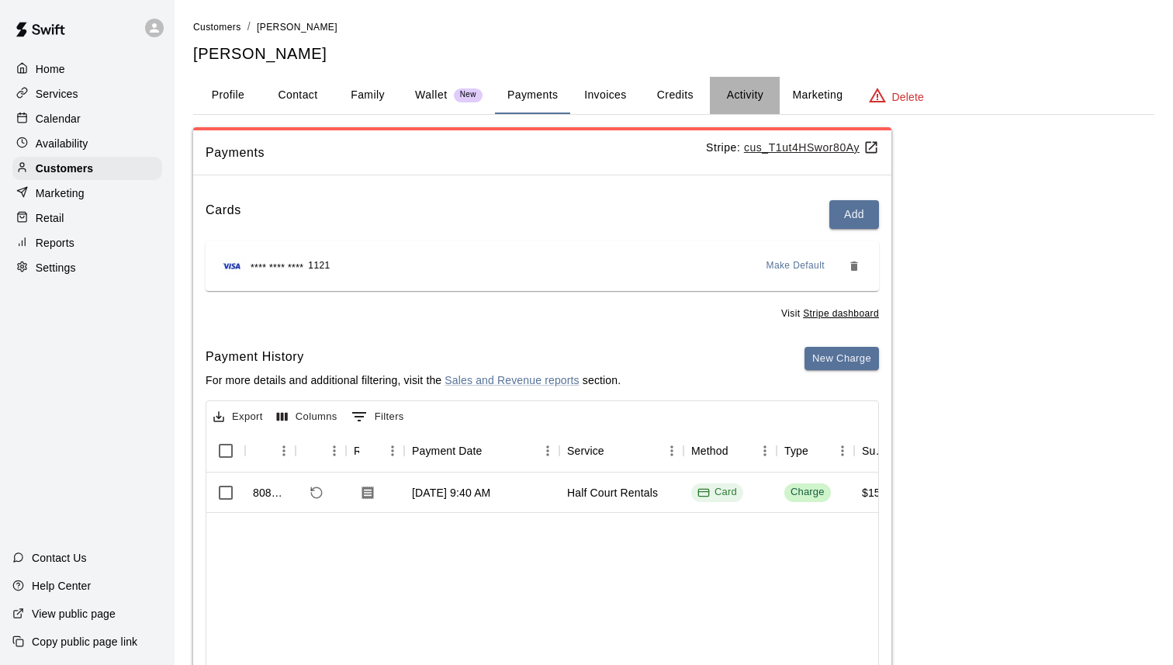
click at [741, 92] on button "Activity" at bounding box center [745, 95] width 70 height 37
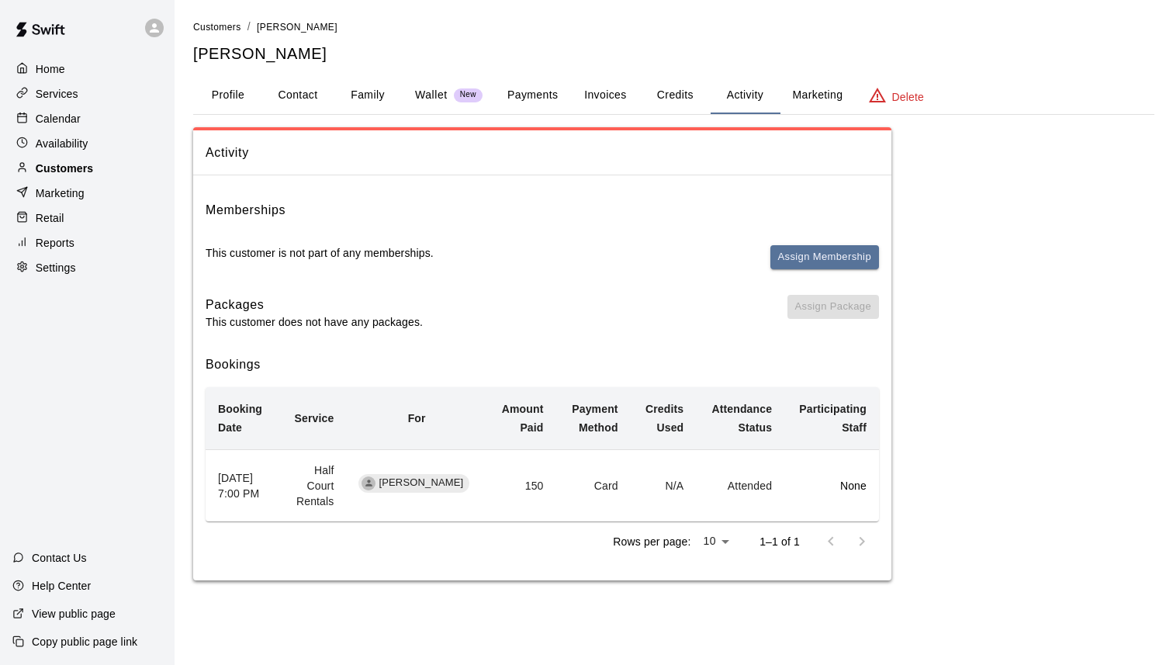
click at [86, 164] on p "Customers" at bounding box center [64, 169] width 57 height 16
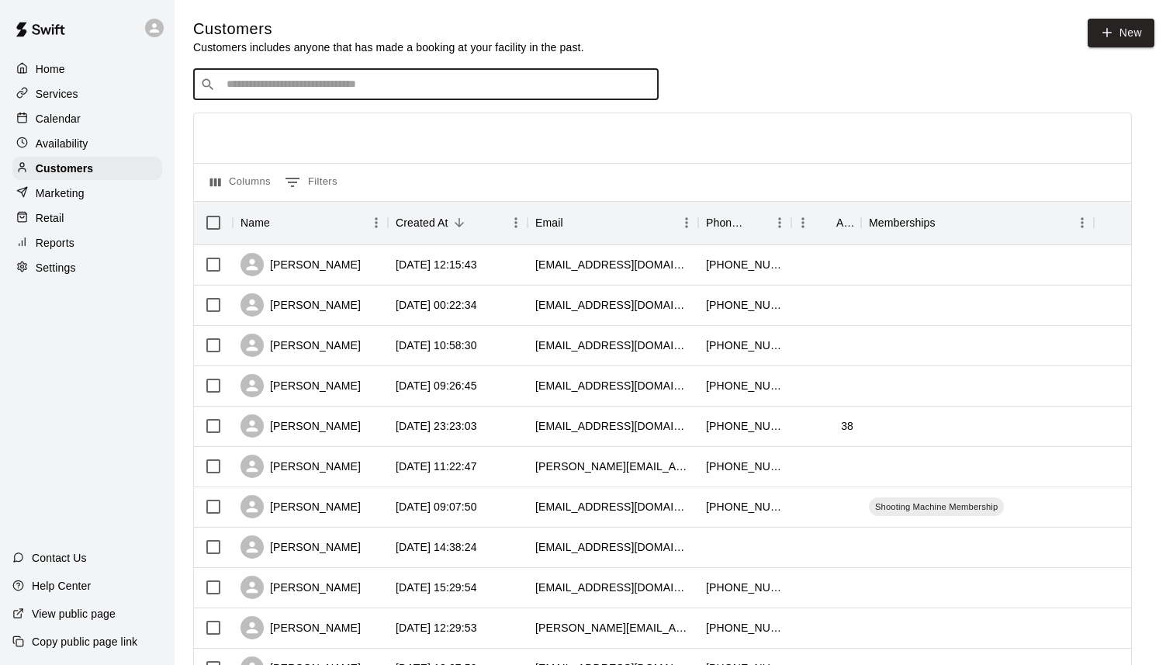
click at [323, 84] on input "Search customers by name or email" at bounding box center [437, 85] width 430 height 16
paste input "**********"
type input "**********"
click at [360, 129] on div "Andrew Stanitsa andrew4242@yahoo.com" at bounding box center [442, 125] width 410 height 33
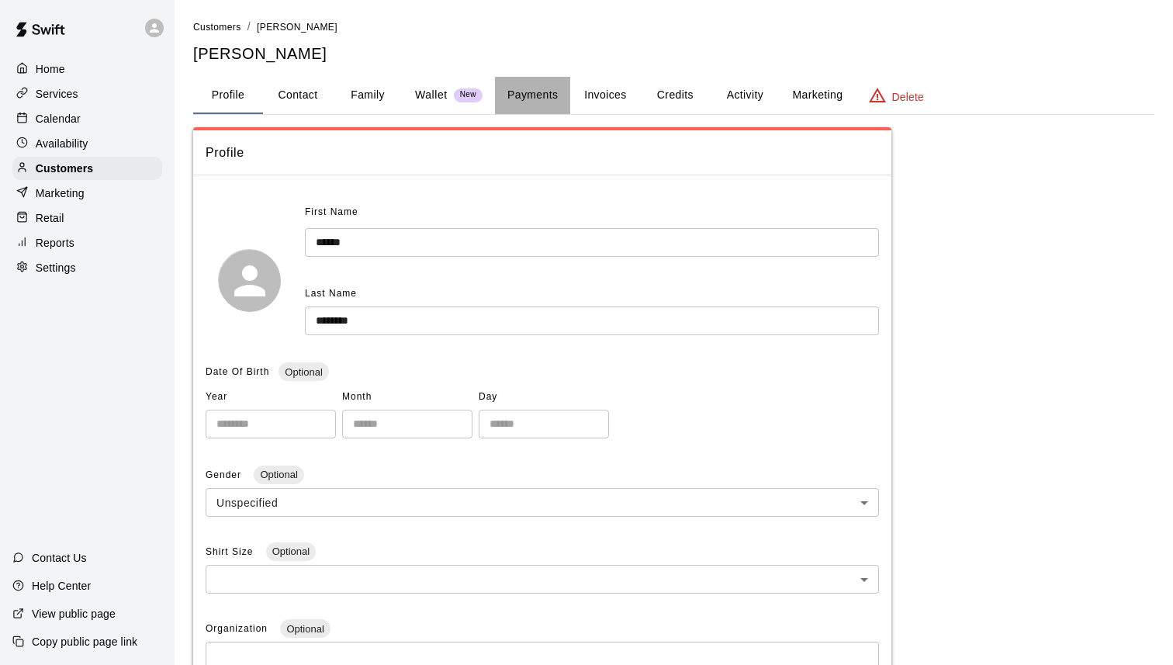
click at [543, 95] on button "Payments" at bounding box center [532, 95] width 75 height 37
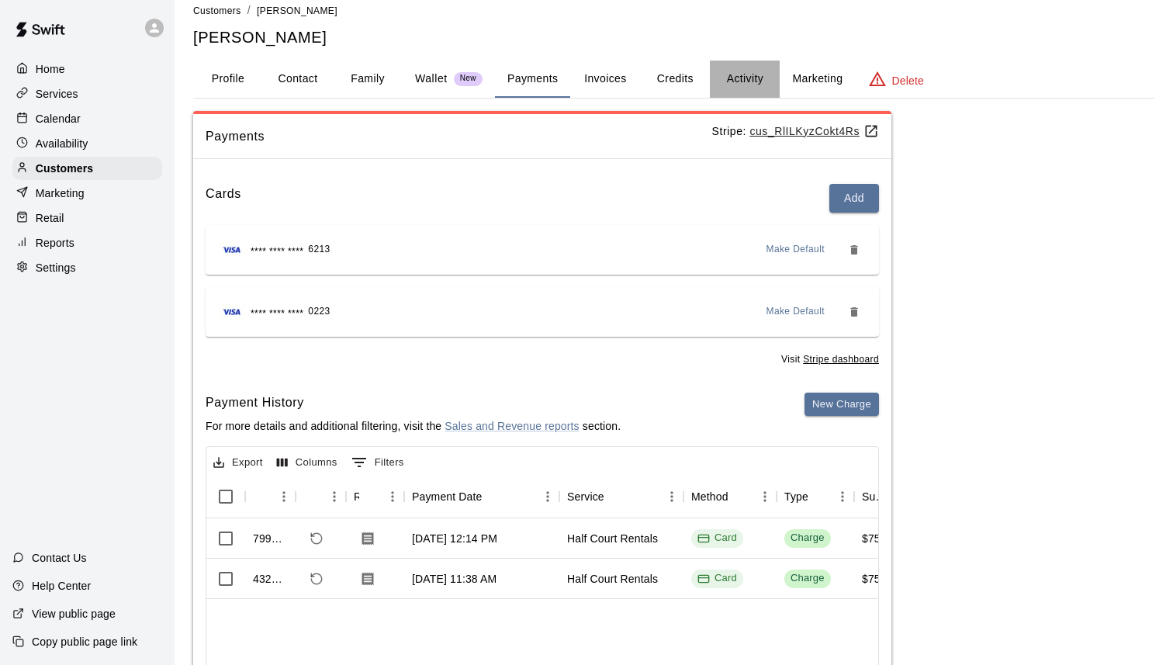
click at [732, 84] on button "Activity" at bounding box center [745, 79] width 70 height 37
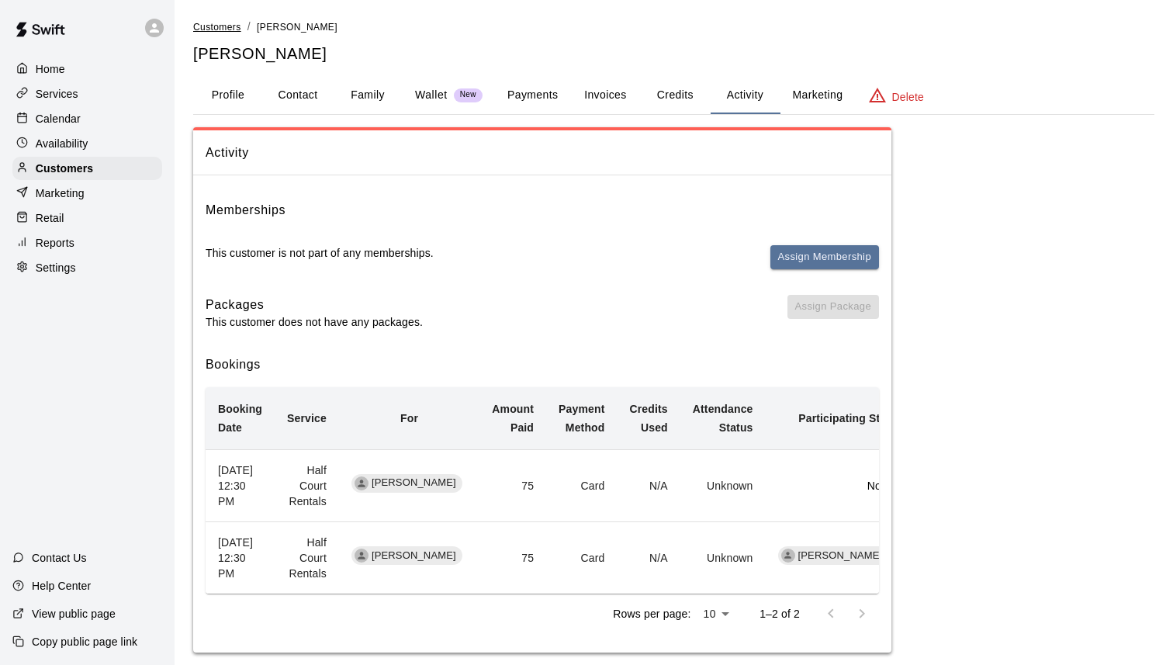
click at [225, 27] on span "Customers" at bounding box center [217, 27] width 48 height 11
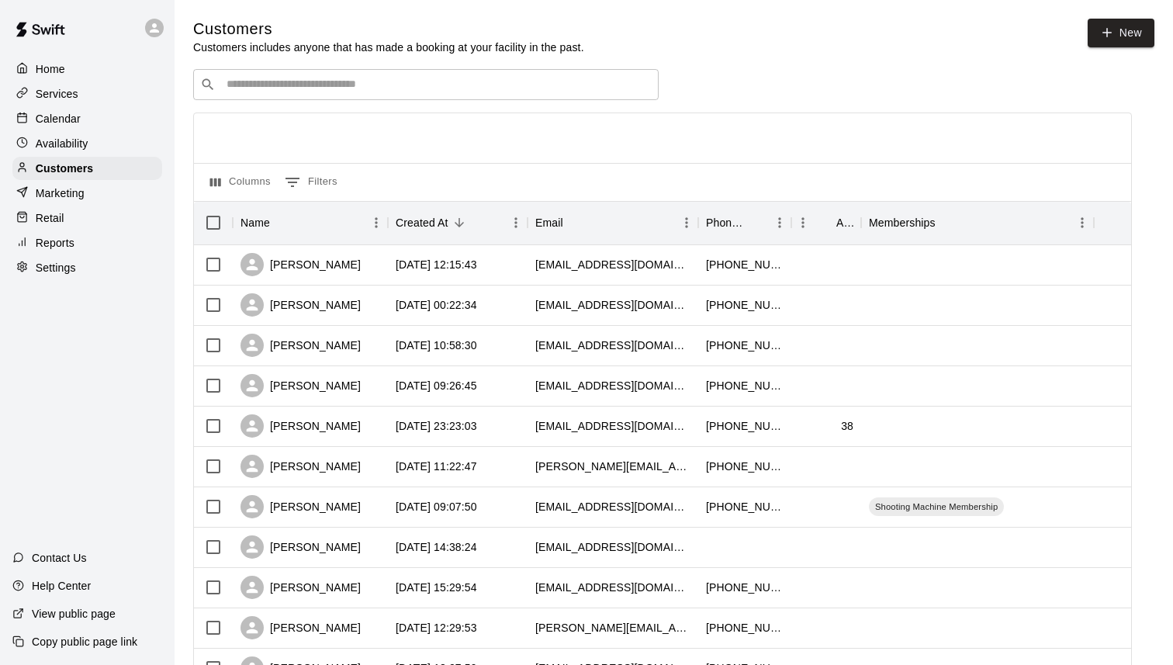
click at [336, 73] on div "​ ​" at bounding box center [425, 84] width 465 height 31
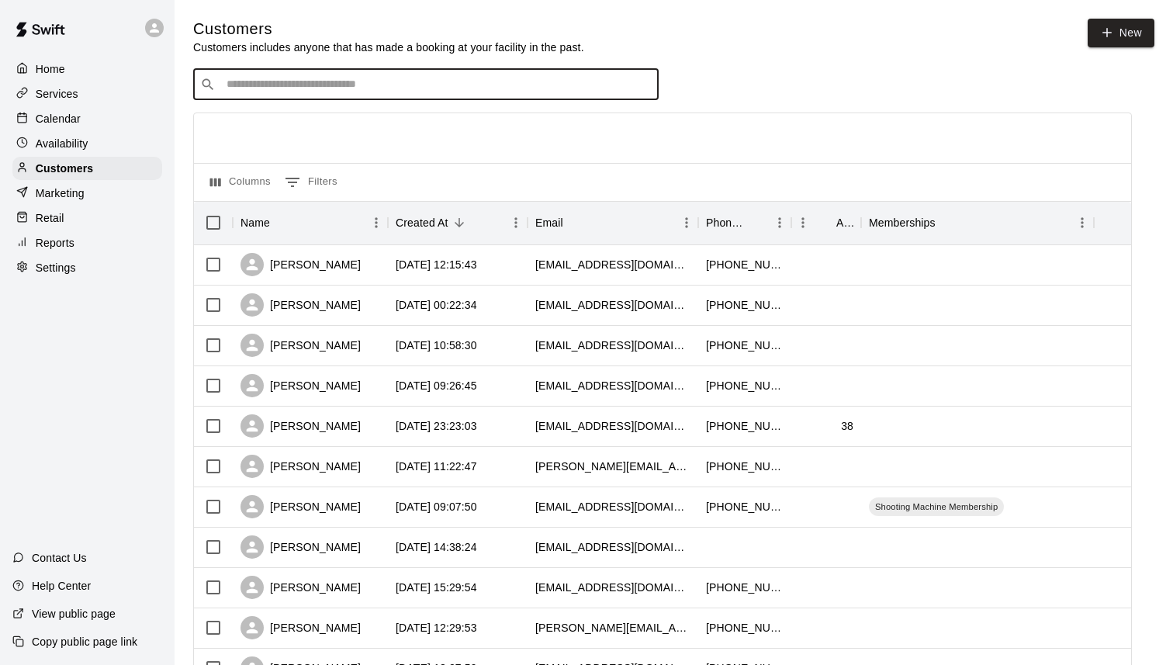
paste input "**********"
type input "**********"
click at [333, 128] on span "donyang79@gmail.com" at bounding box center [320, 133] width 167 height 11
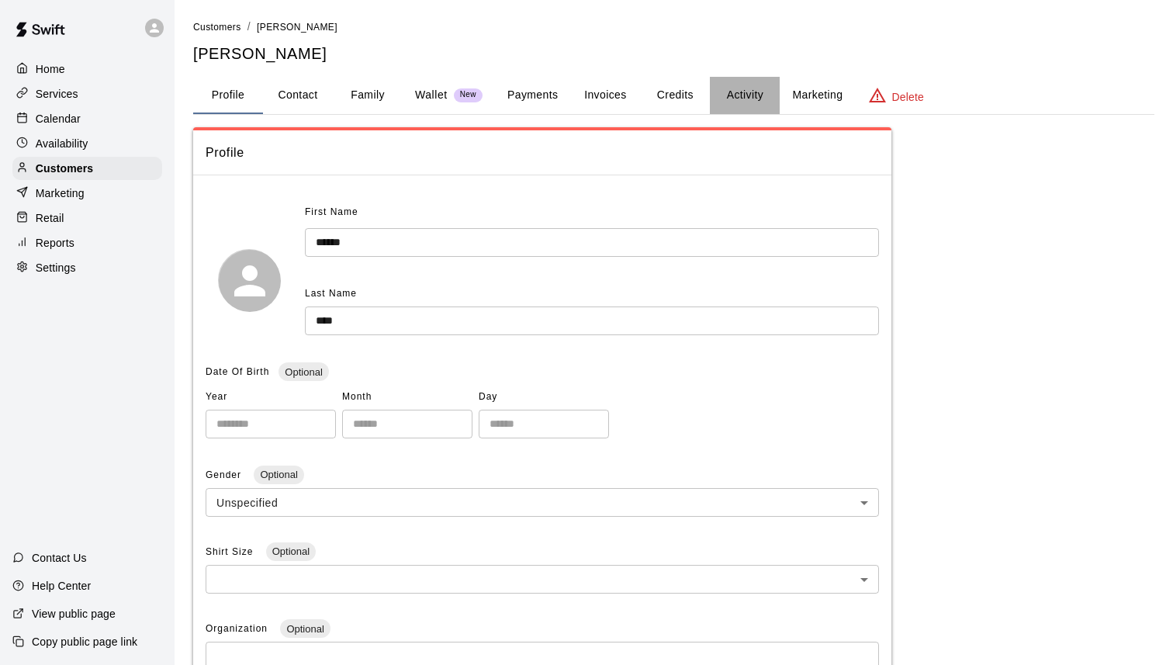
click at [739, 91] on button "Activity" at bounding box center [745, 95] width 70 height 37
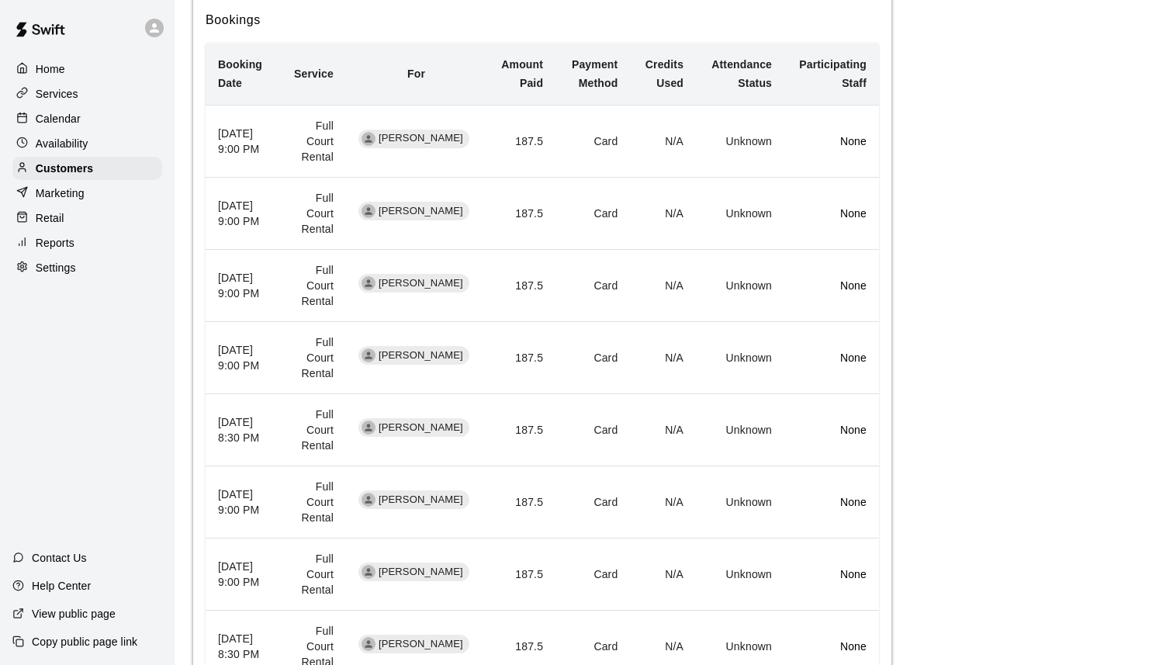
scroll to position [346, 0]
click at [525, 351] on td "187.5" at bounding box center [520, 356] width 69 height 72
copy td "187.5"
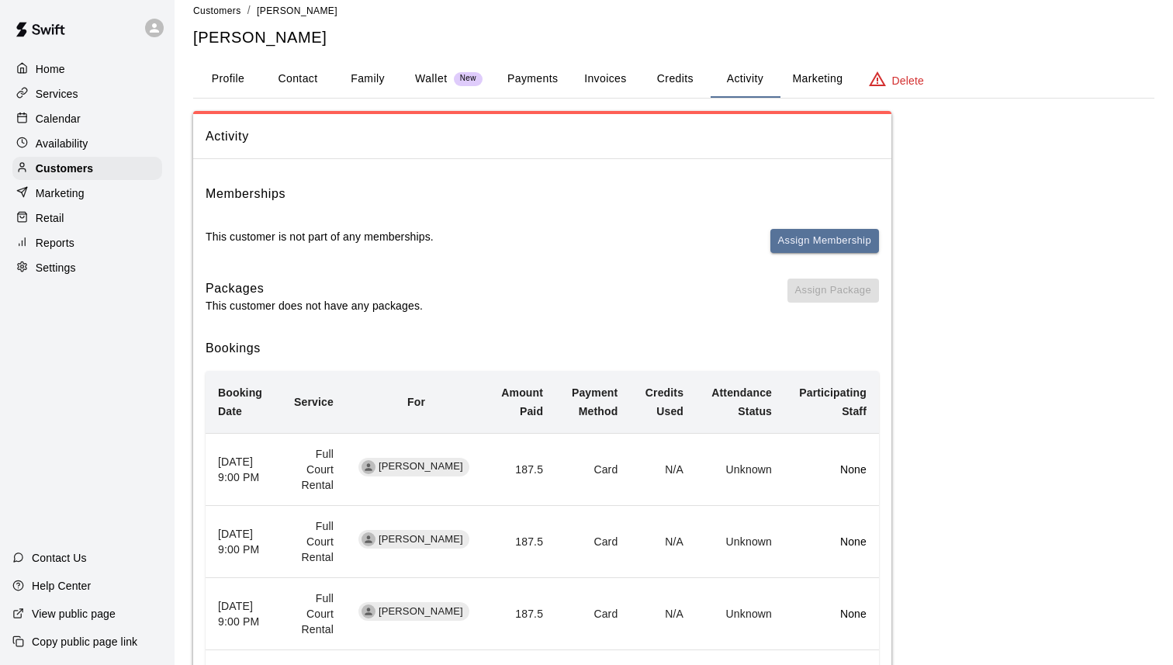
scroll to position [0, 0]
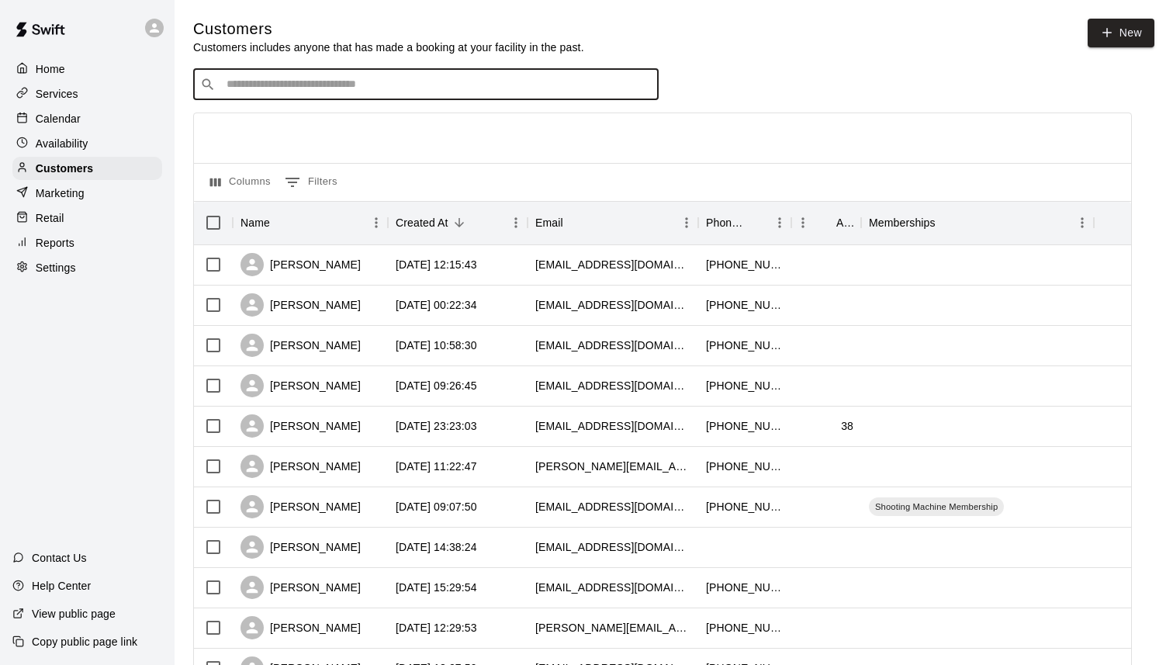
click at [447, 88] on input "Search customers by name or email" at bounding box center [437, 85] width 430 height 16
paste input "******"
type input "******"
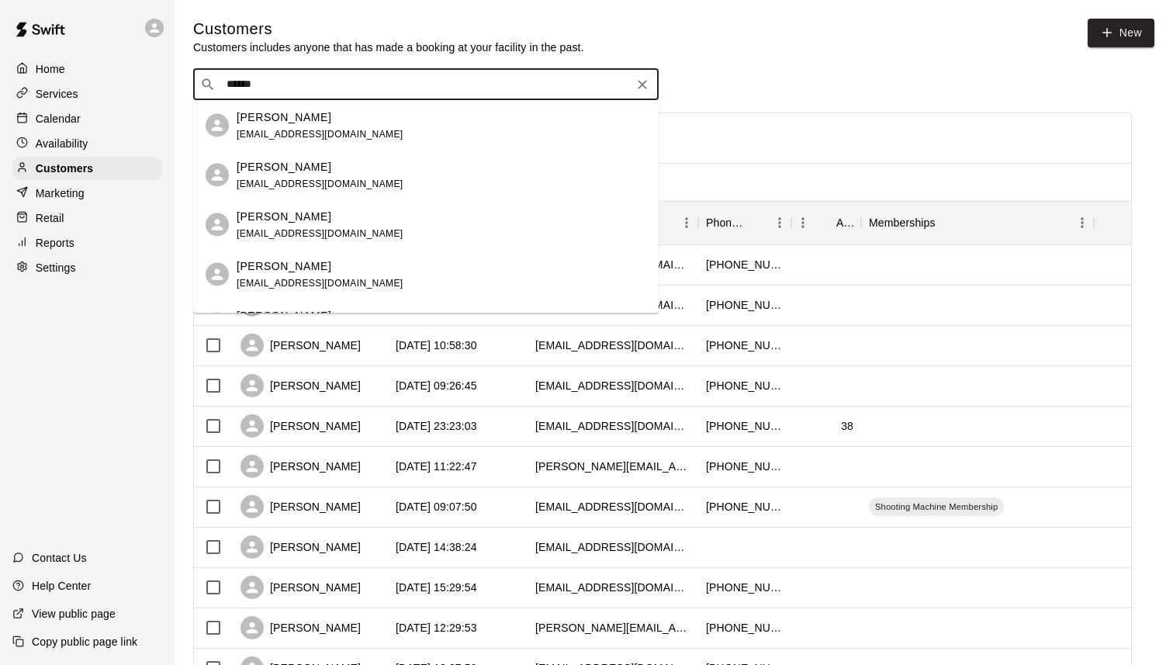
click at [421, 88] on input "******" at bounding box center [425, 85] width 407 height 16
click at [403, 164] on div "Nick P adobokid52@gmail.com" at bounding box center [442, 174] width 410 height 33
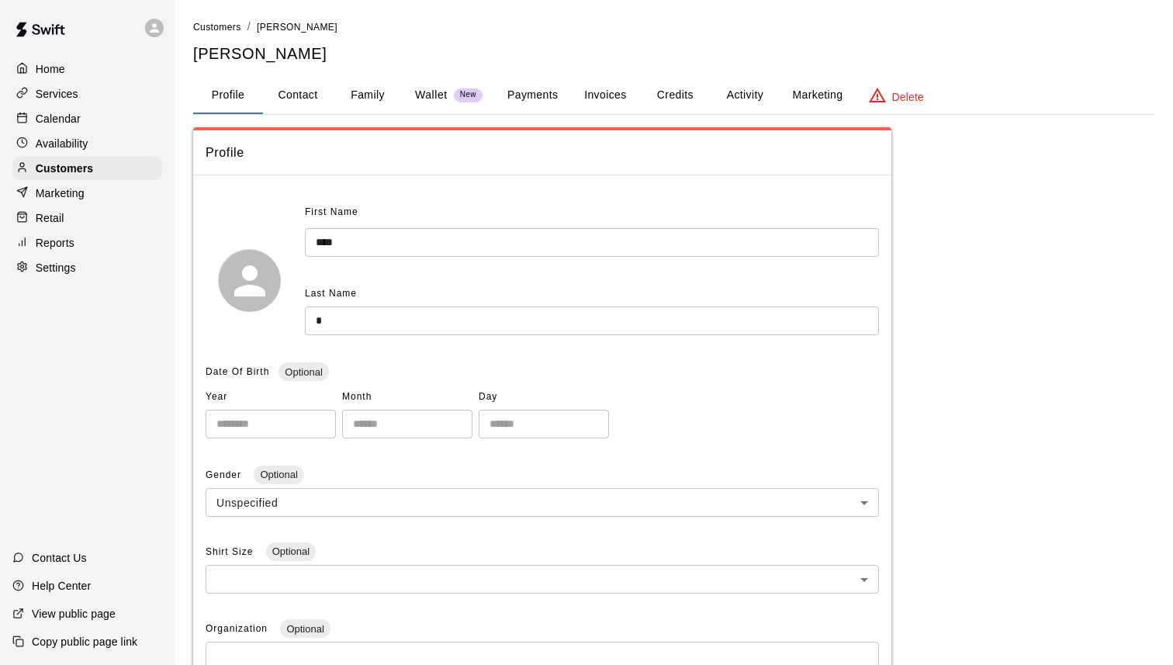
click at [535, 98] on button "Payments" at bounding box center [532, 95] width 75 height 37
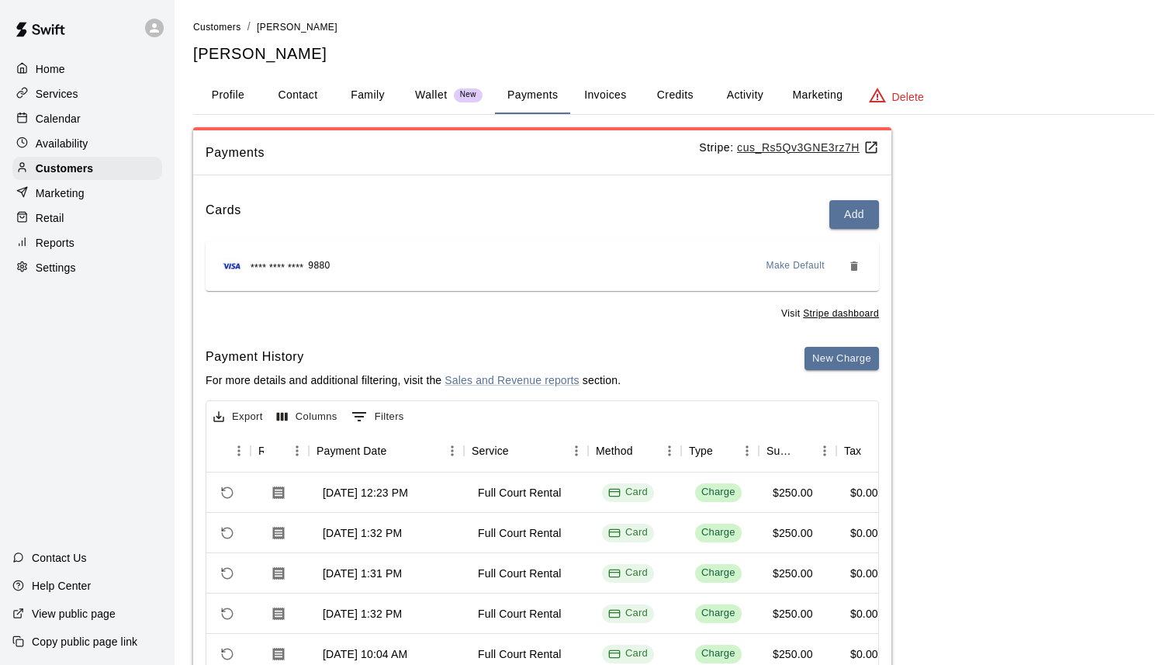
scroll to position [0, 81]
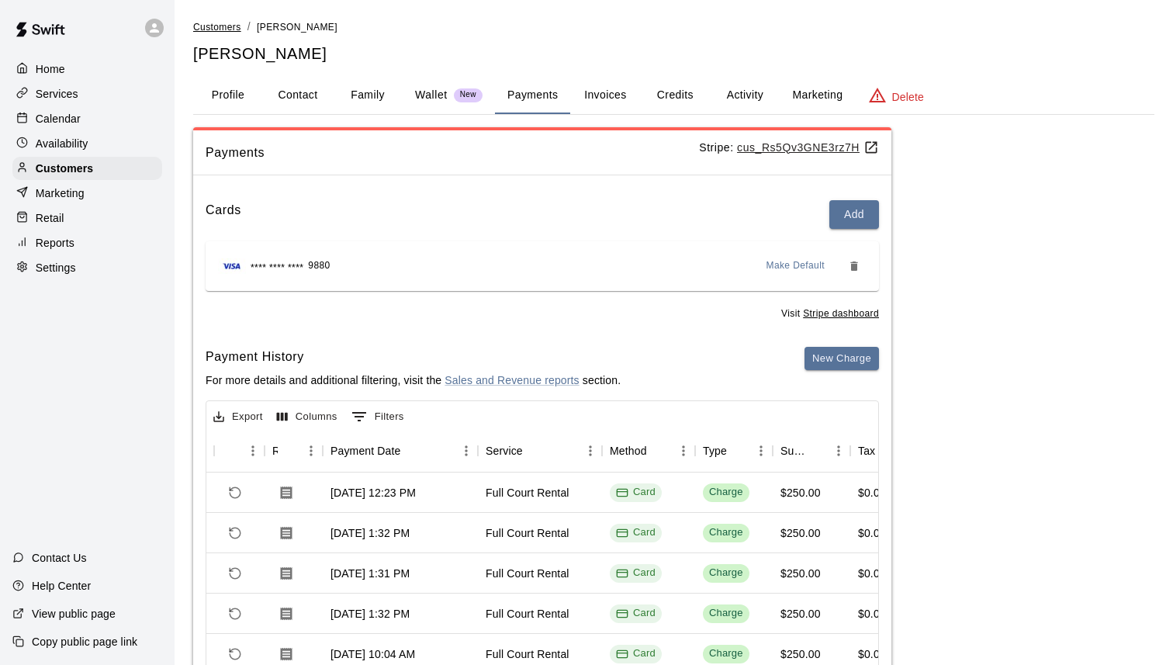
click at [232, 28] on span "Customers" at bounding box center [217, 27] width 48 height 11
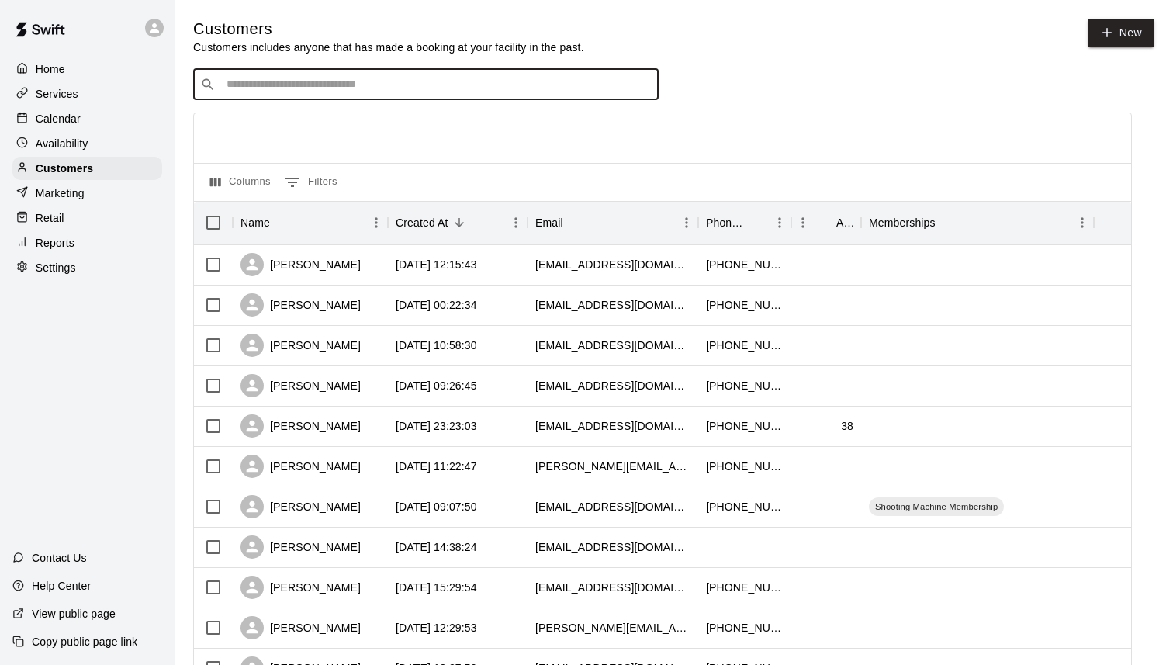
click at [434, 87] on input "Search customers by name or email" at bounding box center [437, 85] width 430 height 16
type input "**********"
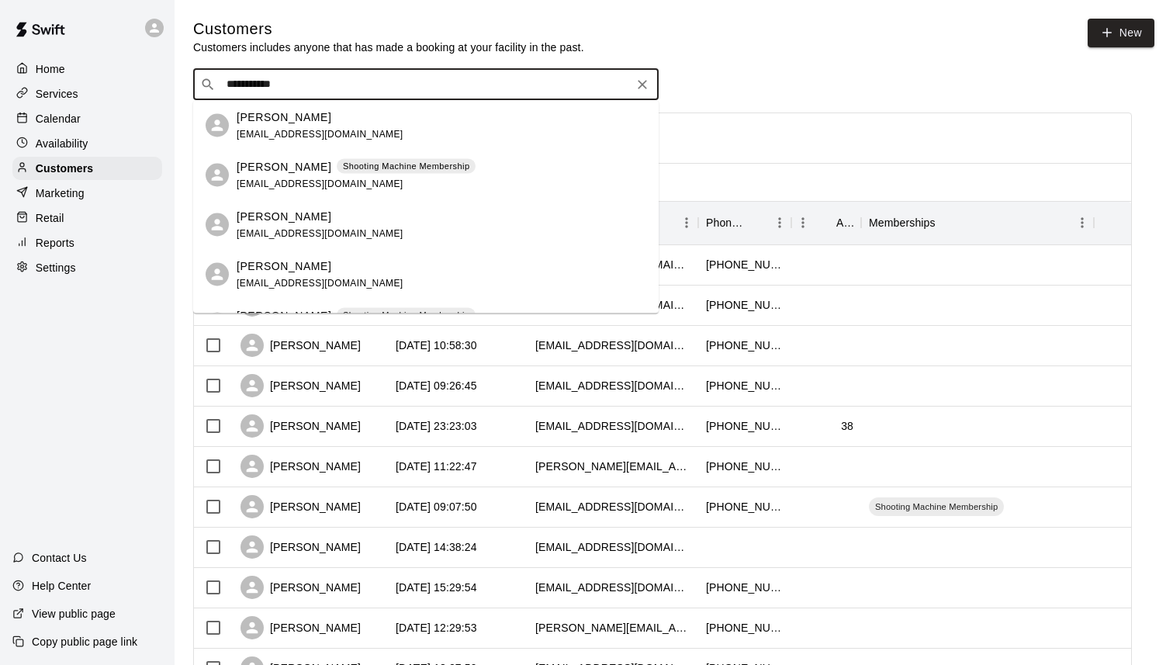
click at [347, 226] on div "Donald Yang donyang79@gmail.com" at bounding box center [442, 224] width 410 height 33
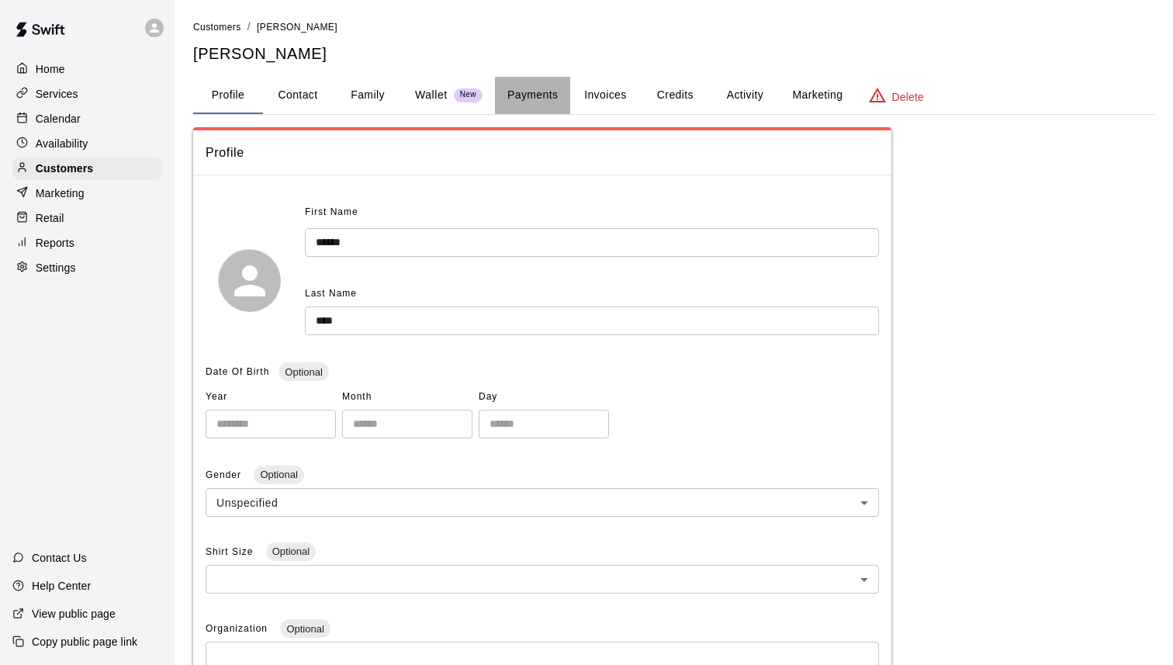
click at [527, 94] on button "Payments" at bounding box center [532, 95] width 75 height 37
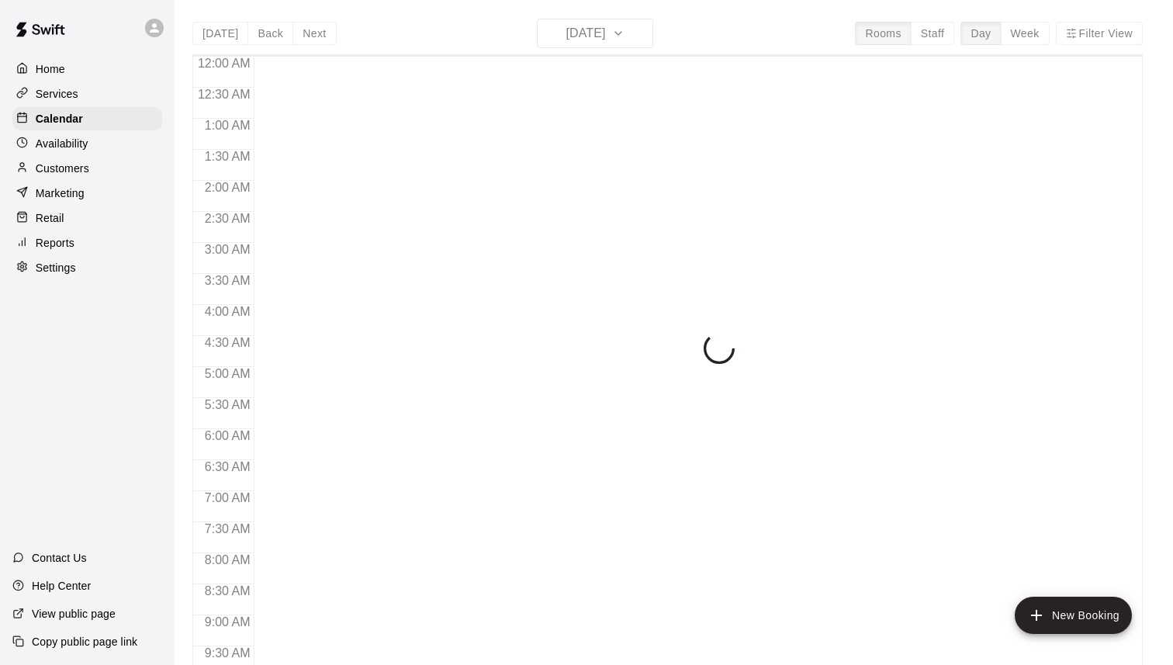
scroll to position [769, 0]
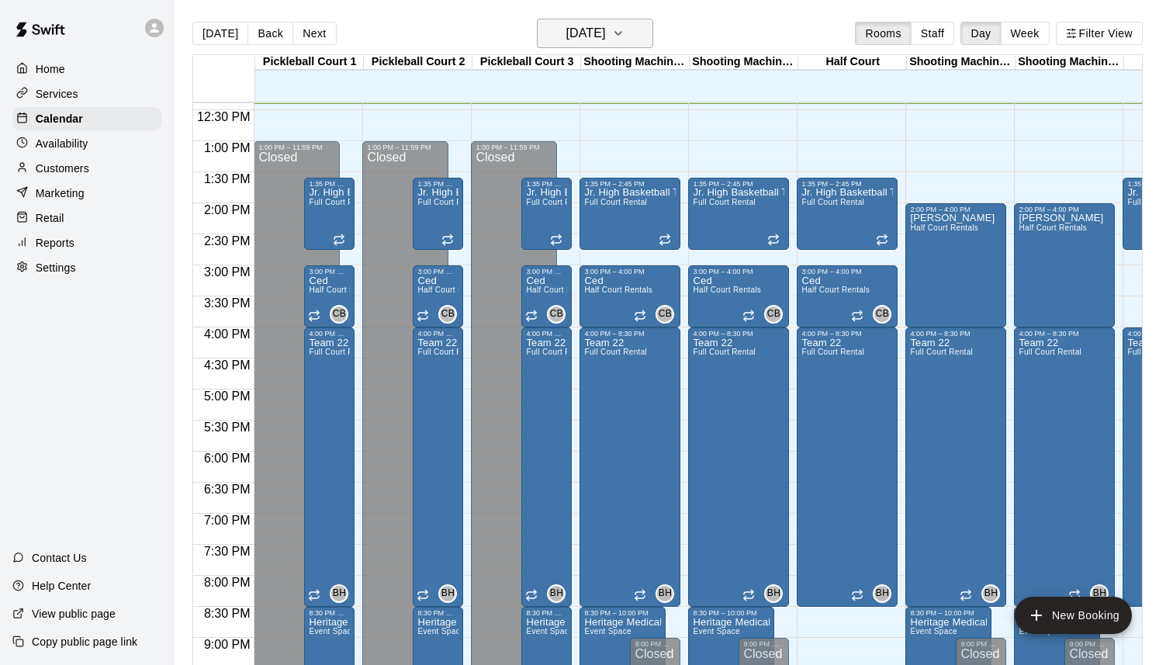
click at [625, 35] on icon "button" at bounding box center [618, 33] width 12 height 19
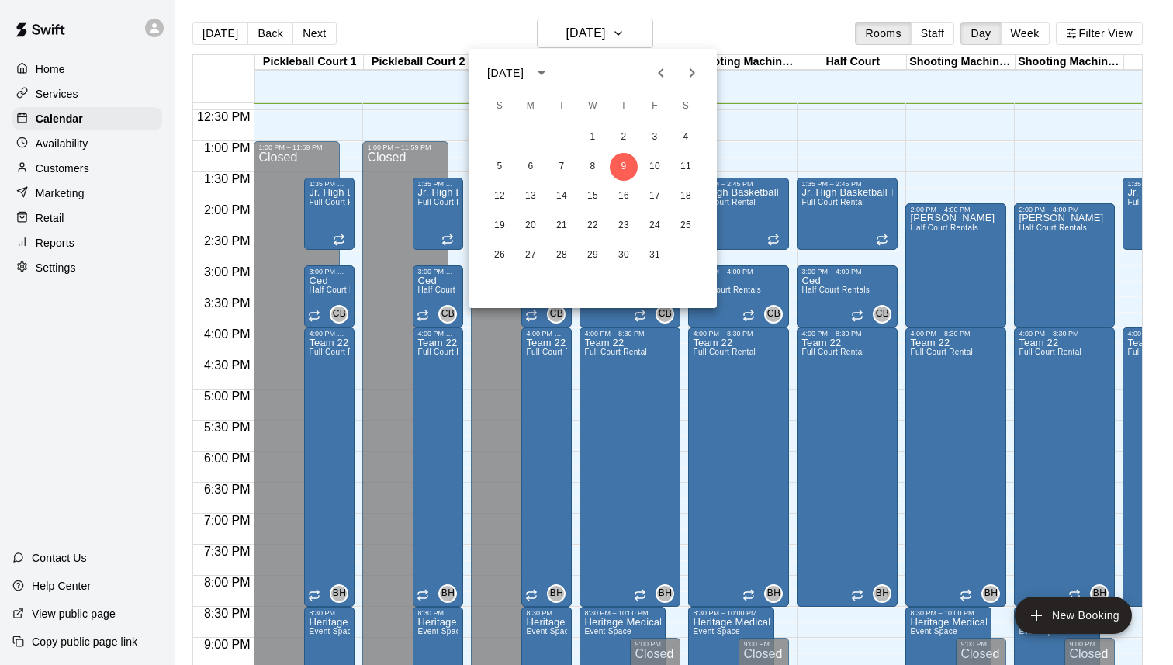
click at [689, 77] on icon "Next month" at bounding box center [692, 73] width 19 height 19
click at [689, 167] on button "8" at bounding box center [686, 167] width 28 height 28
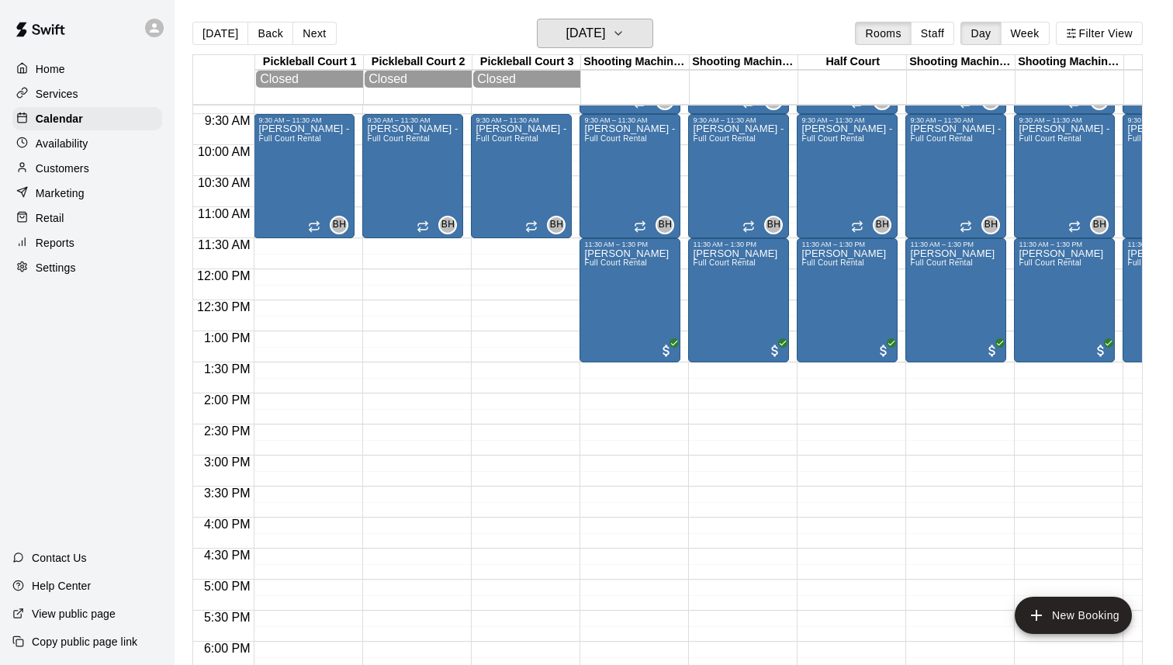
scroll to position [386, 0]
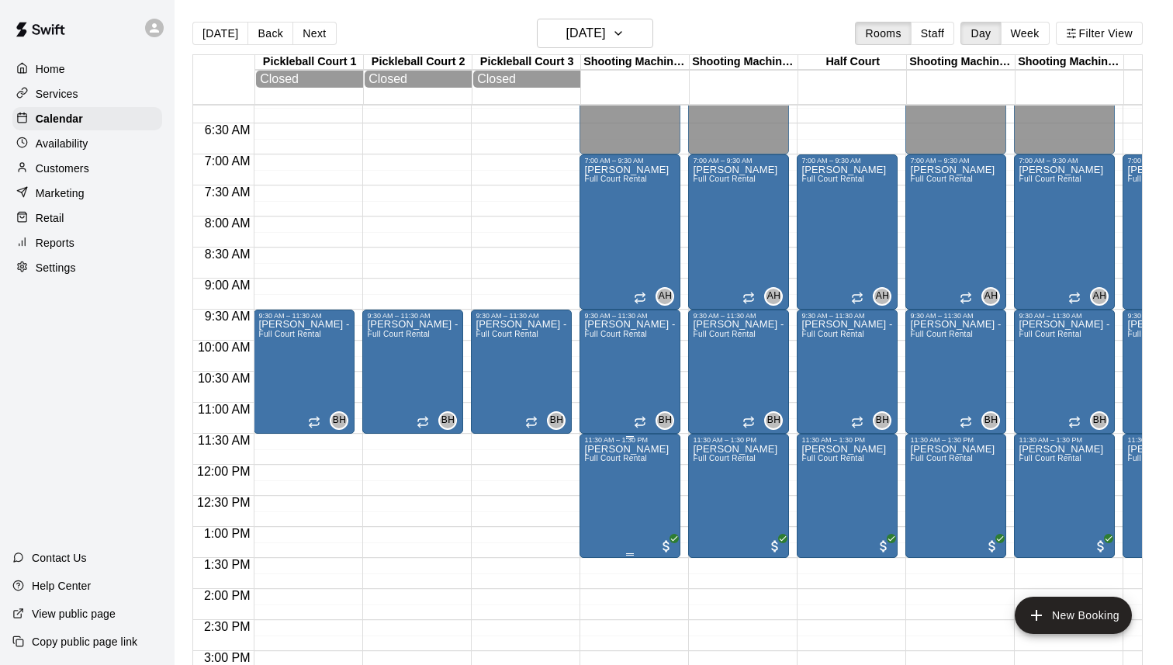
click at [600, 463] on icon "edit" at bounding box center [601, 461] width 14 height 14
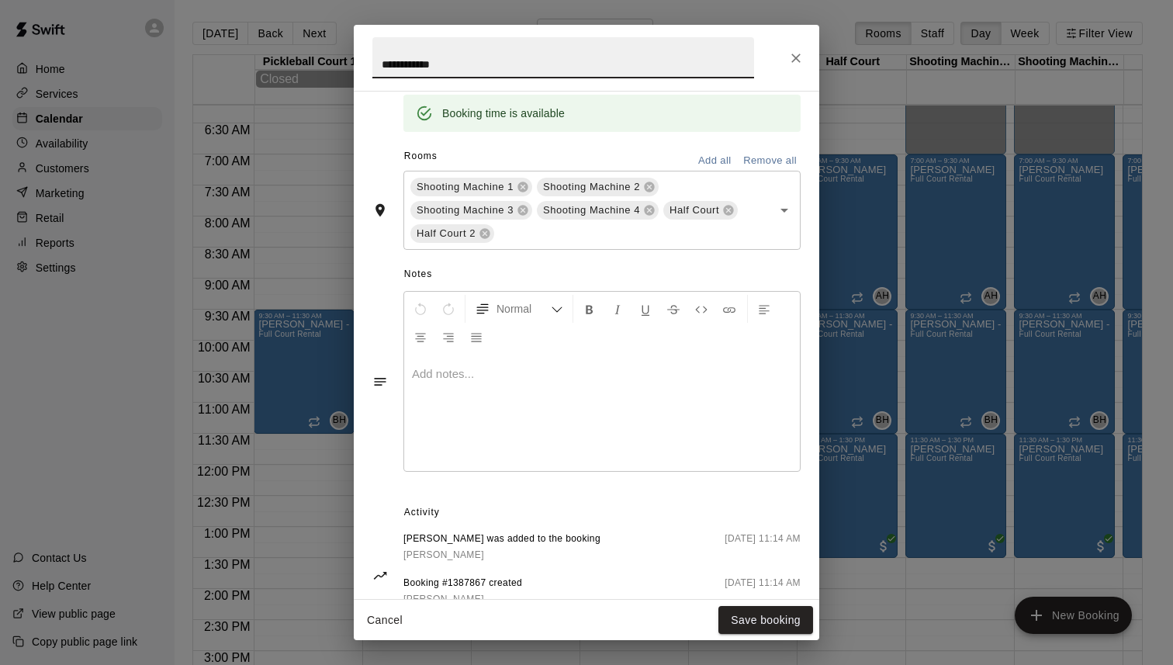
scroll to position [365, 0]
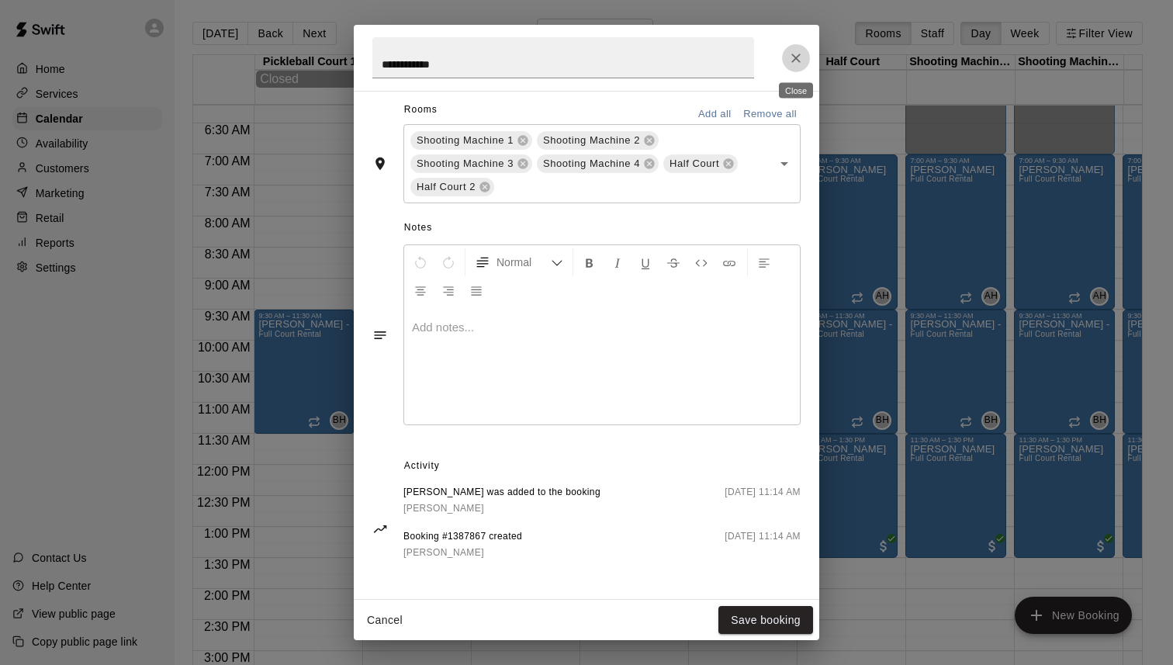
click at [791, 49] on button "Close" at bounding box center [796, 58] width 28 height 28
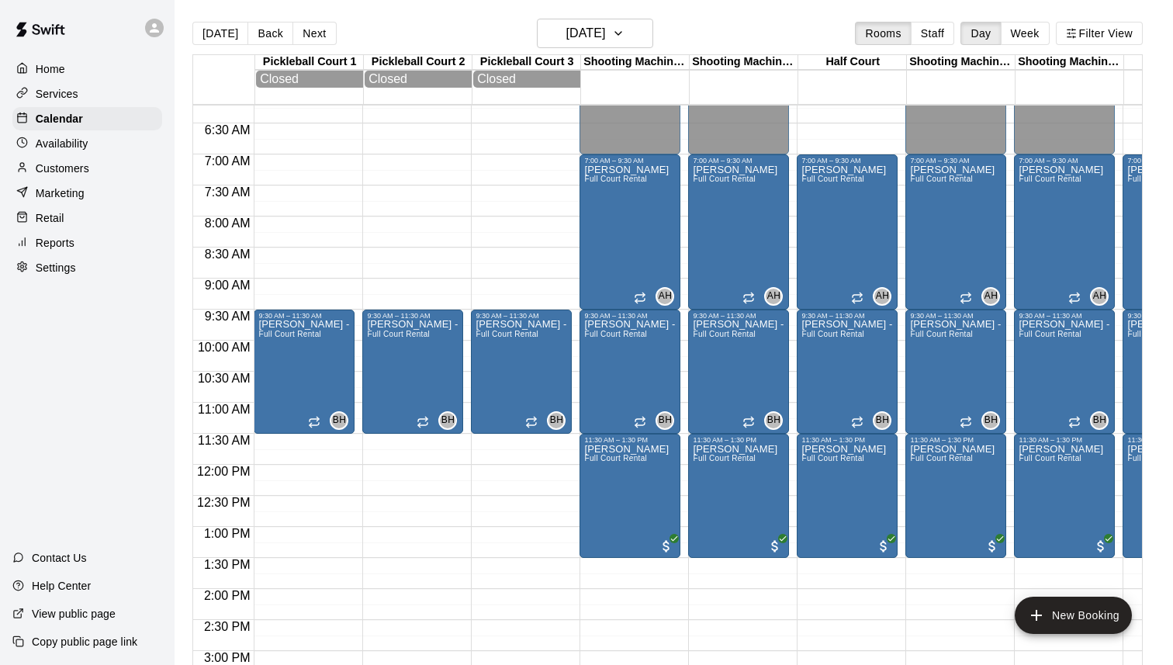
click at [656, 42] on div "Today Back Next Saturday Nov 08 Rooms Staff Day Week Filter View" at bounding box center [667, 37] width 950 height 36
click at [652, 34] on button "Saturday Nov 08" at bounding box center [595, 33] width 116 height 29
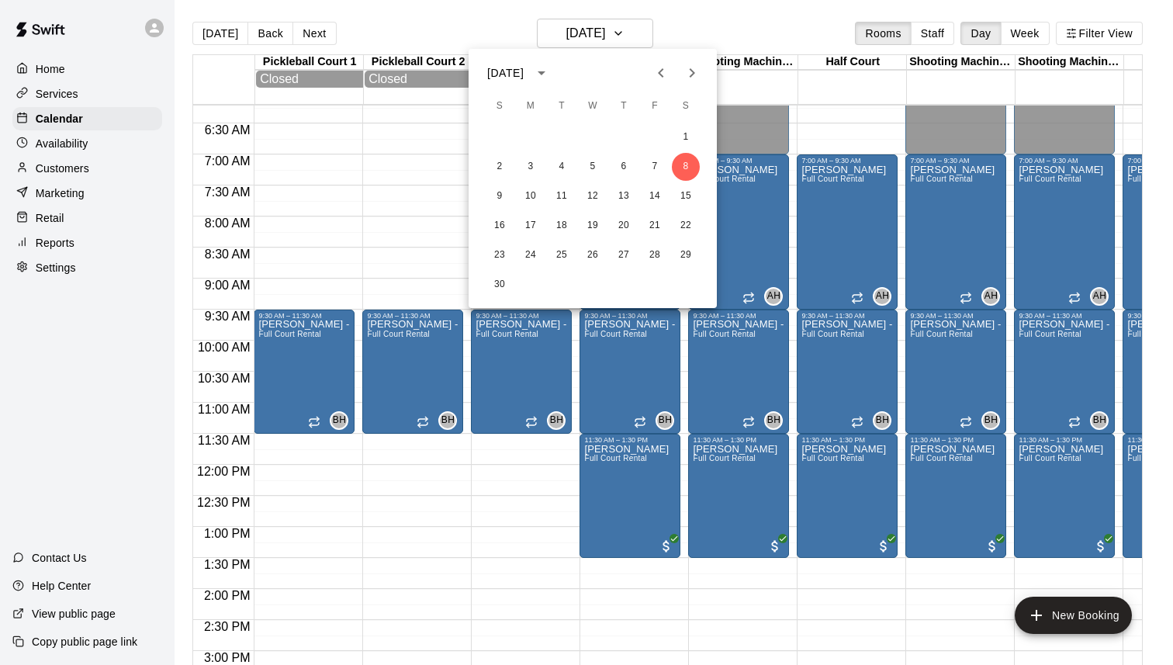
click at [656, 47] on div at bounding box center [586, 332] width 1173 height 665
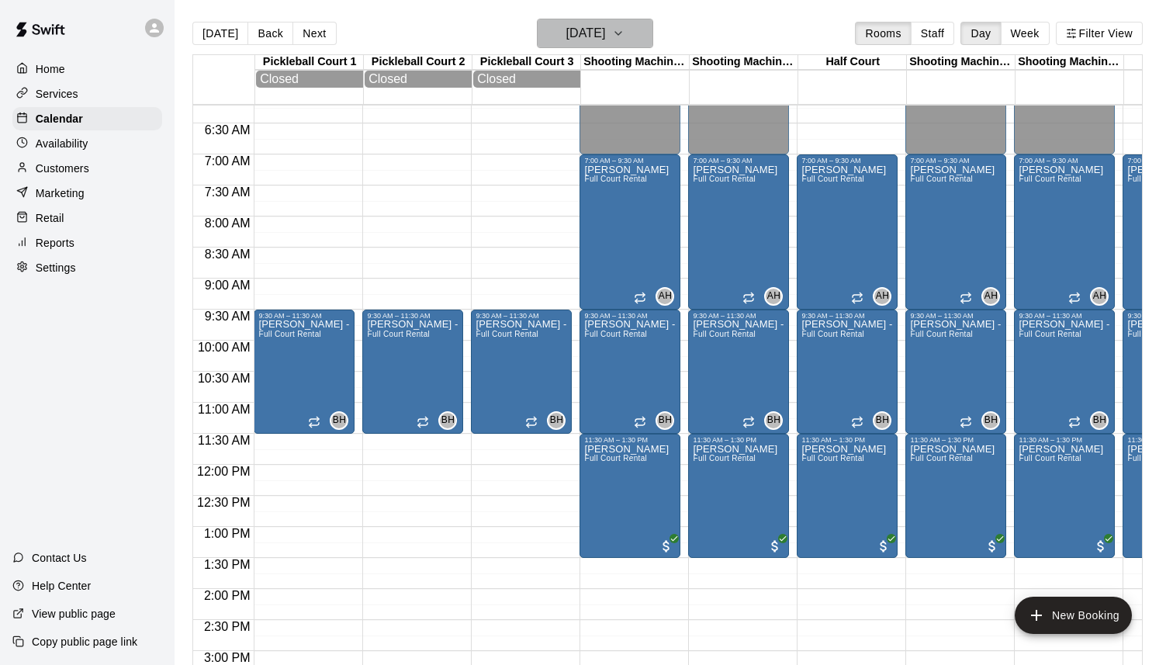
click at [650, 43] on button "Saturday Nov 08" at bounding box center [595, 33] width 116 height 29
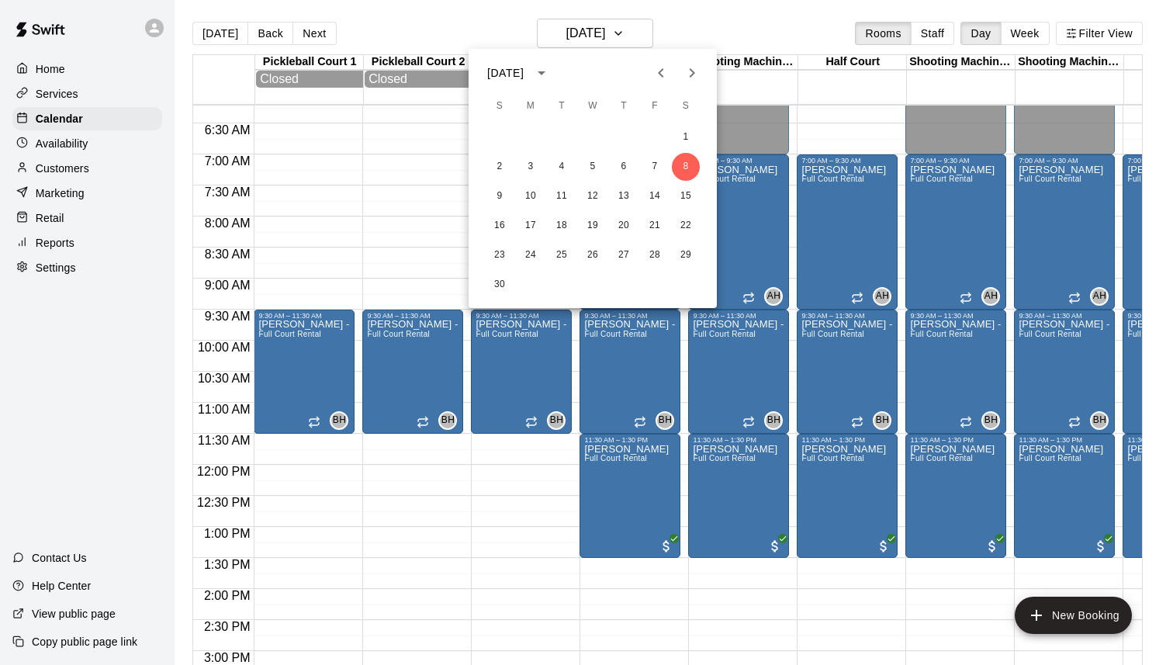
click at [656, 71] on icon "Previous month" at bounding box center [661, 73] width 19 height 19
click at [682, 191] on button "20" at bounding box center [686, 196] width 28 height 28
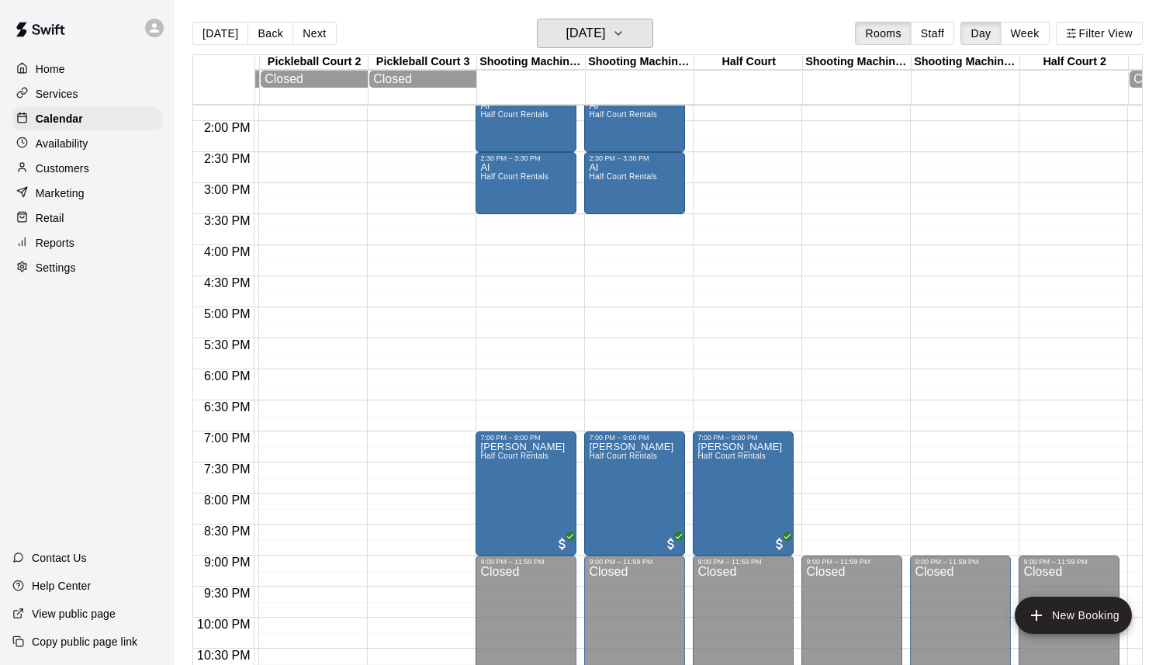
scroll to position [874, 104]
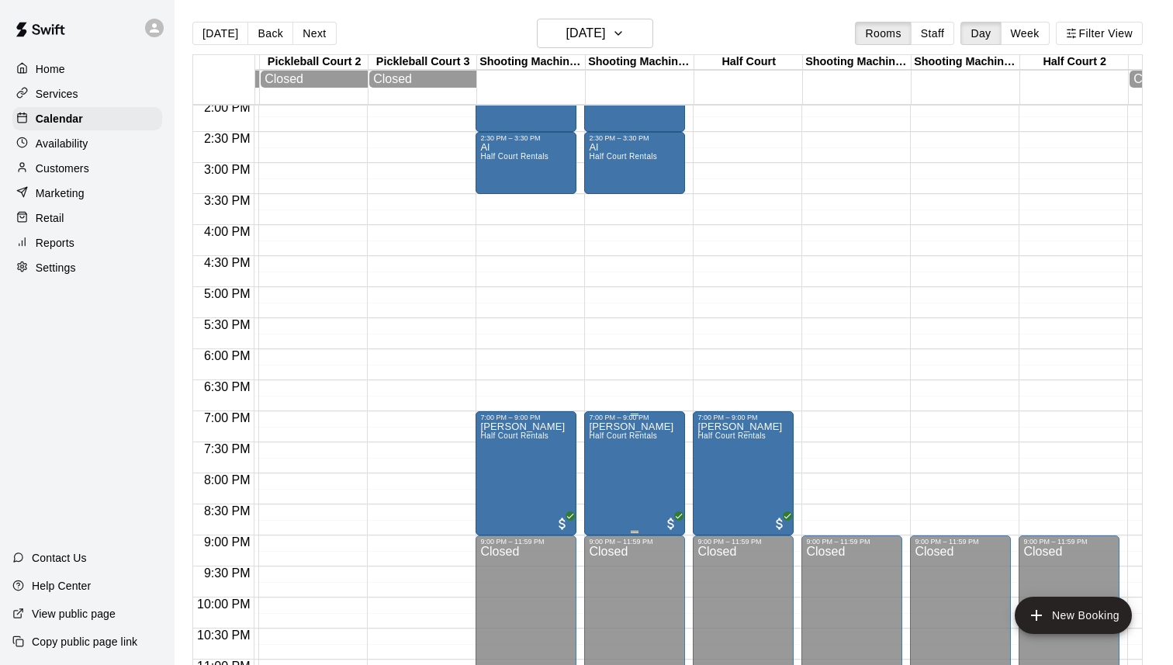
click at [611, 446] on icon "edit" at bounding box center [605, 438] width 19 height 19
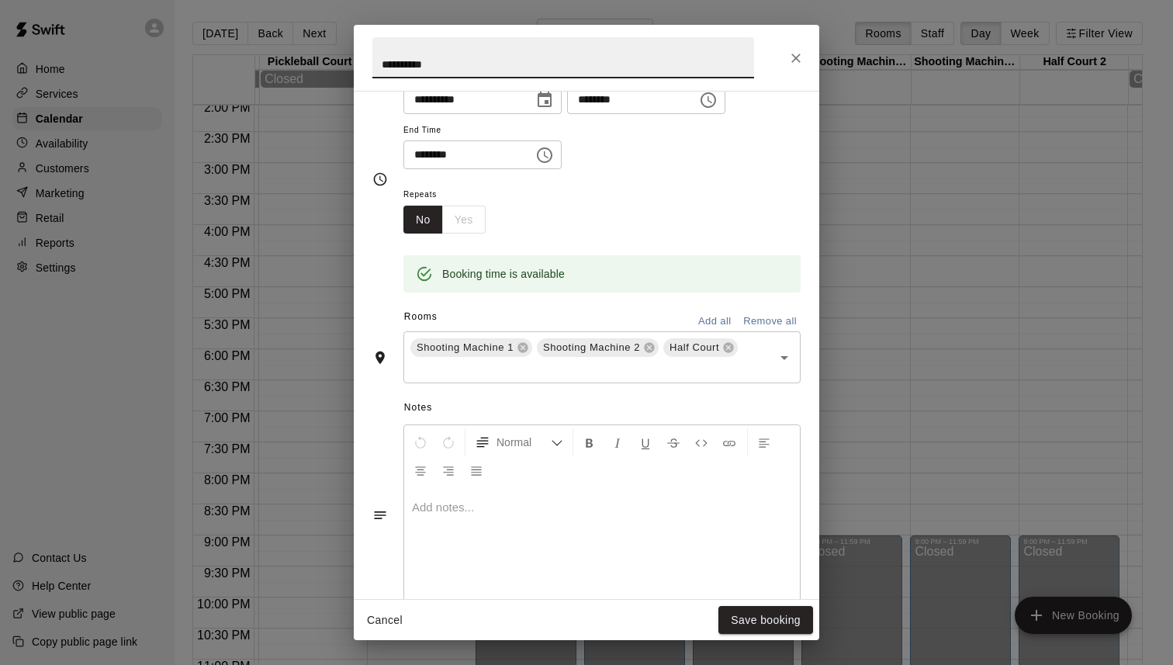
scroll to position [338, 0]
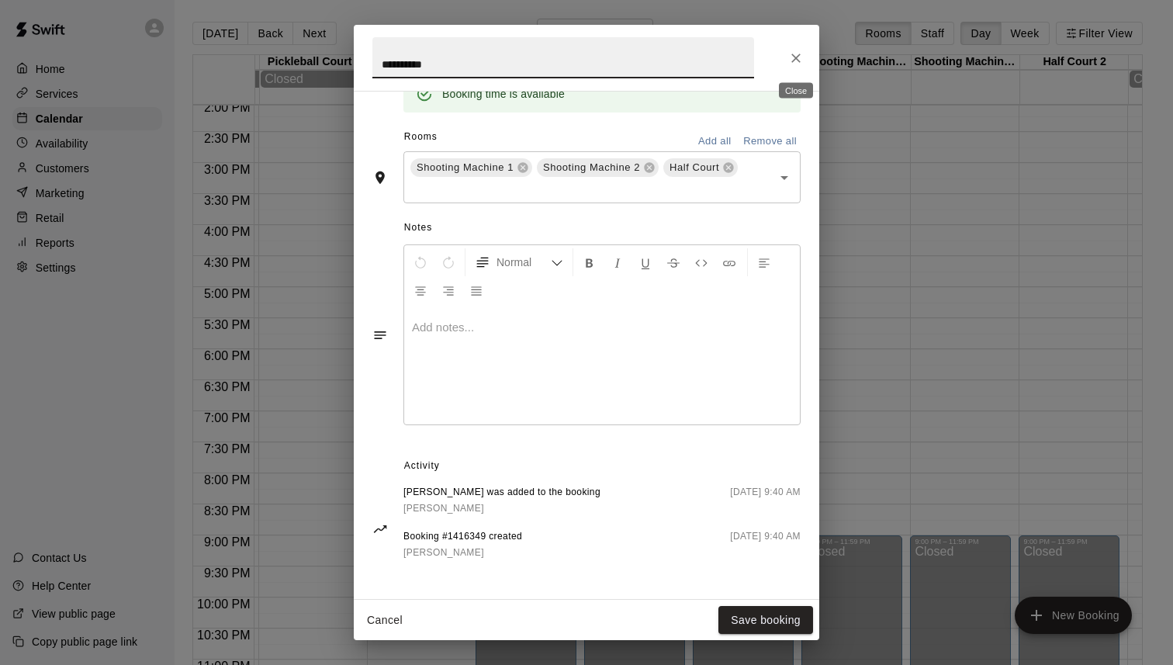
click at [805, 67] on button "Close" at bounding box center [796, 58] width 28 height 28
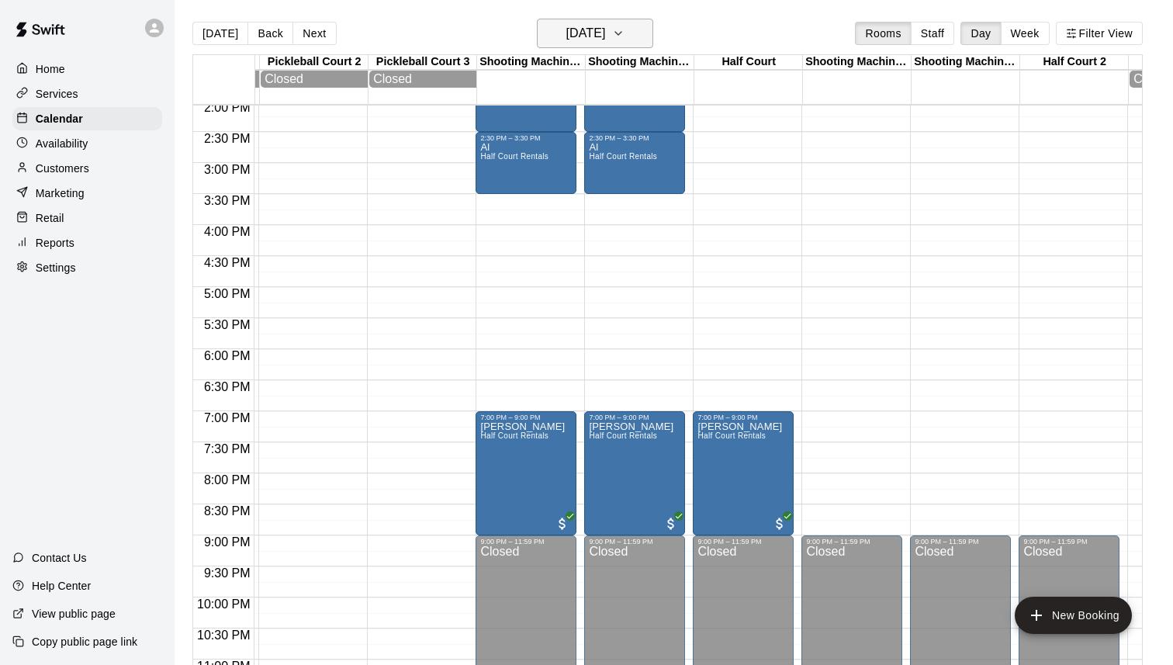
click at [625, 33] on icon "button" at bounding box center [618, 33] width 12 height 19
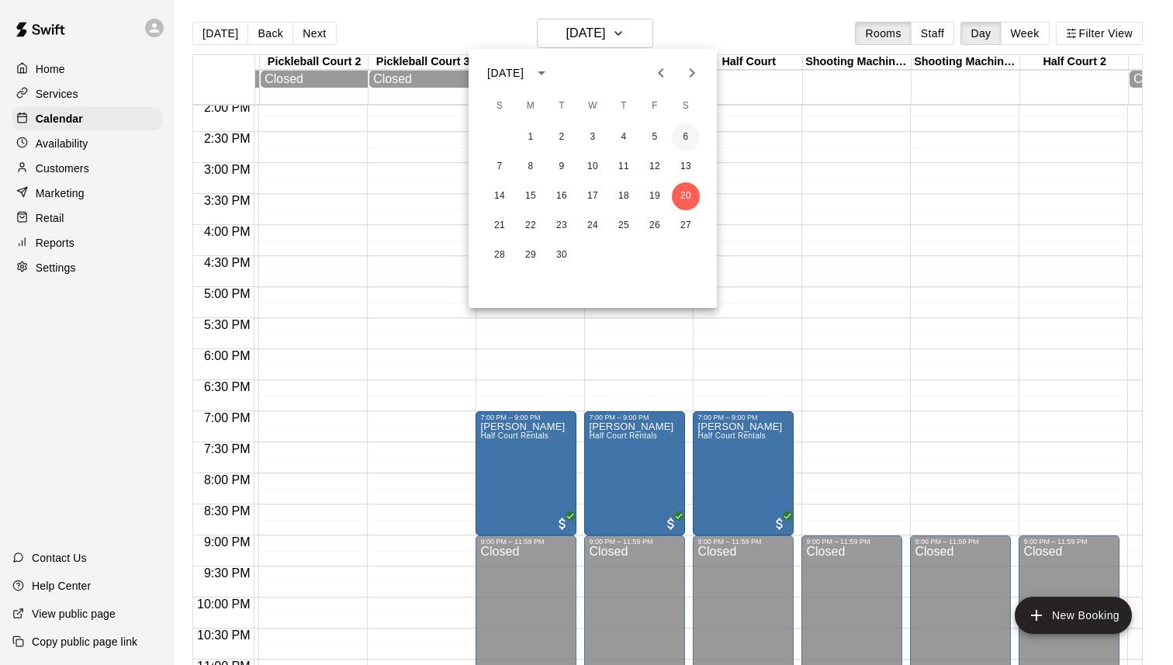
click at [687, 135] on button "6" at bounding box center [686, 137] width 28 height 28
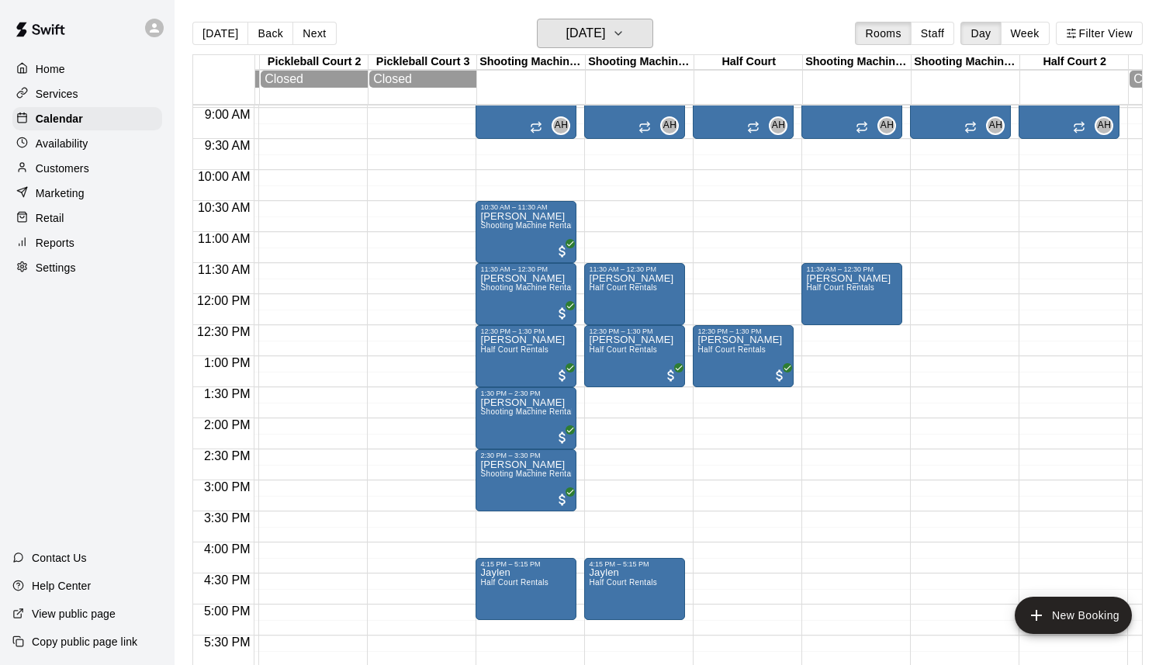
scroll to position [538, 104]
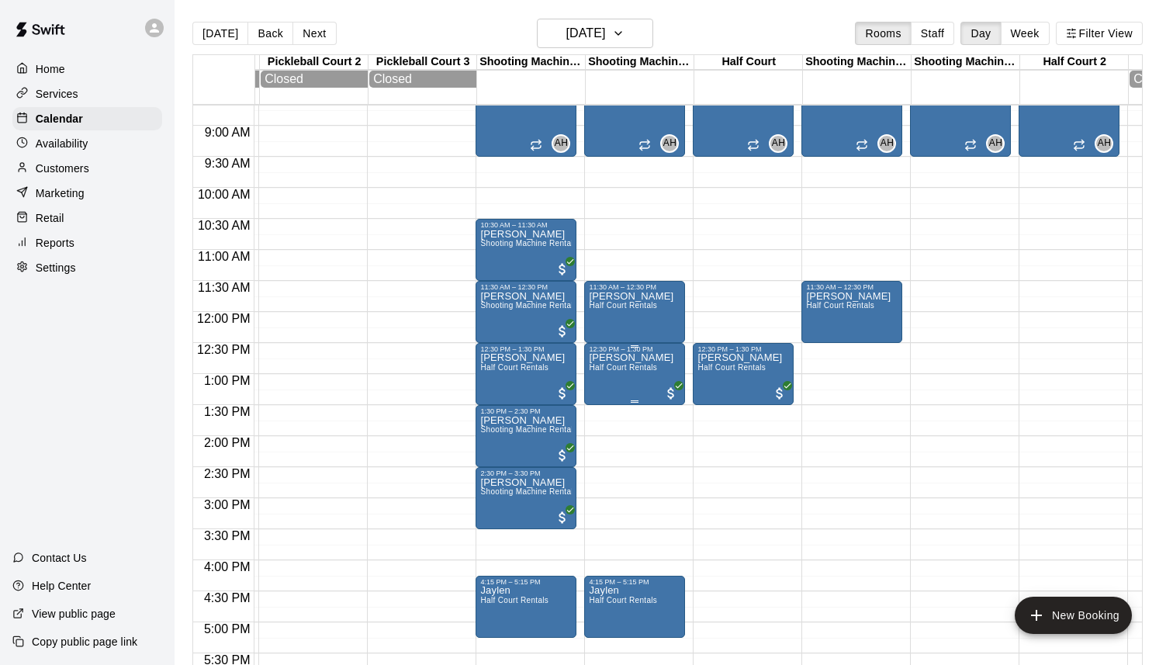
click at [611, 374] on icon "edit" at bounding box center [605, 370] width 19 height 19
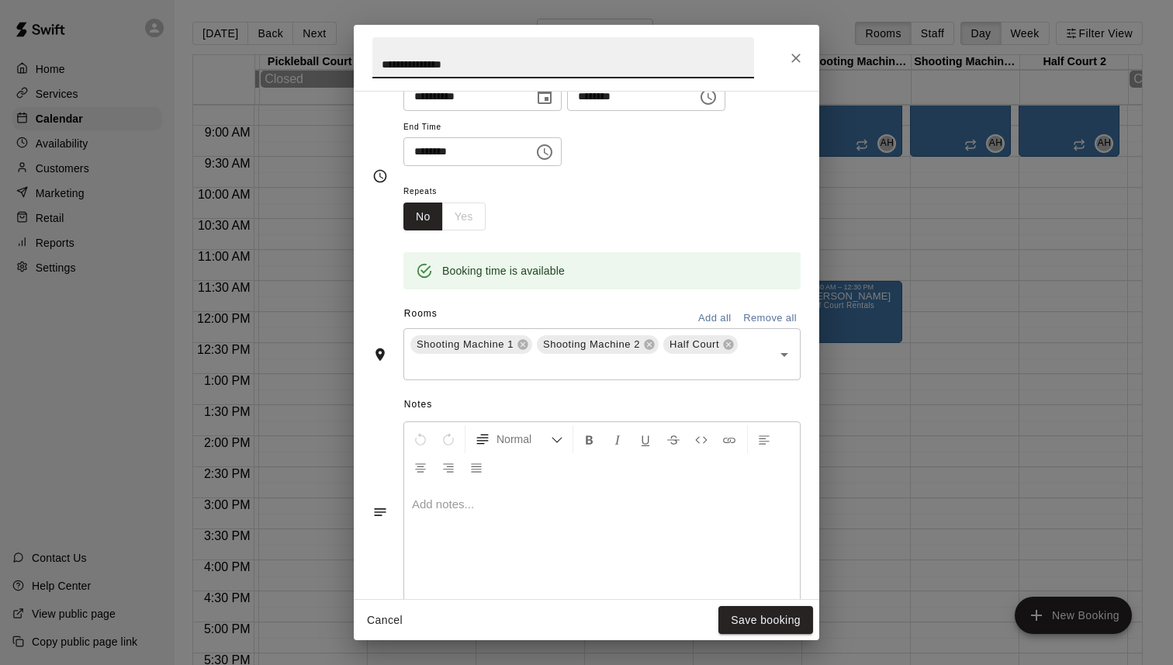
scroll to position [338, 0]
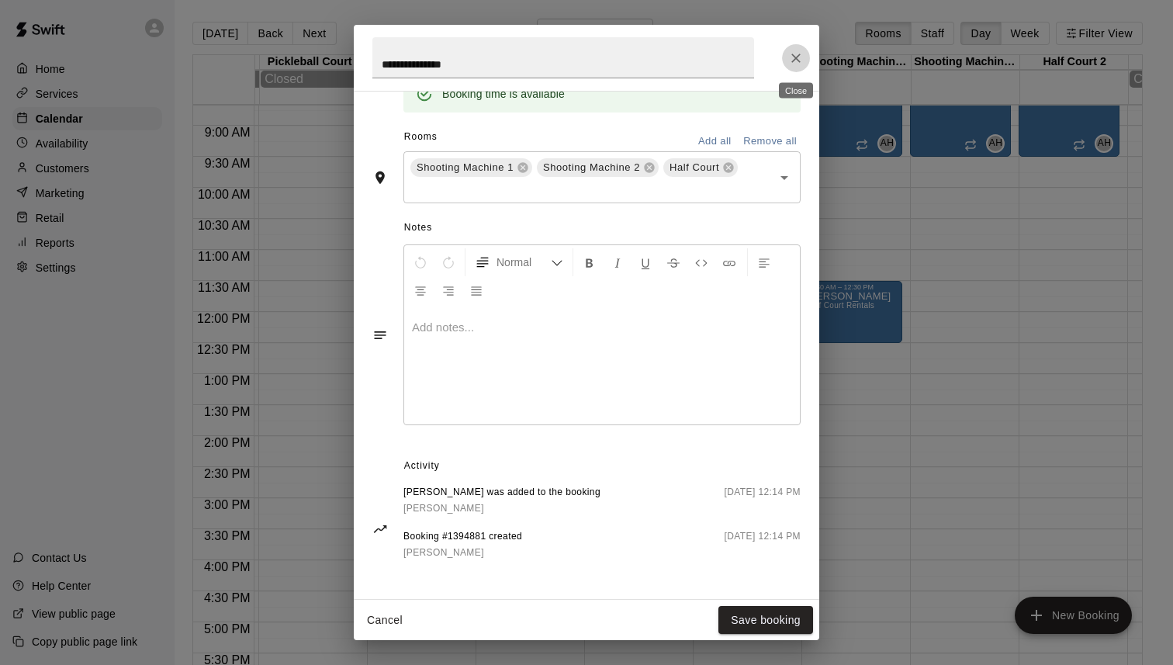
click at [797, 67] on button "Close" at bounding box center [796, 58] width 28 height 28
